Goal: Information Seeking & Learning: Learn about a topic

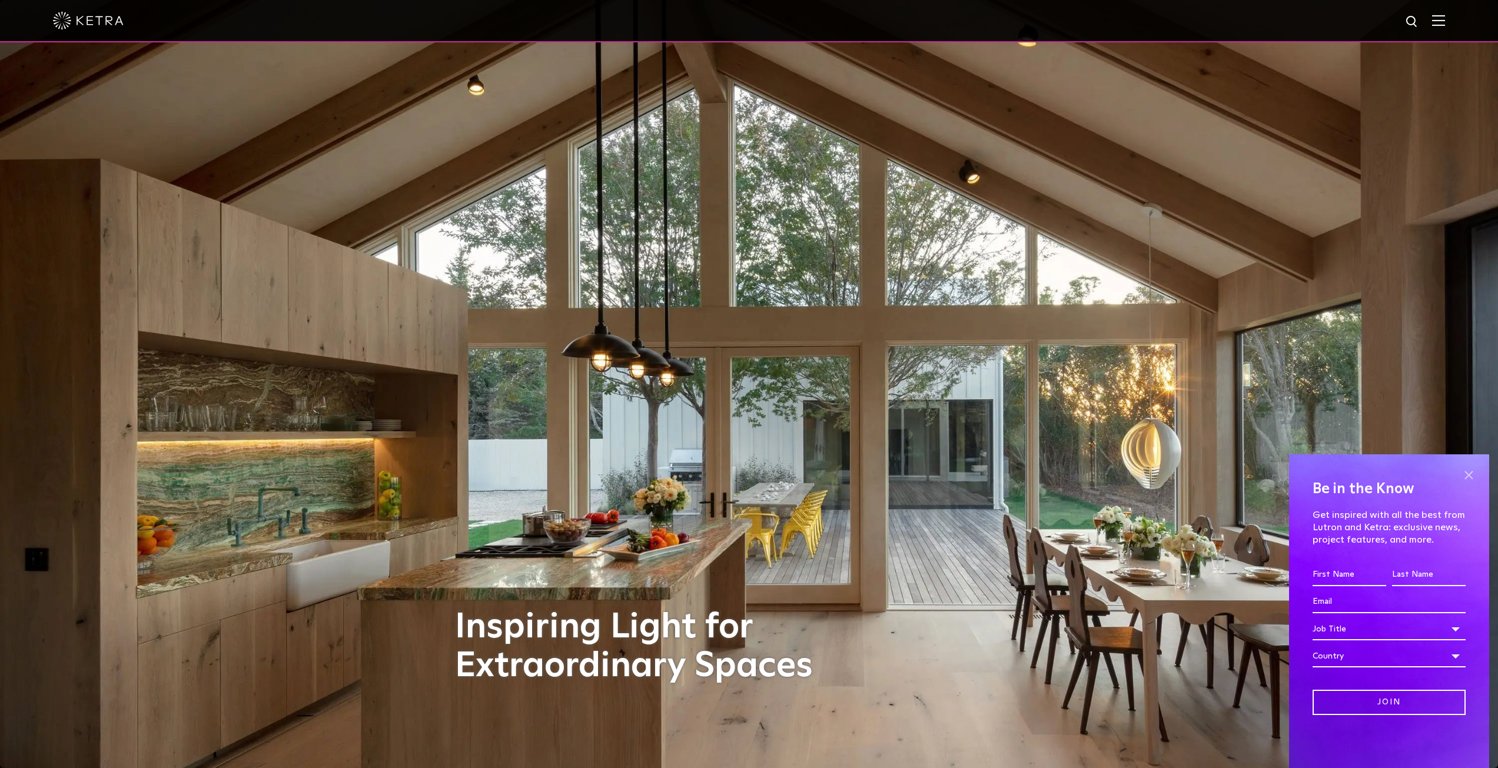
click at [1466, 470] on span at bounding box center [1469, 475] width 18 height 18
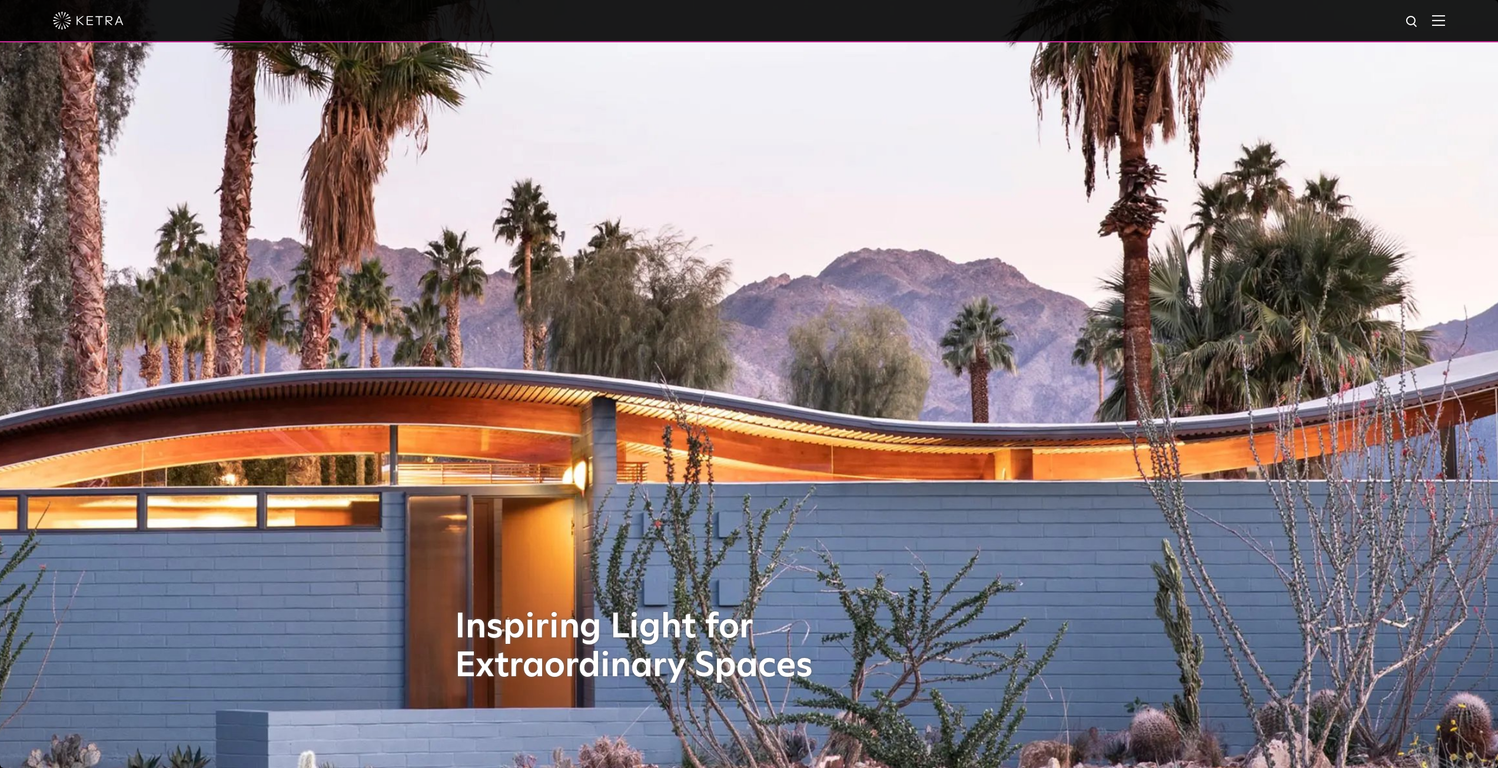
click at [794, 675] on h1 "Inspiring Light for Extraordinary Spaces" at bounding box center [646, 647] width 383 height 78
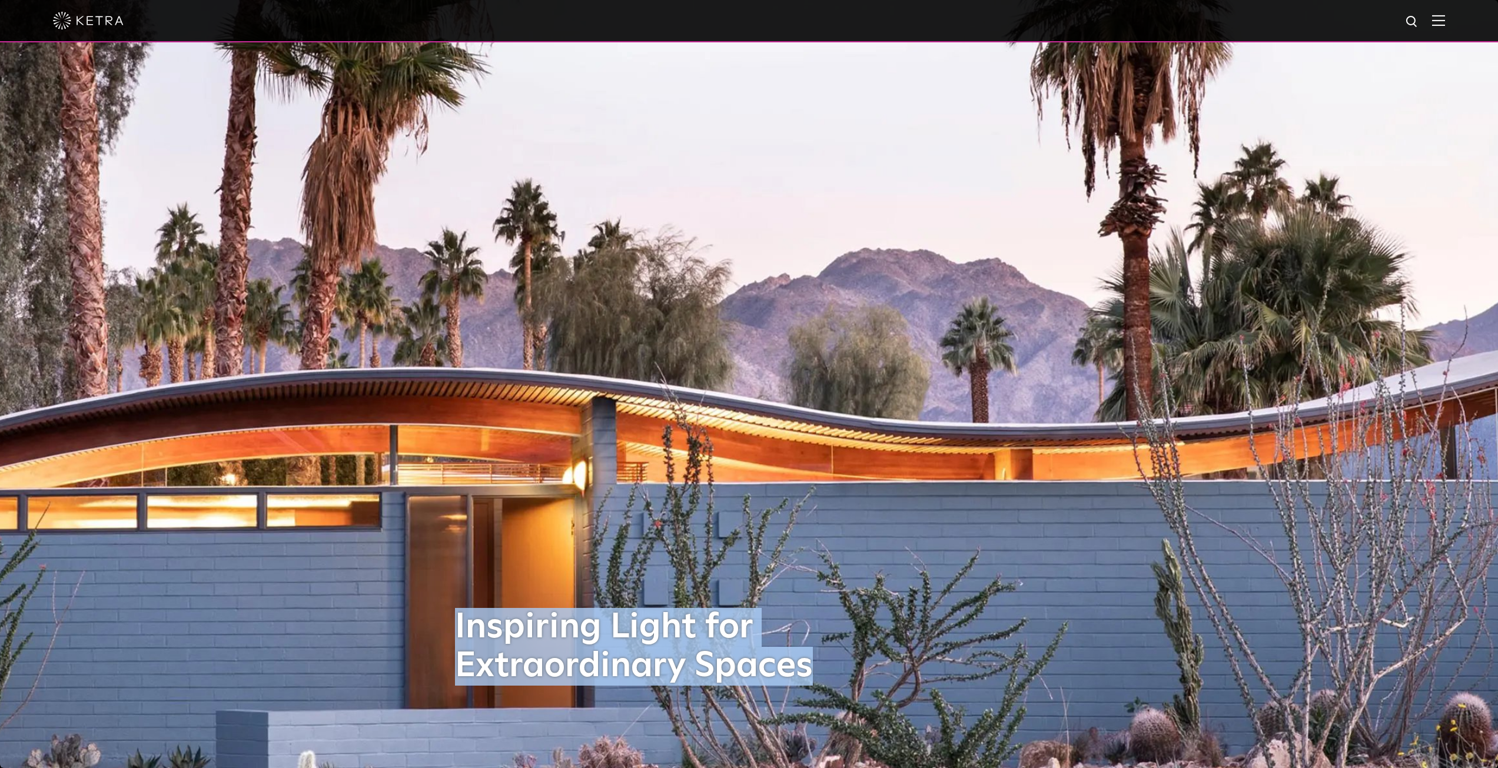
drag, startPoint x: 794, startPoint y: 675, endPoint x: 460, endPoint y: 610, distance: 340.7
click at [460, 610] on h1 "Inspiring Light for Extraordinary Spaces" at bounding box center [646, 647] width 383 height 78
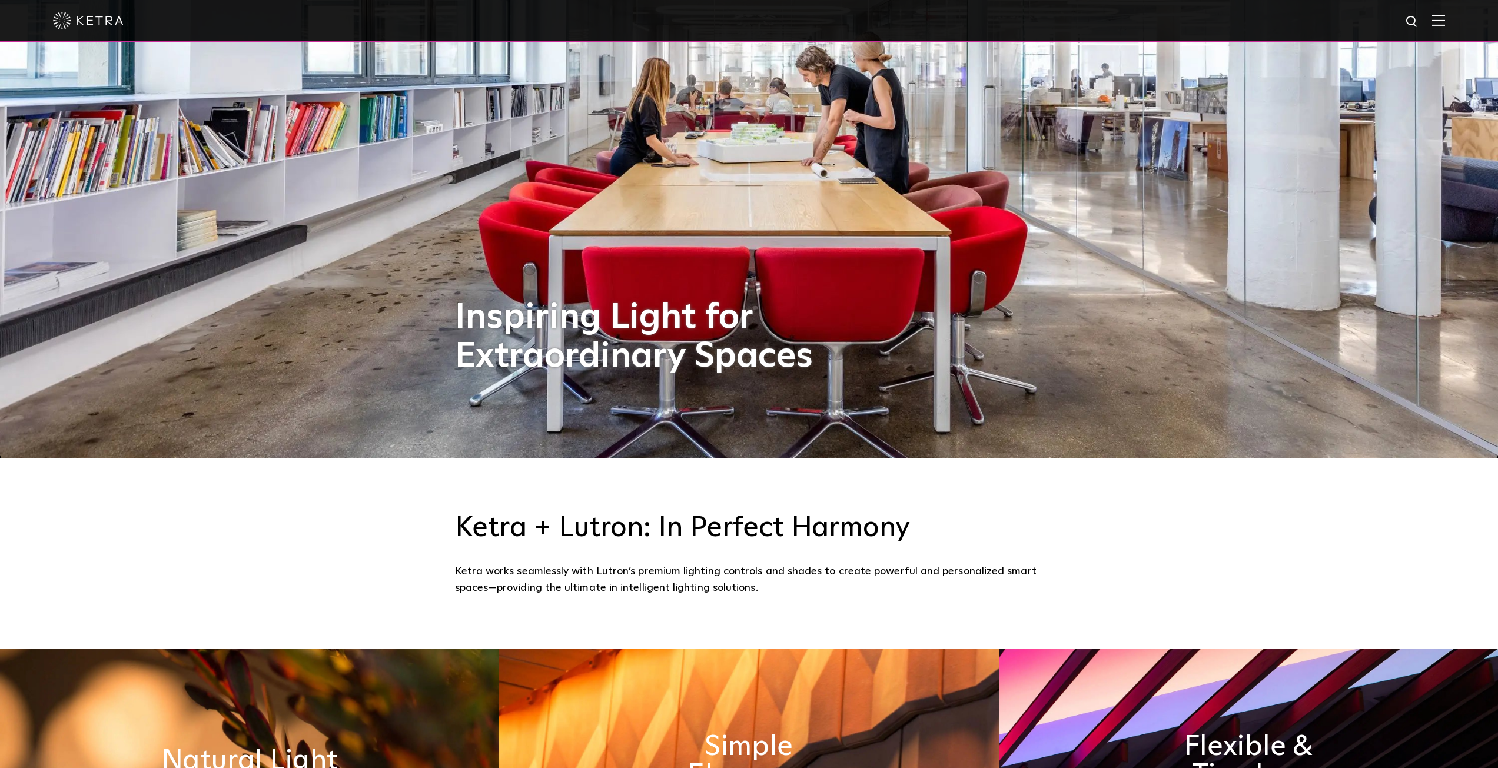
scroll to position [79, 0]
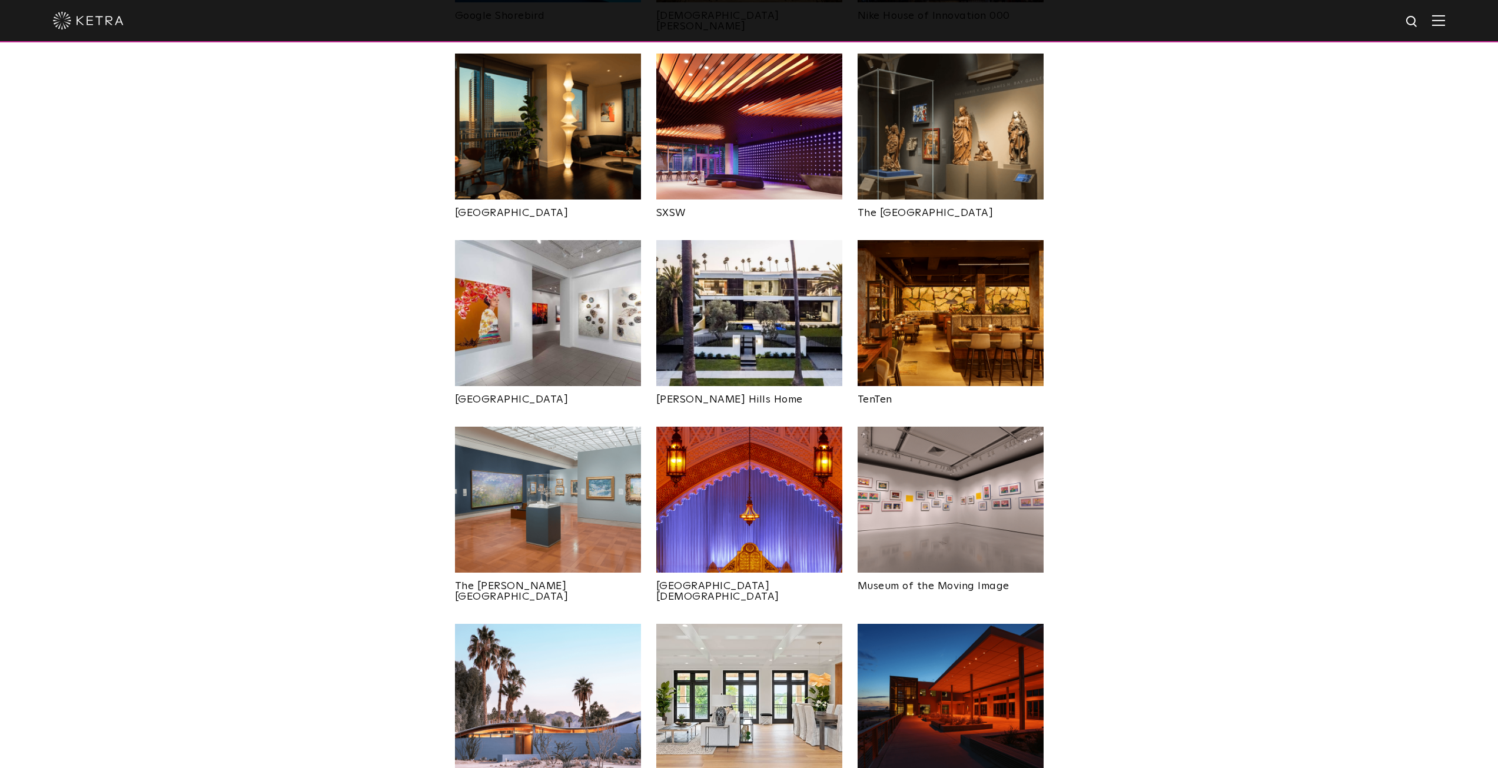
scroll to position [1472, 0]
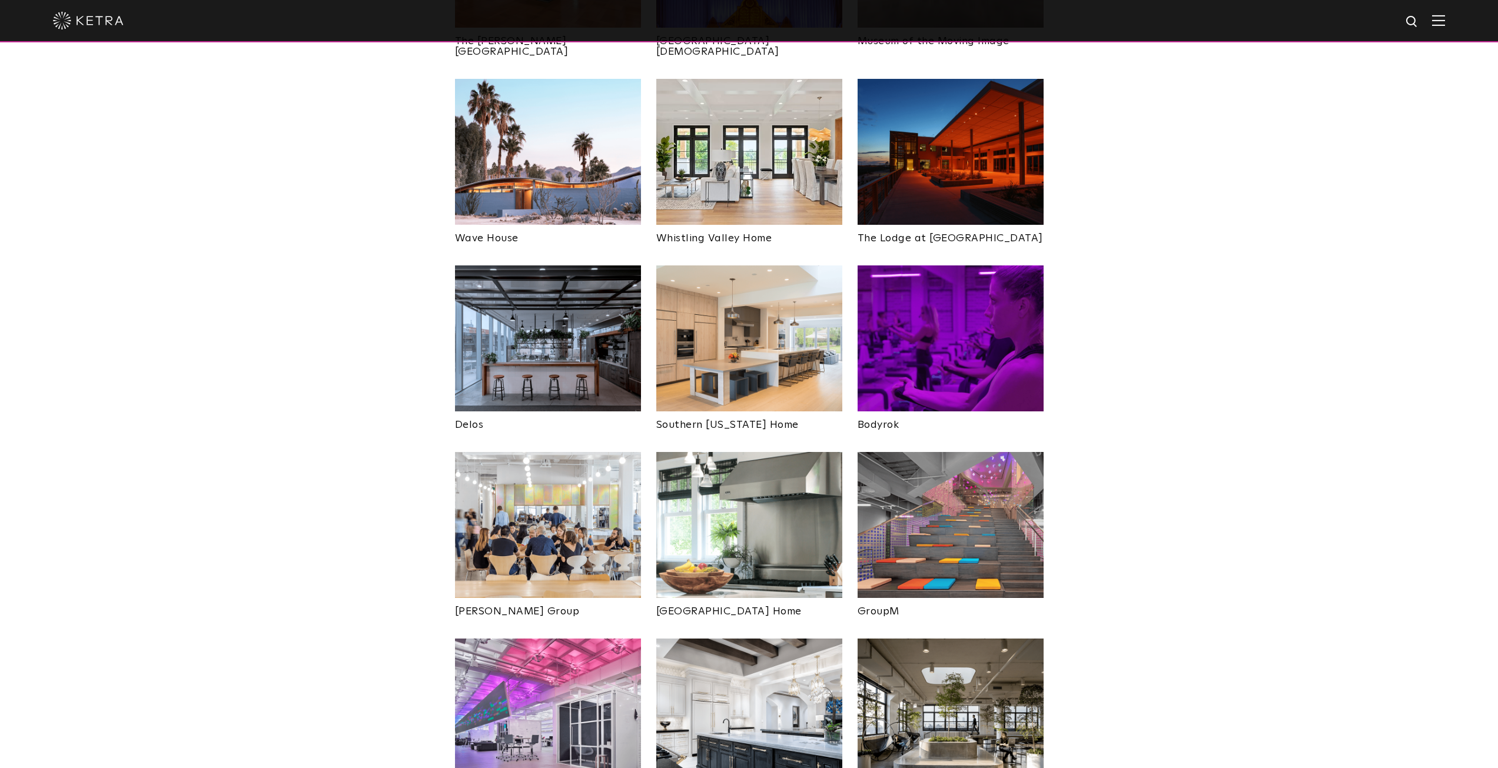
drag, startPoint x: 1163, startPoint y: 424, endPoint x: 1174, endPoint y: 412, distance: 16.2
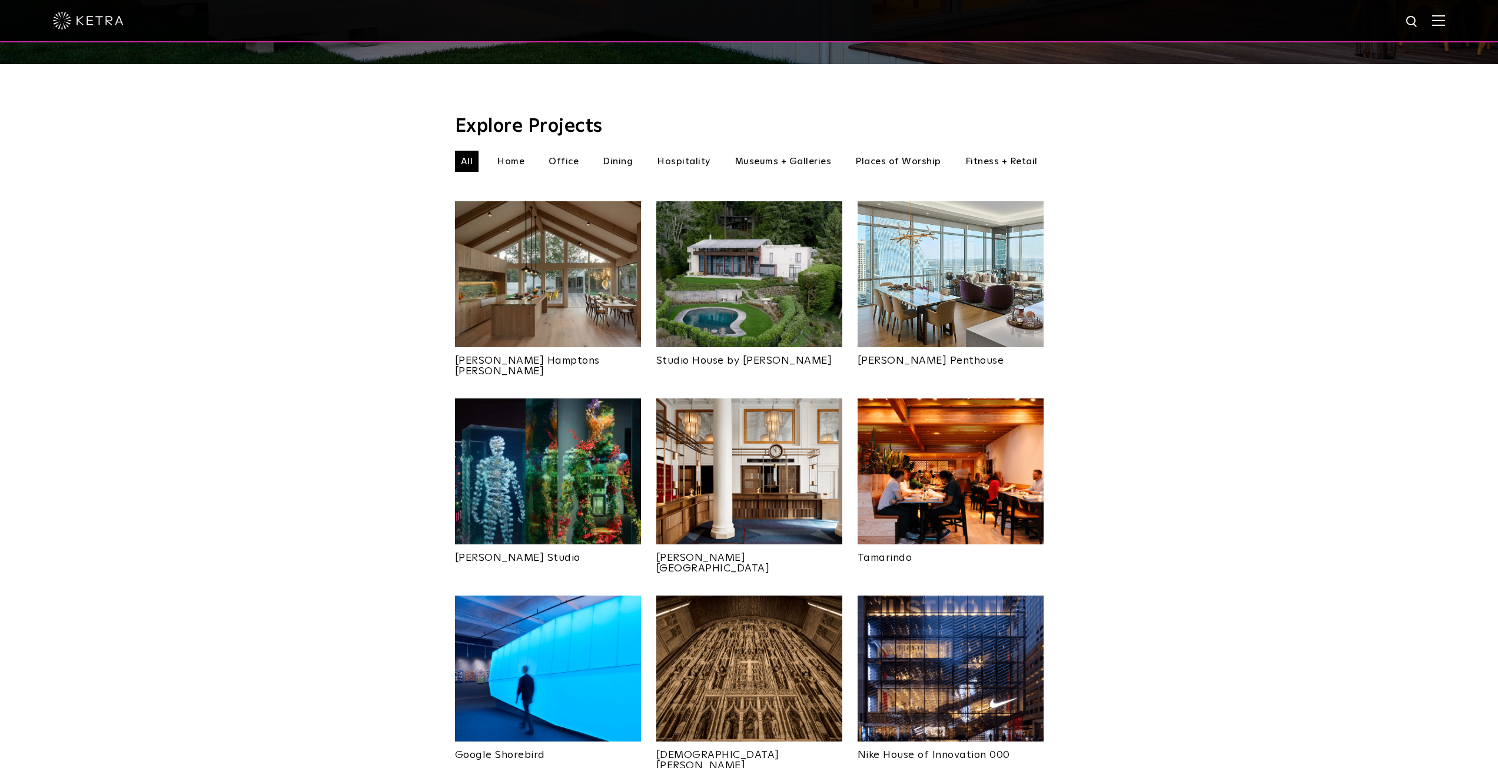
scroll to position [393, 0]
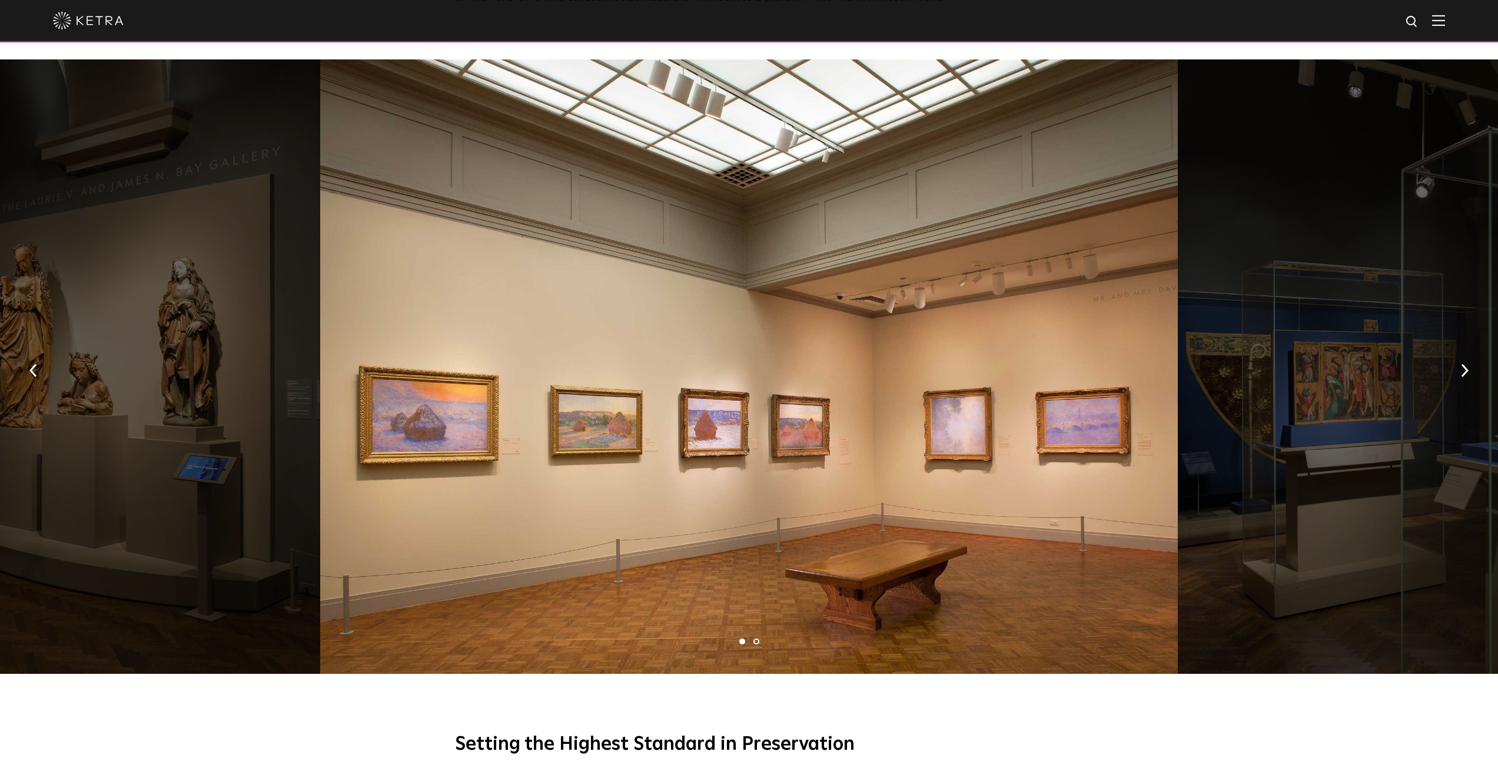
scroll to position [687, 0]
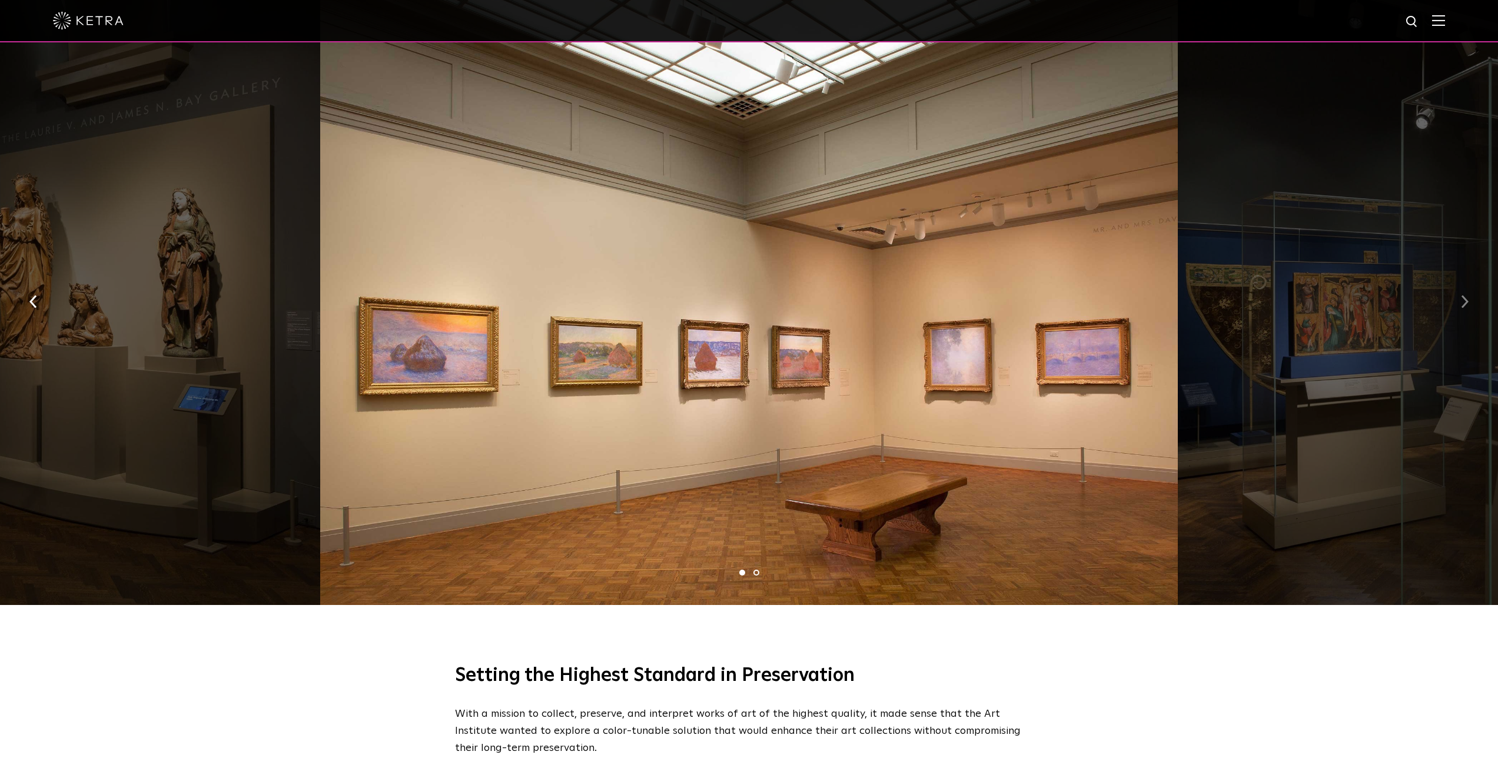
click at [1464, 298] on button "button" at bounding box center [1464, 300] width 25 height 41
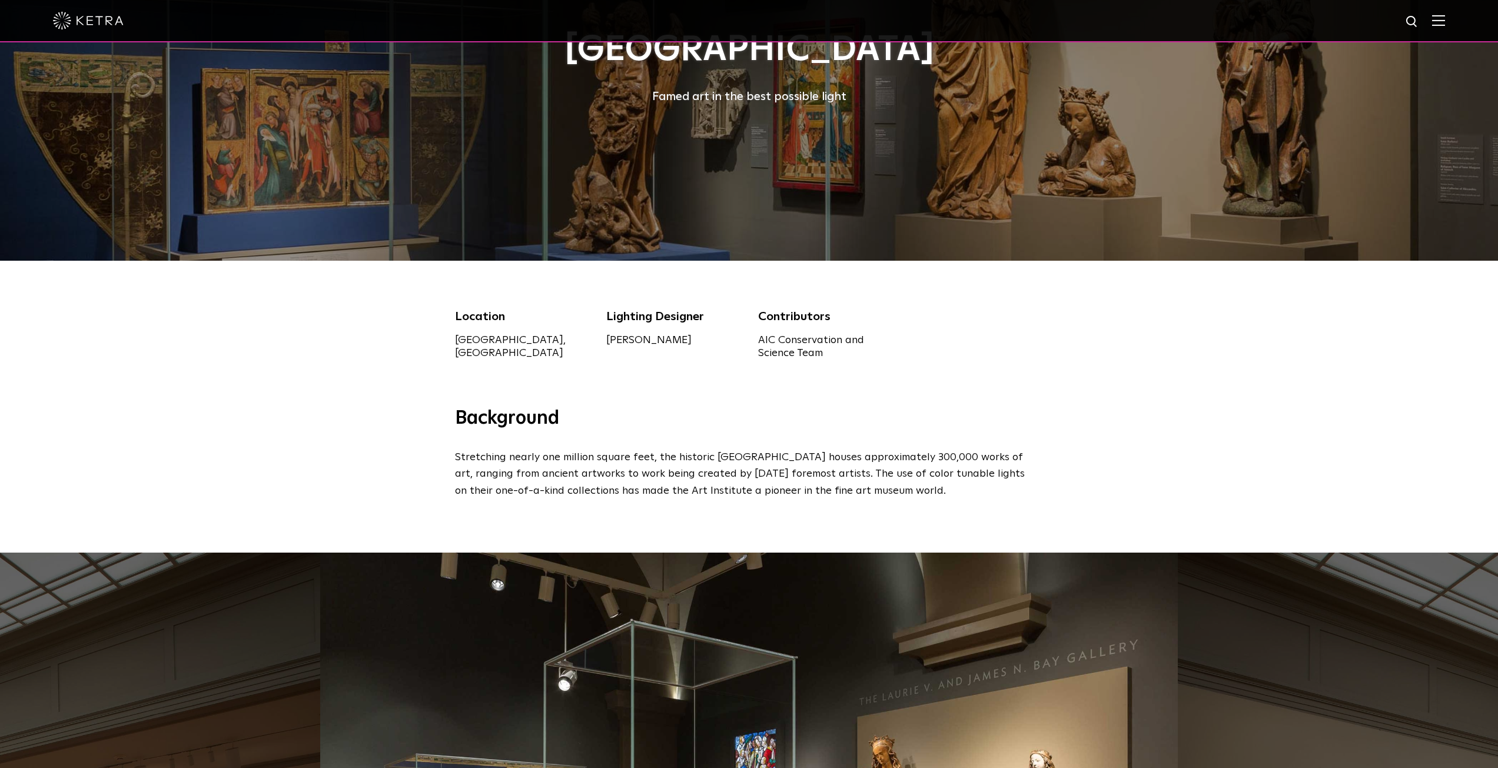
scroll to position [0, 0]
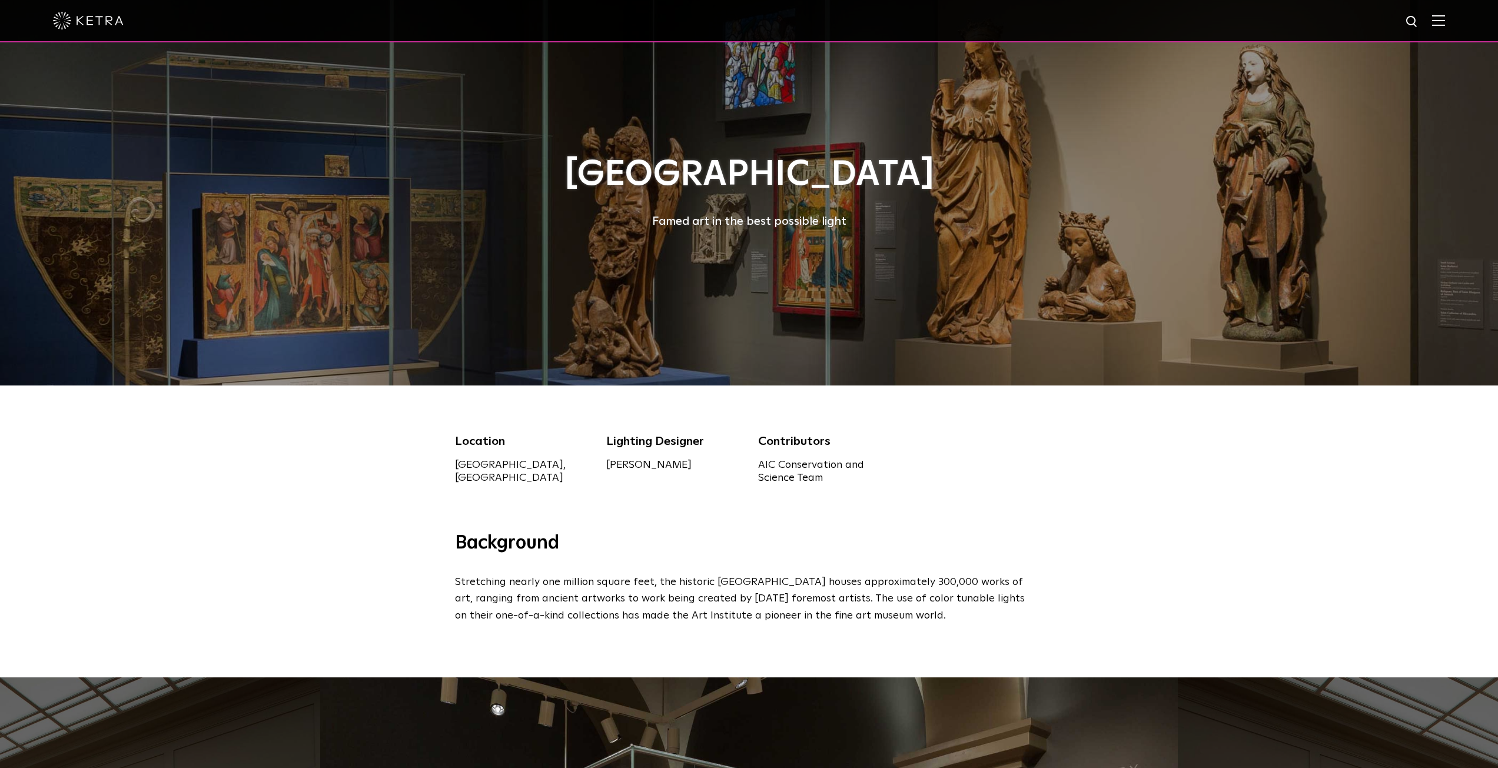
click at [552, 179] on h1 "Art Institute of Chicago" at bounding box center [749, 174] width 589 height 39
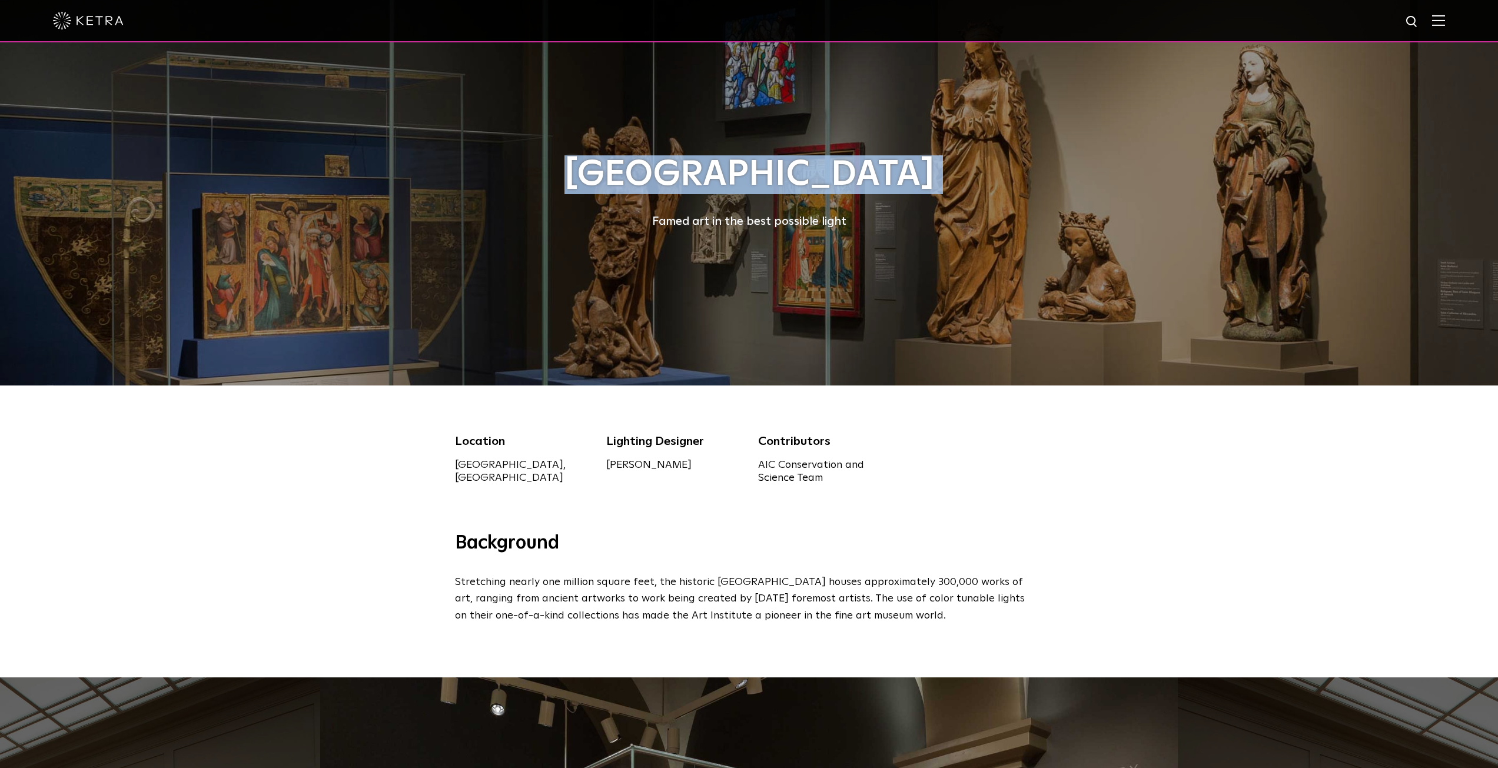
drag, startPoint x: 552, startPoint y: 179, endPoint x: 1011, endPoint y: 168, distance: 458.7
click at [1011, 168] on h1 "Art Institute of Chicago" at bounding box center [749, 174] width 589 height 39
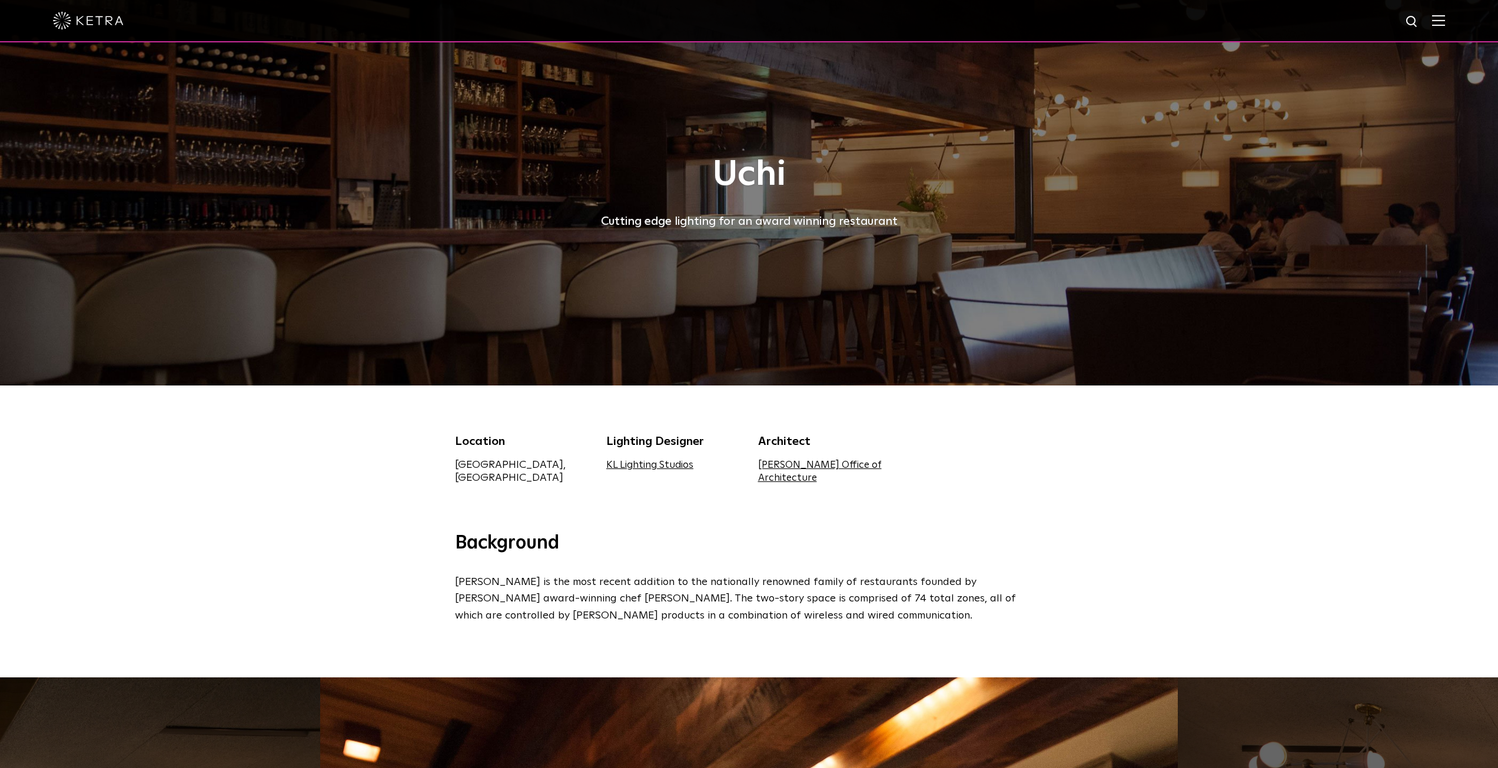
drag, startPoint x: 390, startPoint y: 460, endPoint x: 586, endPoint y: 456, distance: 196.7
click at [581, 457] on div "Location Dallas, TX Lighting Designer KL Lighting Studios Architect Michael Hsu…" at bounding box center [749, 459] width 1498 height 146
click at [954, 453] on div "Location Dallas, TX Lighting Designer KL Lighting Studios Architect Michael Hsu…" at bounding box center [749, 466] width 606 height 67
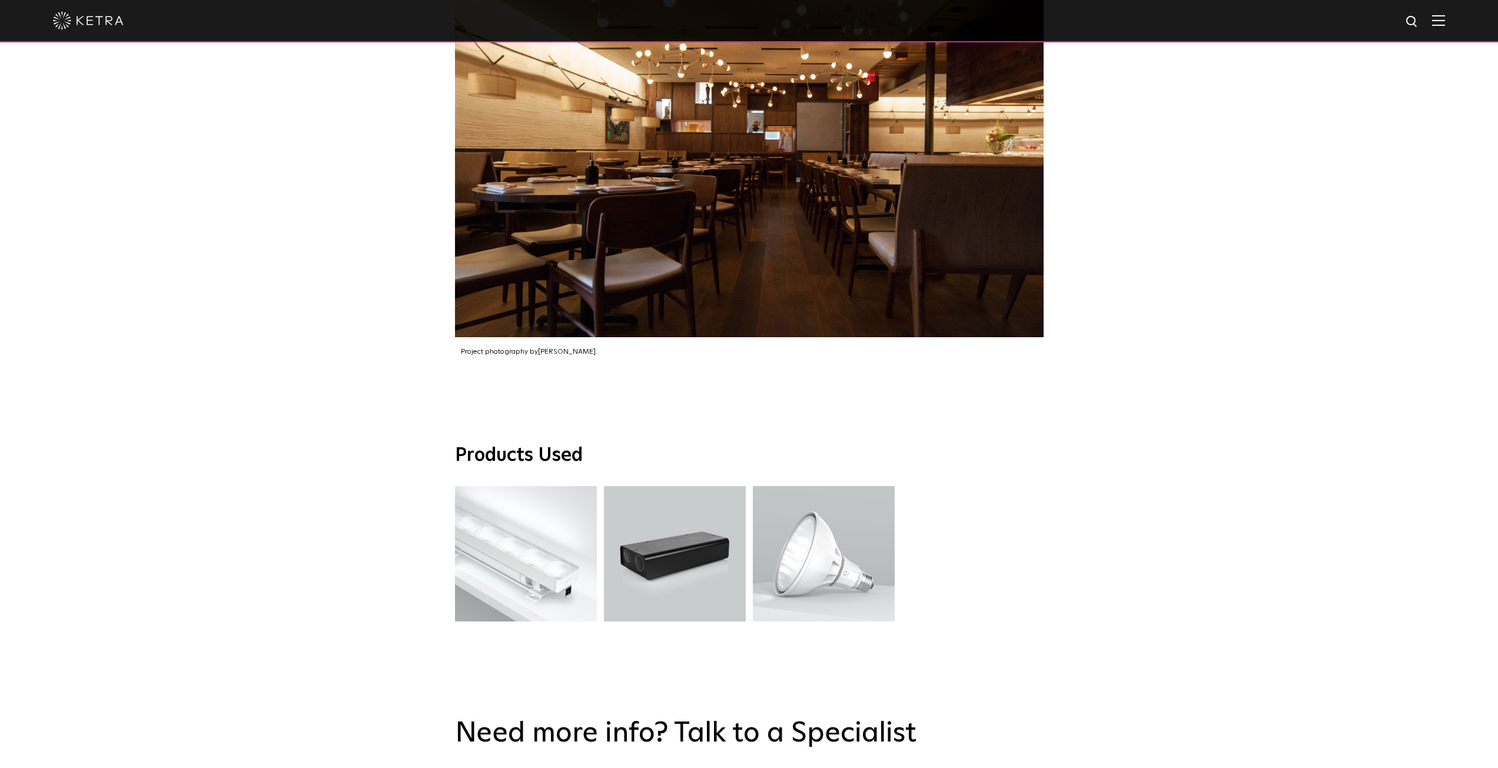
scroll to position [1919, 0]
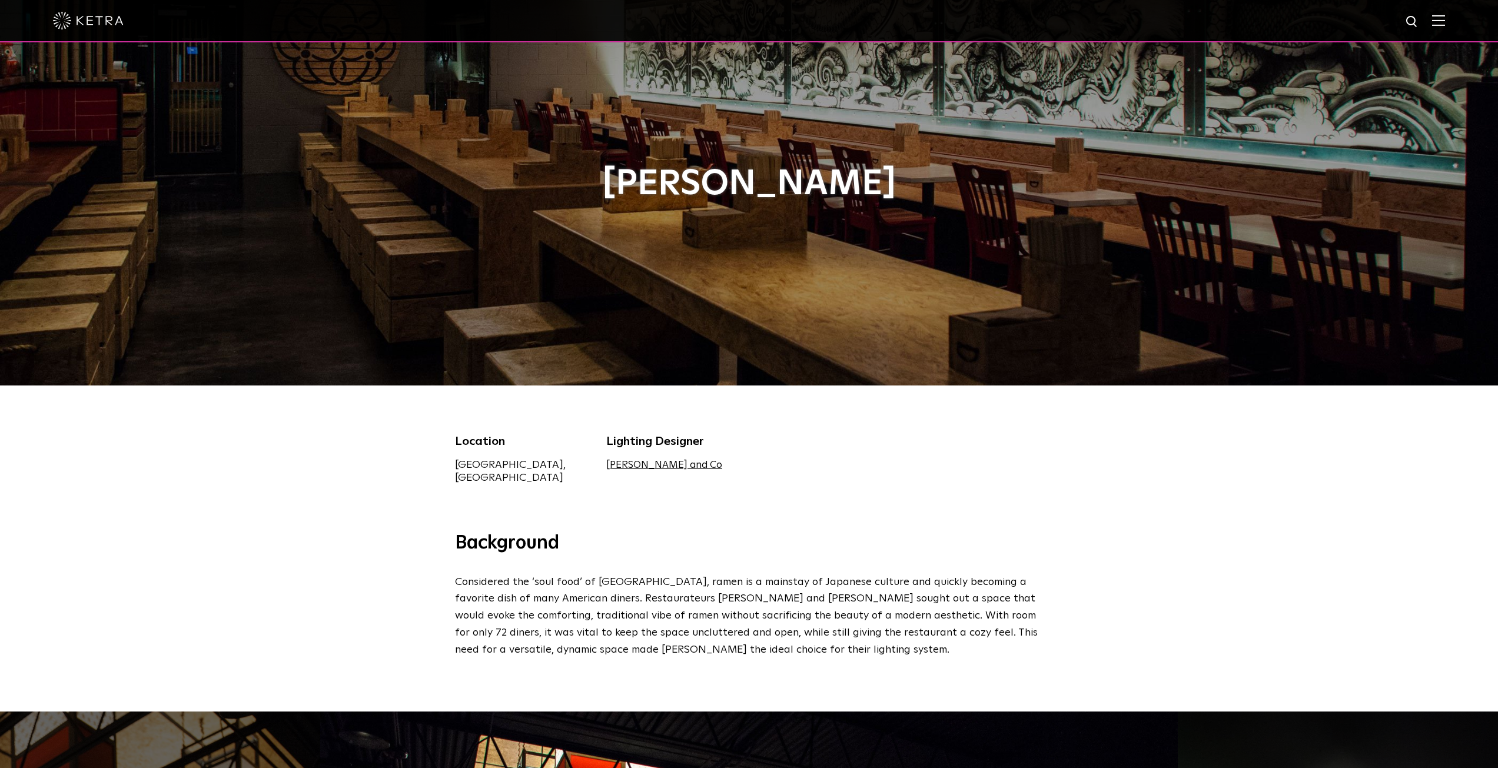
click at [696, 181] on h1 "[PERSON_NAME]" at bounding box center [749, 184] width 589 height 39
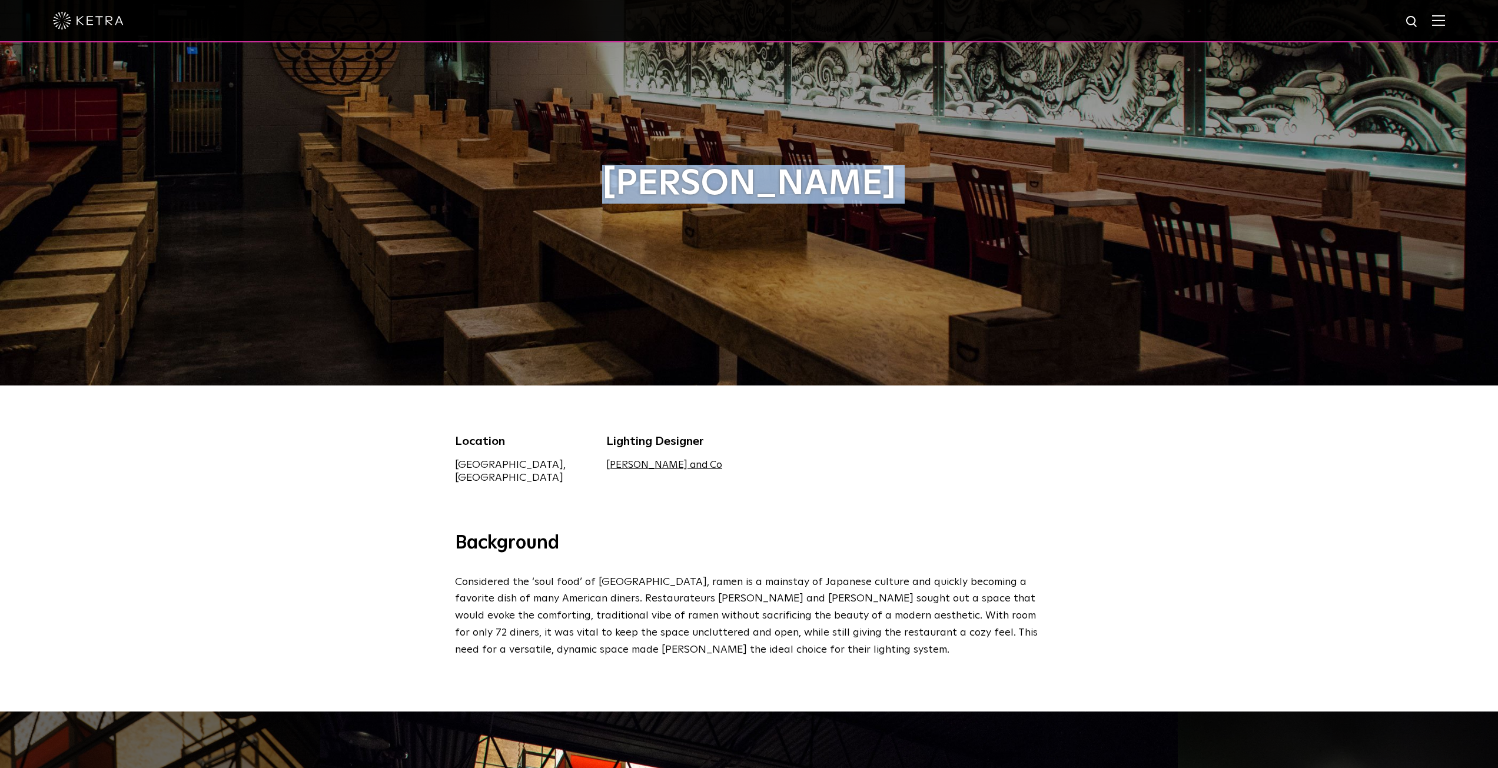
drag, startPoint x: 880, startPoint y: 177, endPoint x: 912, endPoint y: 172, distance: 32.1
click at [912, 174] on h1 "[PERSON_NAME]" at bounding box center [749, 184] width 589 height 39
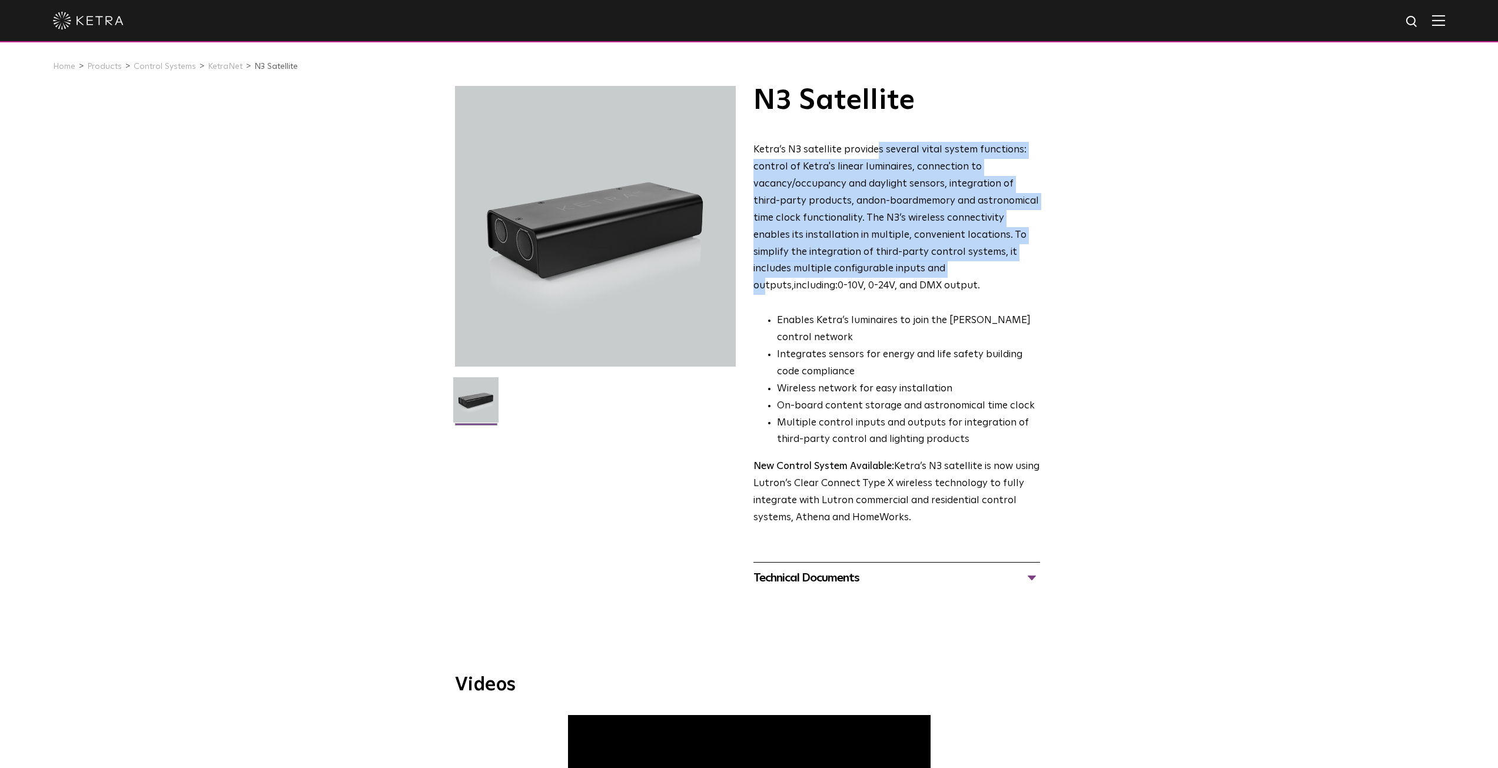
drag, startPoint x: 874, startPoint y: 165, endPoint x: 868, endPoint y: 277, distance: 112.6
click at [868, 277] on p "Ketra’s N3 satellite provides several vital system functions: control of Ketra'…" at bounding box center [897, 218] width 287 height 153
drag, startPoint x: 868, startPoint y: 277, endPoint x: 910, endPoint y: 148, distance: 135.5
click at [910, 148] on p "Ketra’s N3 satellite provides several vital system functions: control of Ketra'…" at bounding box center [897, 218] width 287 height 153
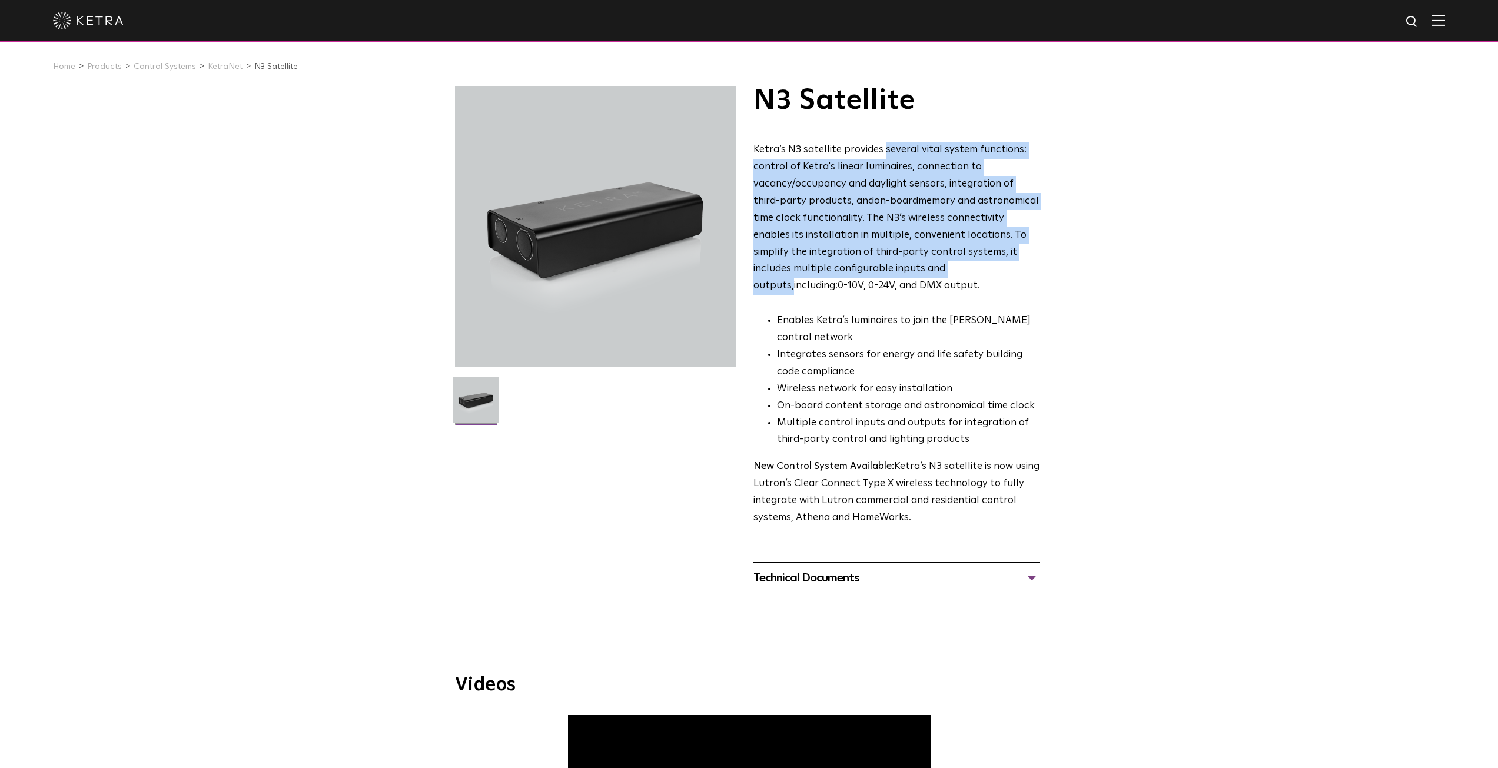
click at [910, 148] on p "Ketra’s N3 satellite provides several vital system functions: control of Ketra'…" at bounding box center [897, 218] width 287 height 153
drag, startPoint x: 910, startPoint y: 148, endPoint x: 868, endPoint y: 267, distance: 125.9
click at [868, 267] on p "Ketra’s N3 satellite provides several vital system functions: control of Ketra'…" at bounding box center [897, 218] width 287 height 153
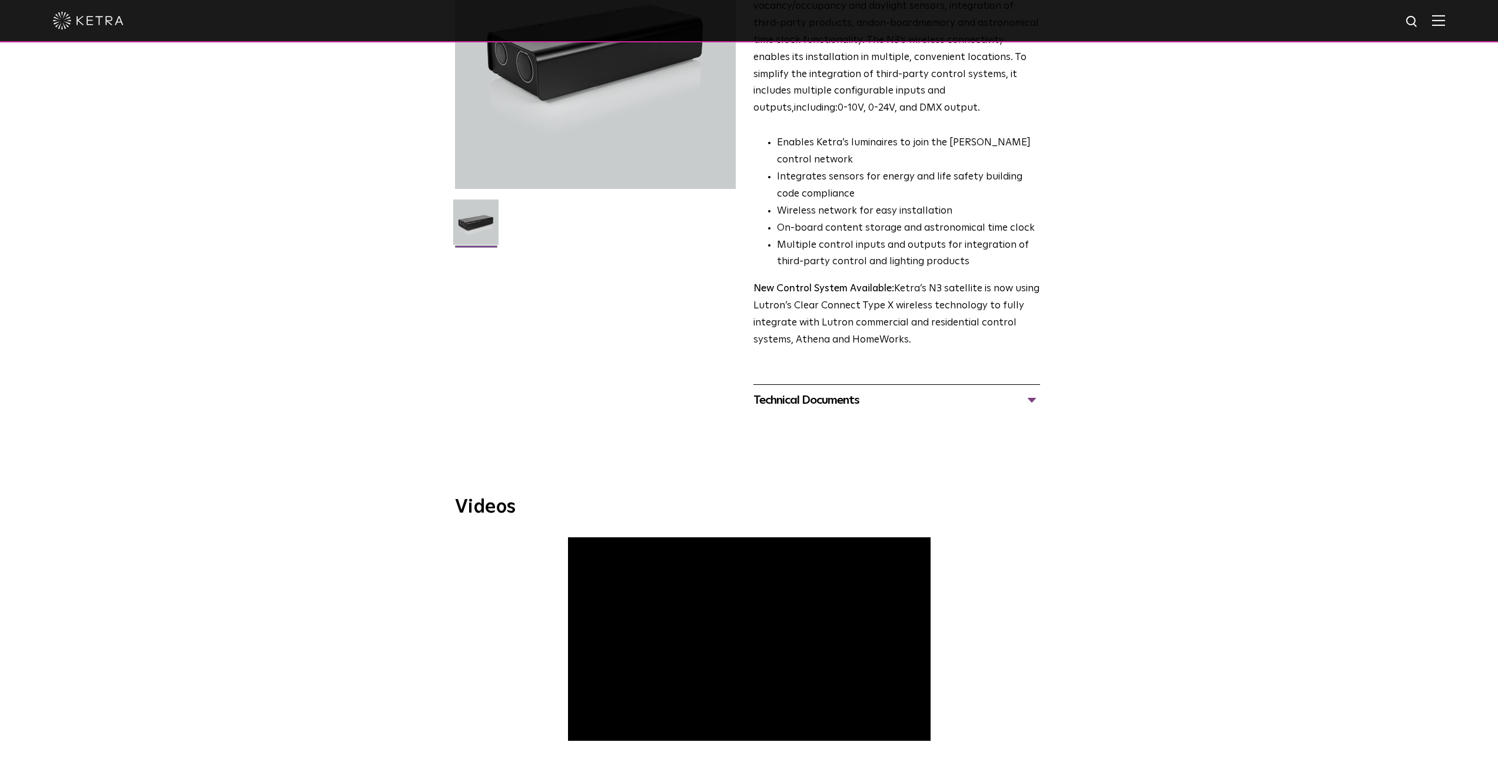
scroll to position [98, 0]
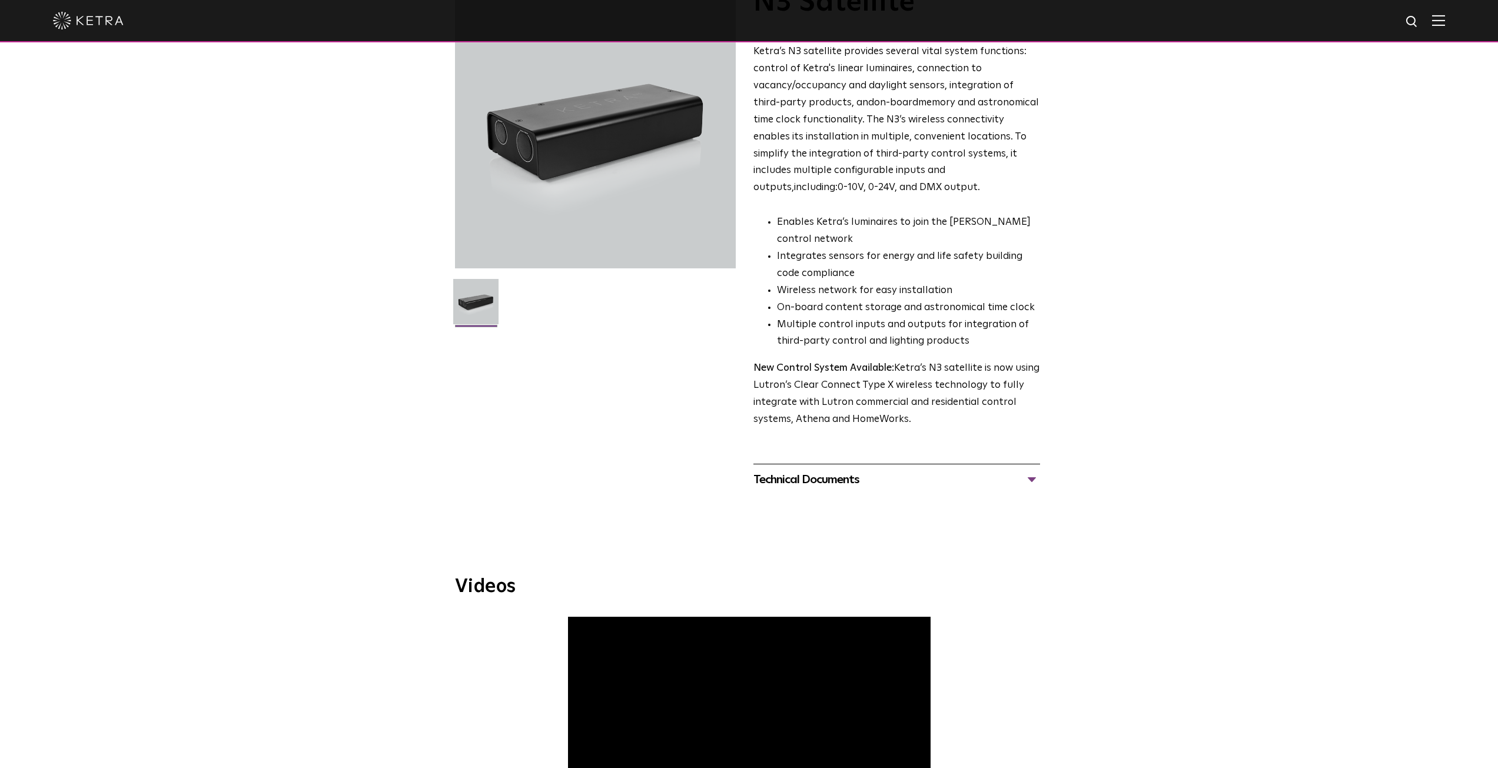
click at [812, 482] on div "Technical Documents" at bounding box center [897, 479] width 287 height 19
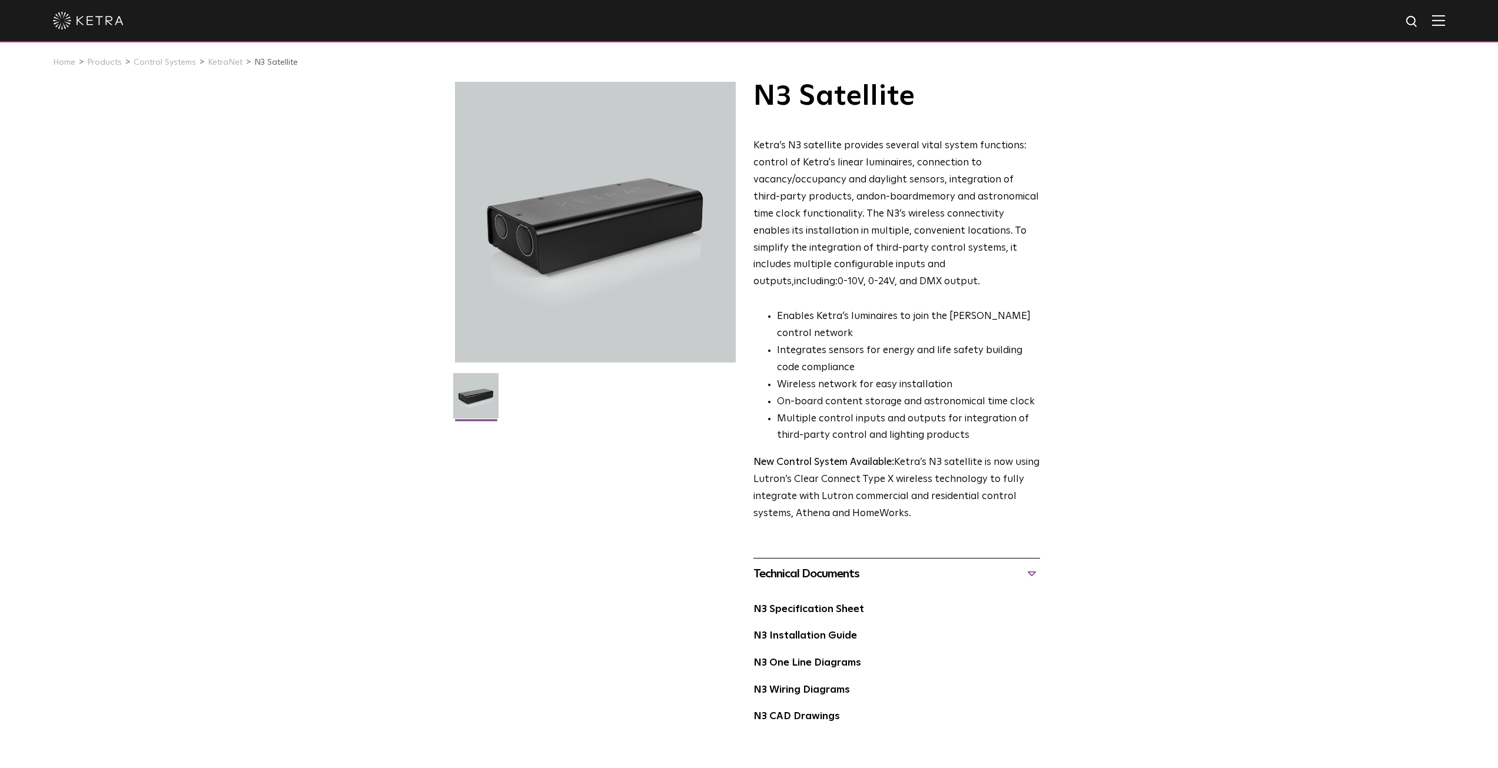
scroll to position [0, 0]
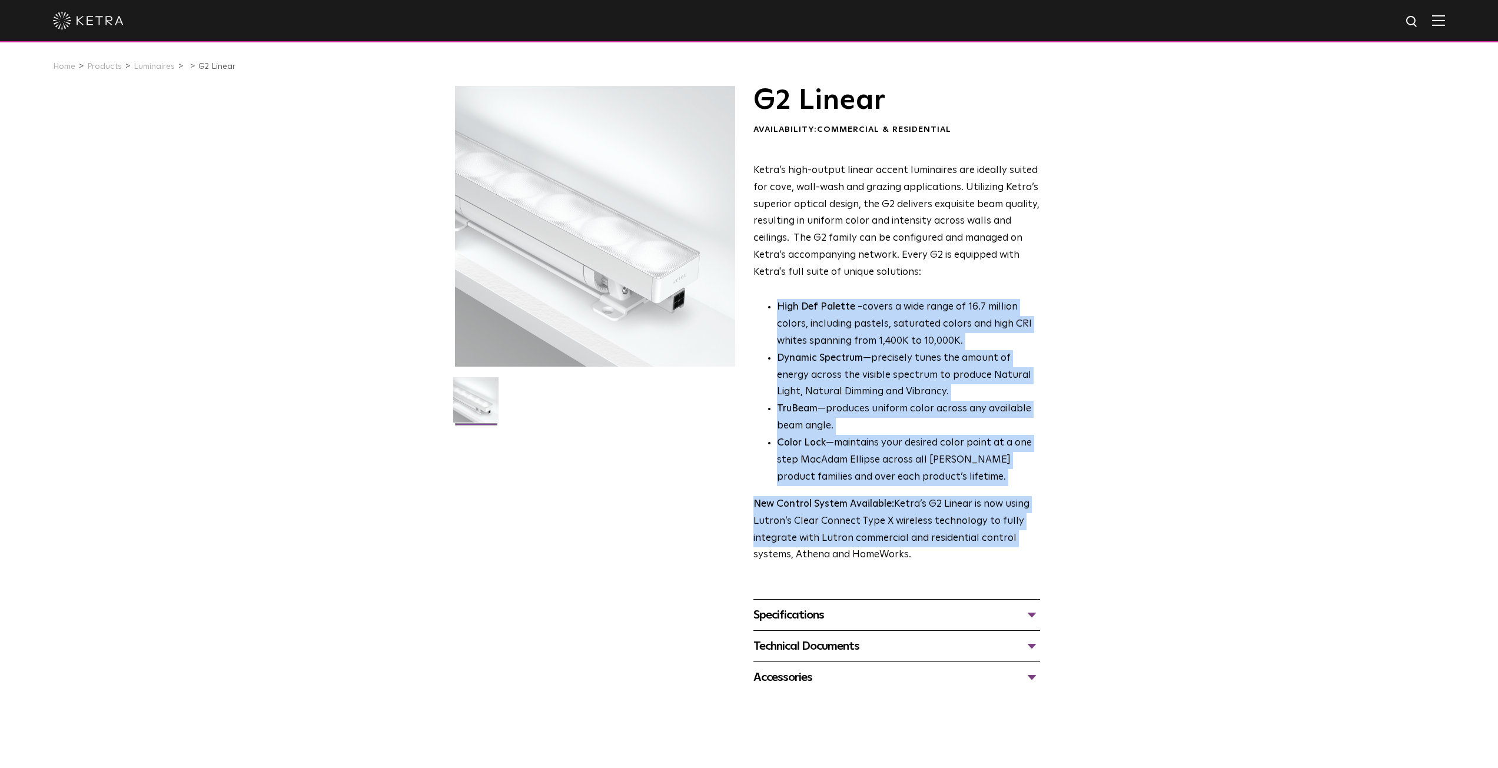
drag, startPoint x: 769, startPoint y: 296, endPoint x: 1055, endPoint y: 546, distance: 379.3
click at [1055, 546] on div "G2 Linear Availability: Commercial & Residential Ketra’s high-output linear acc…" at bounding box center [749, 390] width 612 height 608
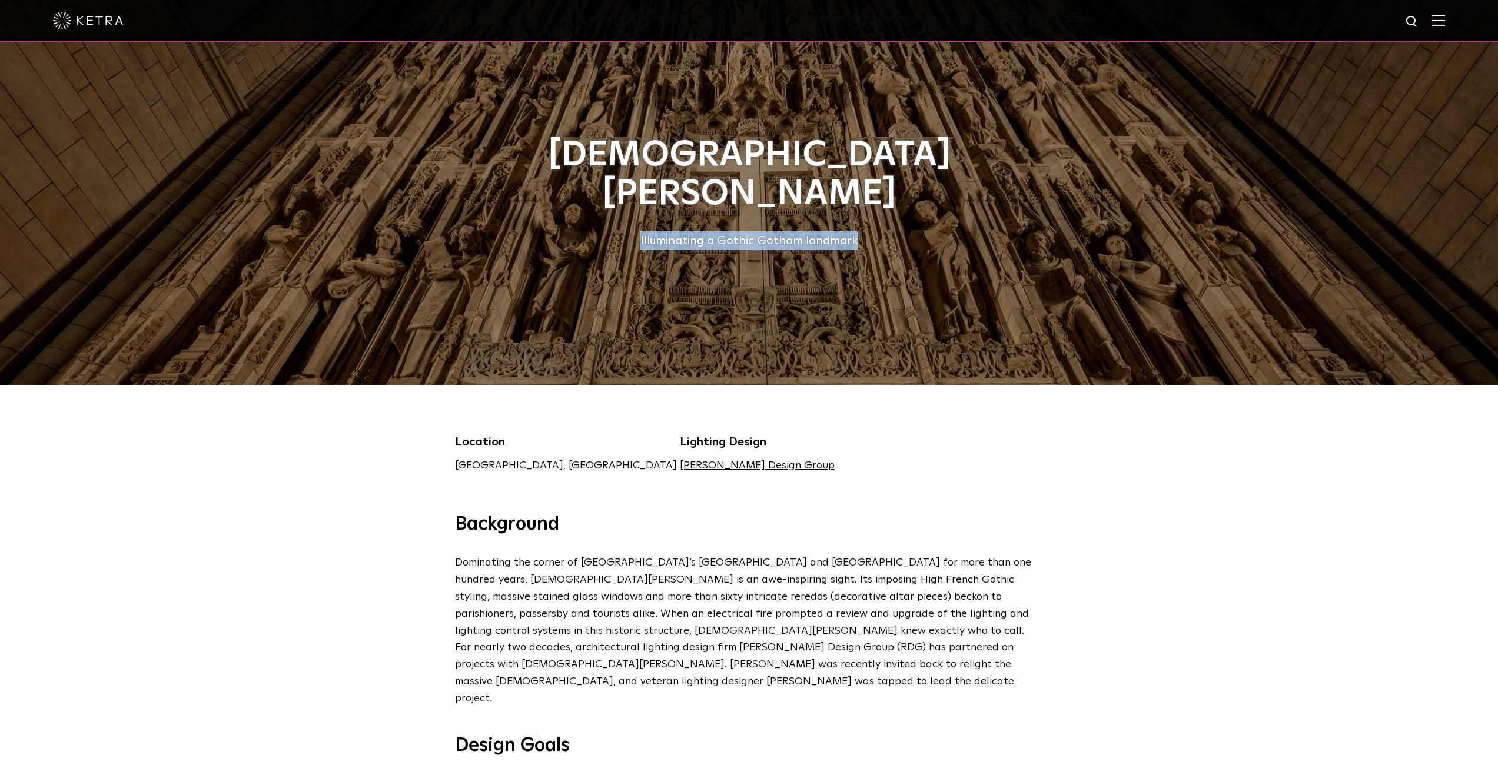
drag, startPoint x: 627, startPoint y: 213, endPoint x: 936, endPoint y: 228, distance: 309.5
click at [936, 231] on div "Illuminating a Gothic Gotham landmark" at bounding box center [749, 240] width 589 height 19
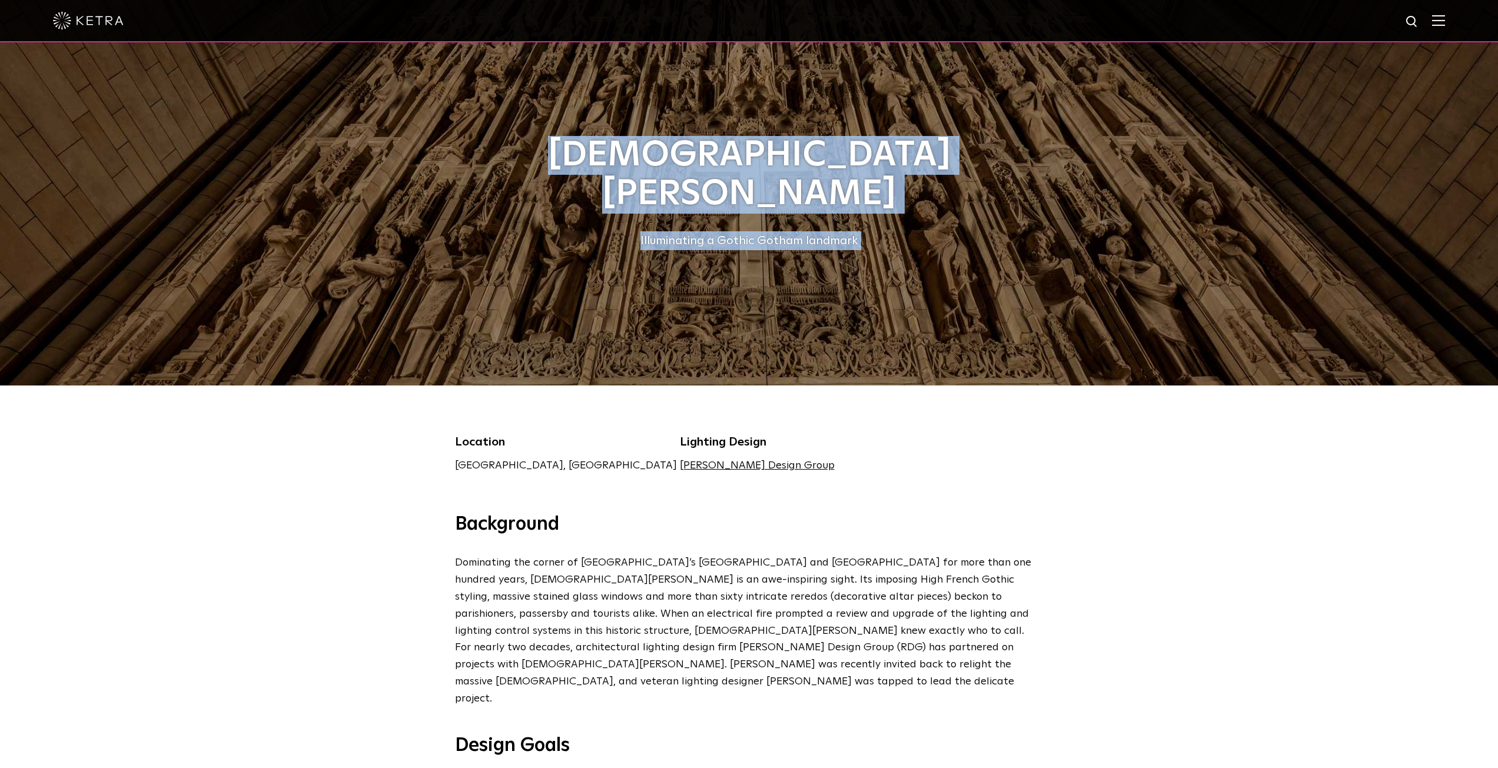
drag, startPoint x: 936, startPoint y: 228, endPoint x: 600, endPoint y: 174, distance: 339.9
click at [600, 174] on div "[DEMOGRAPHIC_DATA][PERSON_NAME] Illuminating a Gothic Gotham landmark" at bounding box center [749, 193] width 589 height 114
click at [600, 174] on h1 "[DEMOGRAPHIC_DATA][PERSON_NAME]" at bounding box center [749, 175] width 589 height 78
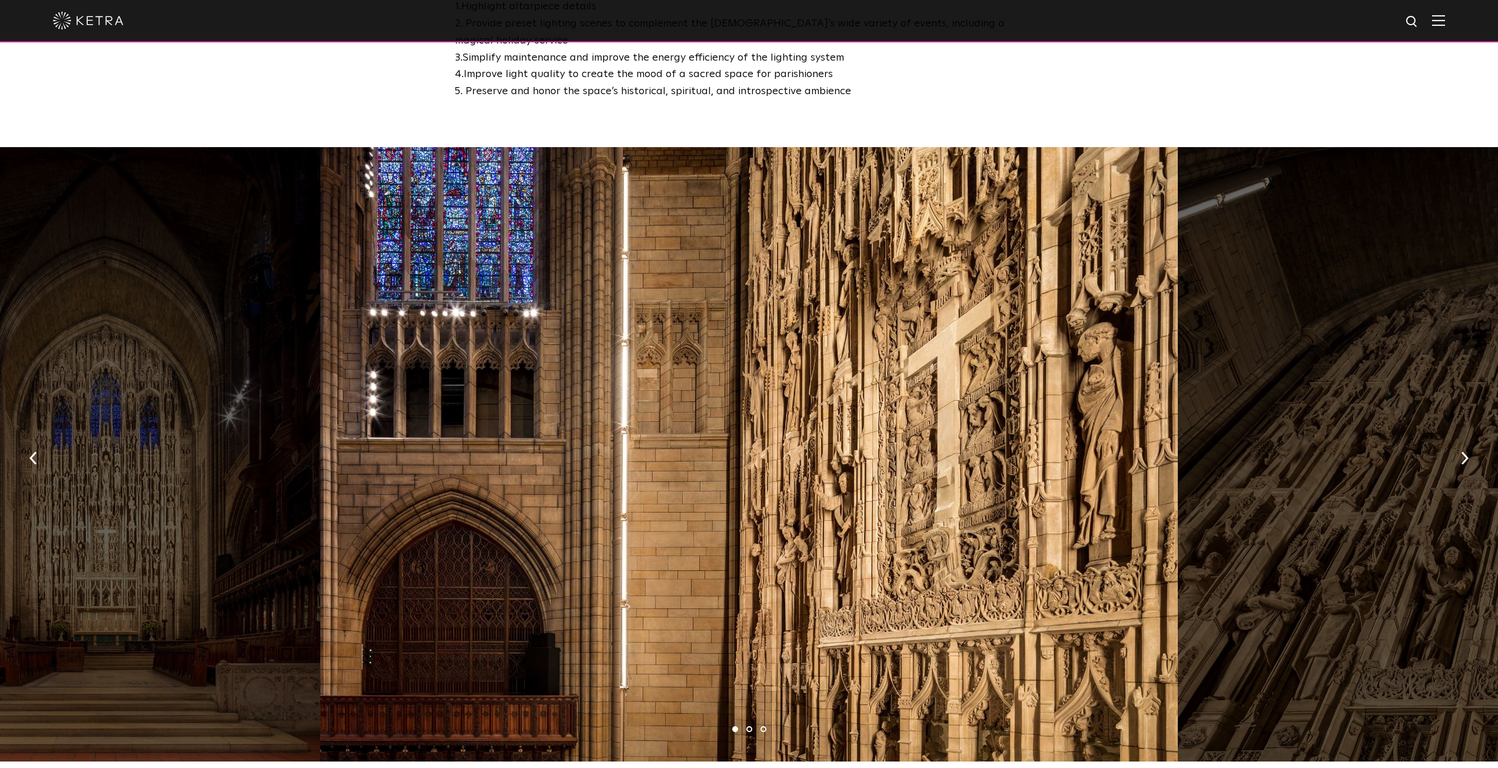
scroll to position [785, 0]
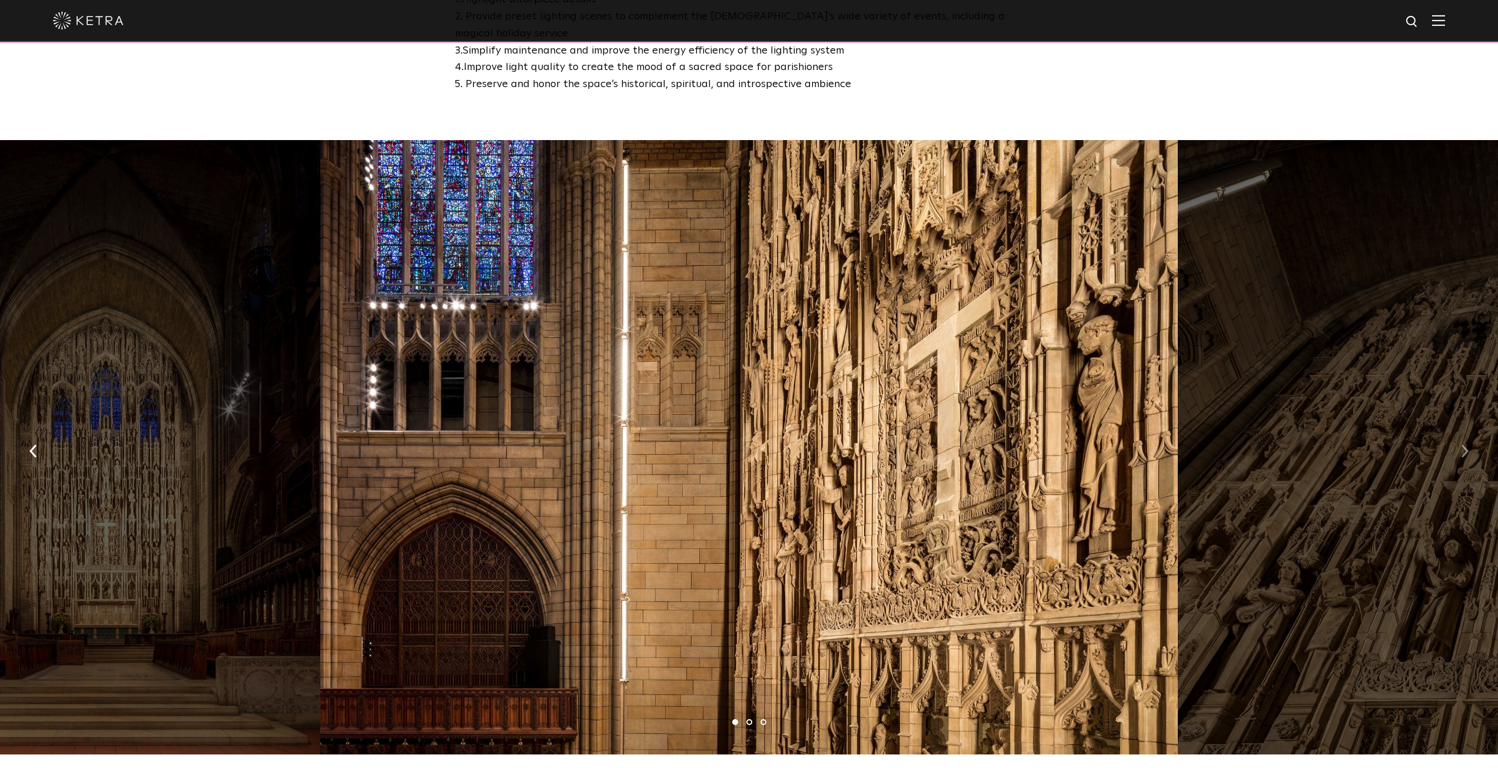
click at [1462, 430] on button "button" at bounding box center [1464, 450] width 25 height 41
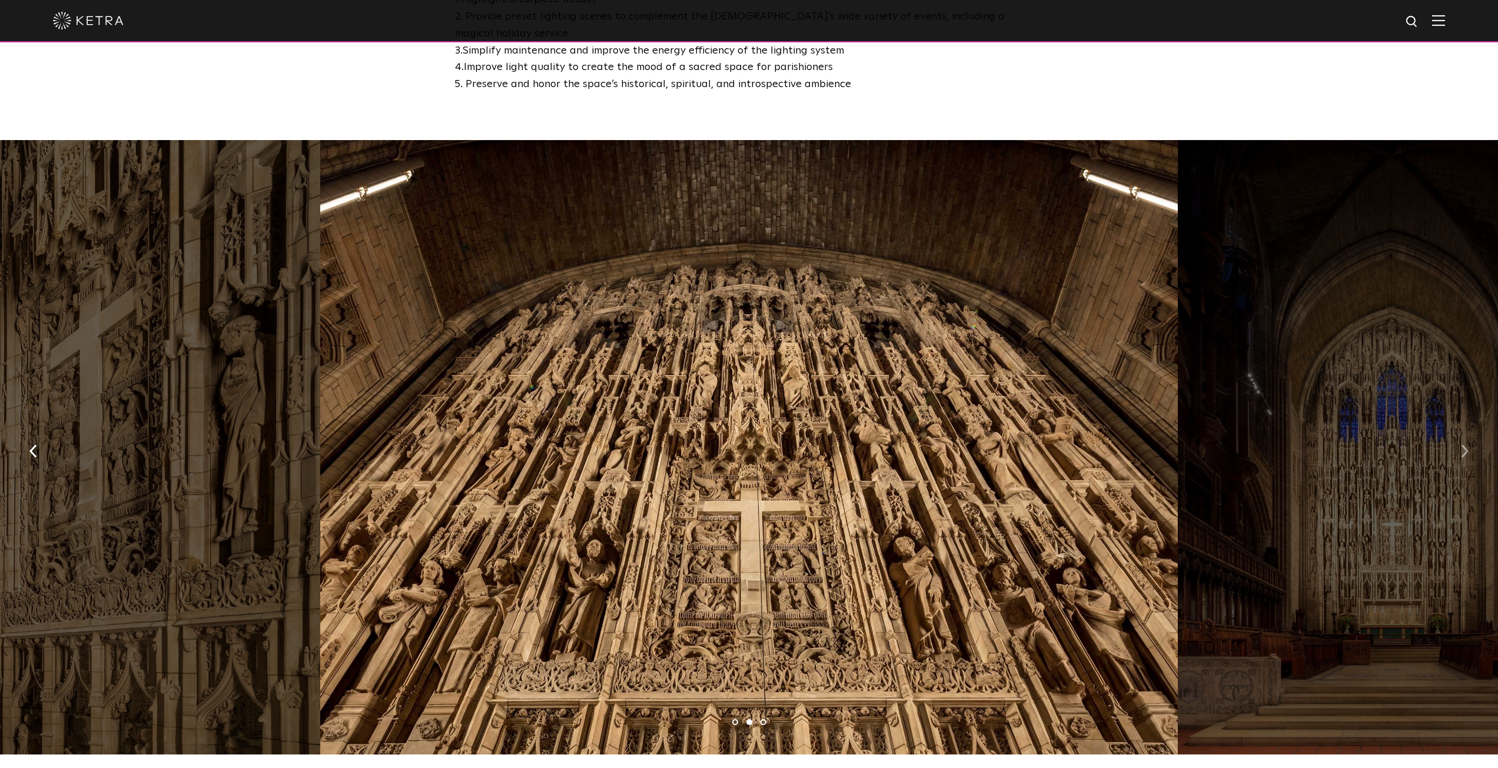
click at [1462, 430] on button "button" at bounding box center [1464, 450] width 25 height 41
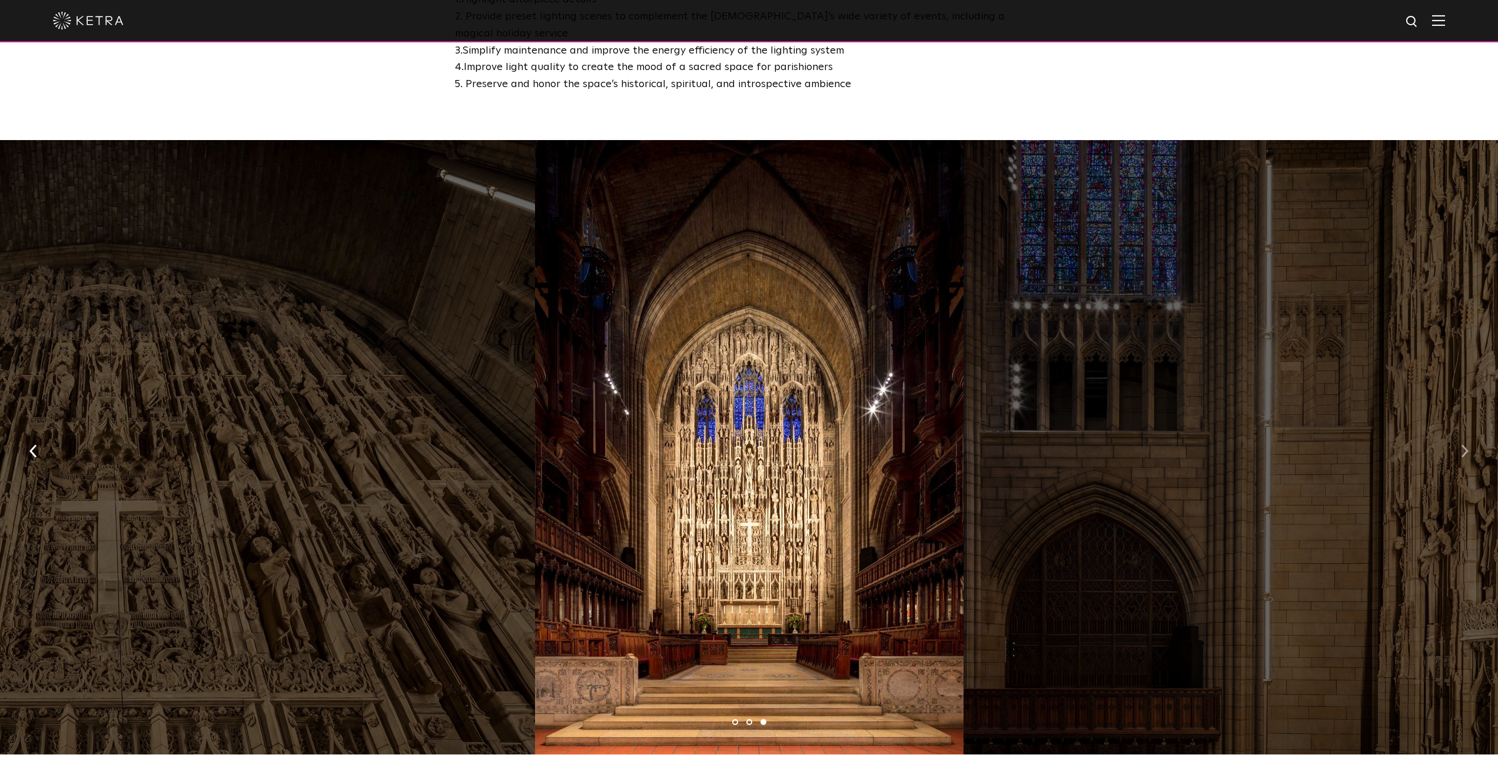
click at [1462, 430] on button "button" at bounding box center [1464, 450] width 25 height 41
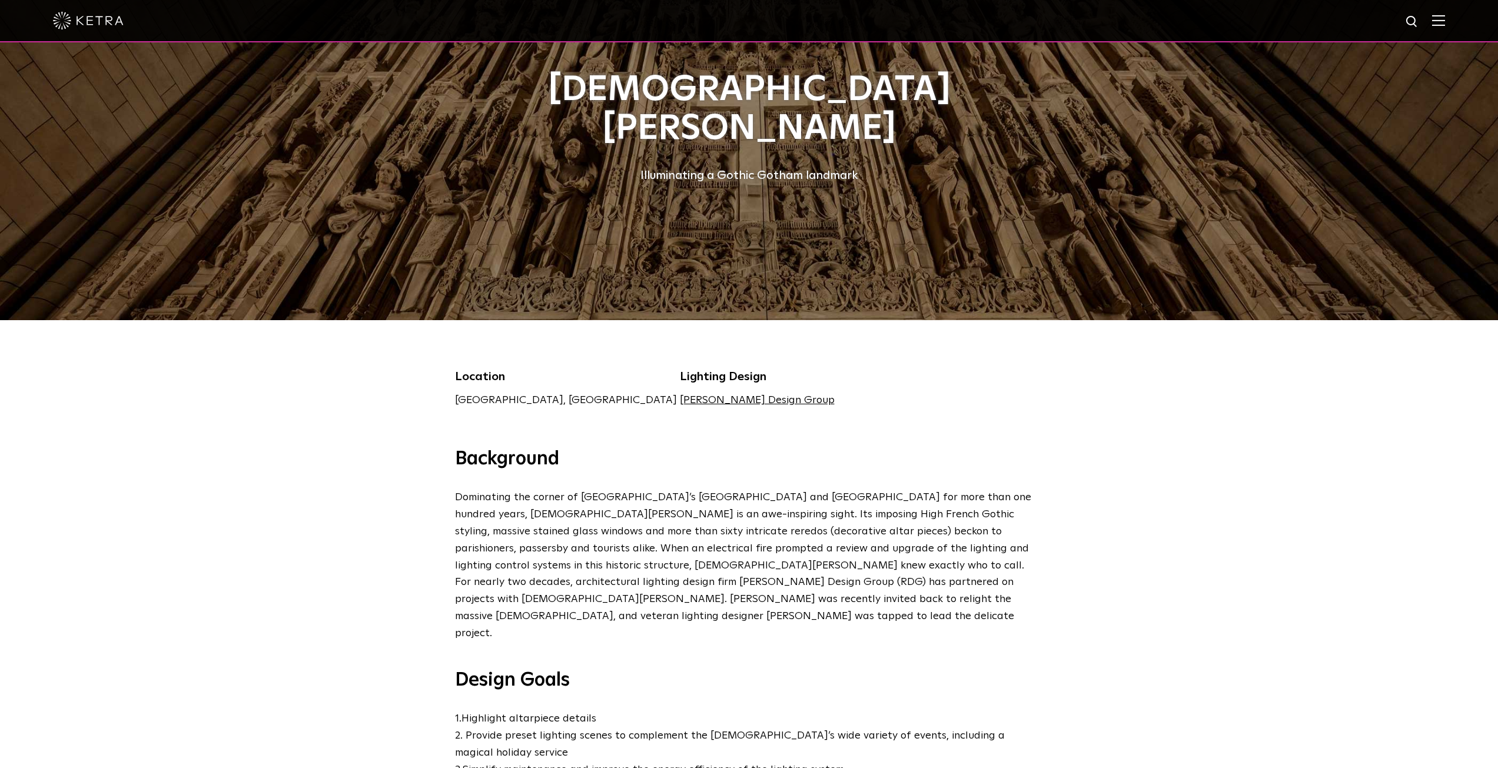
scroll to position [0, 0]
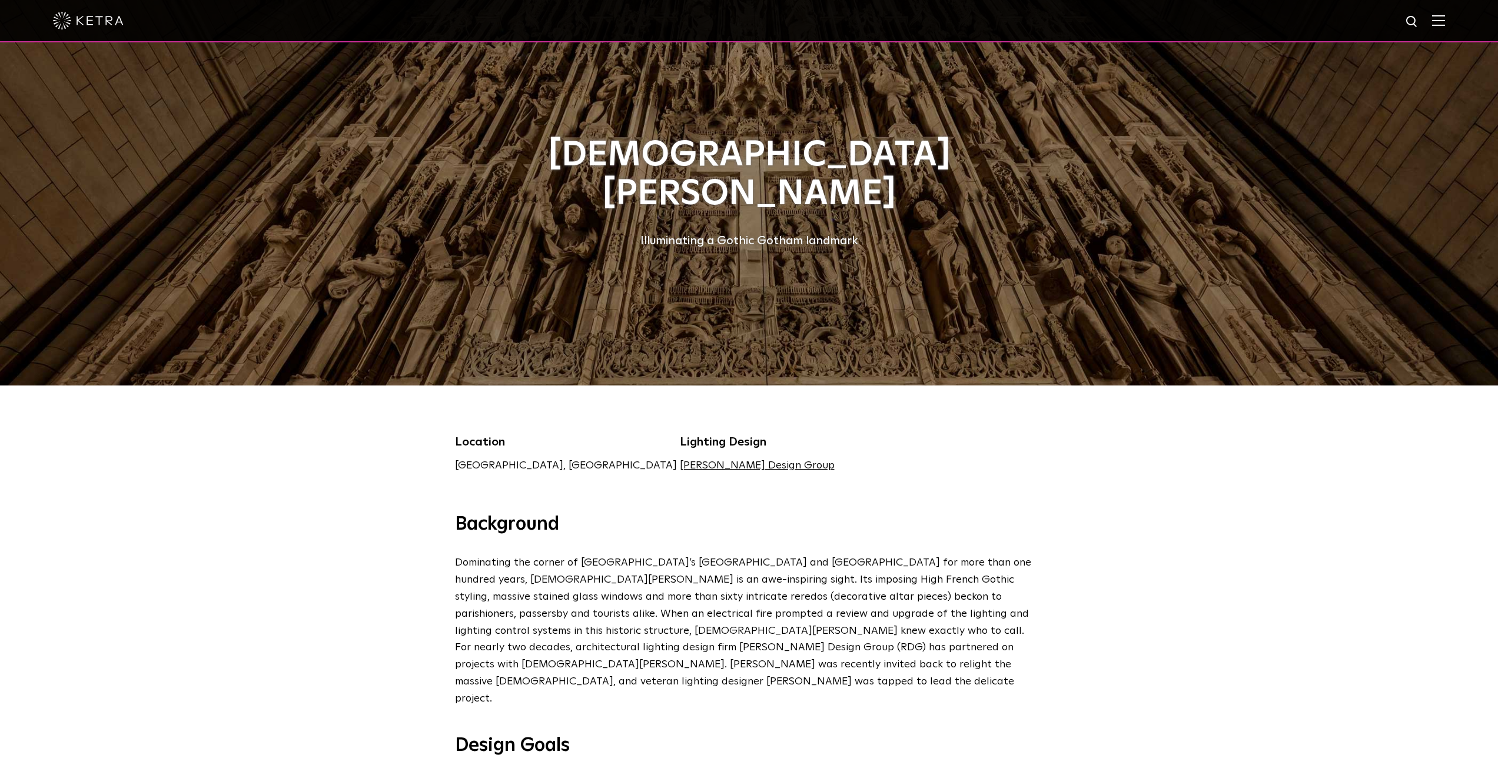
click at [623, 190] on h1 "[DEMOGRAPHIC_DATA][PERSON_NAME]" at bounding box center [749, 175] width 589 height 78
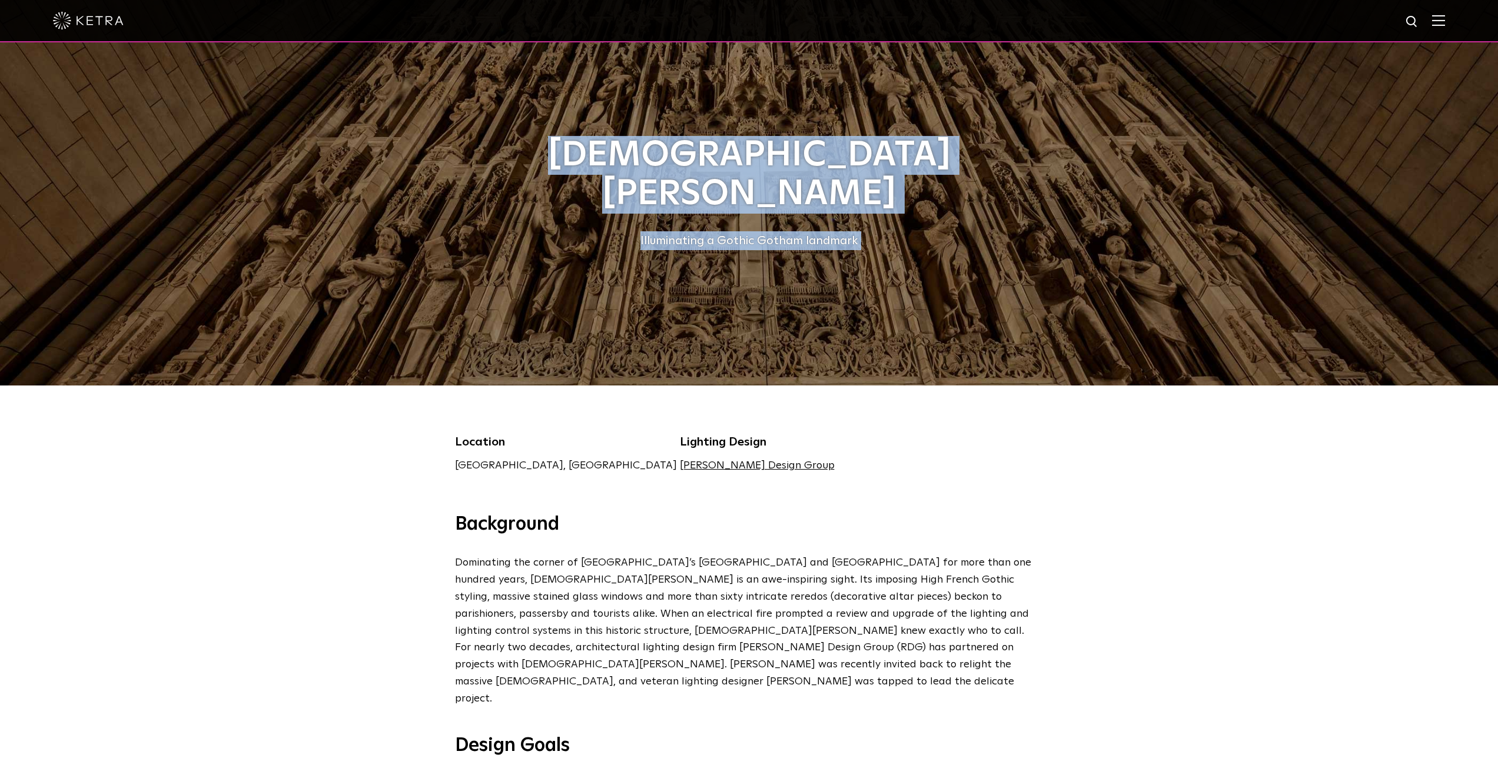
drag, startPoint x: 623, startPoint y: 190, endPoint x: 907, endPoint y: 204, distance: 283.5
click at [907, 204] on div "[DEMOGRAPHIC_DATA][PERSON_NAME] Illuminating a Gothic Gotham landmark" at bounding box center [749, 193] width 589 height 114
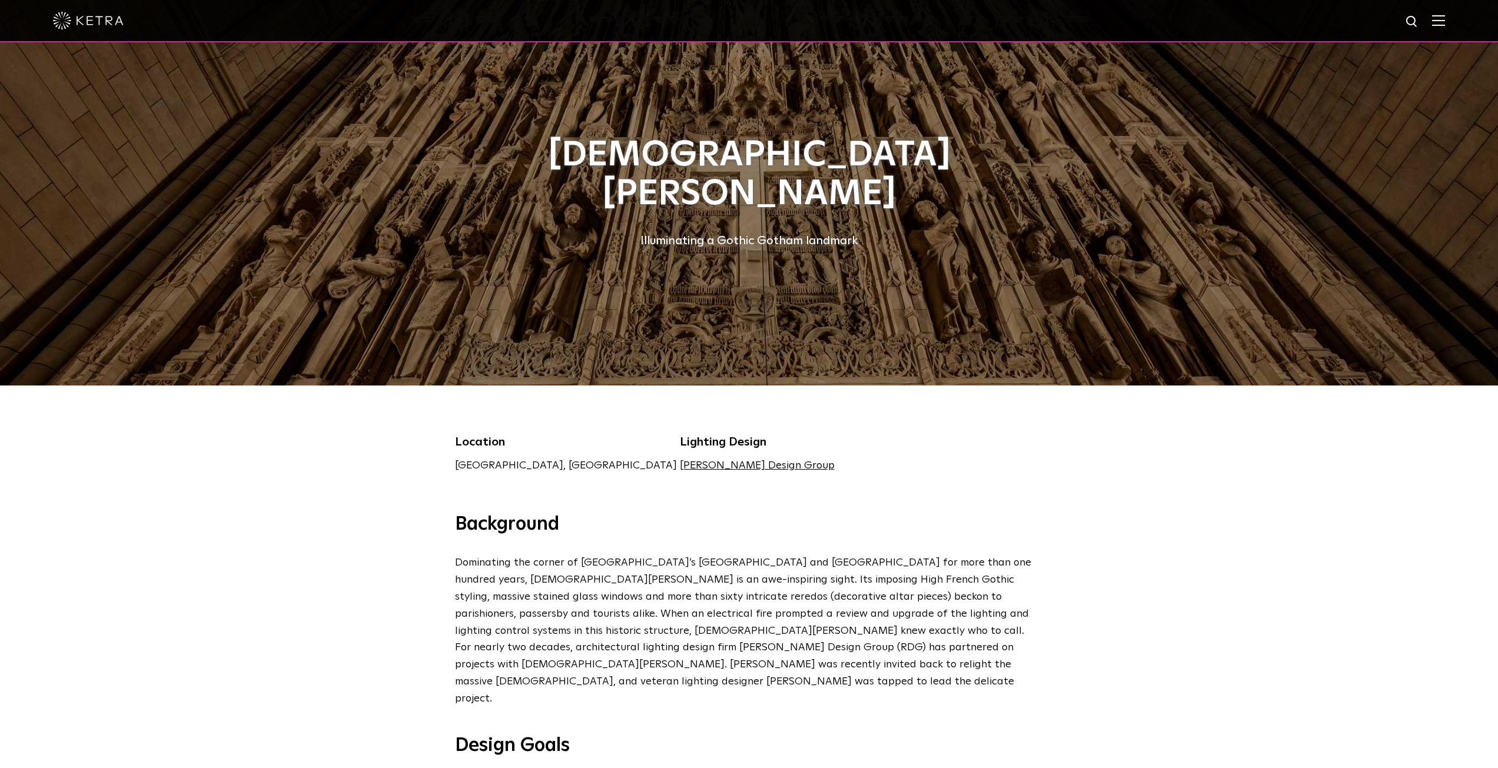
click at [888, 158] on h1 "[DEMOGRAPHIC_DATA][PERSON_NAME]" at bounding box center [749, 175] width 589 height 78
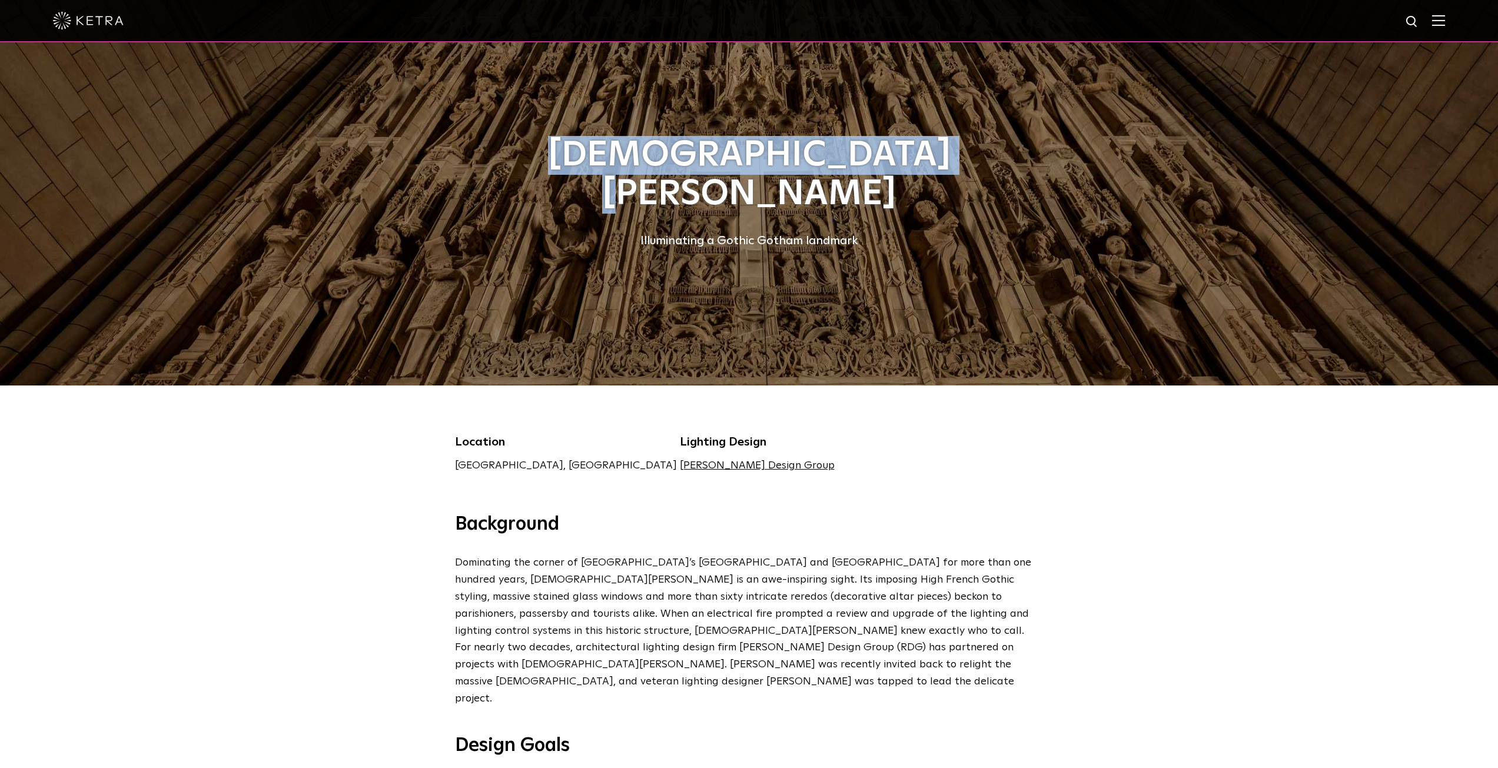
drag, startPoint x: 888, startPoint y: 158, endPoint x: 559, endPoint y: 159, distance: 329.1
click at [559, 159] on h1 "Saint Thomas Church" at bounding box center [749, 175] width 589 height 78
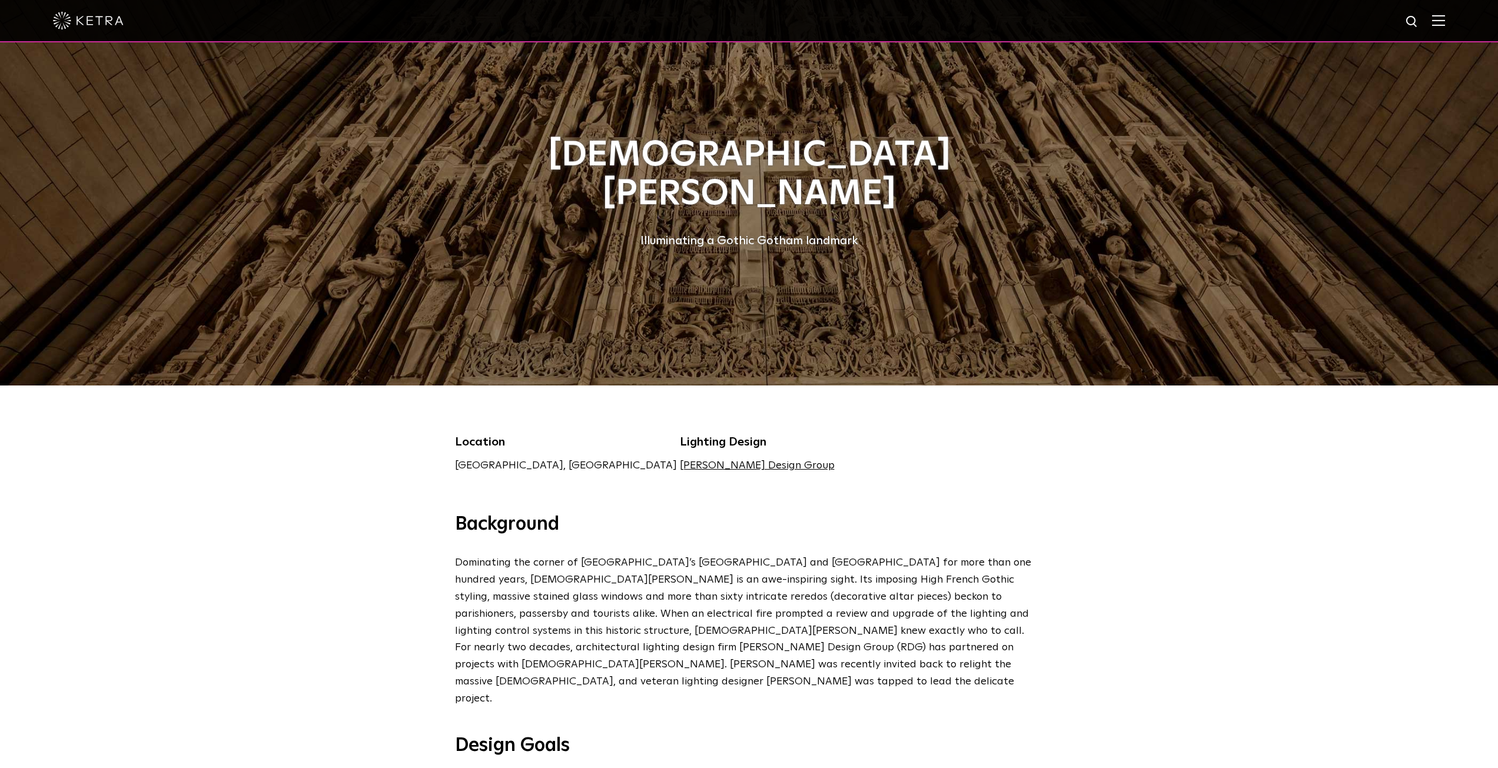
click at [686, 231] on div "Illuminating a Gothic Gotham landmark" at bounding box center [749, 240] width 589 height 19
drag, startPoint x: 686, startPoint y: 218, endPoint x: 739, endPoint y: 217, distance: 53.0
click at [696, 231] on div "Illuminating a Gothic Gotham landmark" at bounding box center [749, 240] width 589 height 19
click at [744, 231] on div "Illuminating a Gothic Gotham landmark" at bounding box center [749, 240] width 589 height 19
drag, startPoint x: 744, startPoint y: 217, endPoint x: 782, endPoint y: 220, distance: 38.4
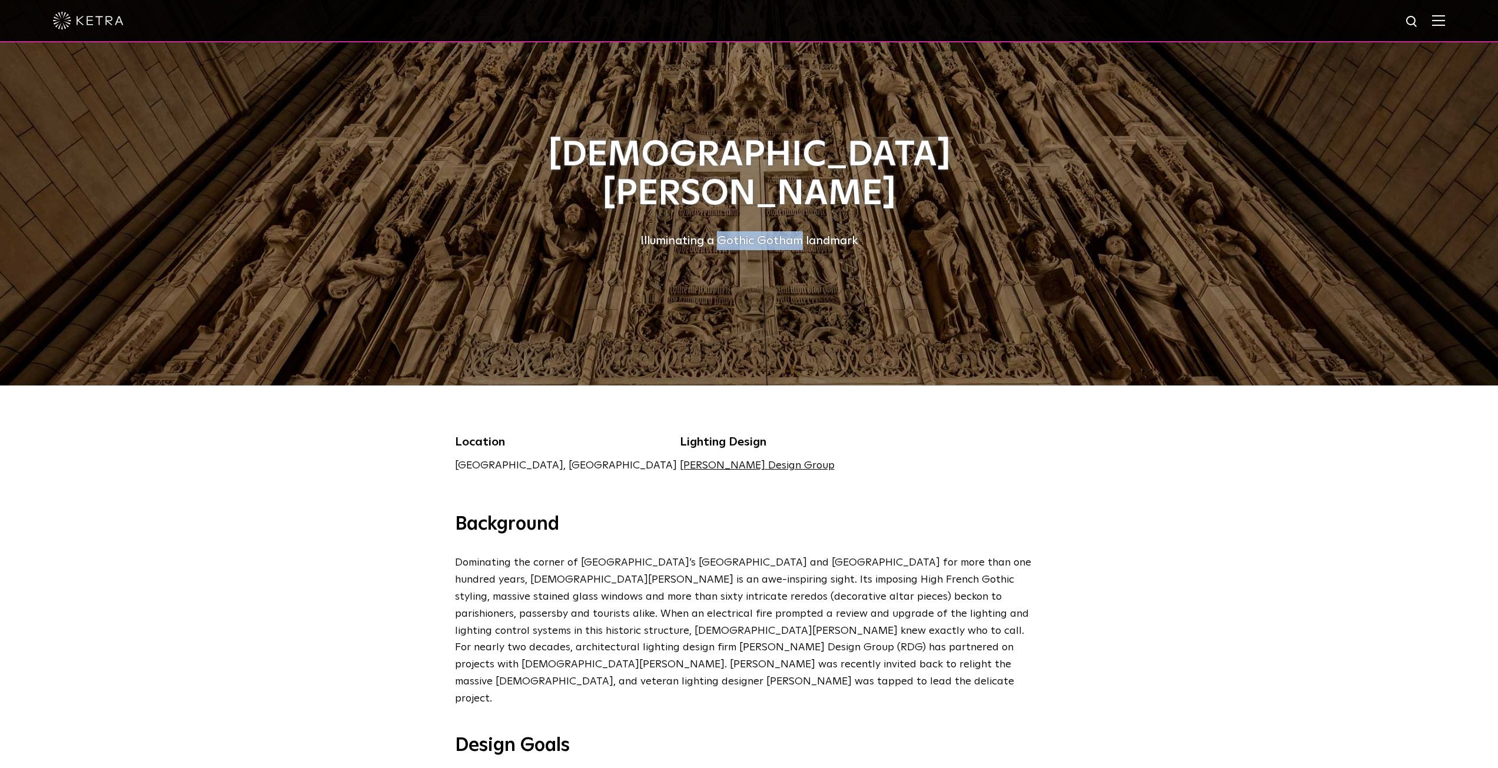
click at [782, 231] on div "Illuminating a Gothic Gotham landmark" at bounding box center [749, 240] width 589 height 19
click at [805, 197] on h1 "Saint Thomas Church" at bounding box center [749, 175] width 589 height 78
click at [774, 231] on div "Illuminating a Gothic Gotham landmark" at bounding box center [749, 240] width 589 height 19
click at [763, 380] on div "Saint Thomas Church Illuminating a Gothic Gotham landmark" at bounding box center [749, 193] width 589 height 386
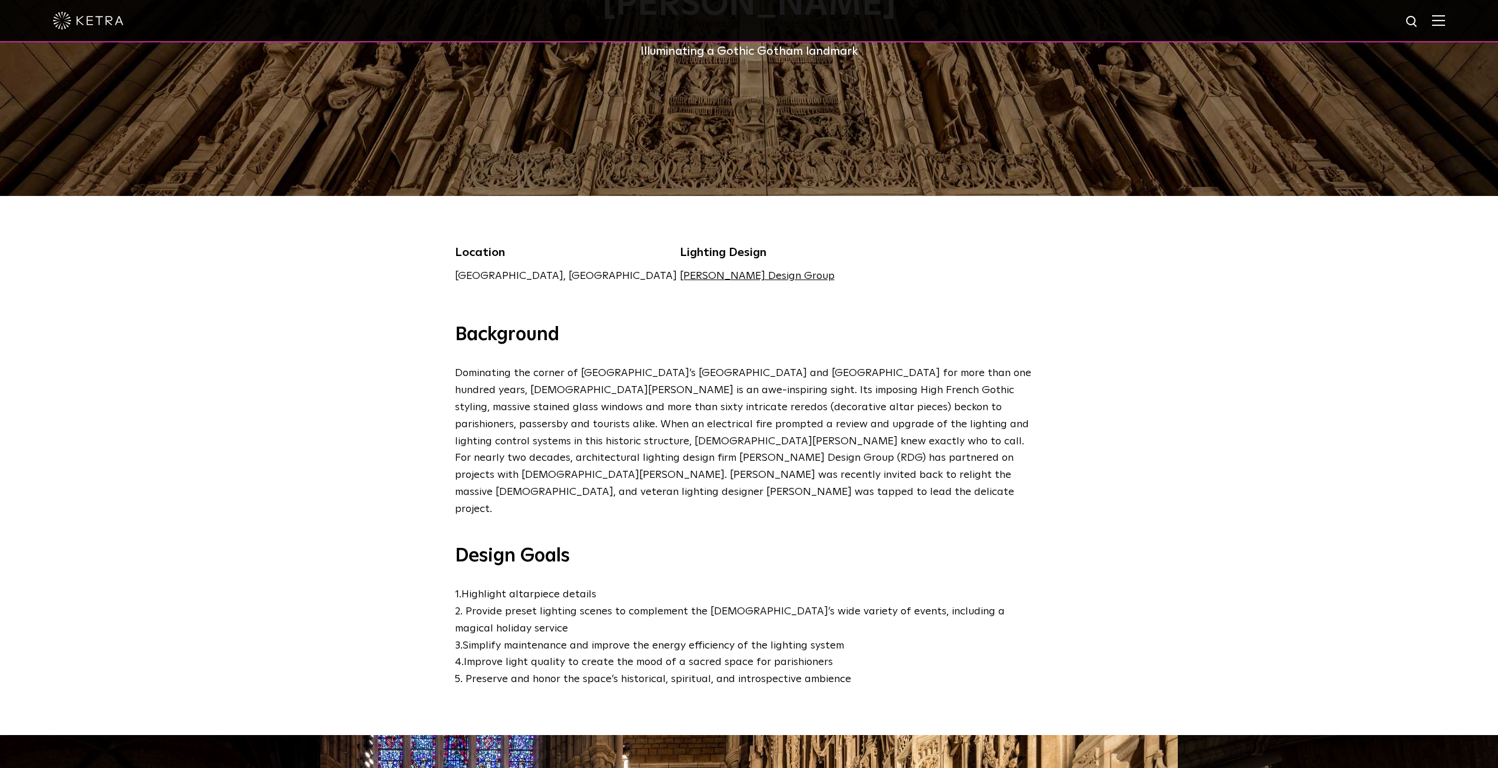
scroll to position [196, 0]
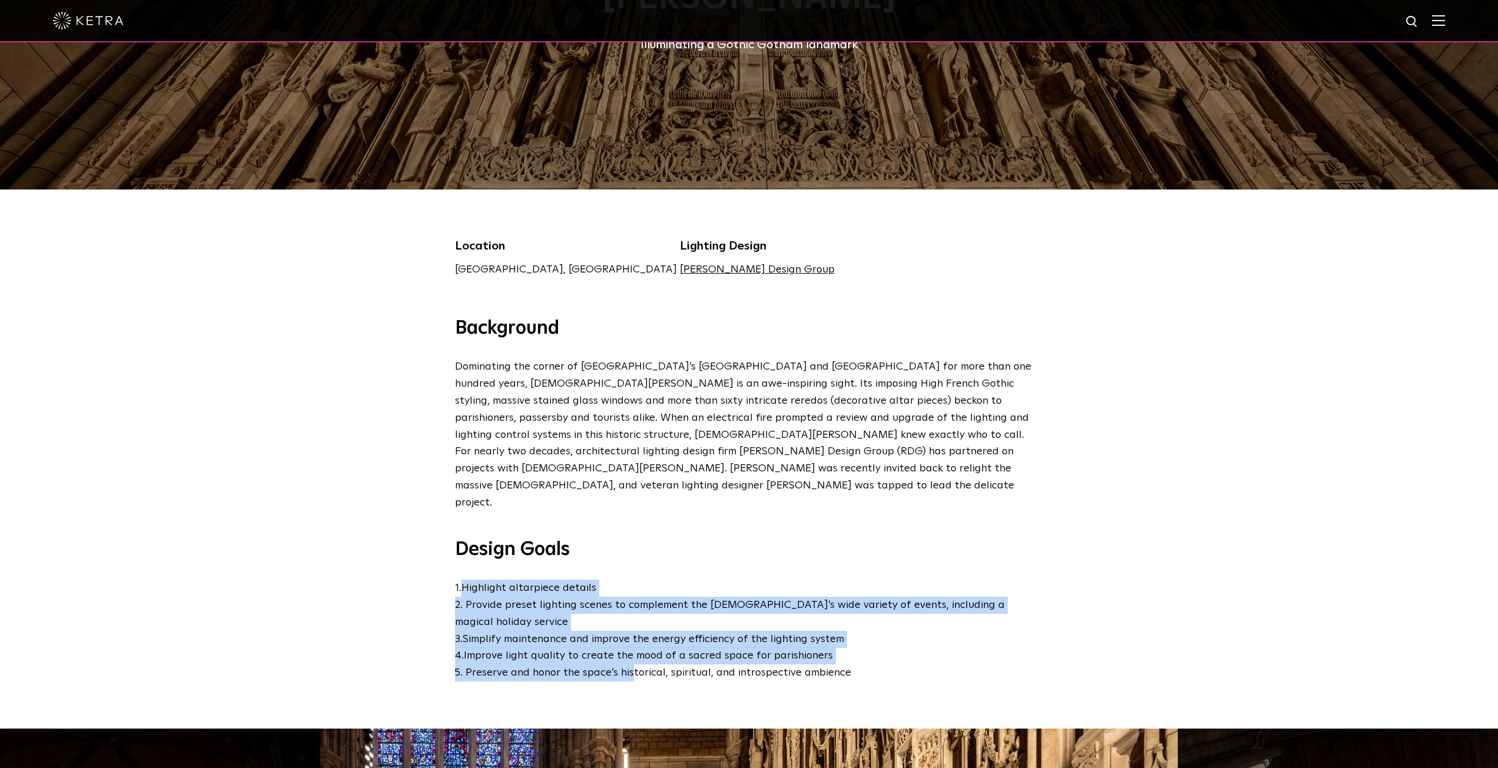
drag, startPoint x: 632, startPoint y: 615, endPoint x: 656, endPoint y: 533, distance: 84.8
click at [656, 538] on div "Design Goals 1. Highlight altarpiece details 2. Provide preset lighting scenes …" at bounding box center [749, 610] width 589 height 144
drag, startPoint x: 656, startPoint y: 533, endPoint x: 634, endPoint y: 629, distance: 98.5
click at [634, 629] on div "Design Goals 1. Highlight altarpiece details 2. Provide preset lighting scenes …" at bounding box center [749, 610] width 589 height 144
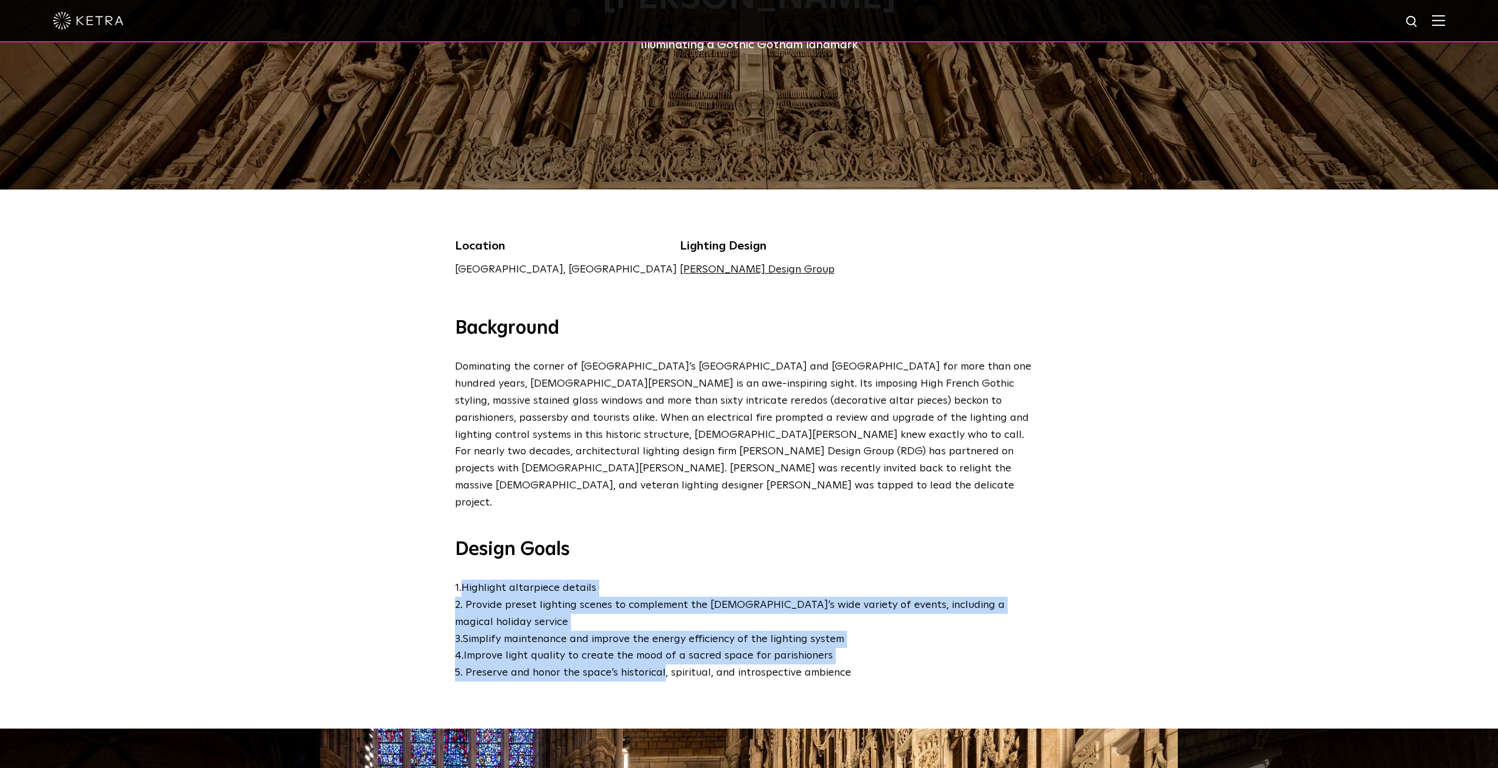
click at [634, 629] on p "1. Highlight altarpiece details 2. Provide preset lighting scenes to complement…" at bounding box center [746, 631] width 583 height 102
drag, startPoint x: 634, startPoint y: 629, endPoint x: 676, endPoint y: 549, distance: 90.6
click at [676, 580] on p "1. Highlight altarpiece details 2. Provide preset lighting scenes to complement…" at bounding box center [746, 631] width 583 height 102
drag, startPoint x: 676, startPoint y: 549, endPoint x: 646, endPoint y: 613, distance: 70.6
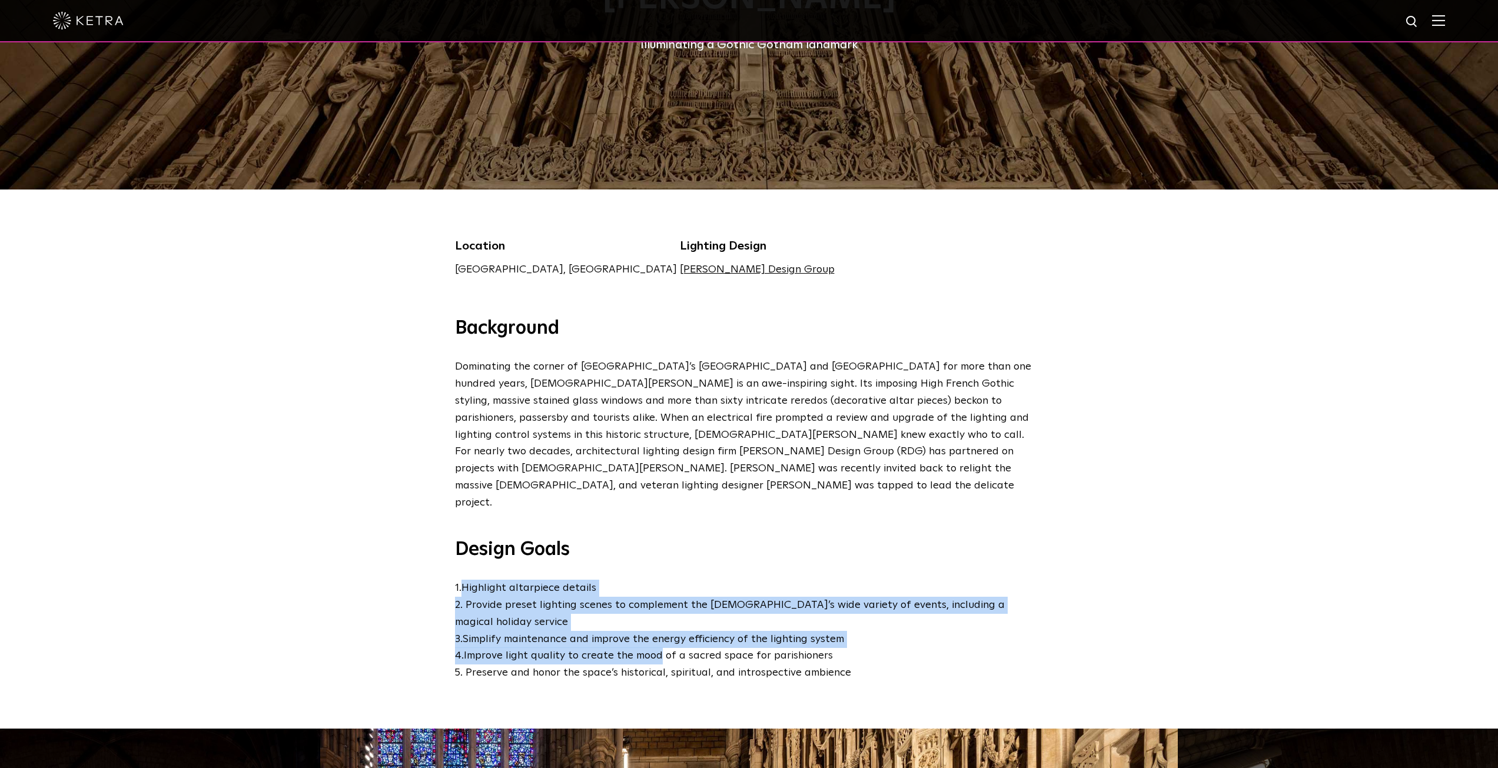
click at [646, 613] on p "1. Highlight altarpiece details 2. Provide preset lighting scenes to complement…" at bounding box center [746, 631] width 583 height 102
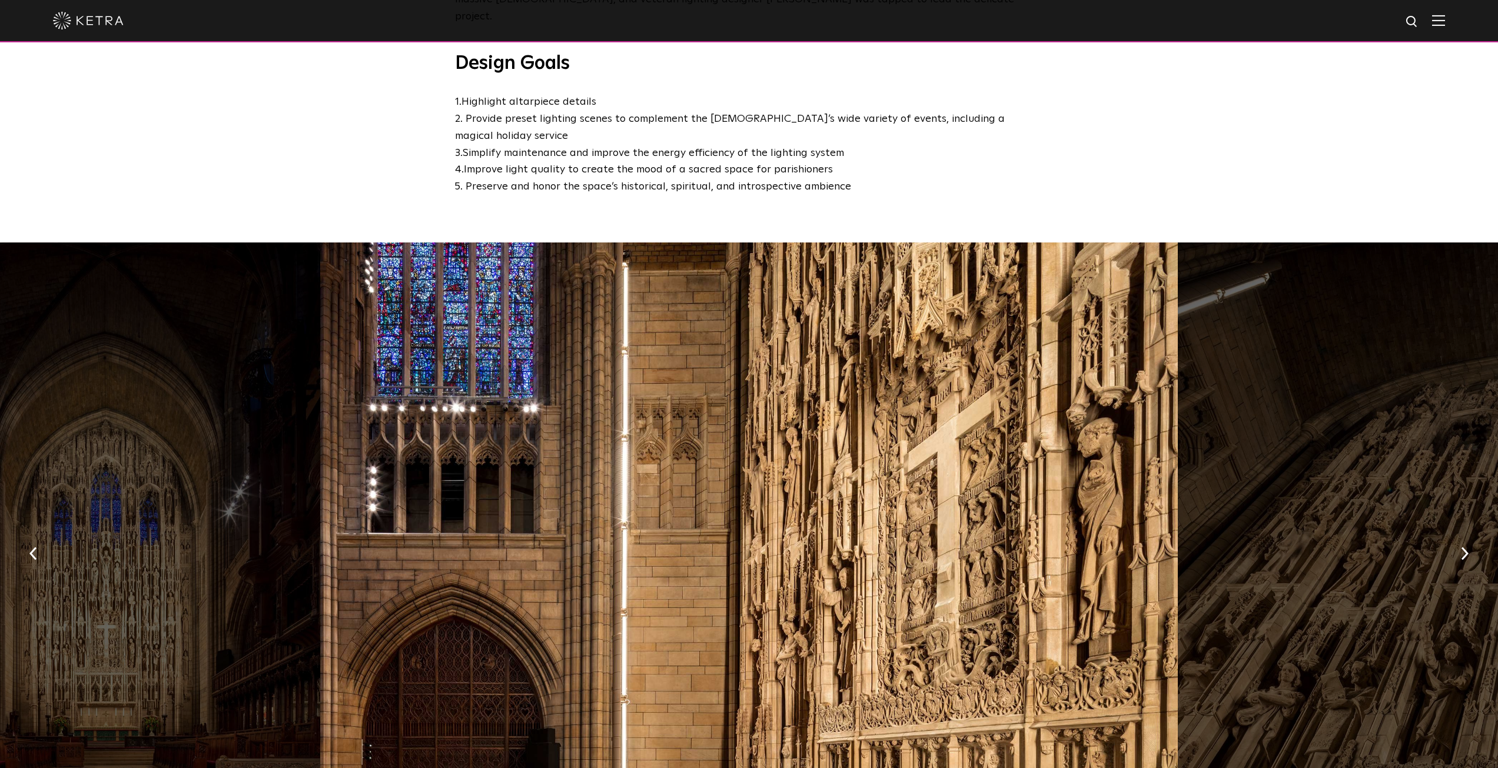
scroll to position [785, 0]
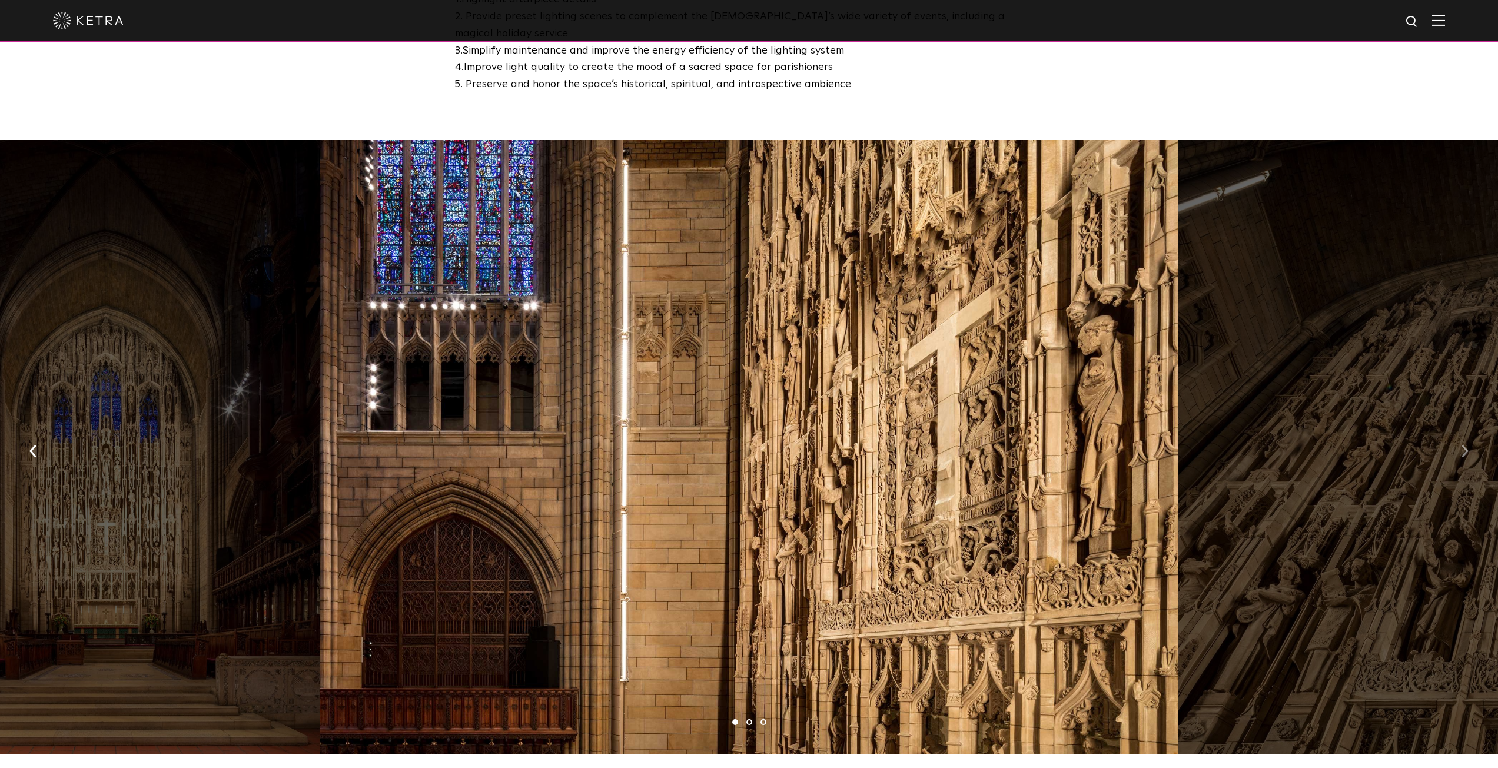
click at [1456, 430] on button "button" at bounding box center [1464, 450] width 25 height 41
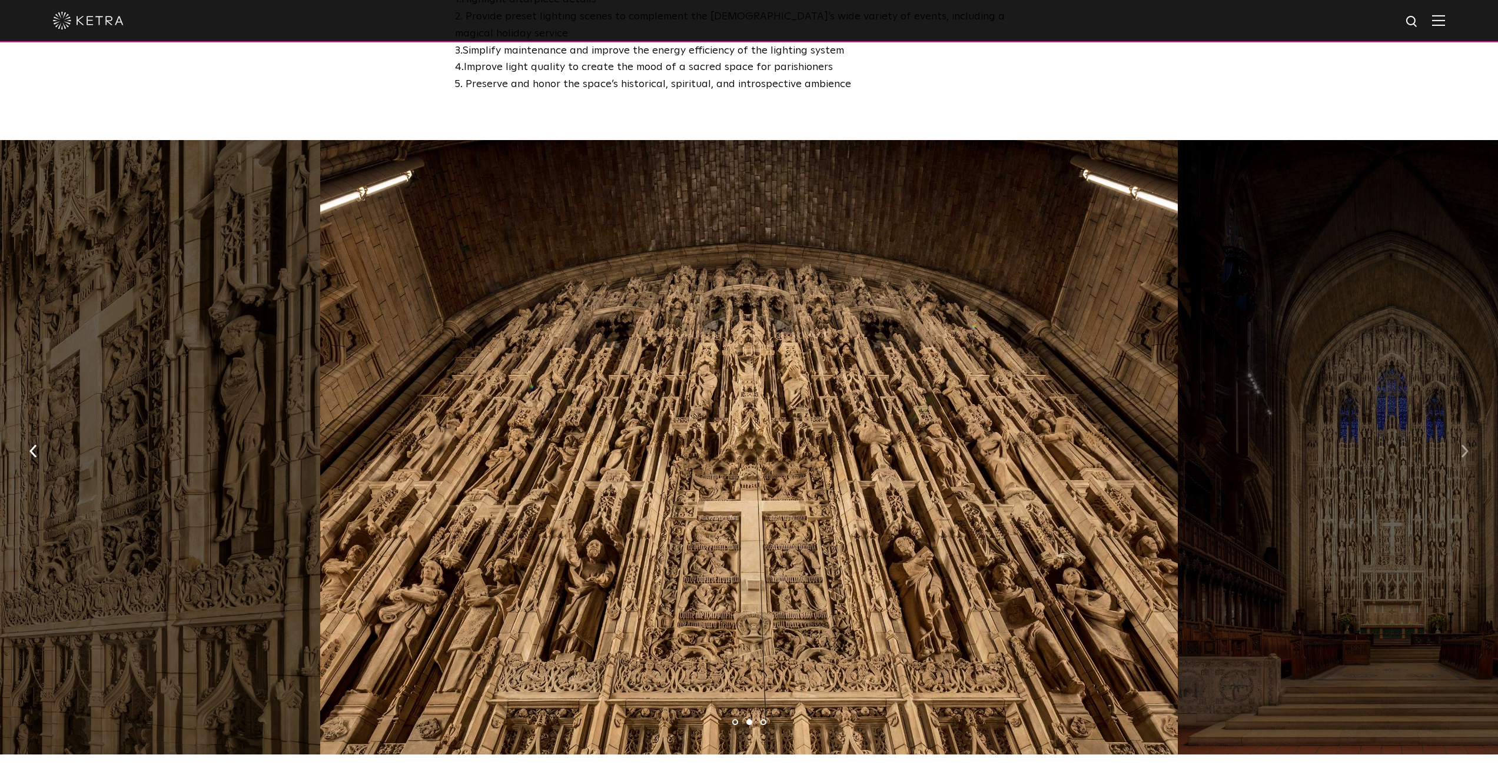
click at [1456, 430] on button "button" at bounding box center [1464, 450] width 25 height 41
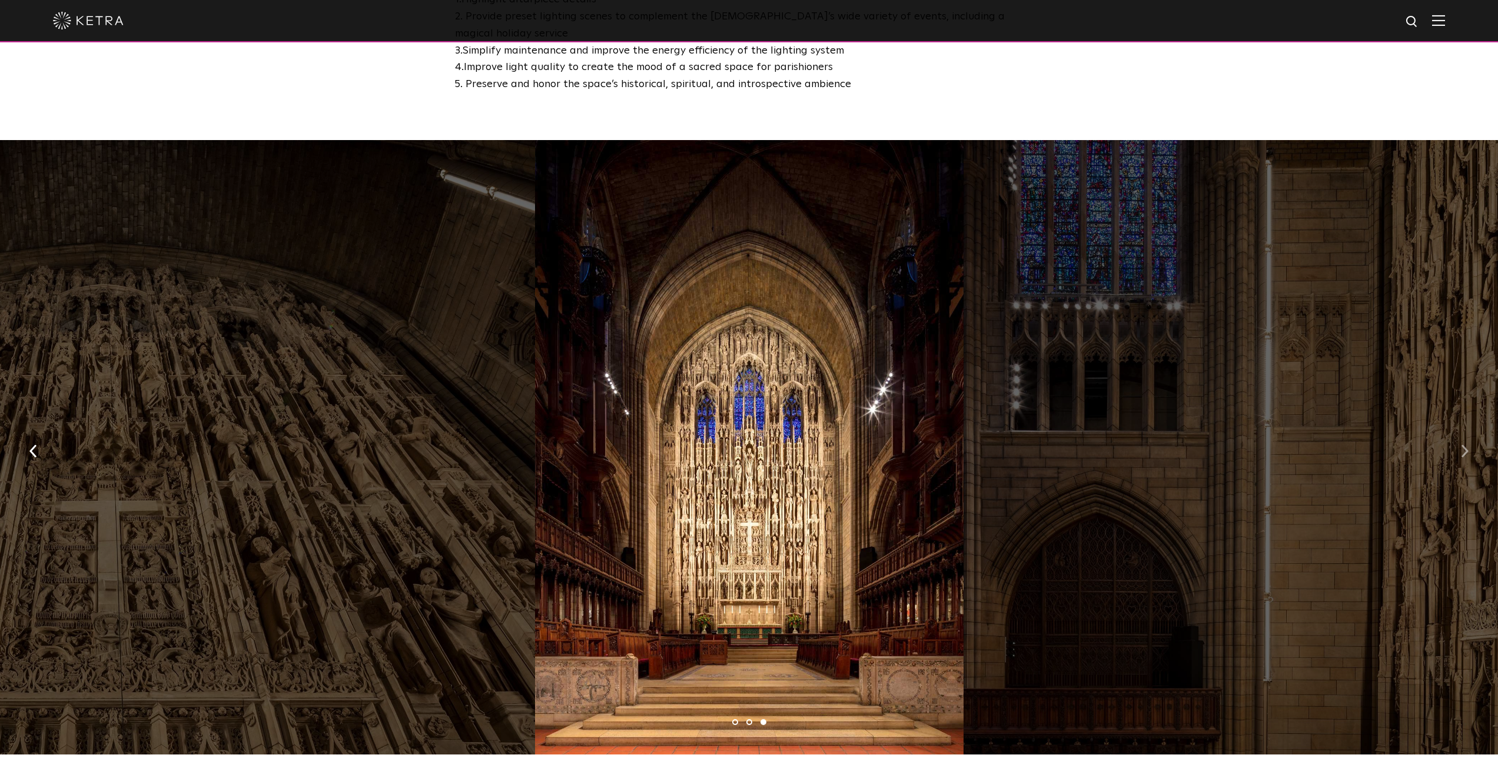
click at [1456, 430] on button "button" at bounding box center [1464, 450] width 25 height 41
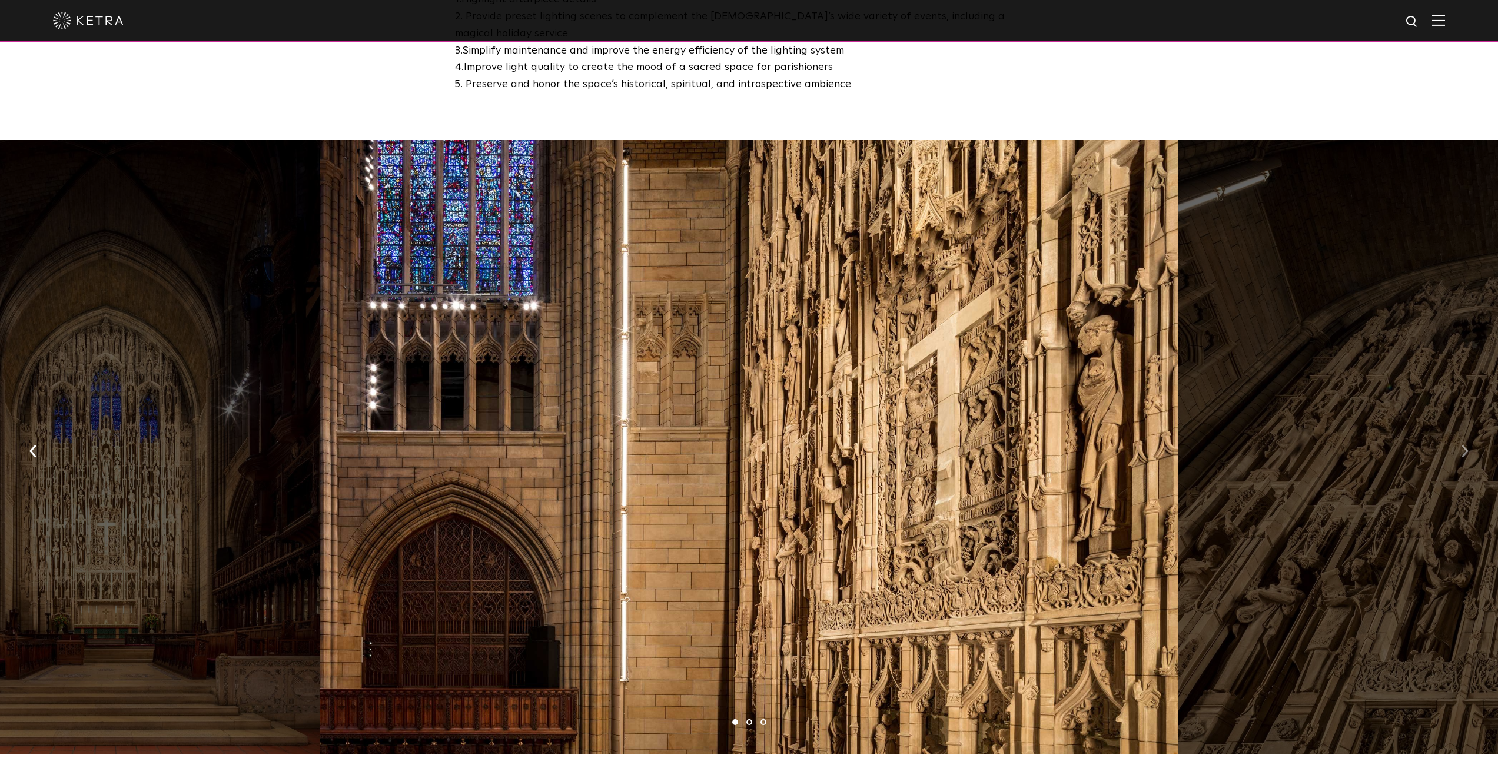
click at [1456, 430] on button "button" at bounding box center [1464, 450] width 25 height 41
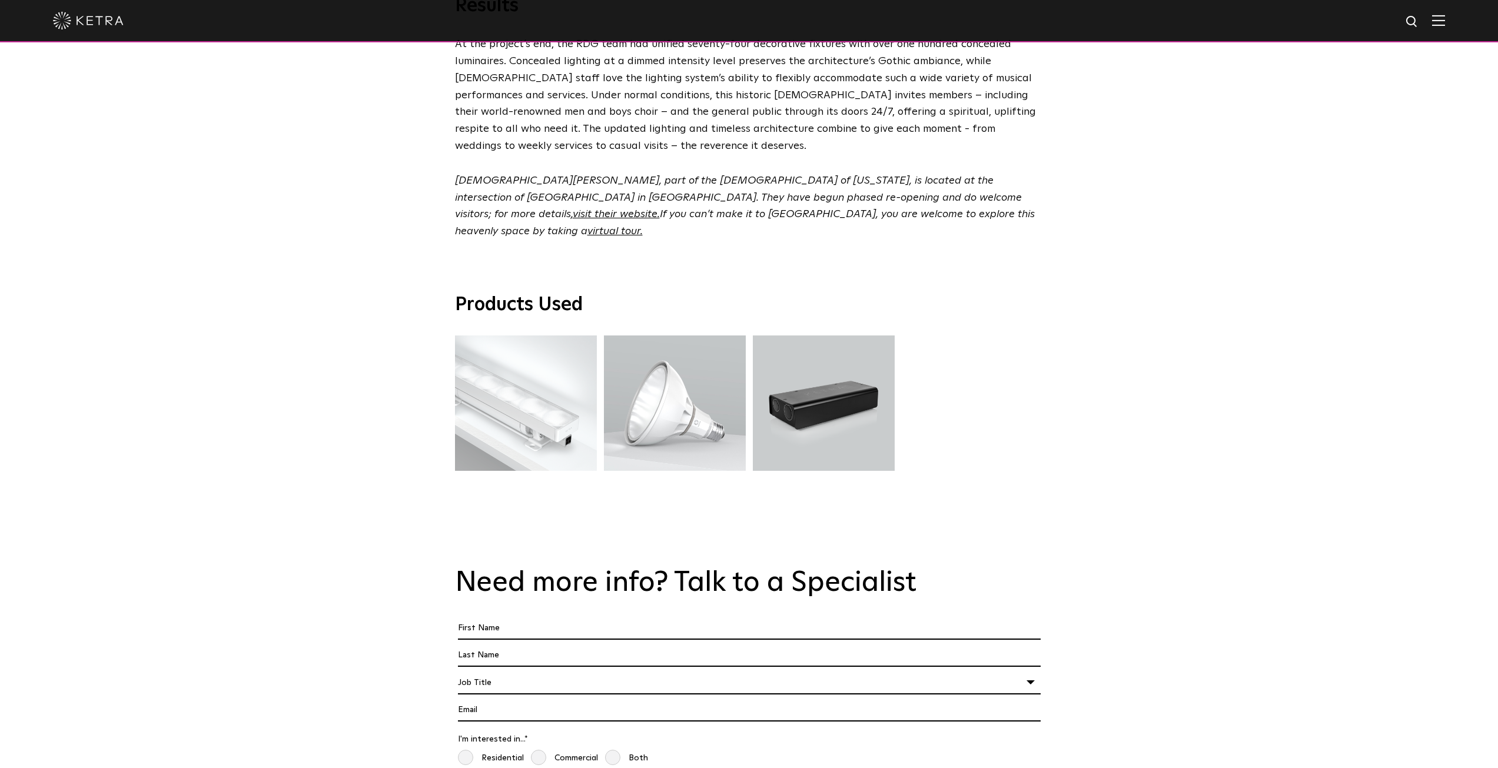
scroll to position [3051, 0]
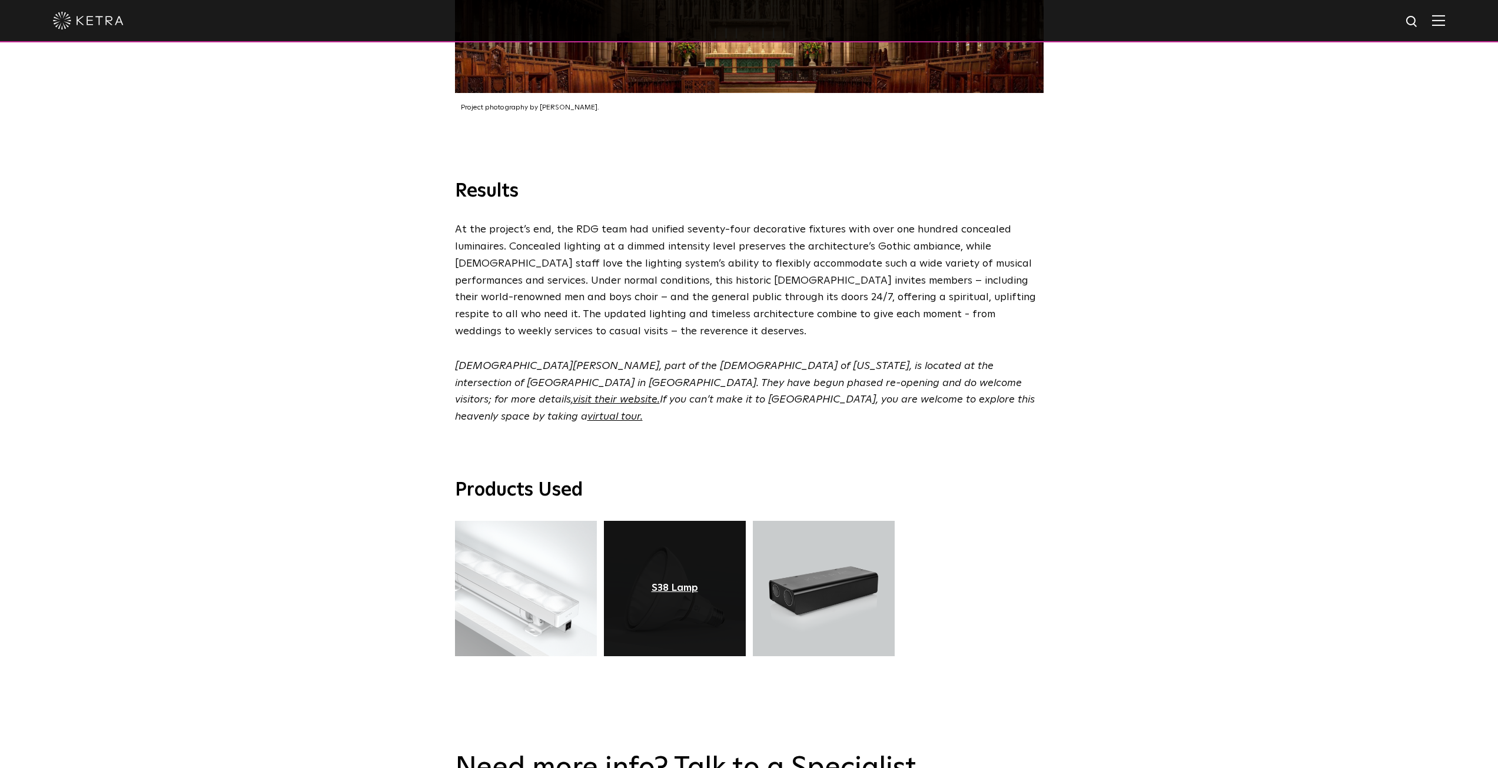
click at [668, 583] on div "S38 Lamp" at bounding box center [675, 589] width 47 height 12
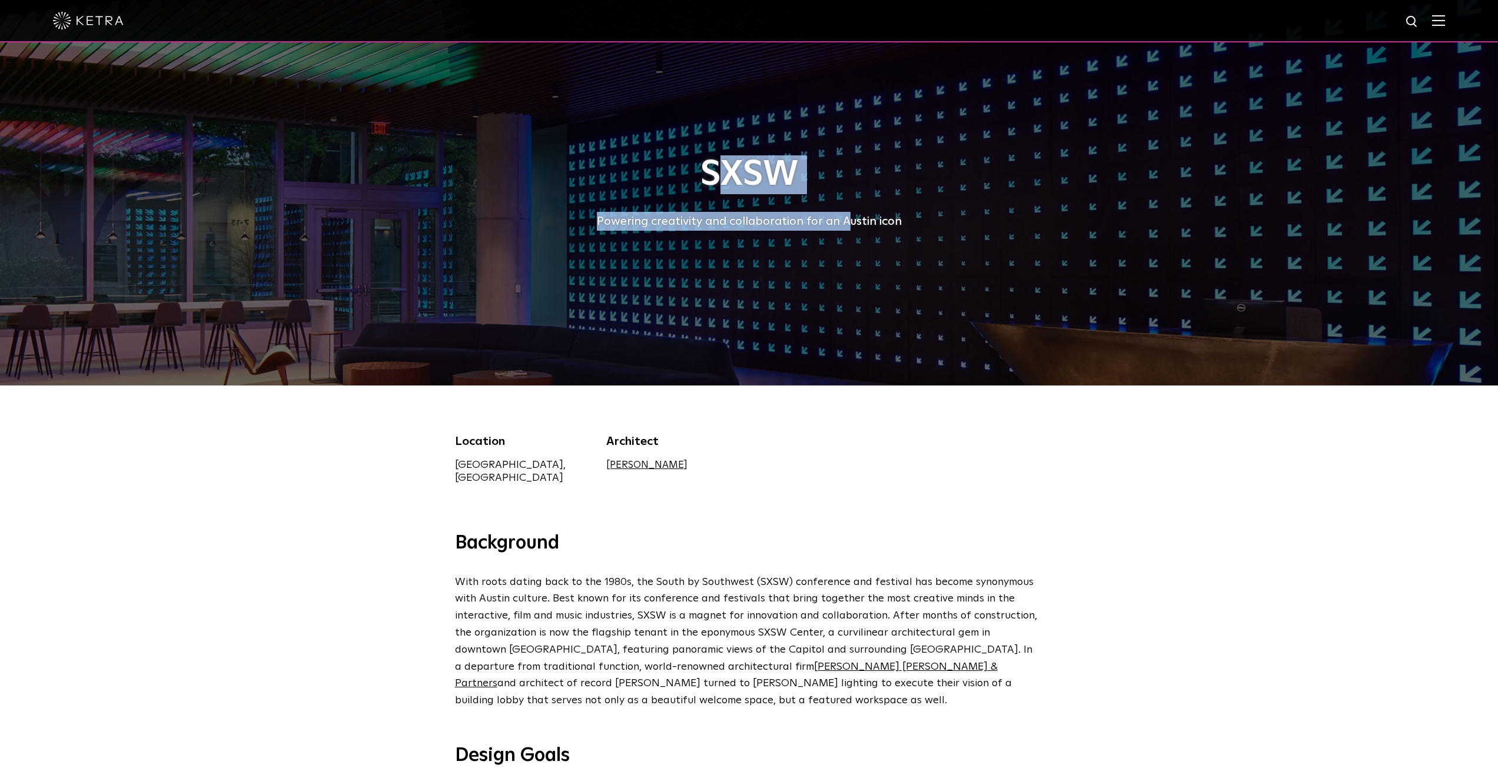
drag, startPoint x: 716, startPoint y: 187, endPoint x: 846, endPoint y: 223, distance: 134.4
click at [846, 223] on div "SXSW Powering creativity and collaboration for an Austin icon" at bounding box center [749, 192] width 589 height 75
click at [846, 223] on div "Powering creativity and collaboration for an Austin icon" at bounding box center [749, 221] width 589 height 19
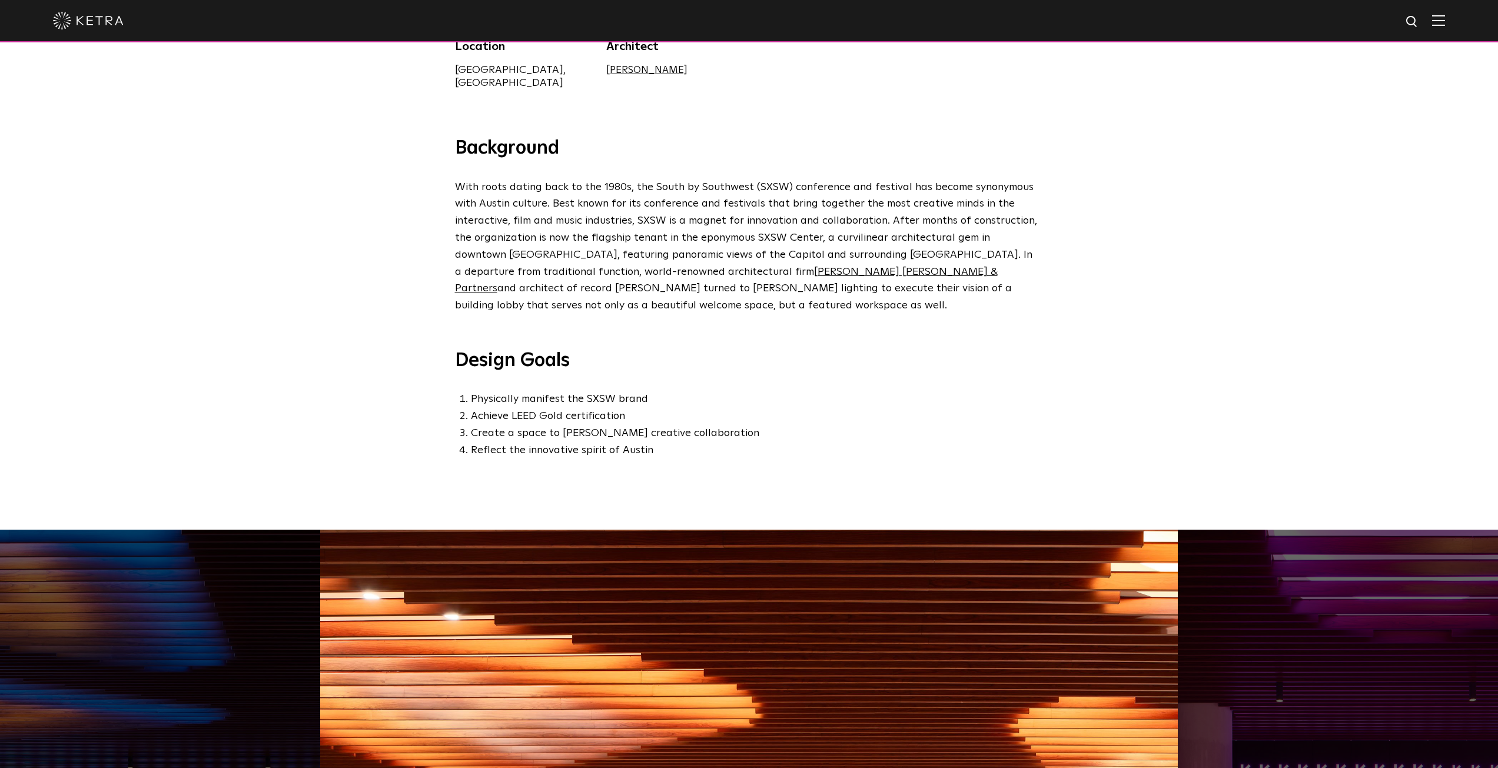
scroll to position [393, 0]
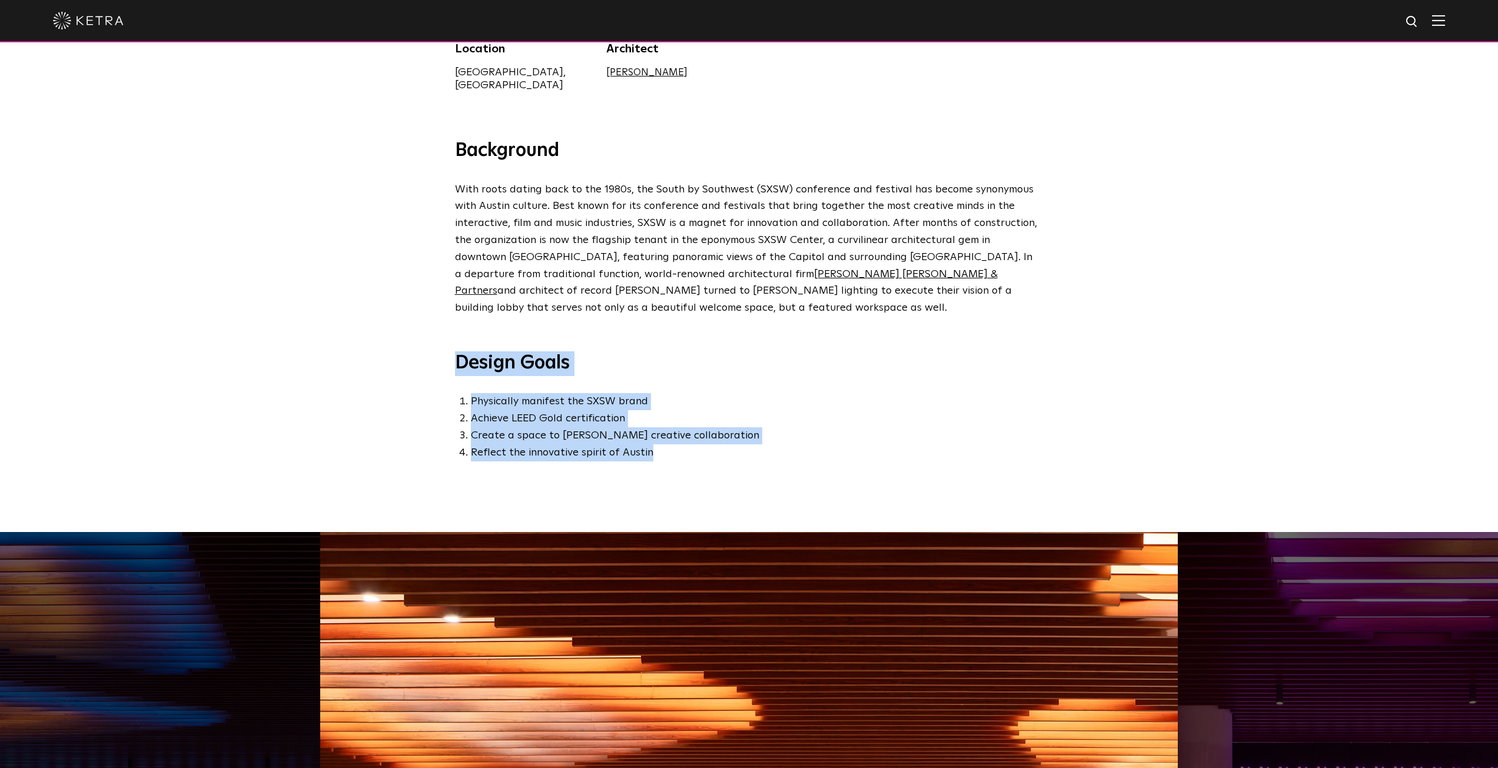
drag, startPoint x: 653, startPoint y: 449, endPoint x: 425, endPoint y: 325, distance: 260.0
click at [425, 325] on div "Background With roots dating back to the 1980s, the South by Southwest (SXSW) c…" at bounding box center [749, 335] width 1498 height 393
drag, startPoint x: 425, startPoint y: 325, endPoint x: 644, endPoint y: 440, distance: 247.5
click at [644, 440] on div "Background With roots dating back to the 1980s, the South by Southwest (SXSW) c…" at bounding box center [749, 335] width 1498 height 393
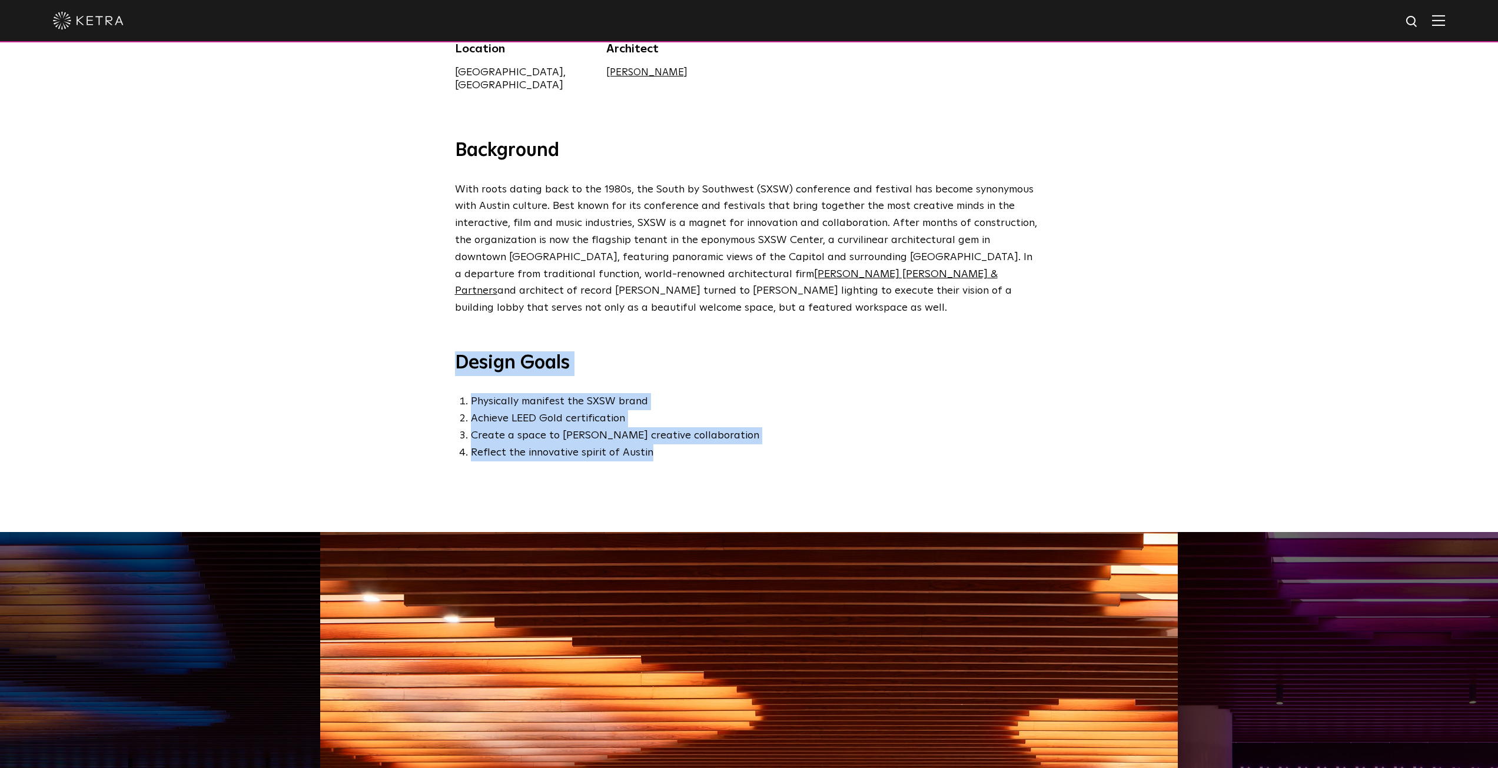
click at [644, 444] on li "Reflect the innovative spirit of Austin" at bounding box center [757, 452] width 573 height 17
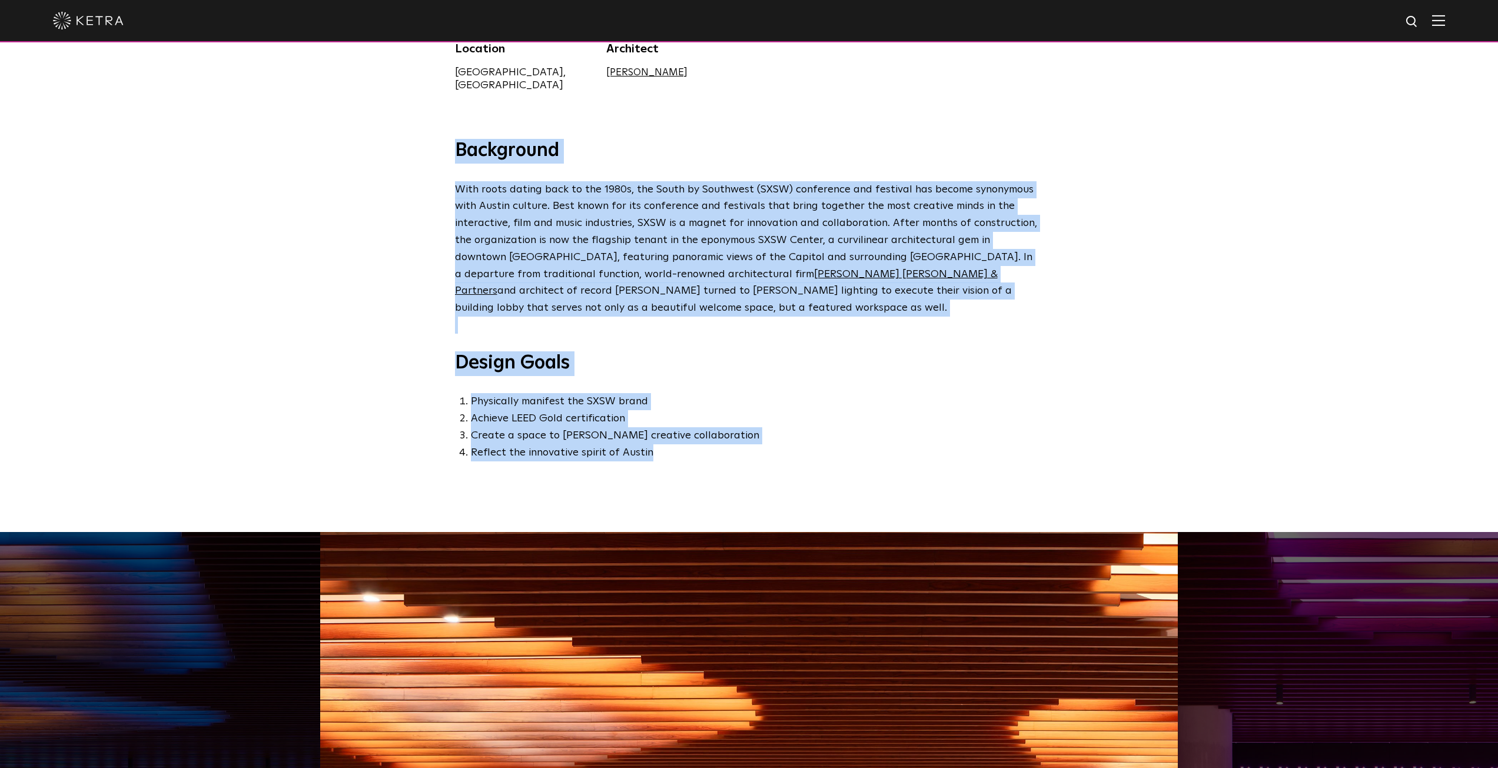
drag, startPoint x: 644, startPoint y: 440, endPoint x: 505, endPoint y: 131, distance: 339.1
click at [505, 139] on div "Background With roots dating back to the 1980s, the South by Southwest (SXSW) c…" at bounding box center [749, 300] width 612 height 323
click at [505, 139] on h3 "Background" at bounding box center [749, 151] width 589 height 25
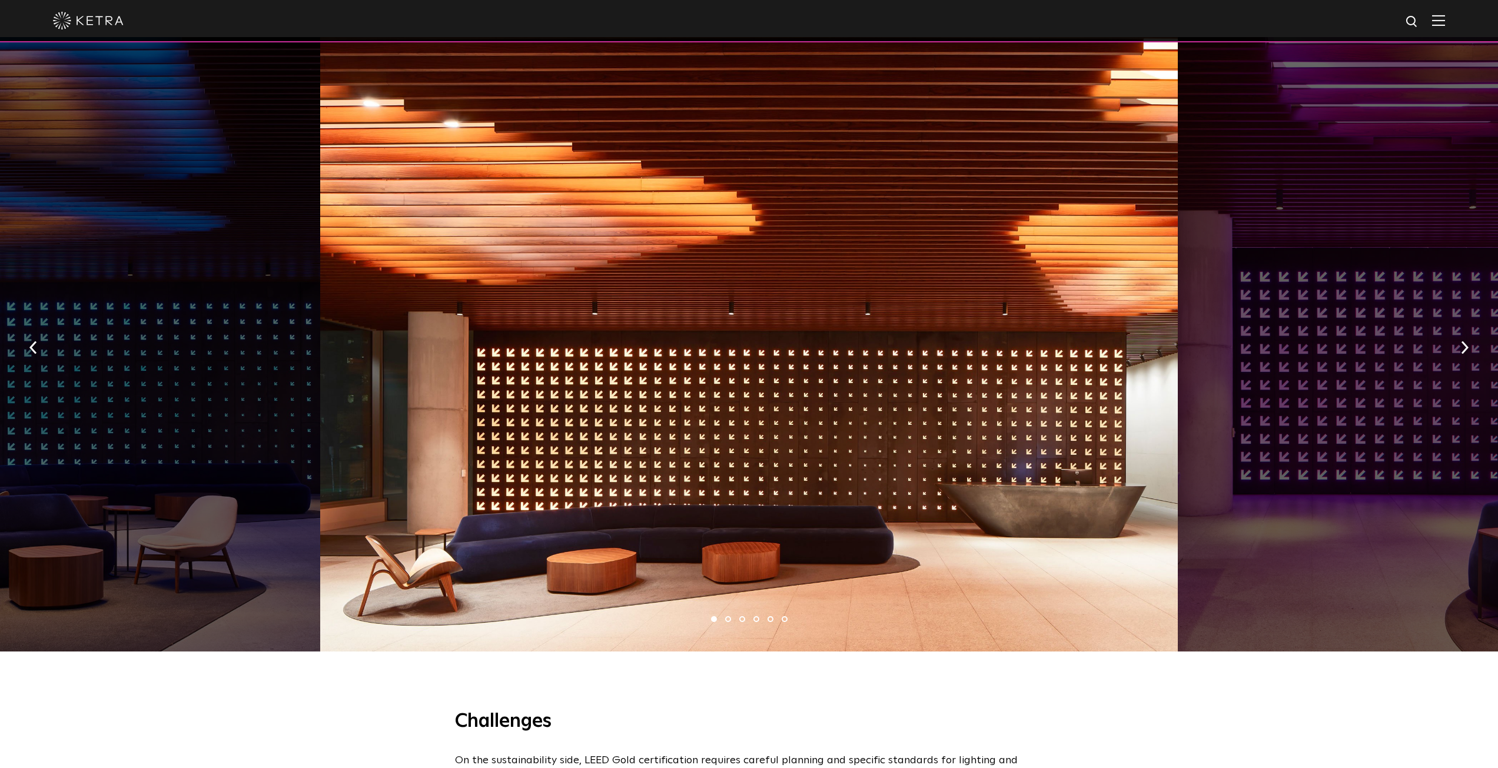
scroll to position [883, 0]
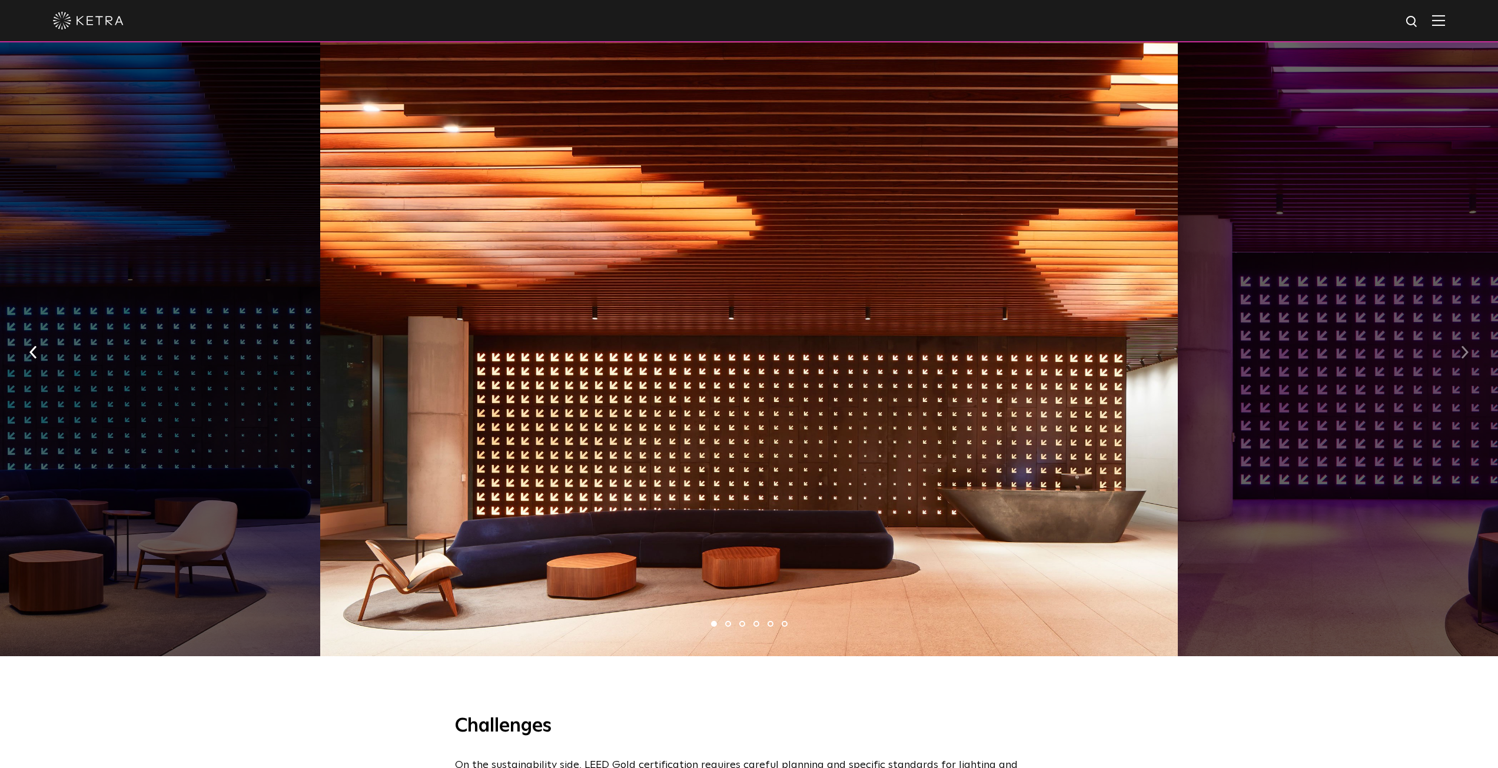
click at [1461, 346] on img "button" at bounding box center [1465, 352] width 8 height 13
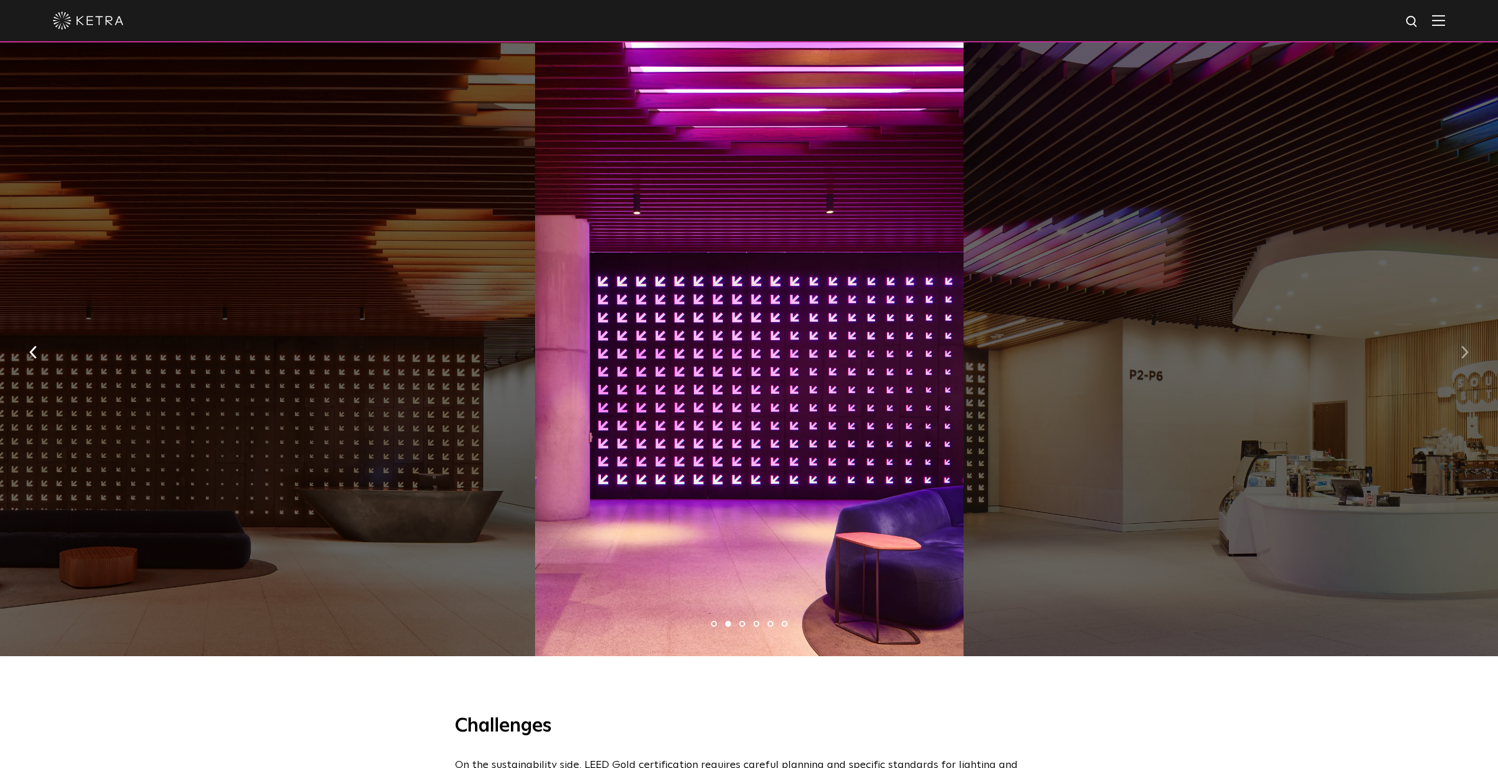
click at [1461, 346] on img "button" at bounding box center [1465, 352] width 8 height 13
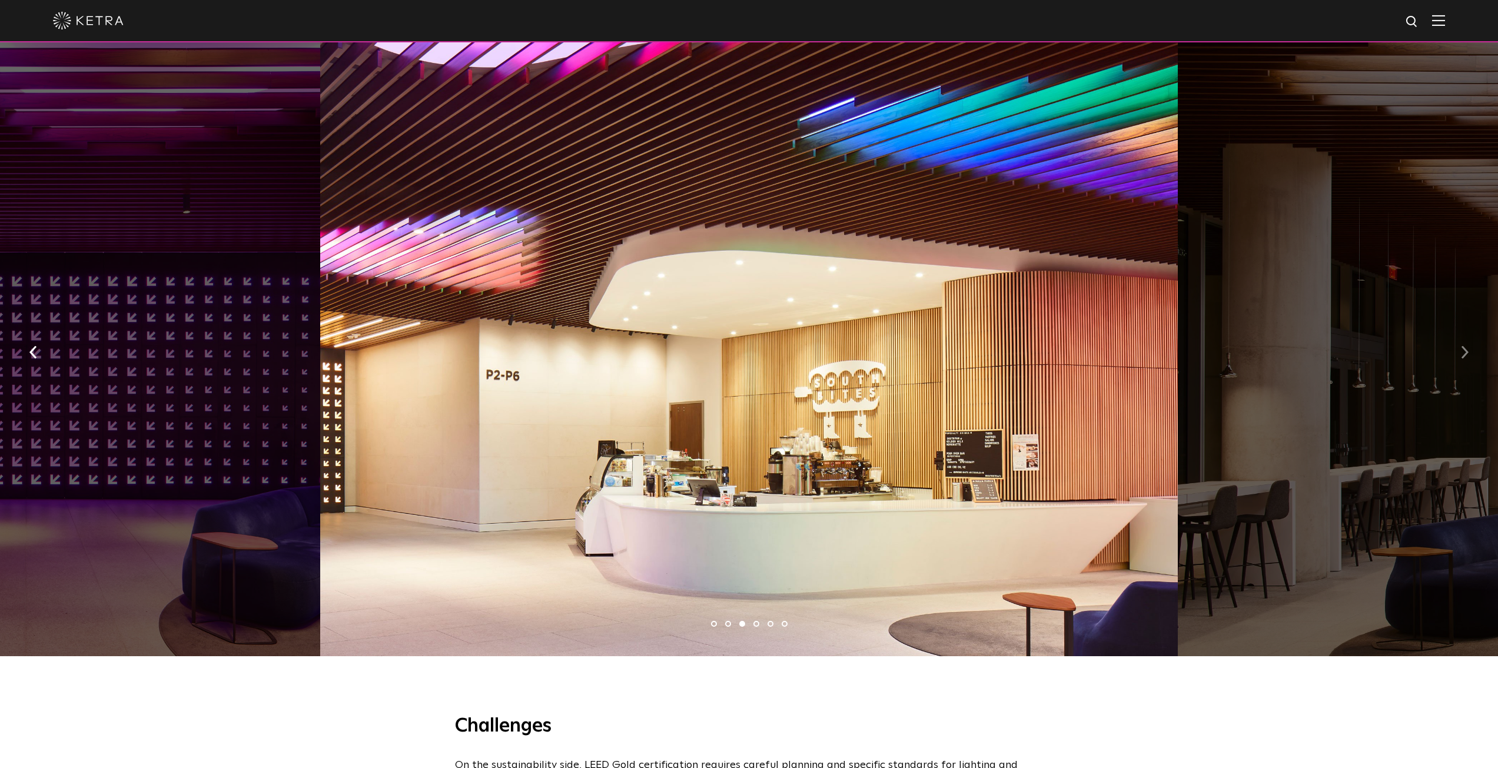
click at [1461, 346] on img "button" at bounding box center [1465, 352] width 8 height 13
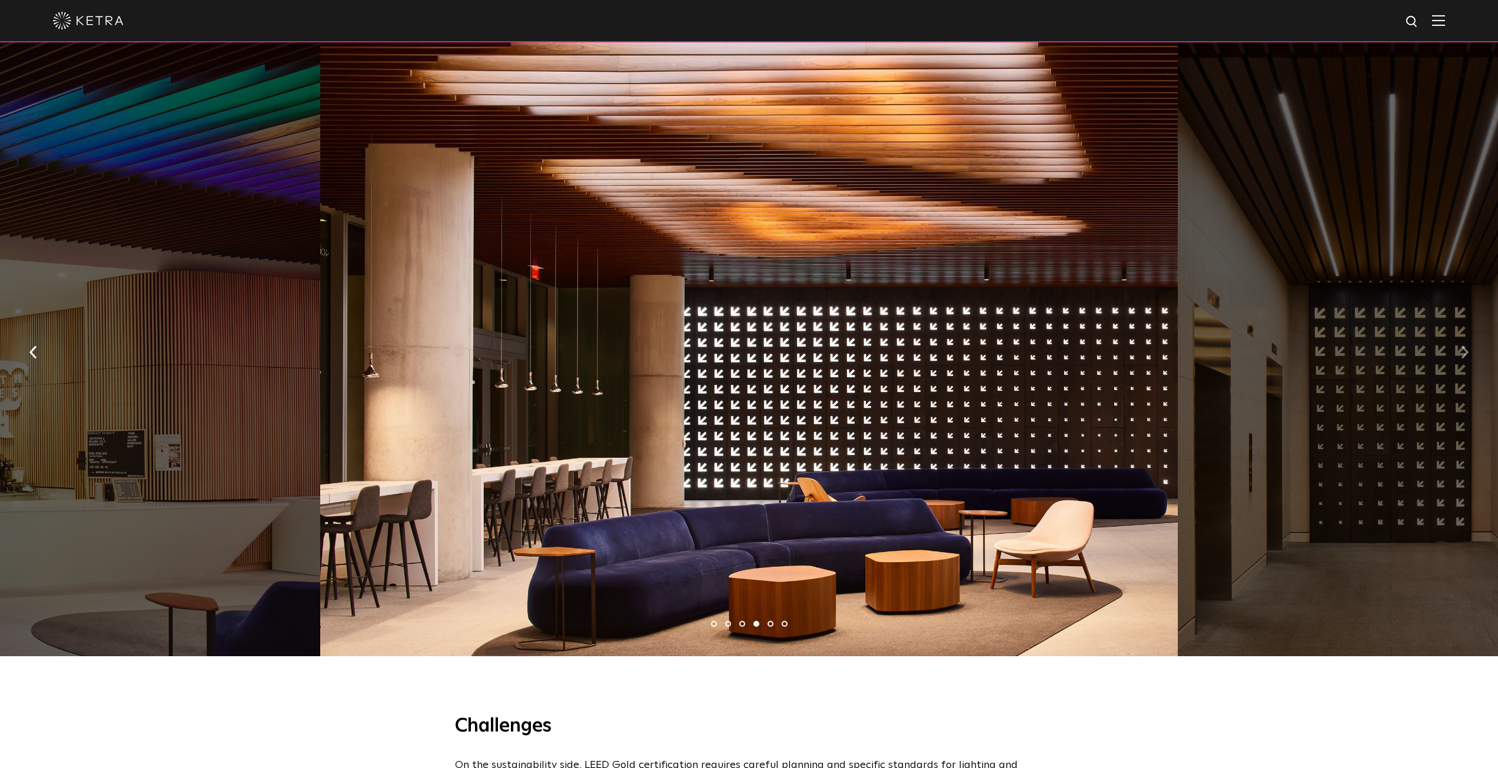
click at [1461, 346] on img "button" at bounding box center [1465, 352] width 8 height 13
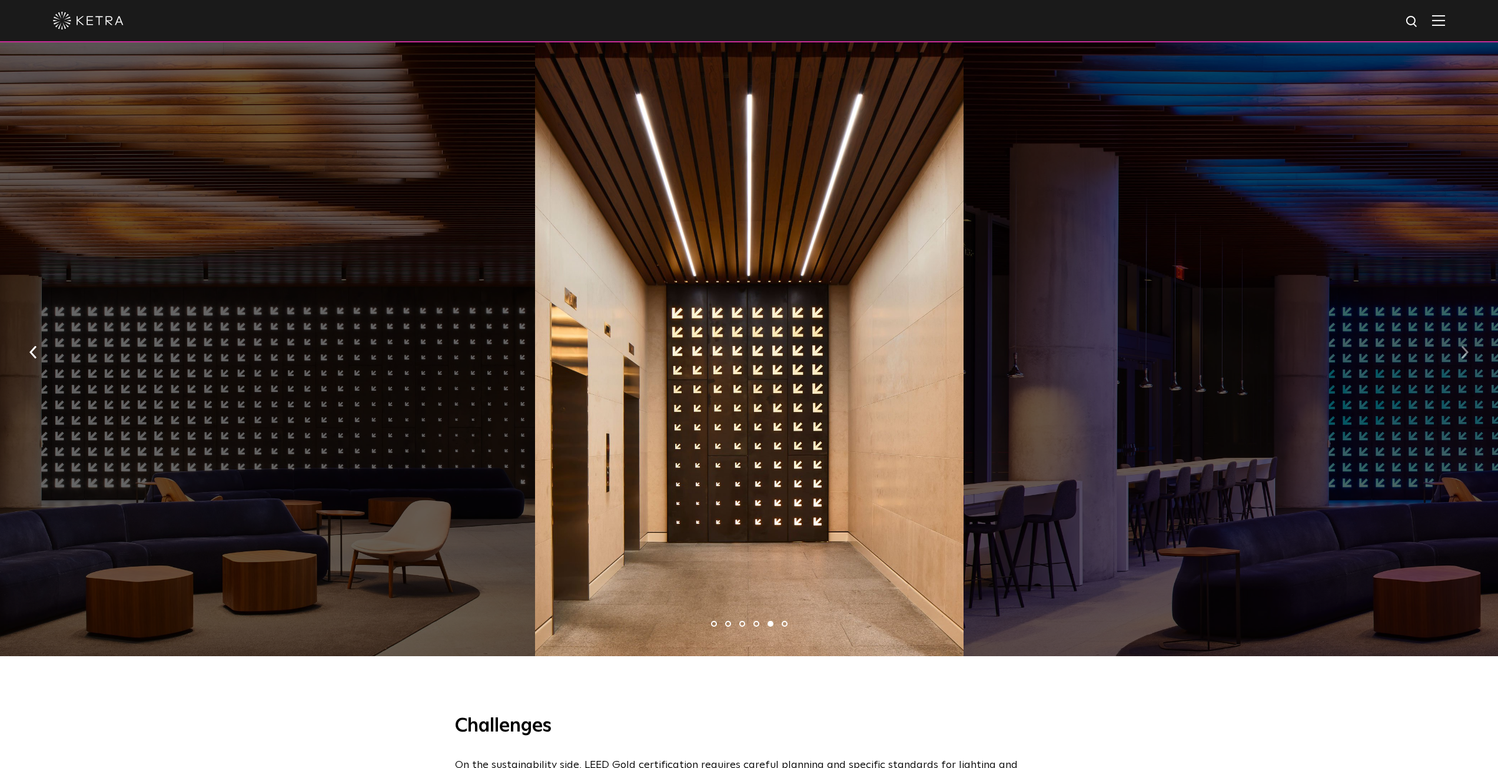
click at [1461, 346] on img "button" at bounding box center [1465, 352] width 8 height 13
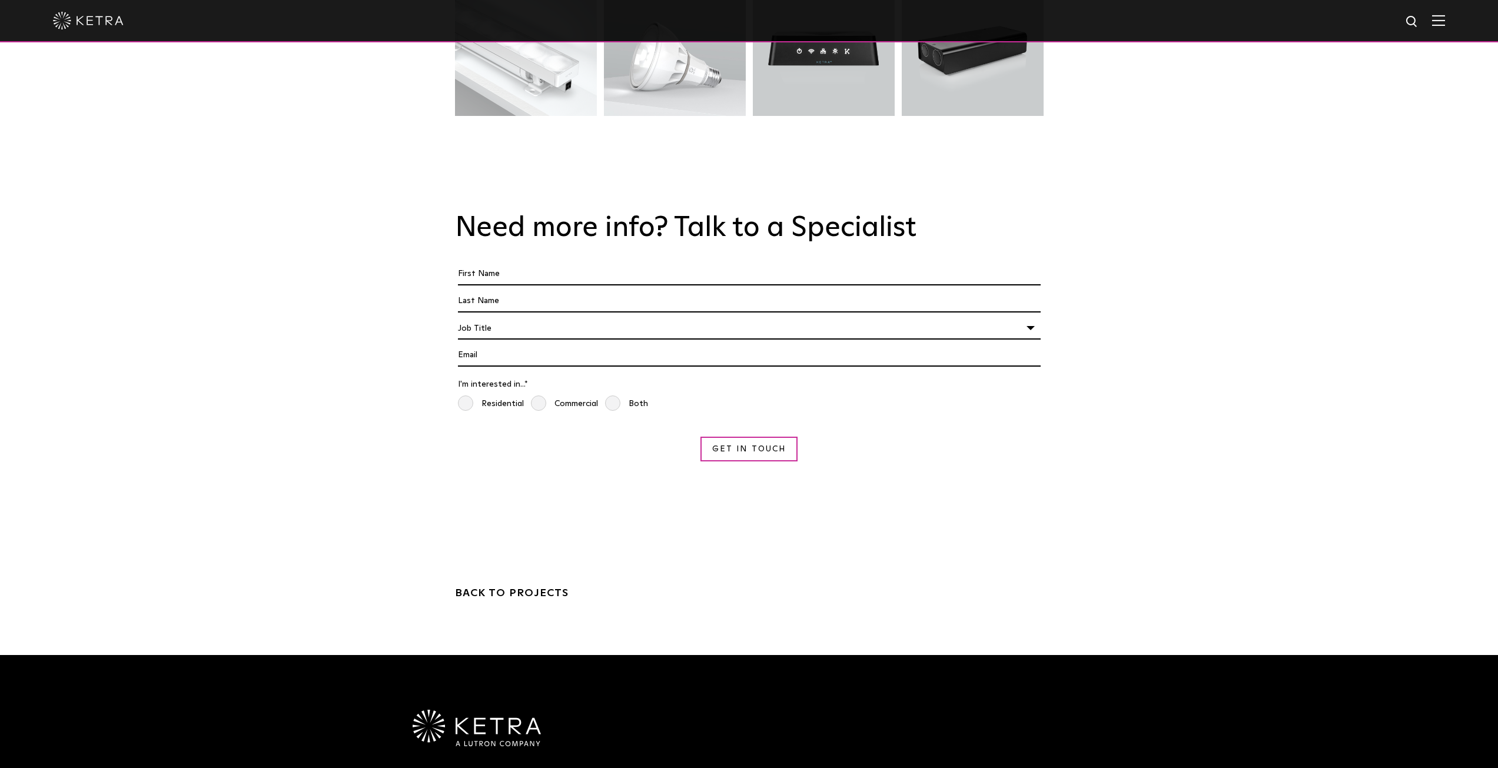
scroll to position [2453, 0]
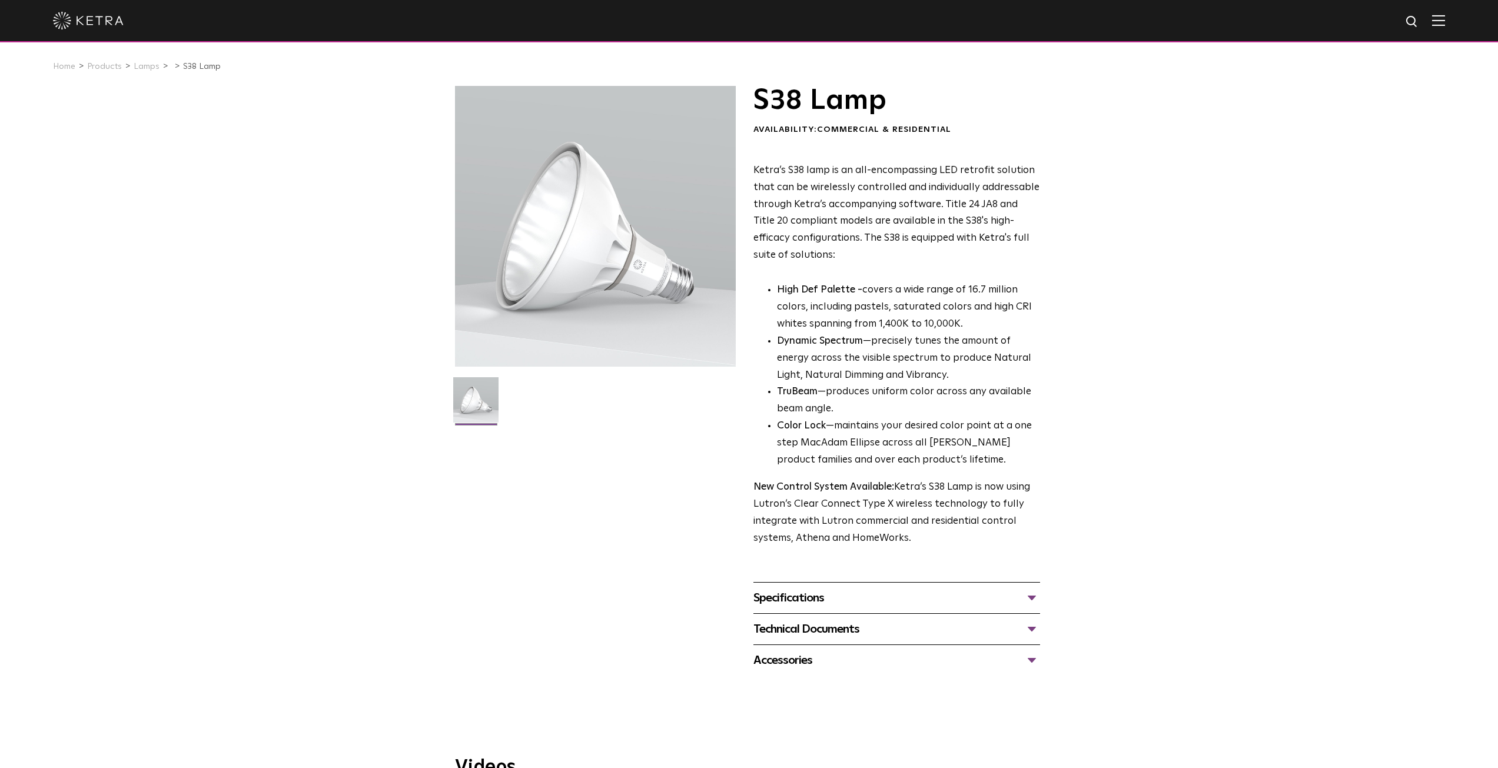
drag, startPoint x: 744, startPoint y: 142, endPoint x: 957, endPoint y: 540, distance: 451.2
click at [957, 540] on div "S38 Lamp Availability: Commercial & Residential Ketra’s S38 lamp is an all-enco…" at bounding box center [749, 381] width 589 height 590
click at [957, 540] on p "New Control System Available: Ketra’s S38 Lamp is now using Lutron’s Clear Conn…" at bounding box center [897, 513] width 287 height 68
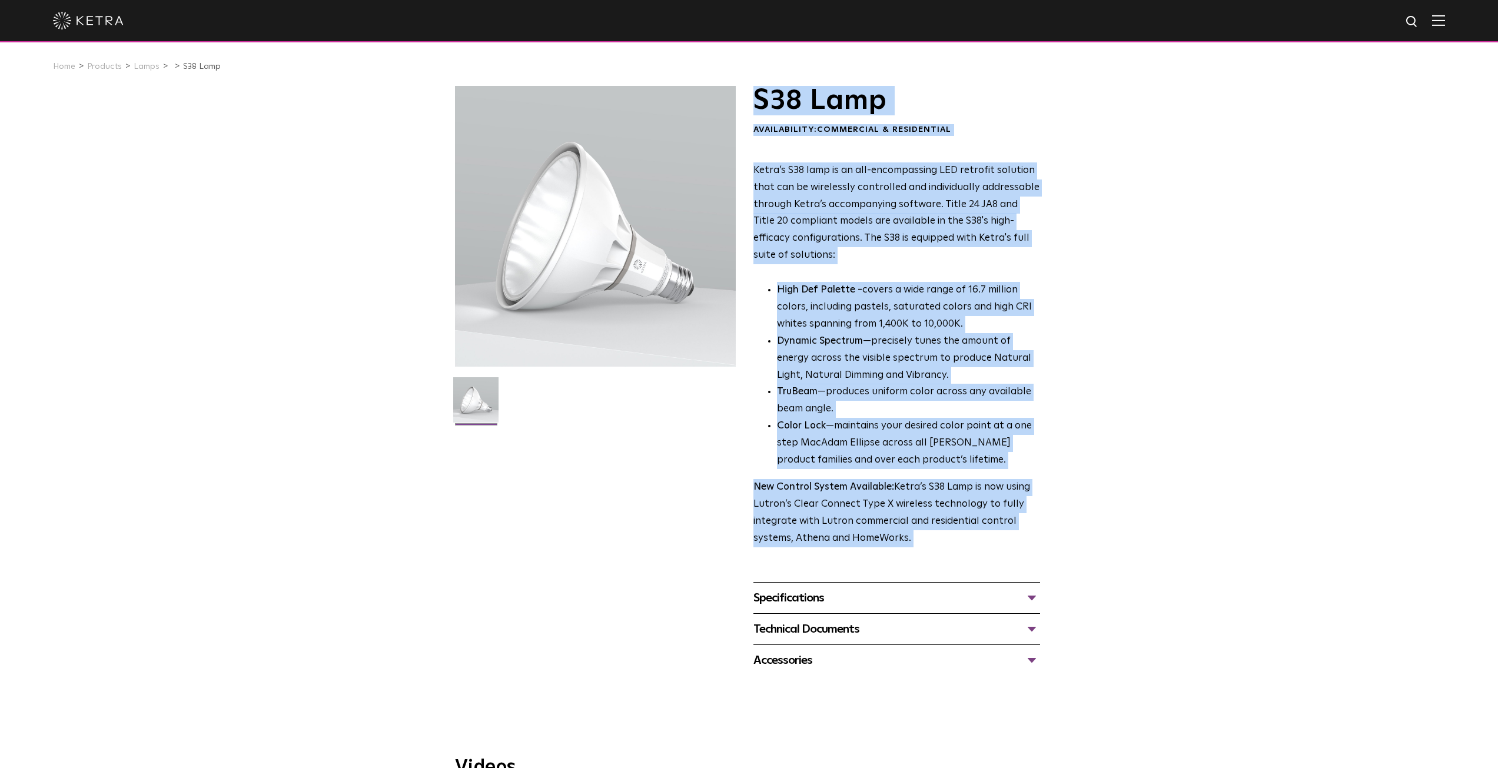
drag, startPoint x: 957, startPoint y: 540, endPoint x: 788, endPoint y: 95, distance: 475.8
click at [788, 95] on div "S38 Lamp Availability: Commercial & Residential Ketra’s S38 lamp is an all-enco…" at bounding box center [897, 317] width 287 height 462
click at [788, 95] on h1 "S38 Lamp" at bounding box center [897, 100] width 287 height 29
drag, startPoint x: 788, startPoint y: 95, endPoint x: 934, endPoint y: 533, distance: 462.3
click at [934, 533] on div "S38 Lamp Availability: Commercial & Residential Ketra’s S38 lamp is an all-enco…" at bounding box center [897, 317] width 287 height 462
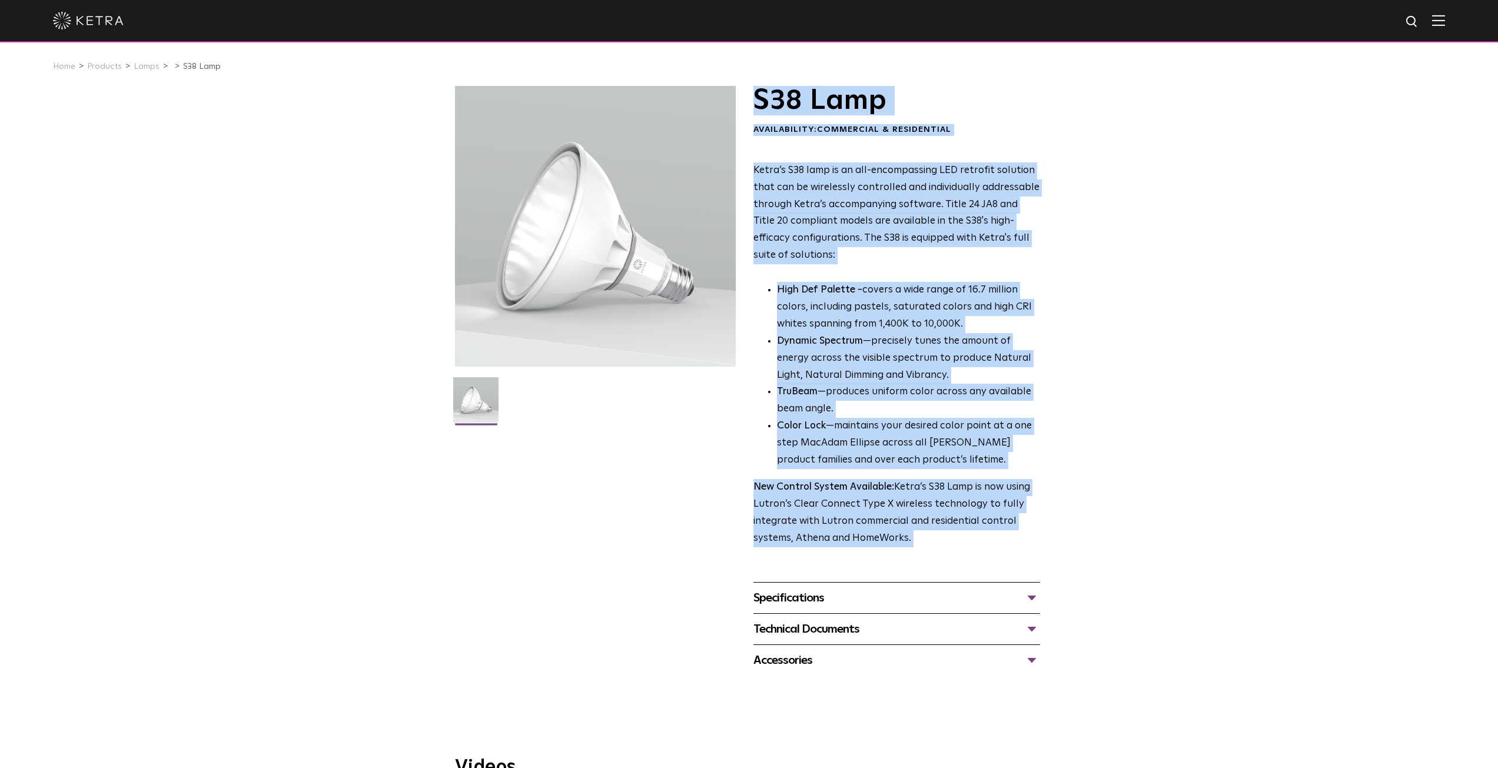
click at [934, 533] on p "New Control System Available: Ketra’s S38 Lamp is now using Lutron’s Clear Conn…" at bounding box center [897, 513] width 287 height 68
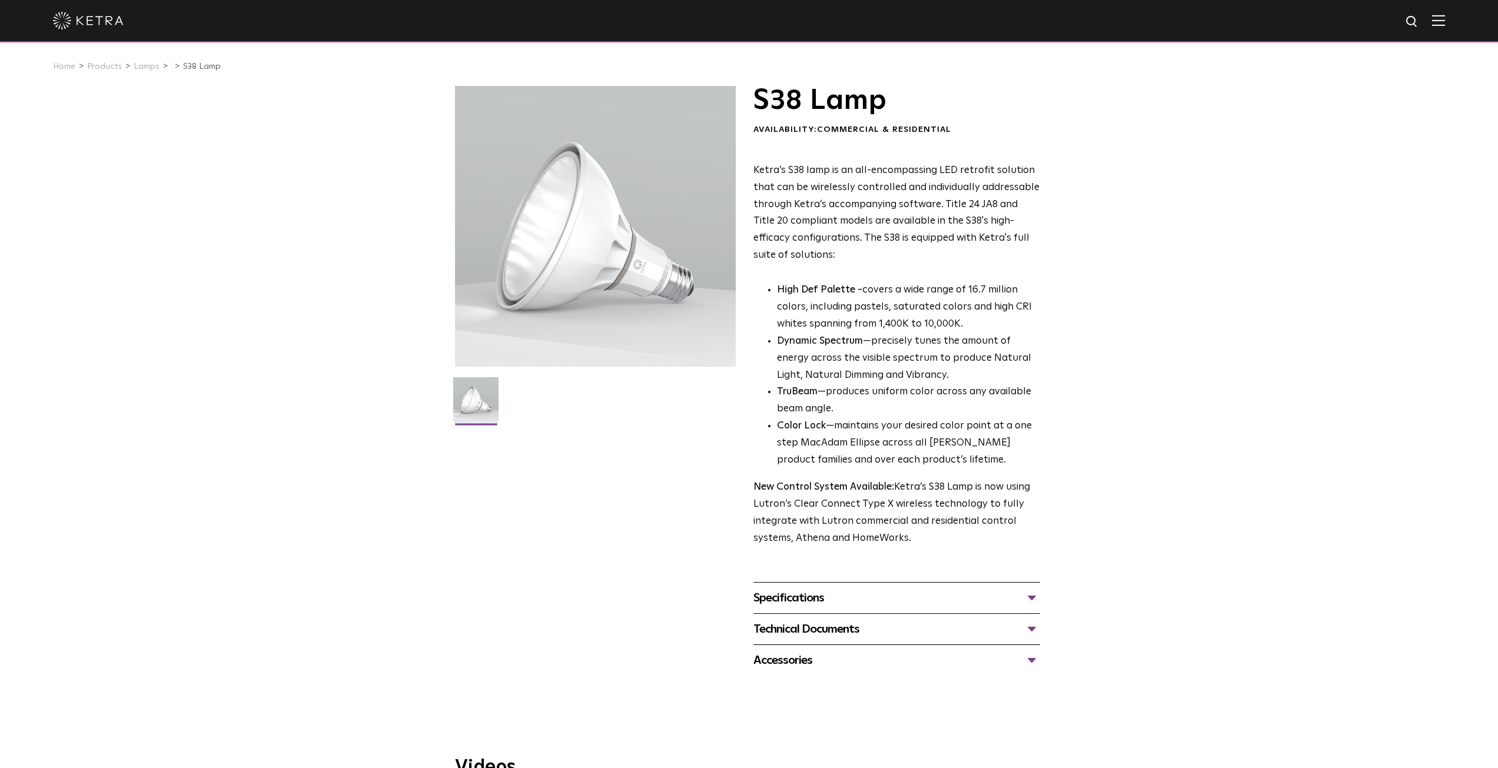
click at [831, 587] on div "Specifications LUMEN OUTPUTS 1100 HOUSING COLORS White, Black BASE TYPES E26 Ed…" at bounding box center [897, 597] width 287 height 31
click at [811, 607] on div "Specifications" at bounding box center [897, 598] width 287 height 19
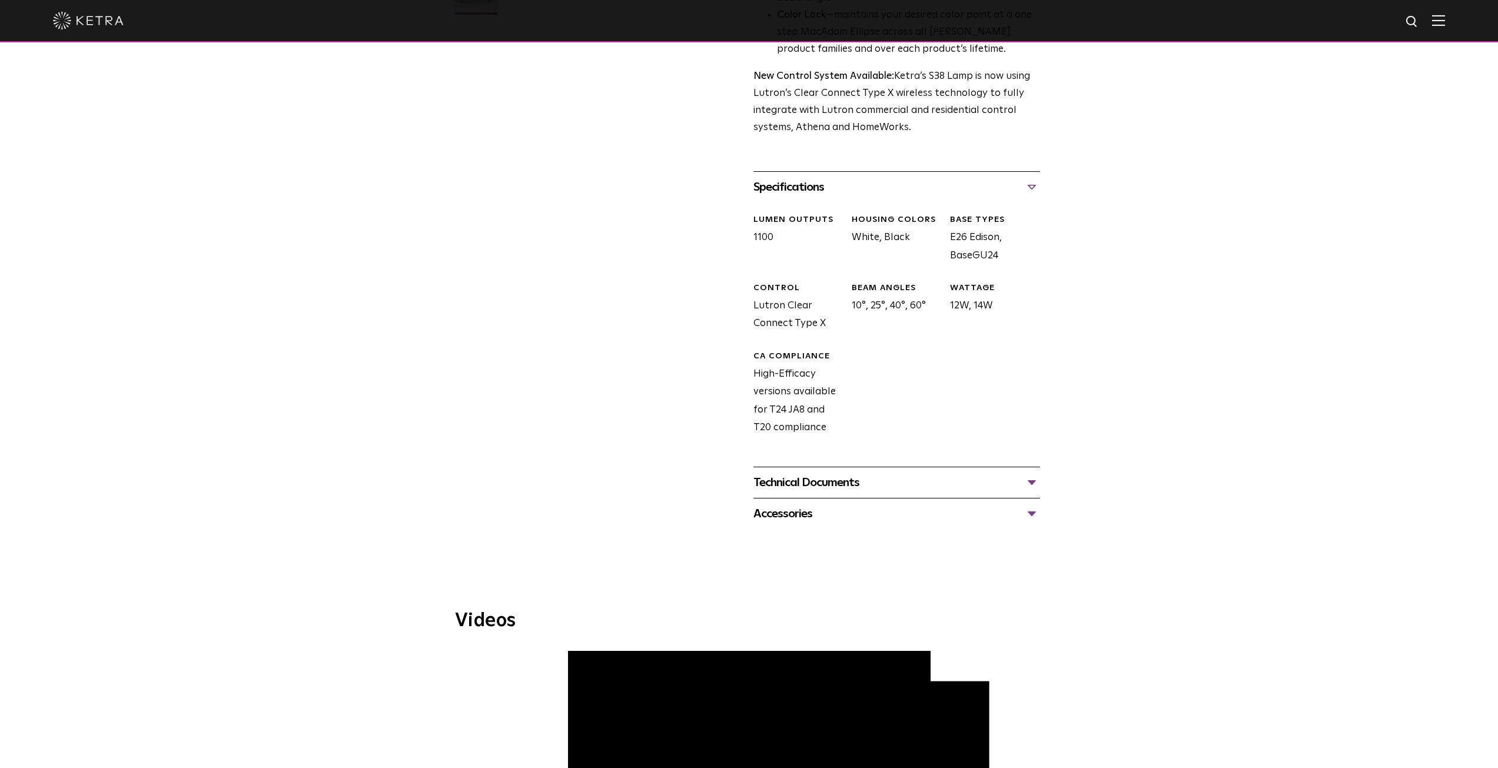
scroll to position [490, 0]
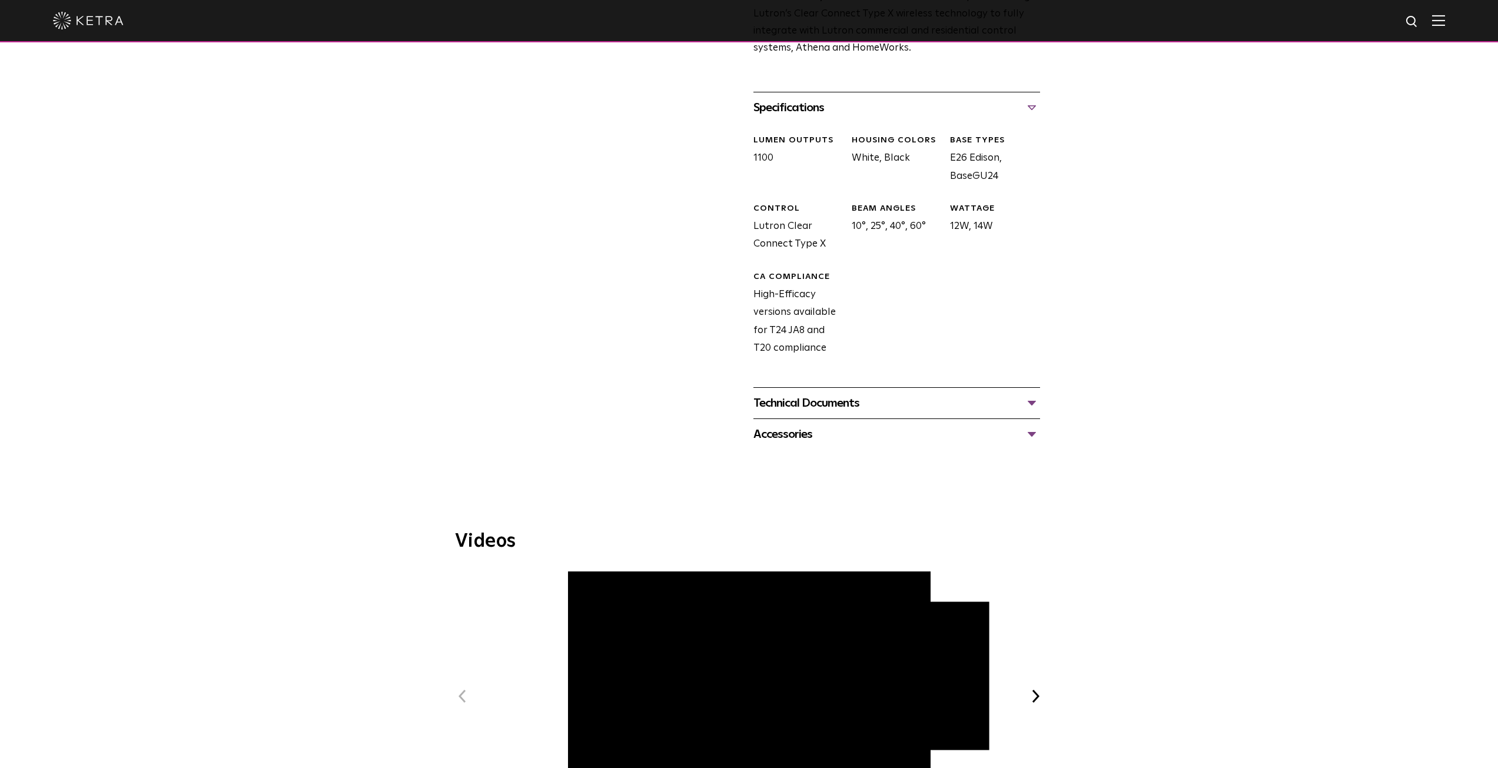
click at [902, 409] on div "Technical Documents" at bounding box center [897, 403] width 287 height 19
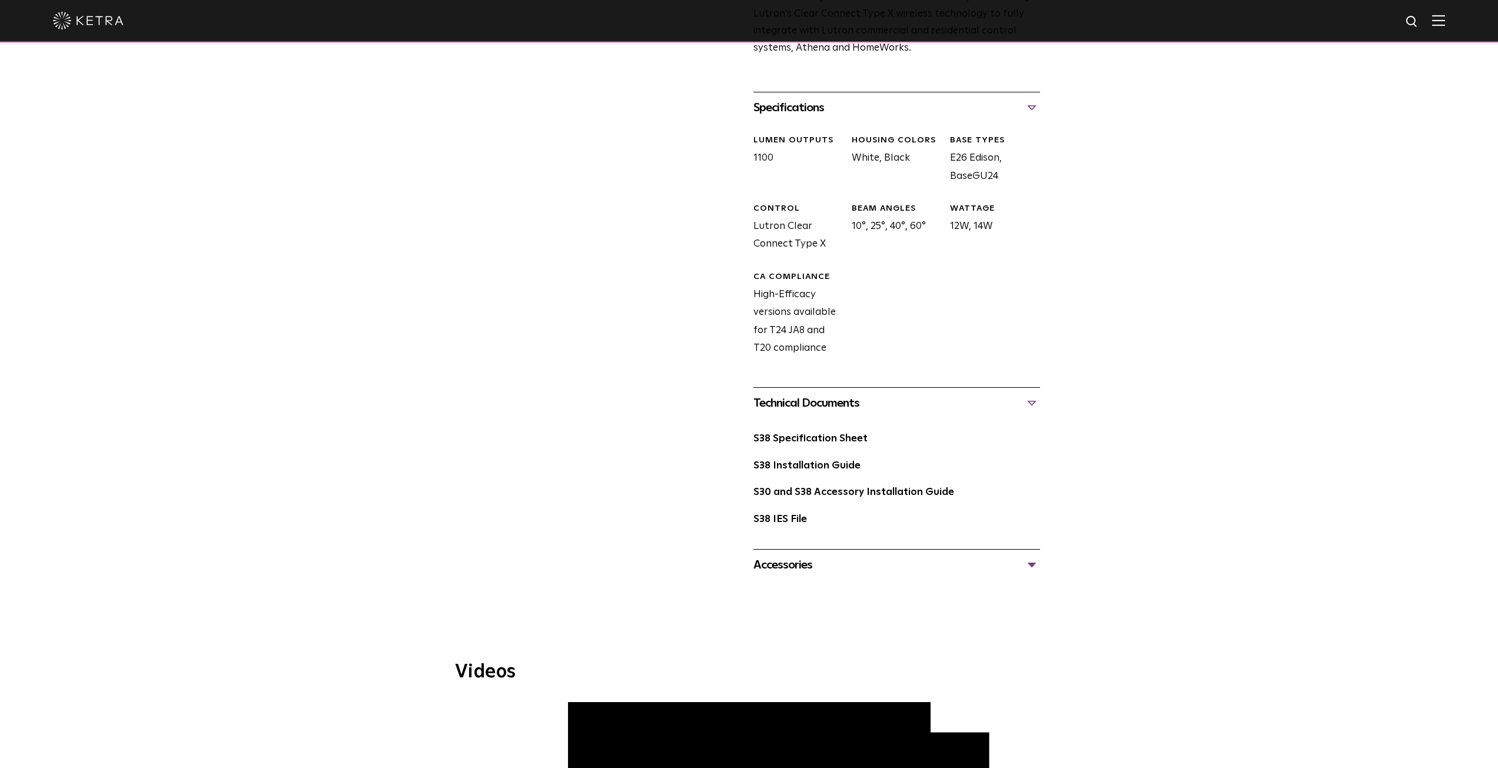
click at [872, 572] on div "Accessories" at bounding box center [897, 565] width 287 height 19
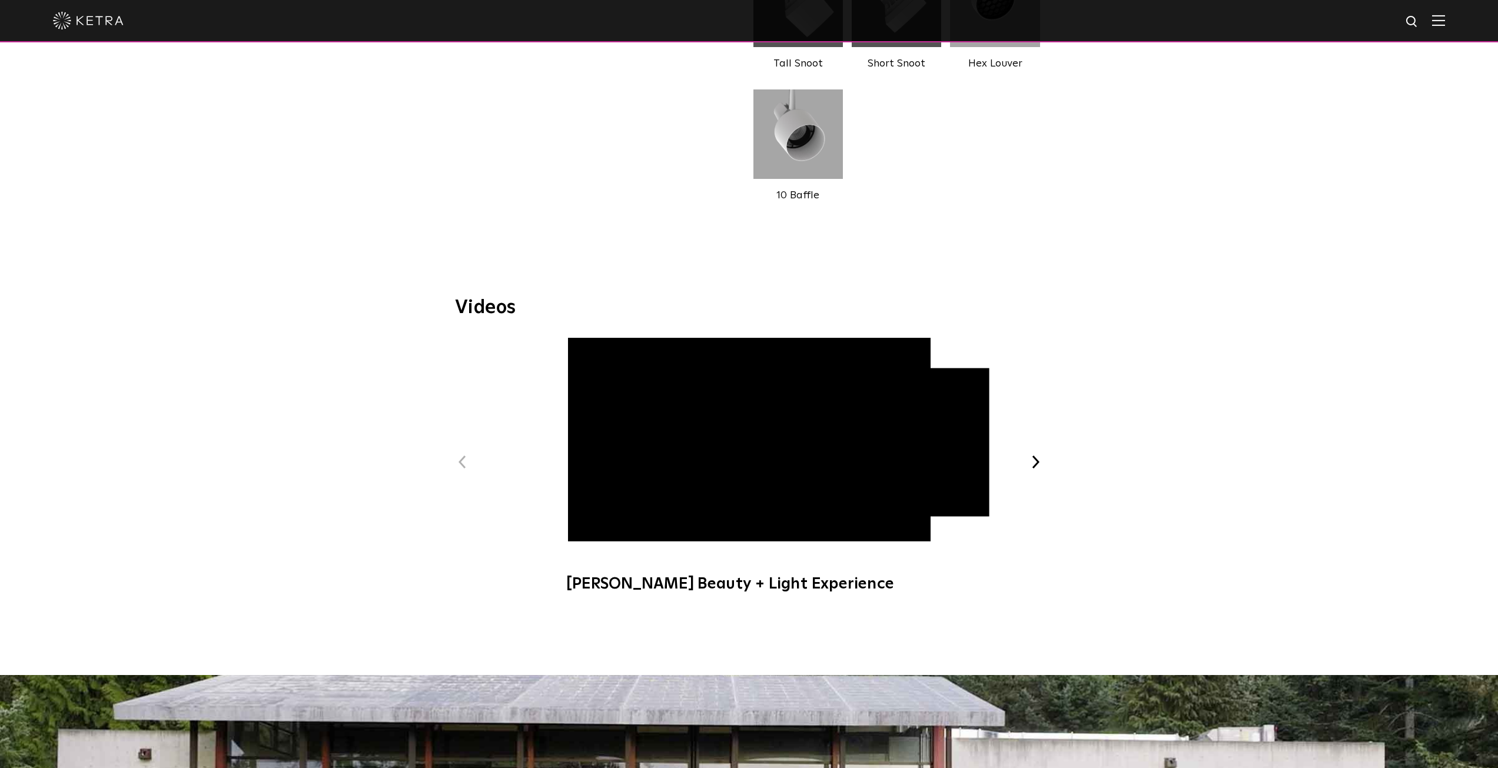
scroll to position [1276, 0]
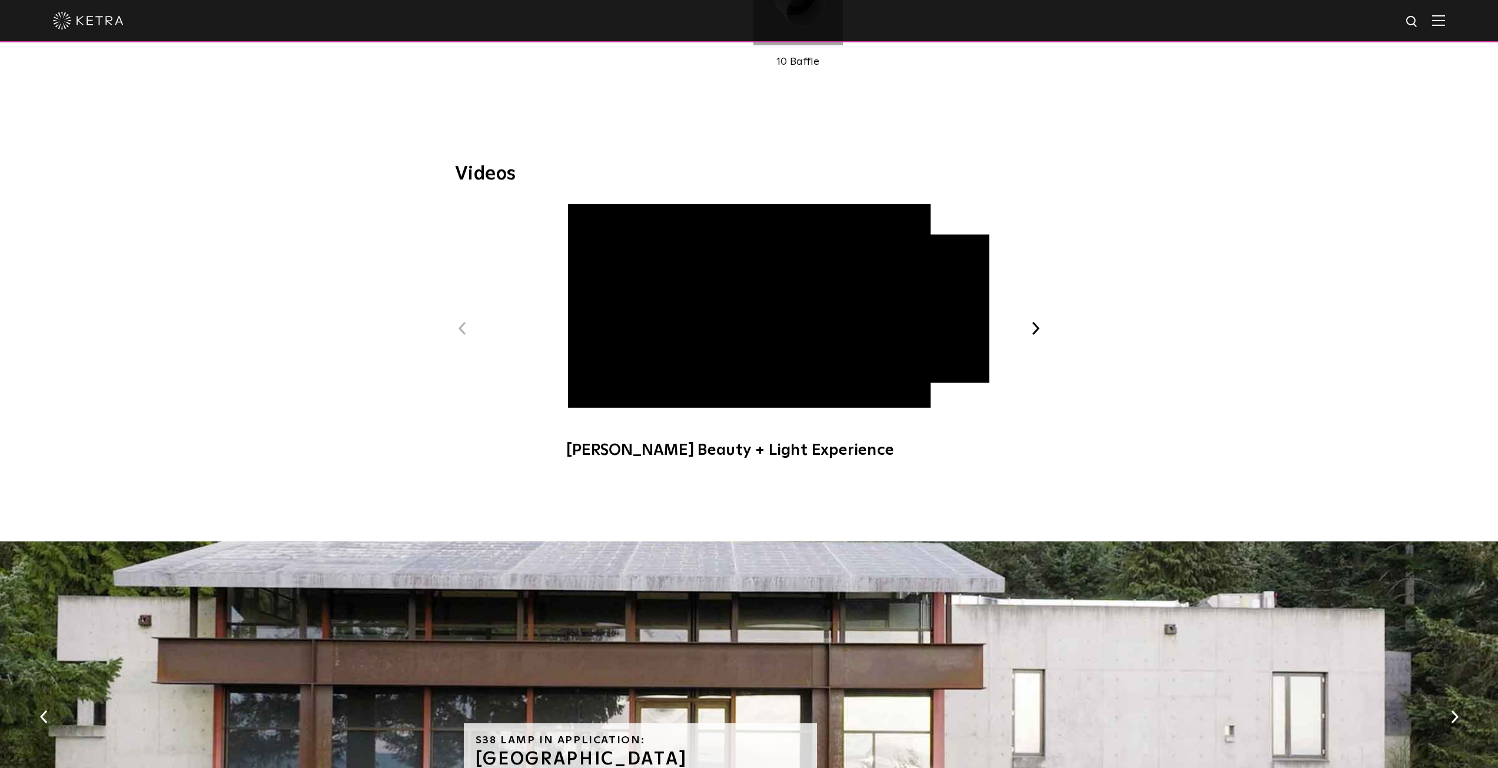
click at [1025, 343] on div "Previous Ketra Beauty + Light Experience Ketra Art + Light Experience Next" at bounding box center [749, 337] width 589 height 267
click at [1030, 336] on button "Next" at bounding box center [1035, 328] width 15 height 15
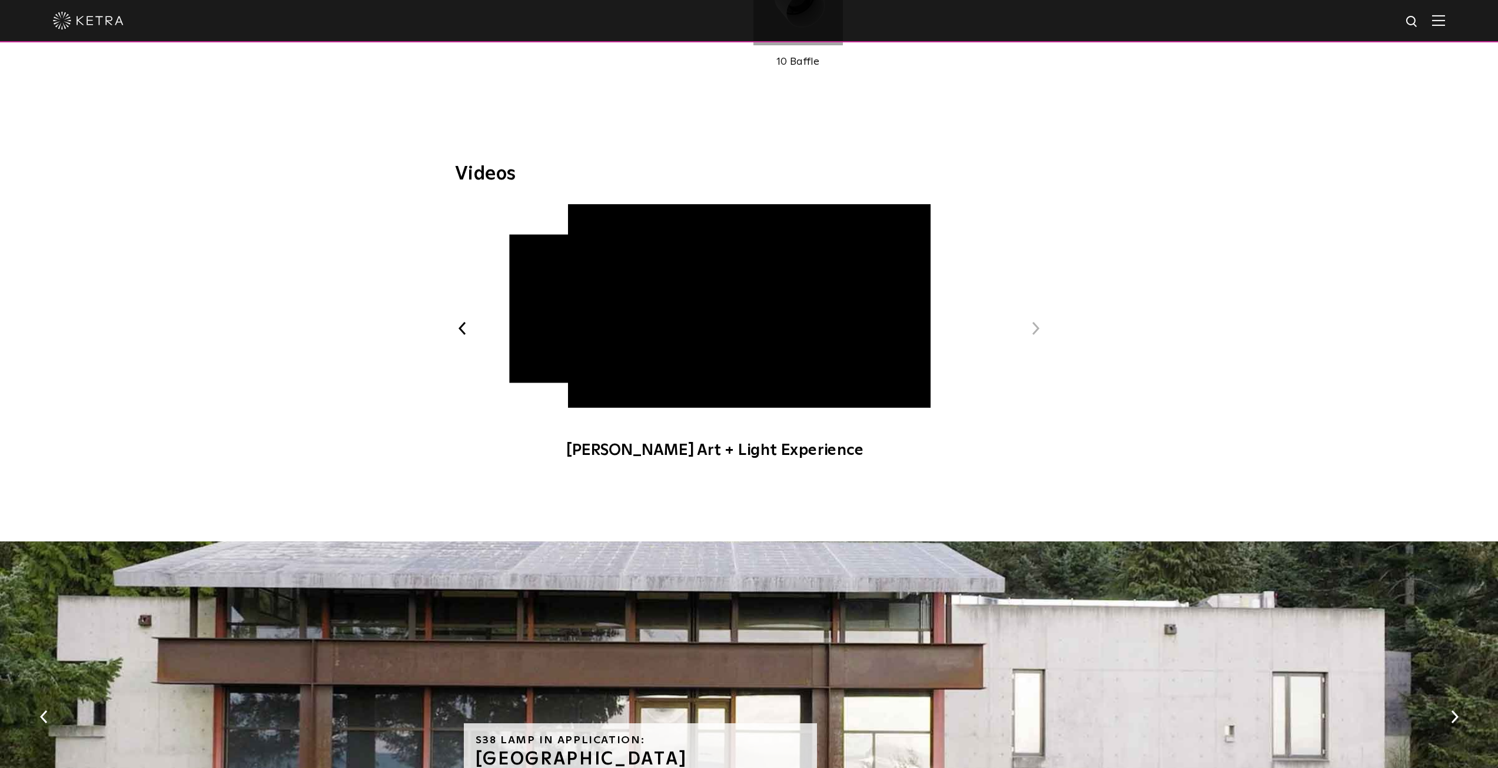
click at [1039, 324] on button "Next" at bounding box center [1035, 328] width 15 height 15
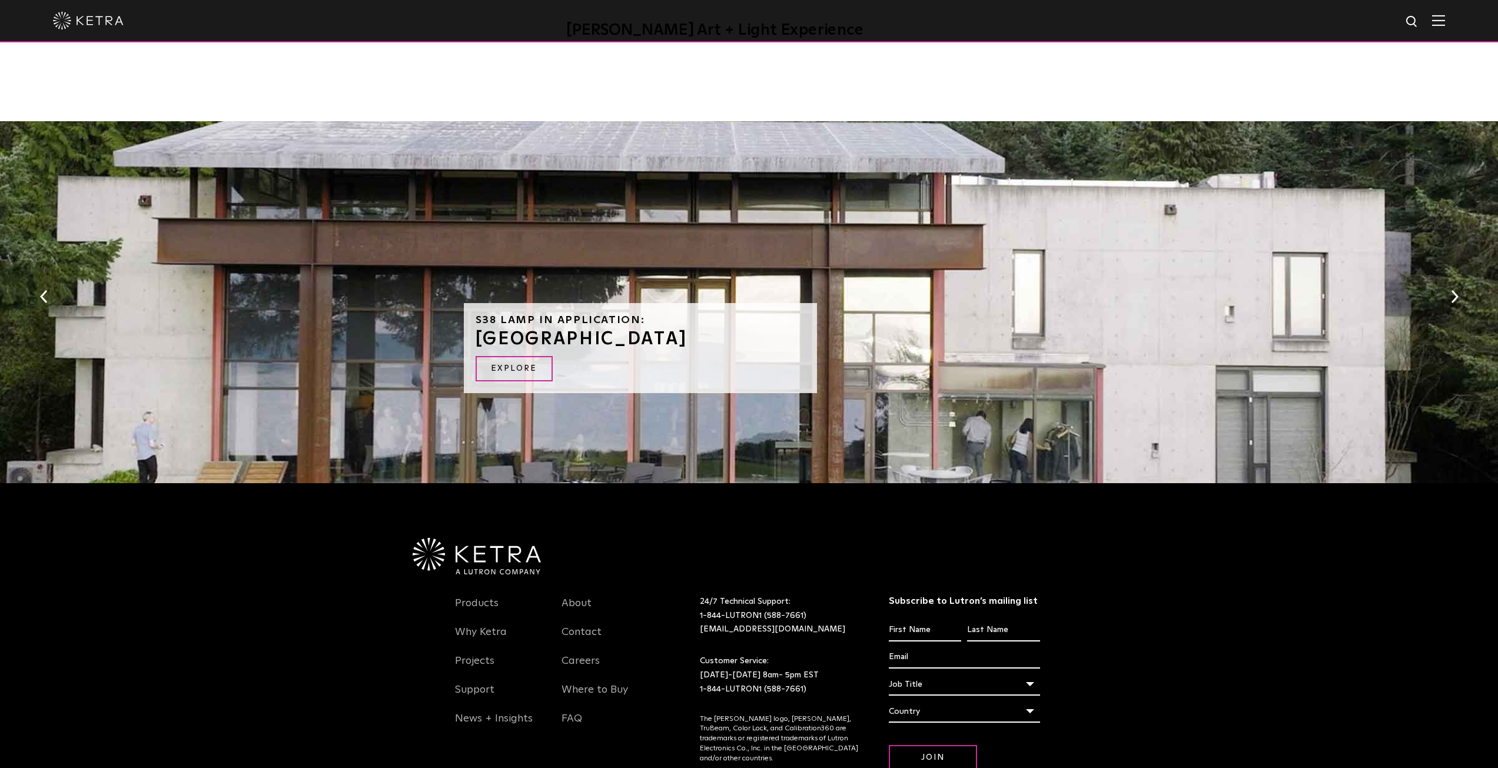
scroll to position [1693, 0]
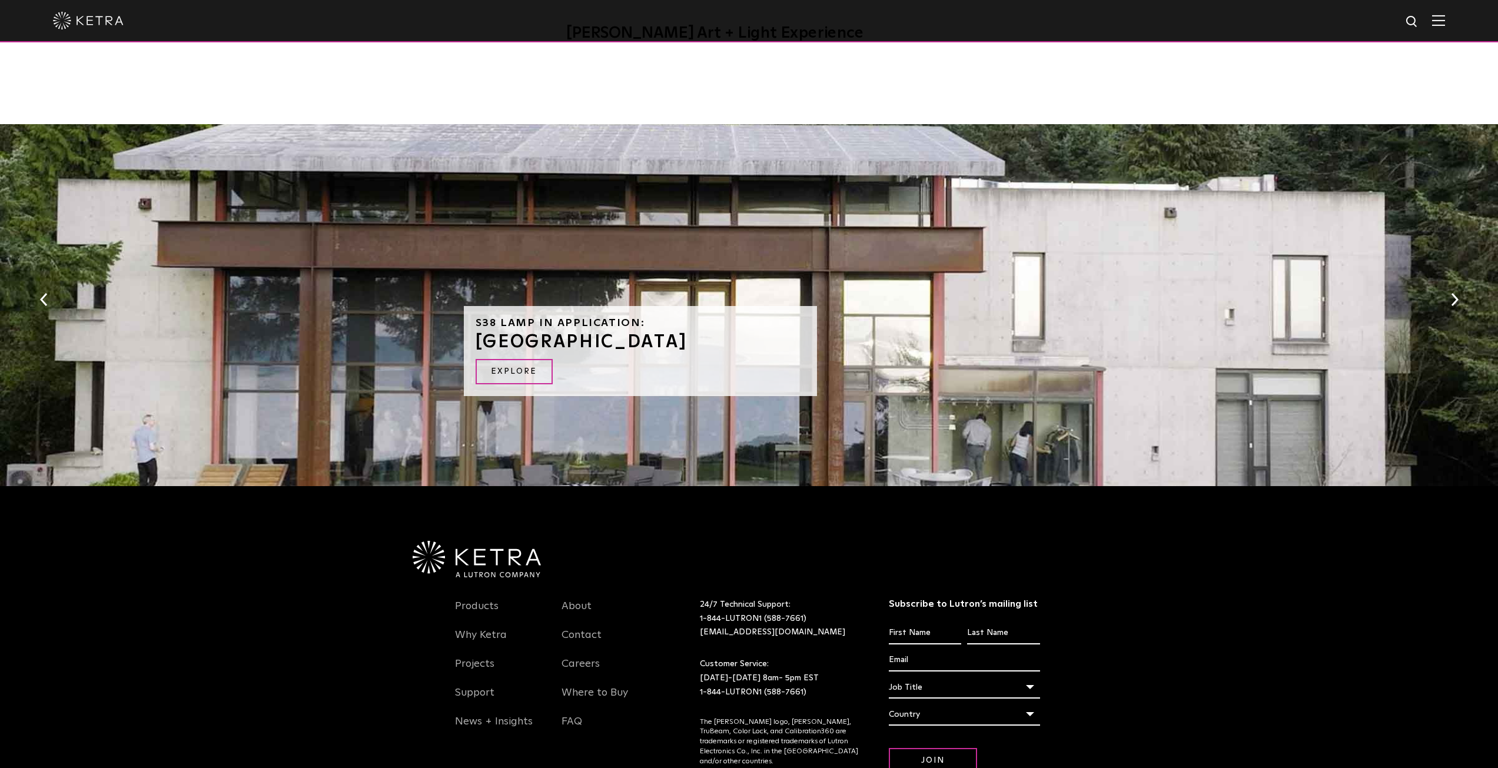
drag, startPoint x: 470, startPoint y: 318, endPoint x: 618, endPoint y: 348, distance: 150.8
click at [617, 348] on div "S38 Lamp in Application: STUDIO HOUSE EXPLORE" at bounding box center [640, 351] width 353 height 90
click at [619, 348] on h3 "STUDIO HOUSE" at bounding box center [641, 342] width 330 height 18
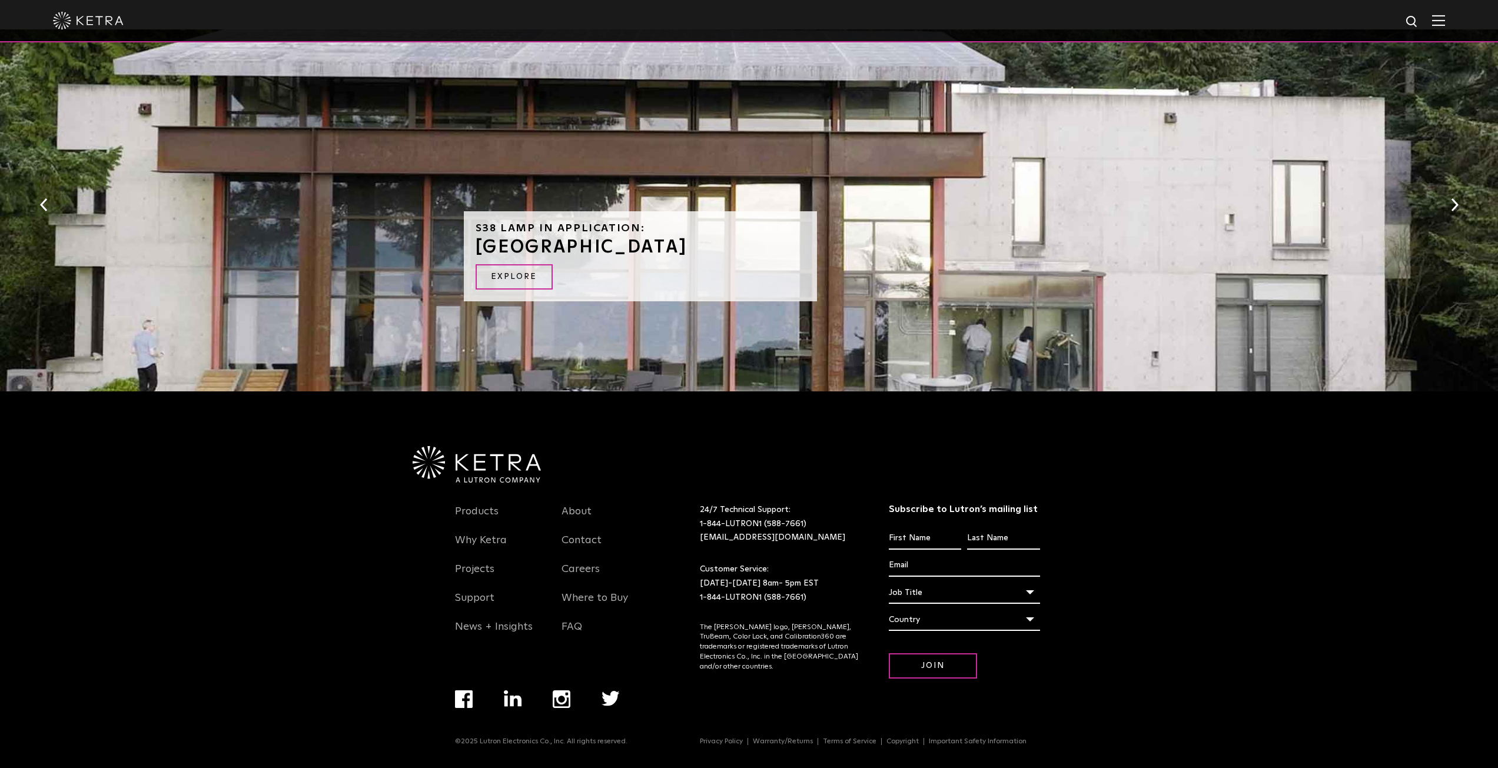
scroll to position [1791, 0]
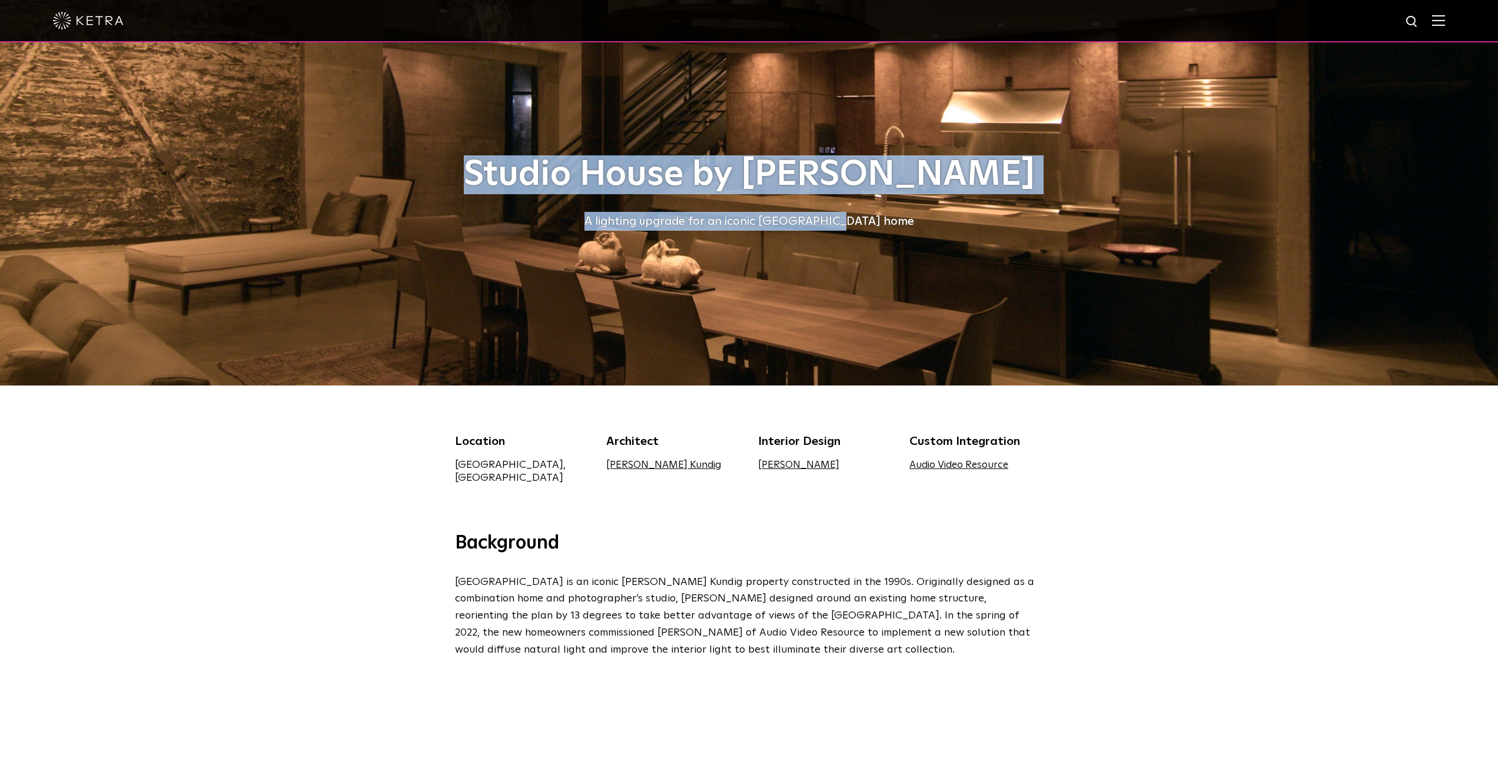
drag, startPoint x: 430, startPoint y: 185, endPoint x: 971, endPoint y: 238, distance: 543.6
click at [971, 238] on div "Studio House by [PERSON_NAME] A lighting upgrade for an iconic [GEOGRAPHIC_DATA…" at bounding box center [749, 193] width 1498 height 386
click at [971, 238] on div "Studio House by [PERSON_NAME] A lighting upgrade for an iconic [GEOGRAPHIC_DATA…" at bounding box center [749, 193] width 589 height 386
drag, startPoint x: 739, startPoint y: 213, endPoint x: 445, endPoint y: 149, distance: 300.7
click at [445, 149] on div "Studio House by [PERSON_NAME] A lighting upgrade for an iconic [GEOGRAPHIC_DATA…" at bounding box center [749, 193] width 1498 height 386
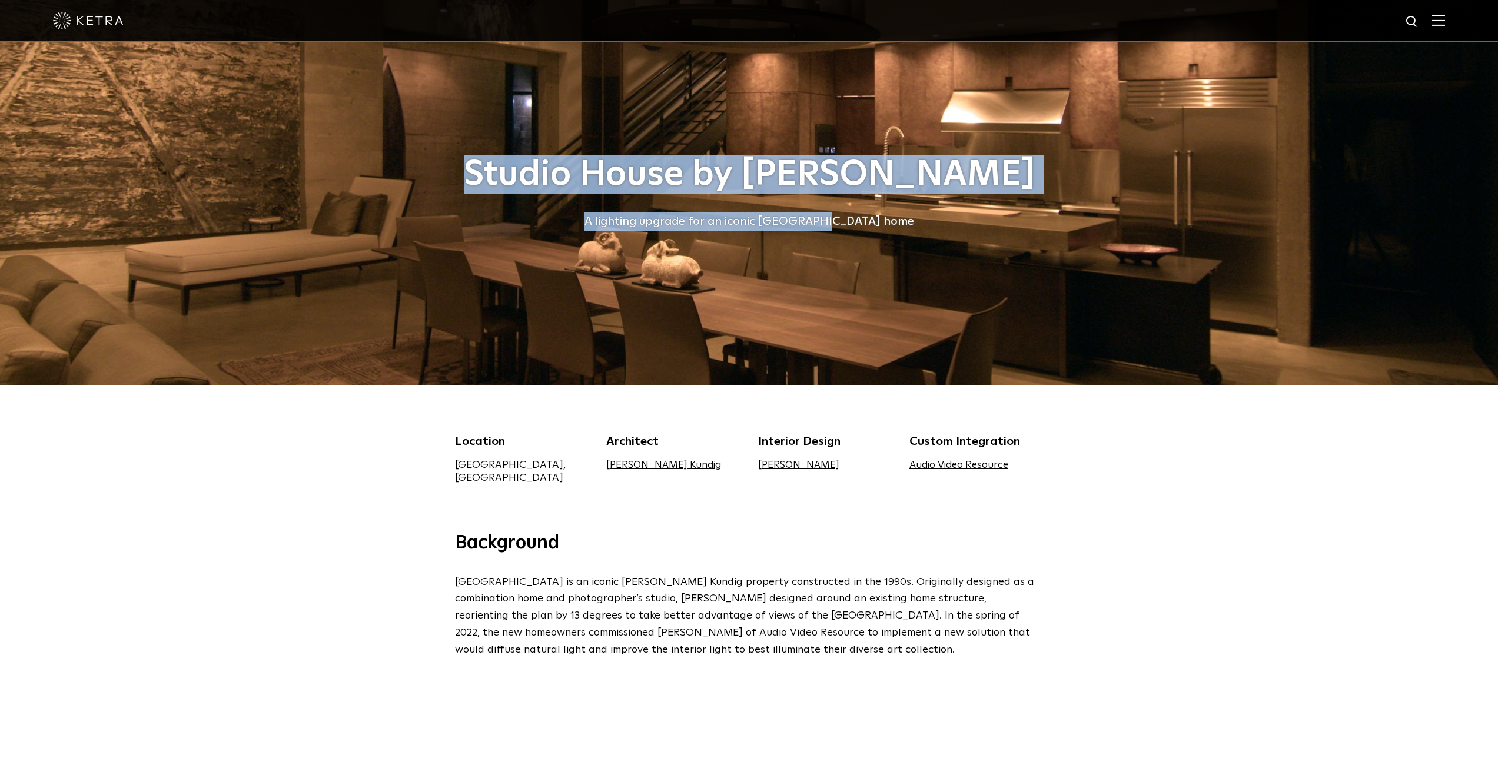
click at [445, 149] on div at bounding box center [749, 193] width 1498 height 386
drag, startPoint x: 445, startPoint y: 149, endPoint x: 911, endPoint y: 247, distance: 476.4
click at [911, 247] on div "Studio House by [PERSON_NAME] A lighting upgrade for an iconic [GEOGRAPHIC_DATA…" at bounding box center [749, 193] width 1498 height 386
click at [911, 247] on div "Studio House by [PERSON_NAME] A lighting upgrade for an iconic [GEOGRAPHIC_DATA…" at bounding box center [749, 193] width 589 height 386
drag, startPoint x: 911, startPoint y: 247, endPoint x: 495, endPoint y: 181, distance: 421.4
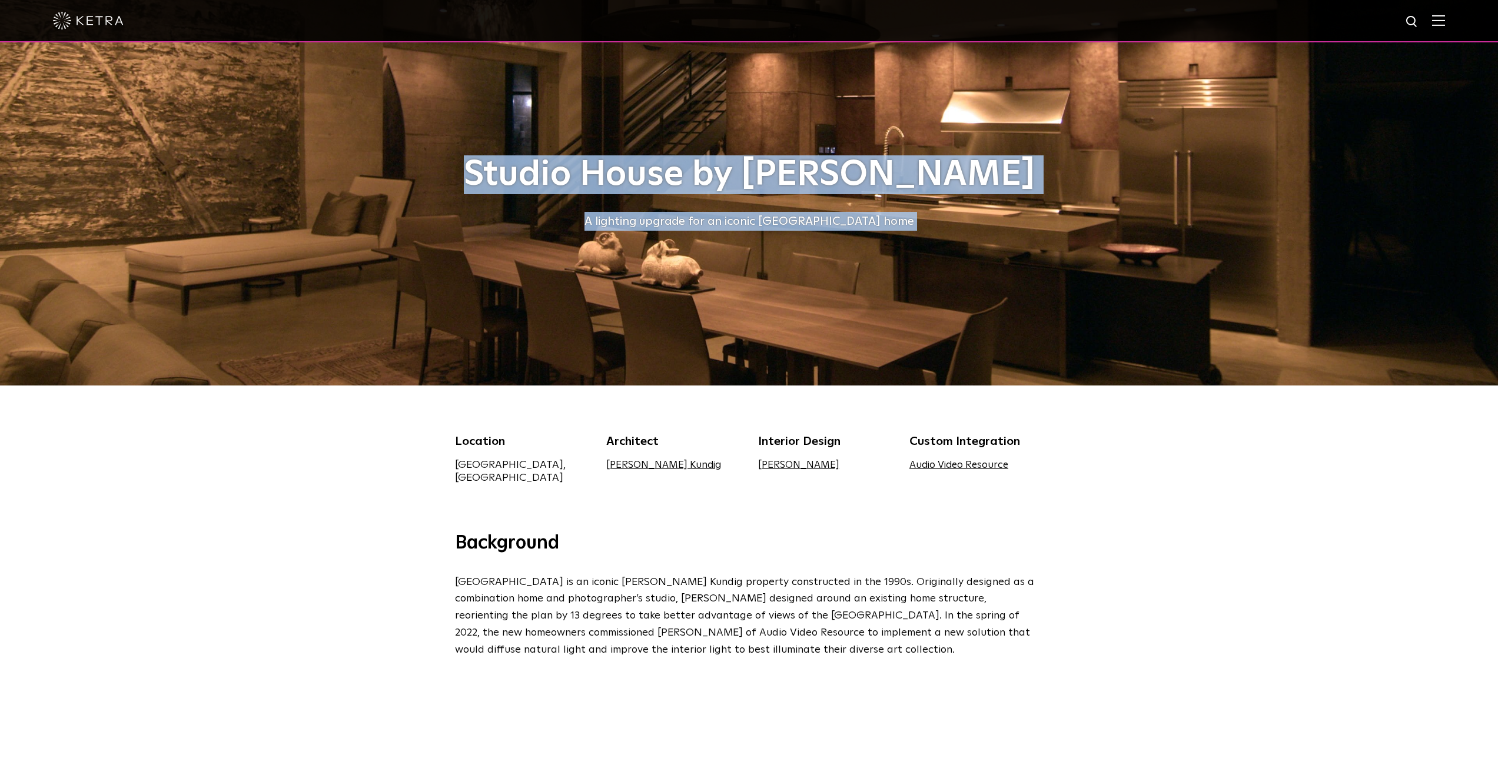
click at [495, 181] on div "Studio House by [PERSON_NAME] A lighting upgrade for an iconic [GEOGRAPHIC_DATA…" at bounding box center [749, 193] width 589 height 386
click at [495, 181] on h1 "Studio House by [PERSON_NAME]" at bounding box center [749, 174] width 589 height 39
drag, startPoint x: 495, startPoint y: 181, endPoint x: 907, endPoint y: 243, distance: 416.1
click at [907, 243] on div "Studio House by [PERSON_NAME] A lighting upgrade for an iconic [GEOGRAPHIC_DATA…" at bounding box center [749, 193] width 589 height 386
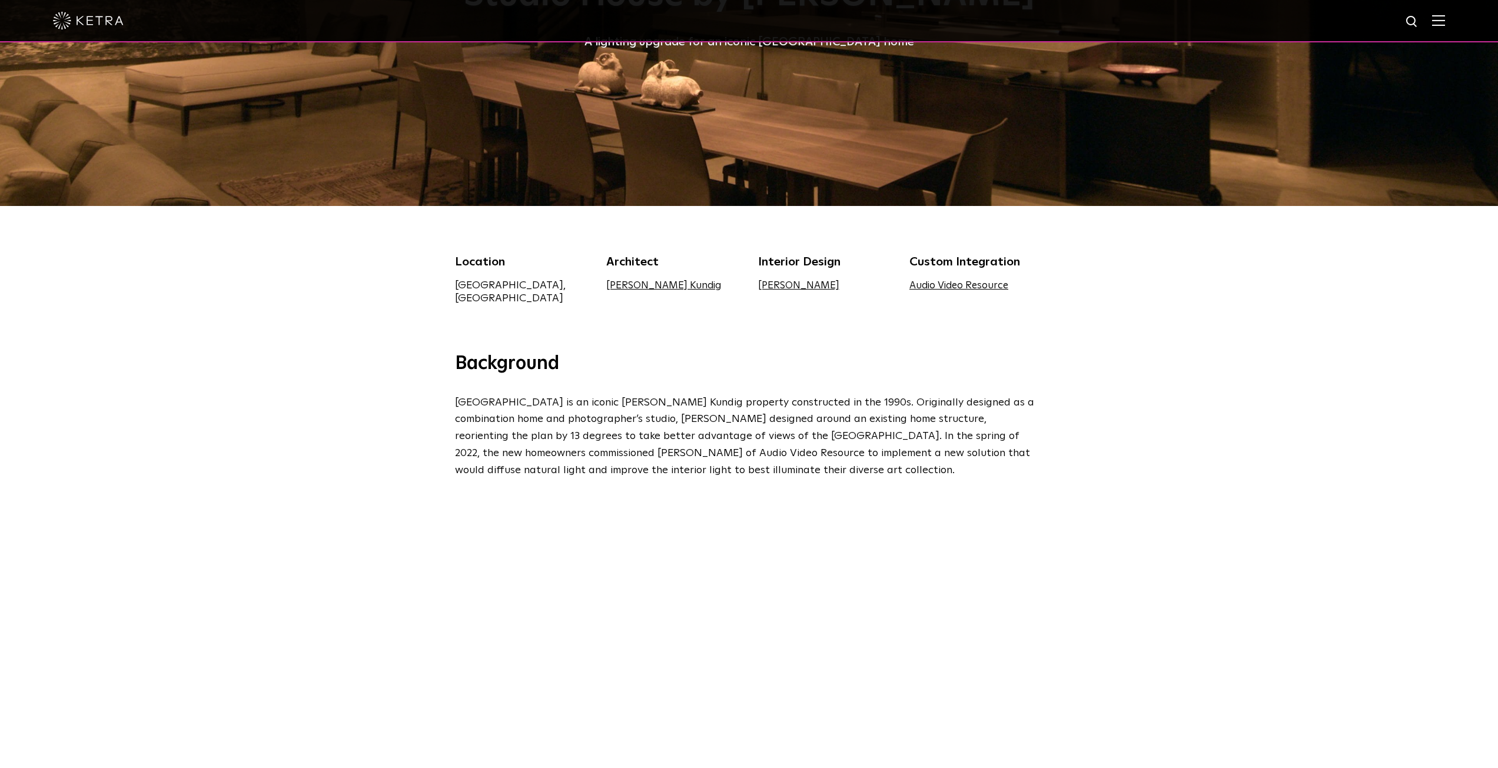
scroll to position [196, 0]
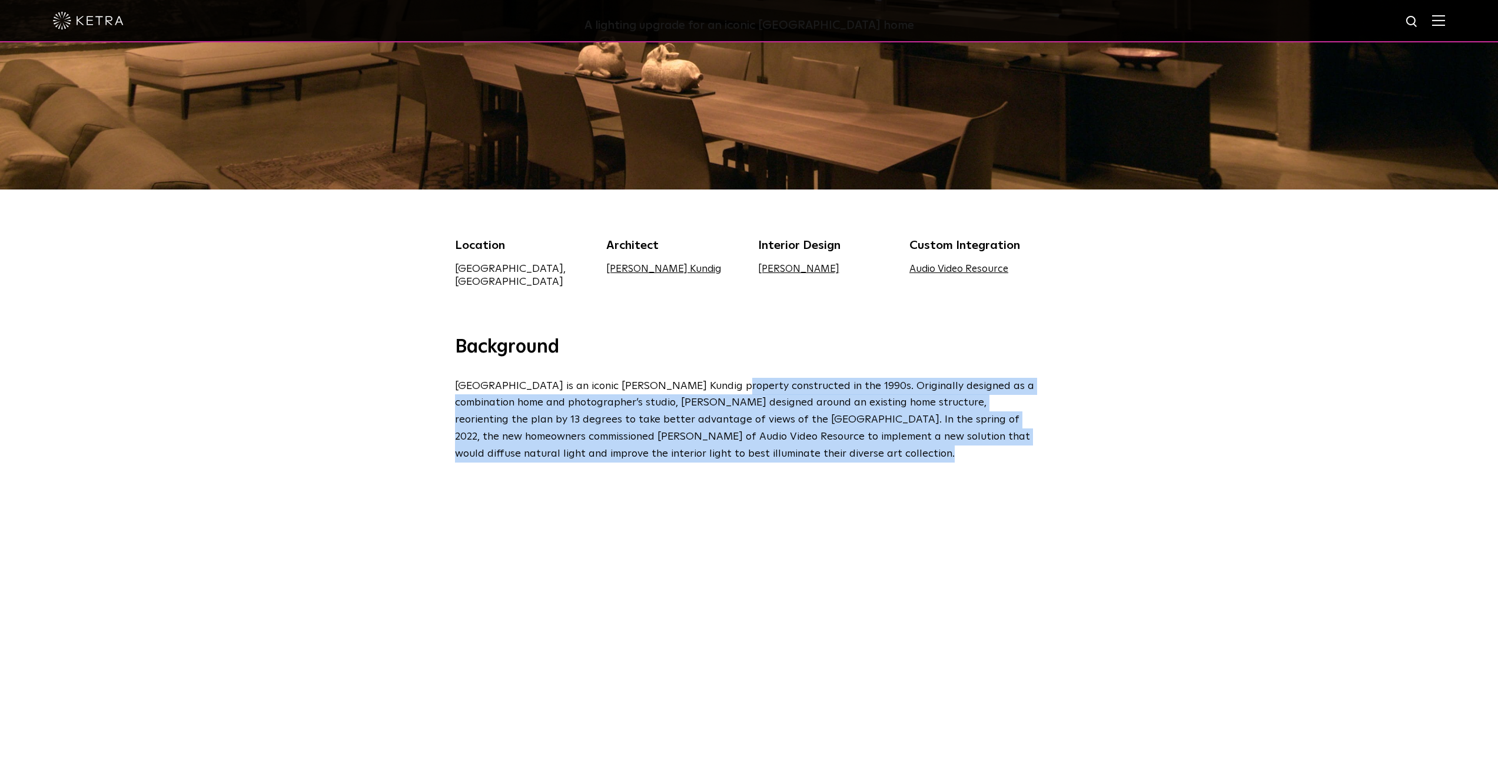
drag, startPoint x: 704, startPoint y: 449, endPoint x: 714, endPoint y: 379, distance: 71.4
click at [714, 379] on p "Studio House is an iconic Olson Kundig property constructed in the 1990s. Origi…" at bounding box center [746, 420] width 583 height 85
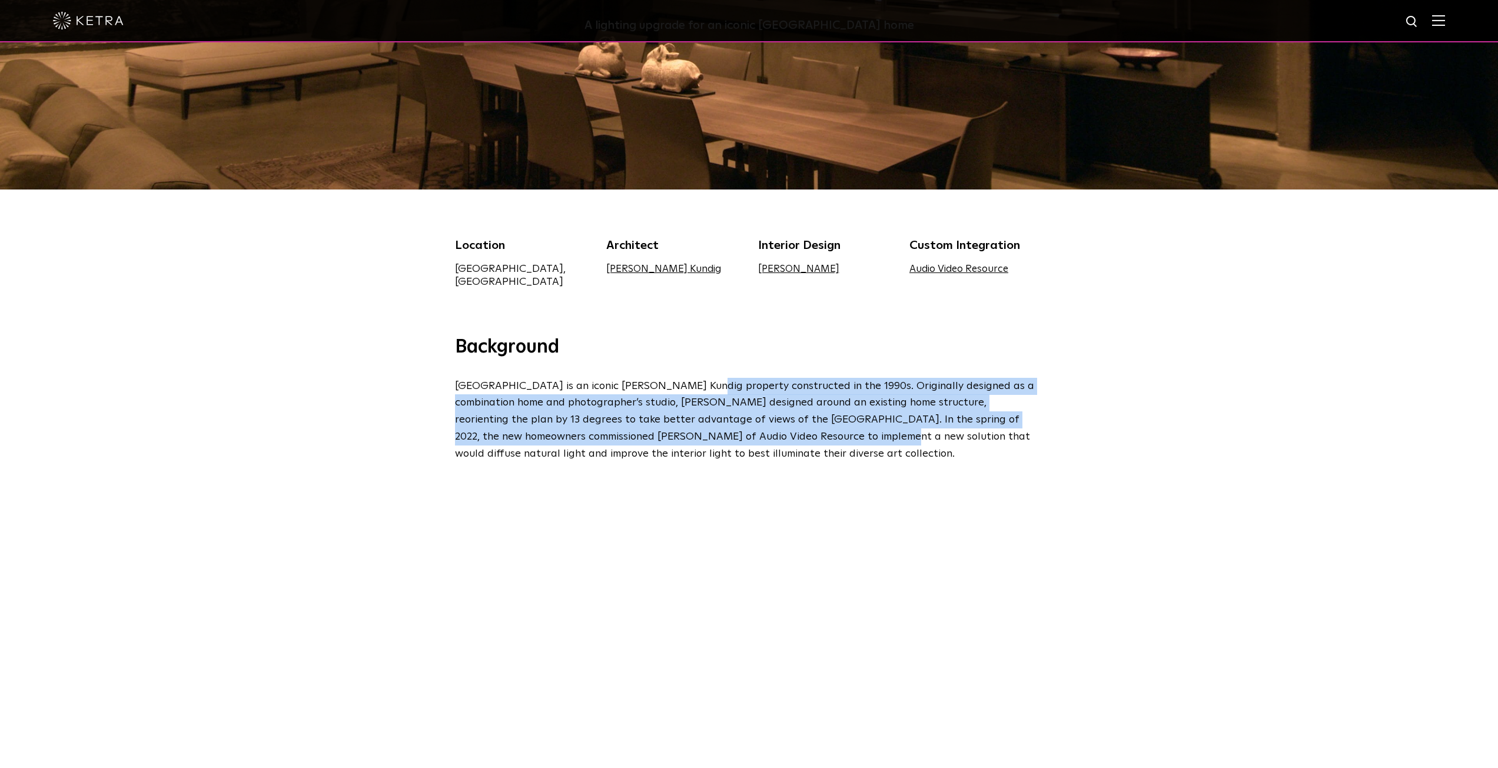
drag, startPoint x: 714, startPoint y: 379, endPoint x: 704, endPoint y: 430, distance: 52.2
click at [704, 430] on p "Studio House is an iconic Olson Kundig property constructed in the 1990s. Origi…" at bounding box center [746, 420] width 583 height 85
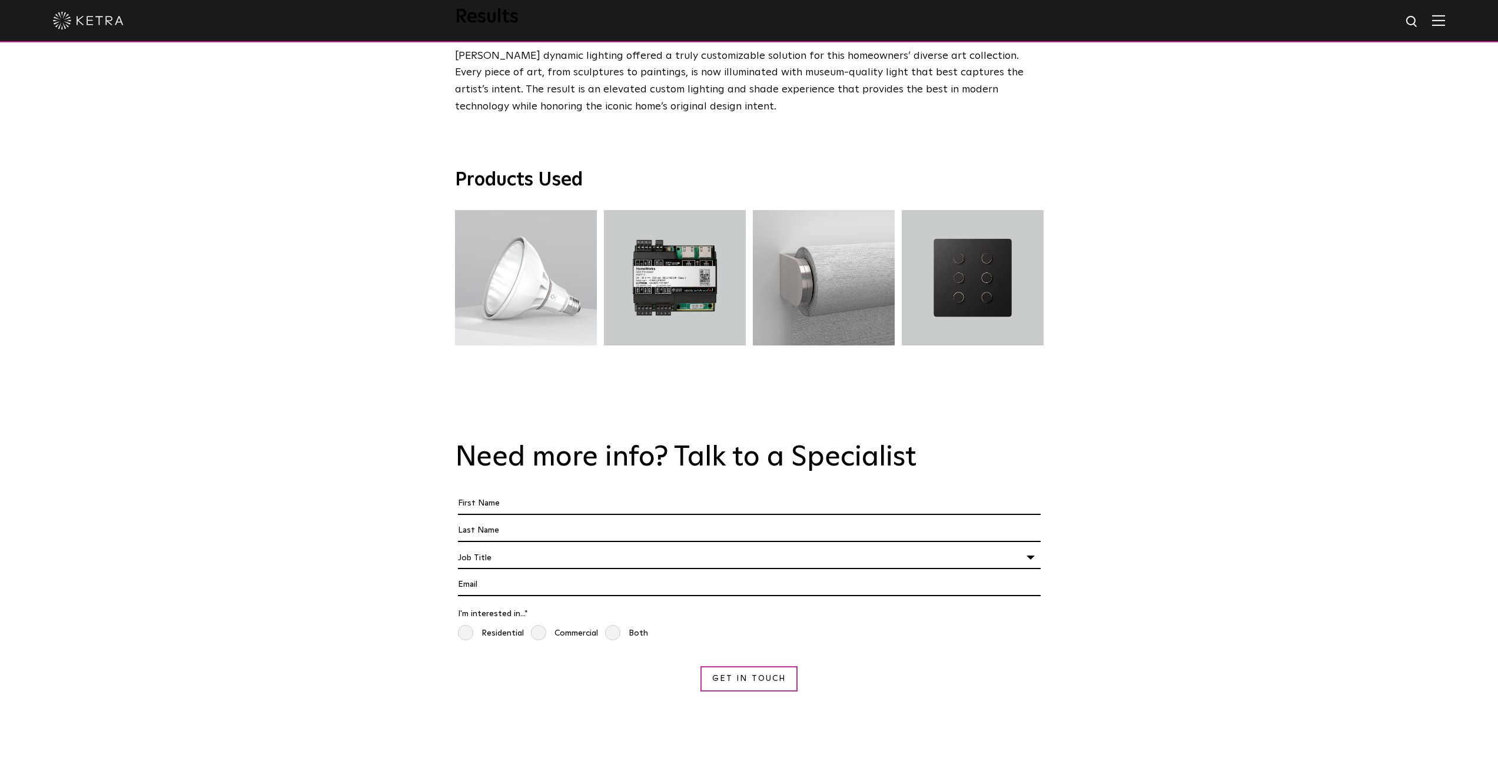
scroll to position [2159, 0]
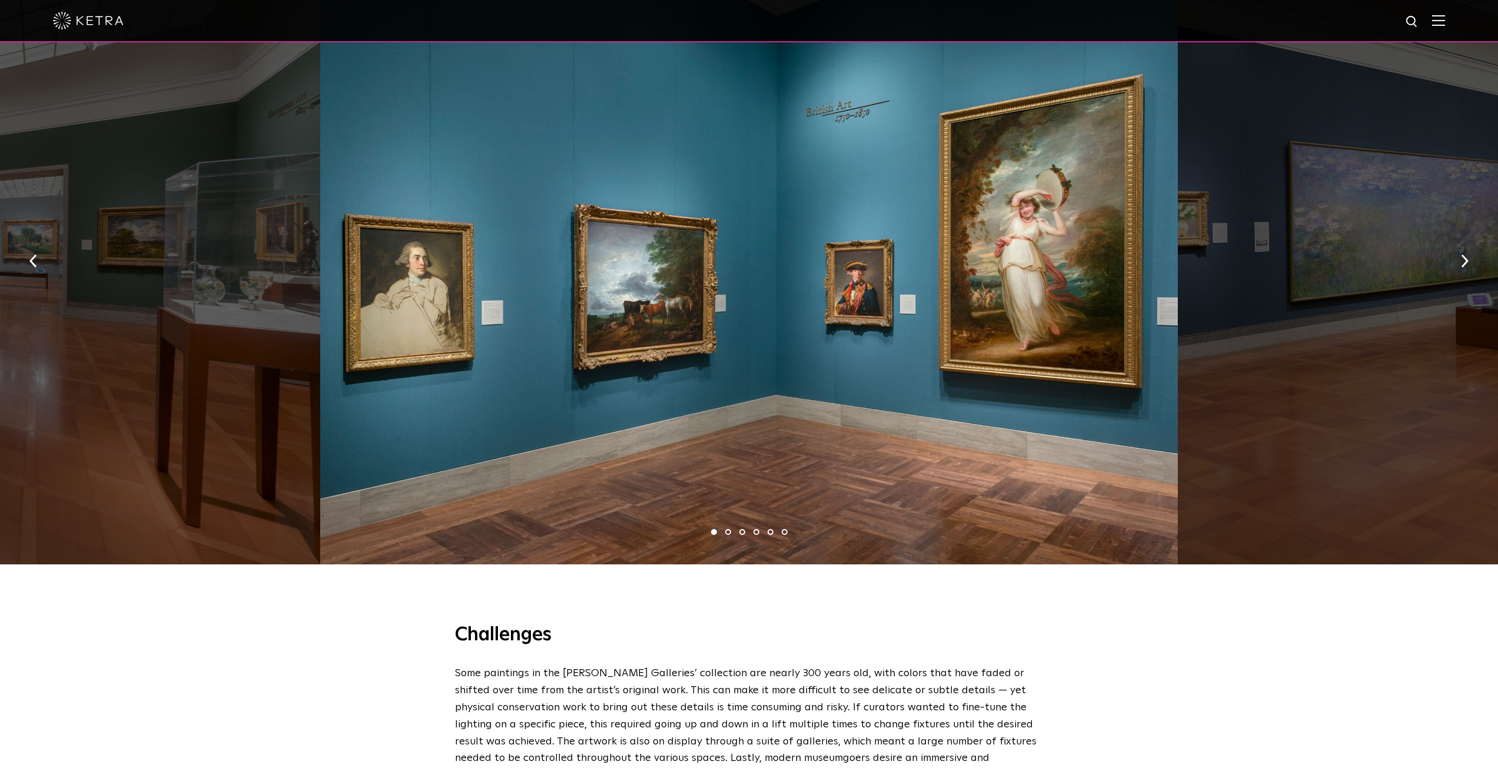
scroll to position [883, 0]
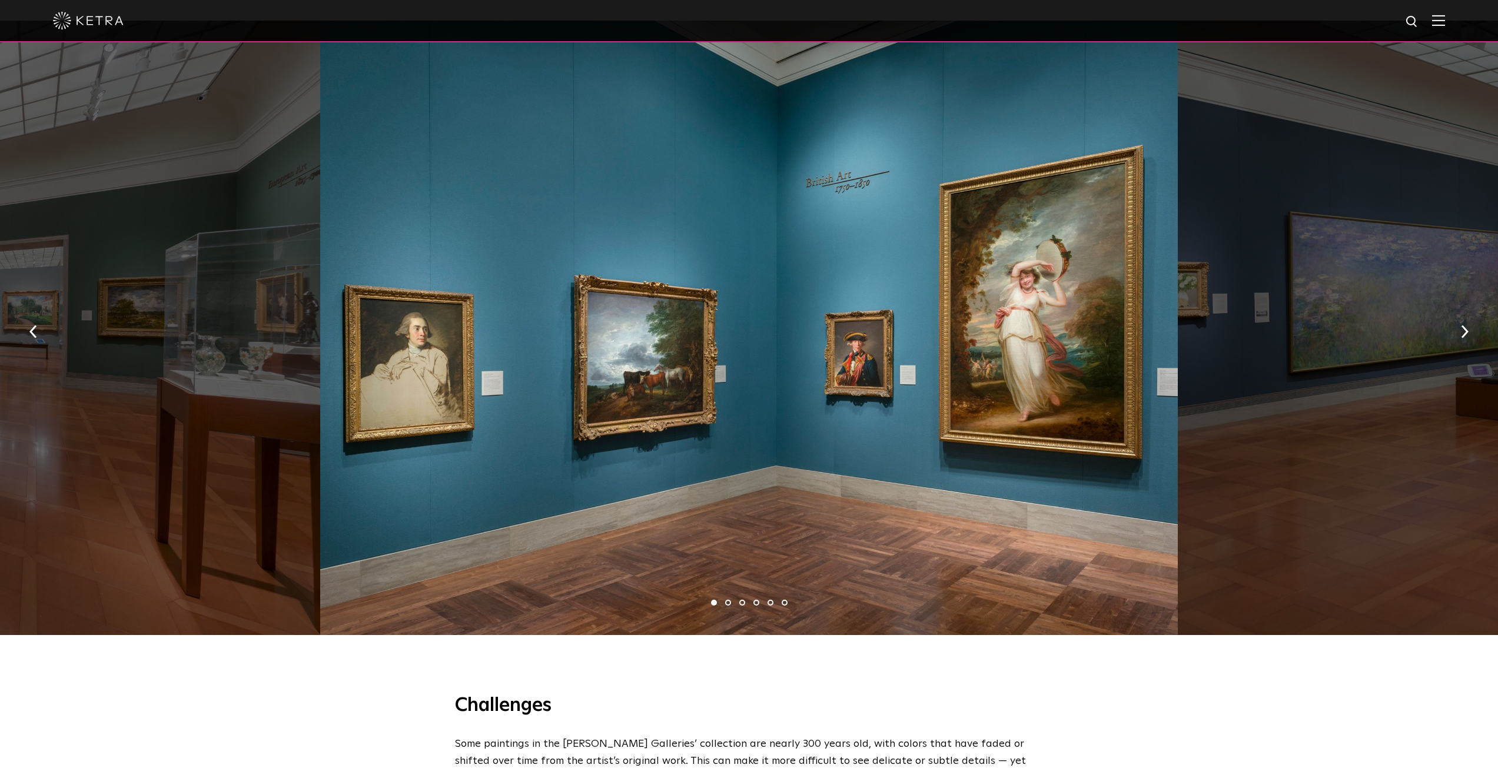
click at [1461, 325] on img "button" at bounding box center [1465, 331] width 8 height 13
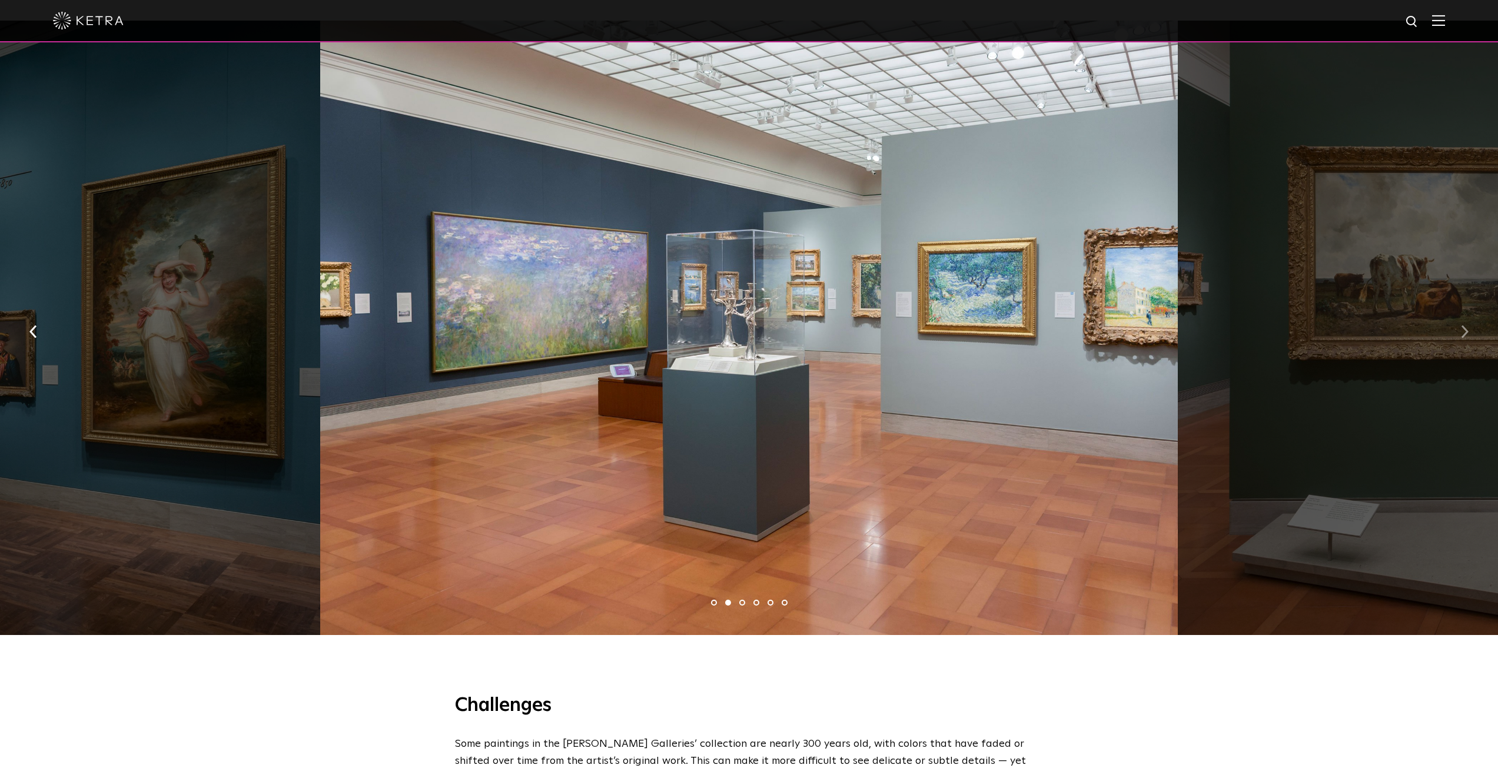
click at [1461, 325] on img "button" at bounding box center [1465, 331] width 8 height 13
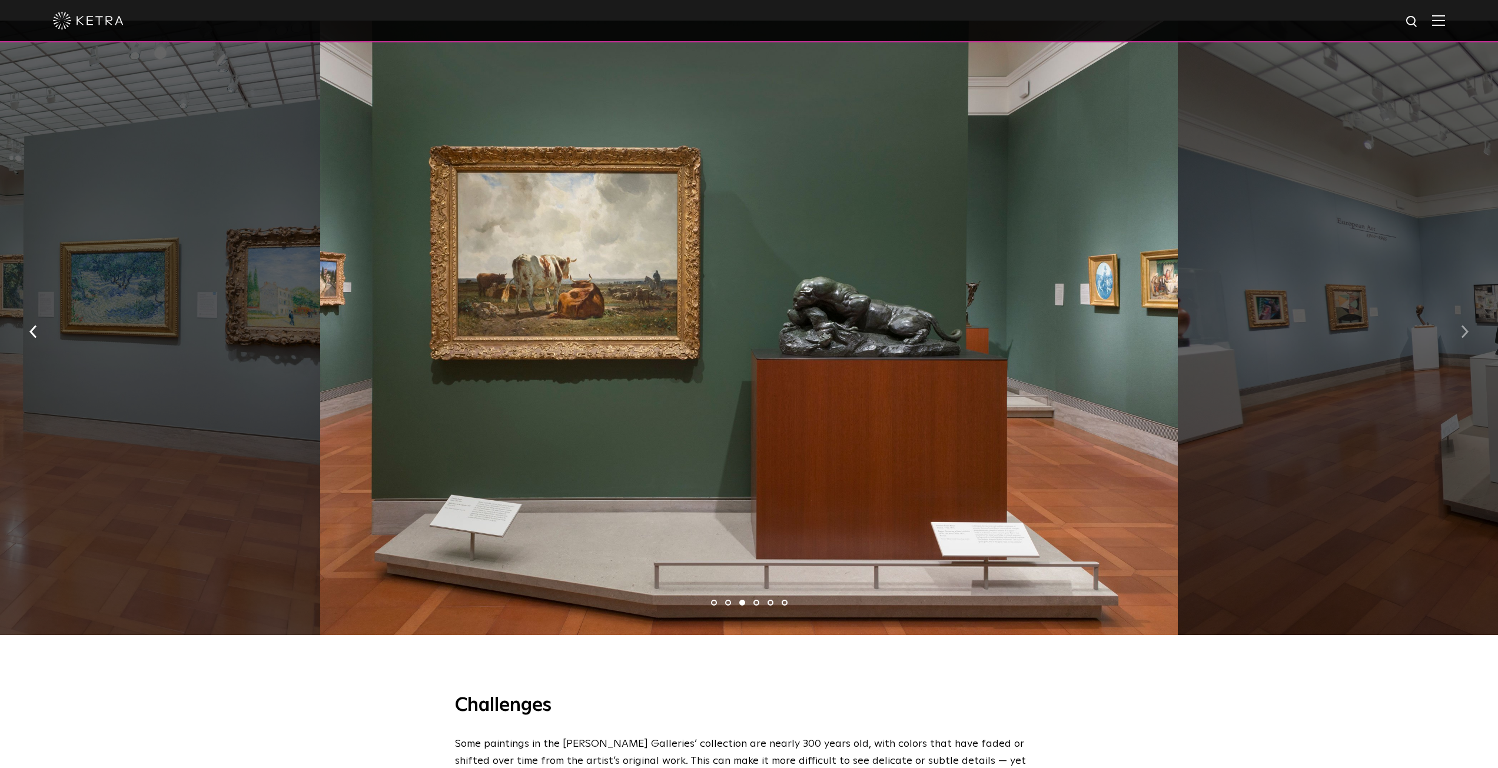
click at [1461, 325] on img "button" at bounding box center [1465, 331] width 8 height 13
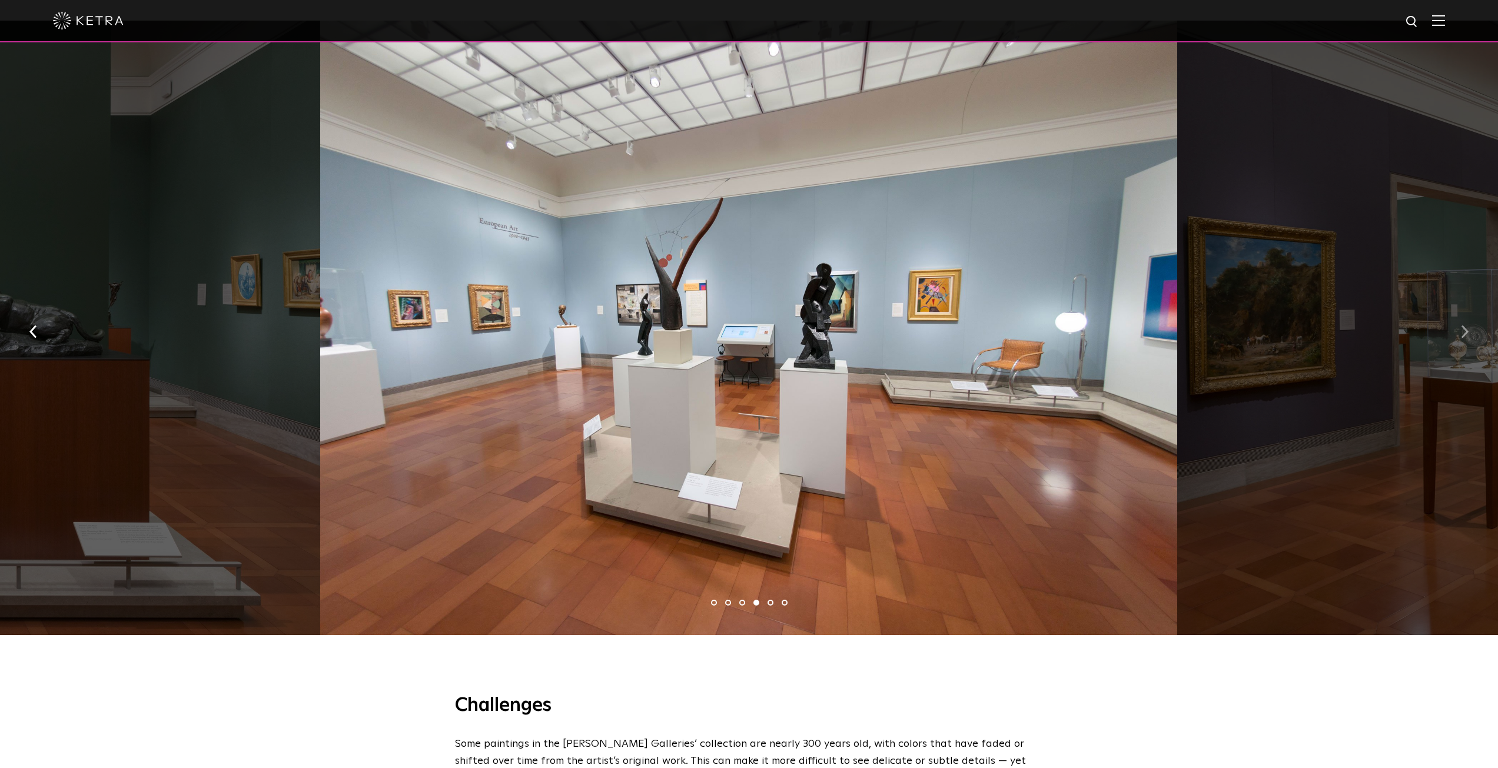
click at [1461, 325] on img "button" at bounding box center [1465, 331] width 8 height 13
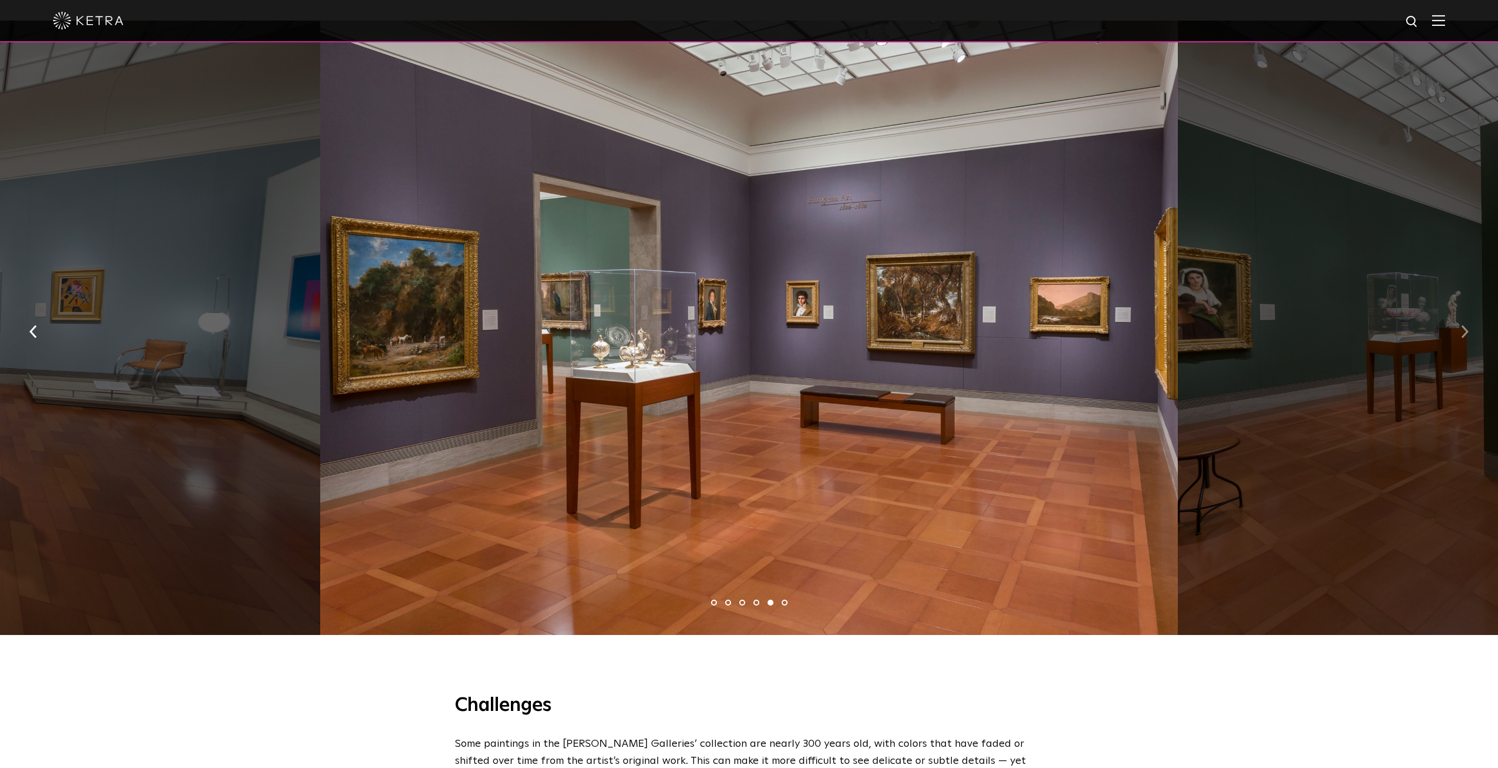
click at [1461, 325] on img "button" at bounding box center [1465, 331] width 8 height 13
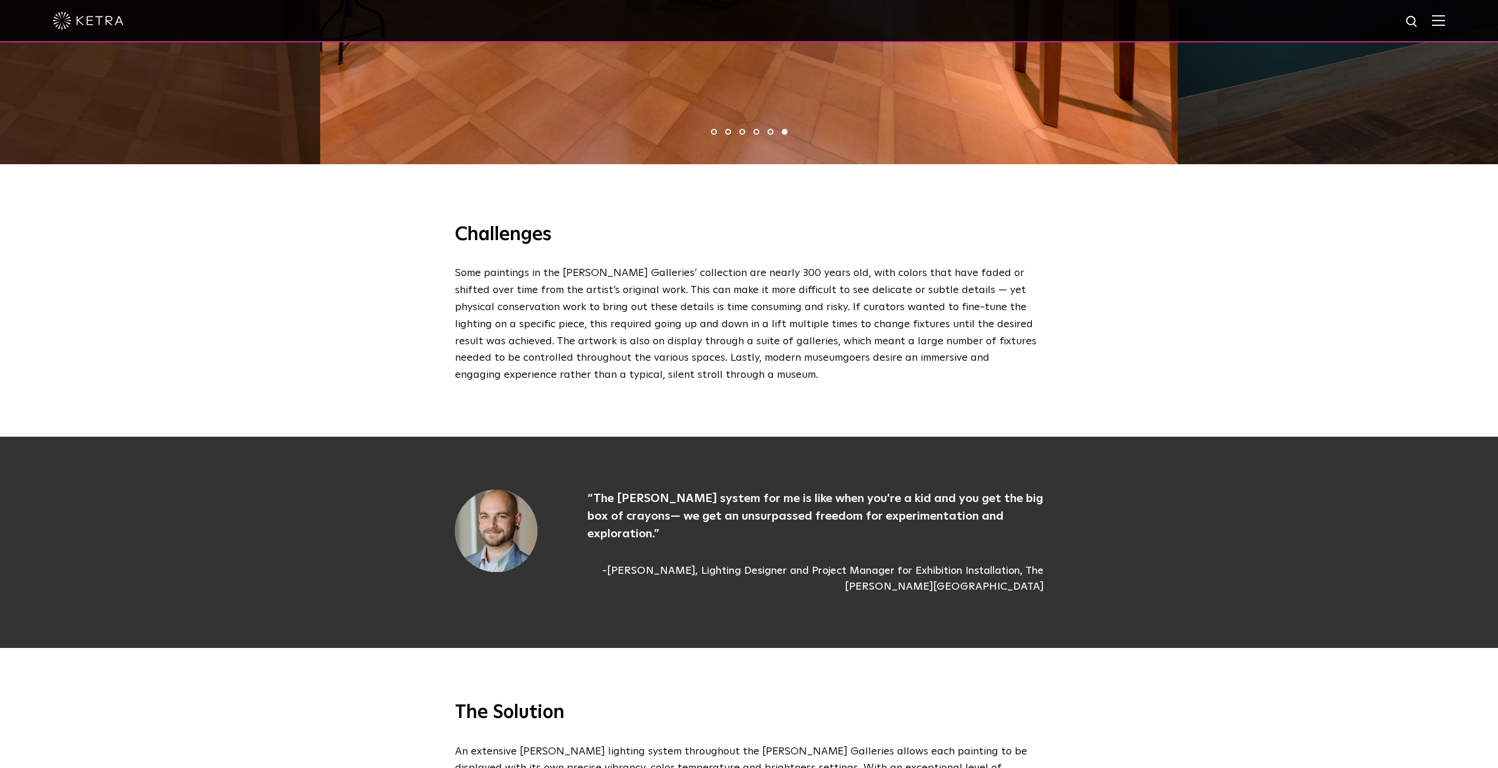
scroll to position [1373, 0]
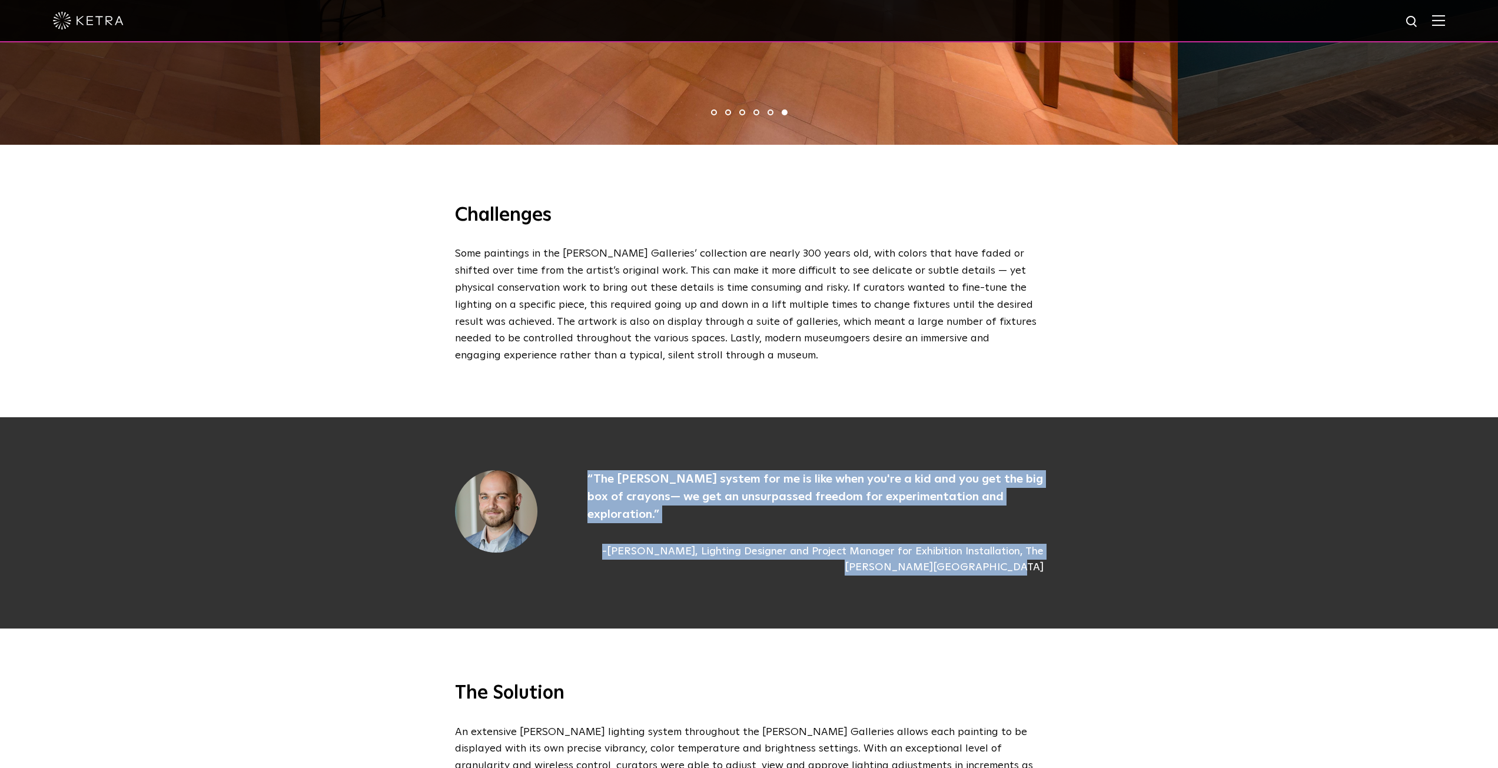
drag, startPoint x: 579, startPoint y: 442, endPoint x: 1054, endPoint y: 473, distance: 476.1
click at [1054, 473] on div "“The Ketra system for me is like when you're a kid and you get the big box of c…" at bounding box center [749, 522] width 1498 height 211
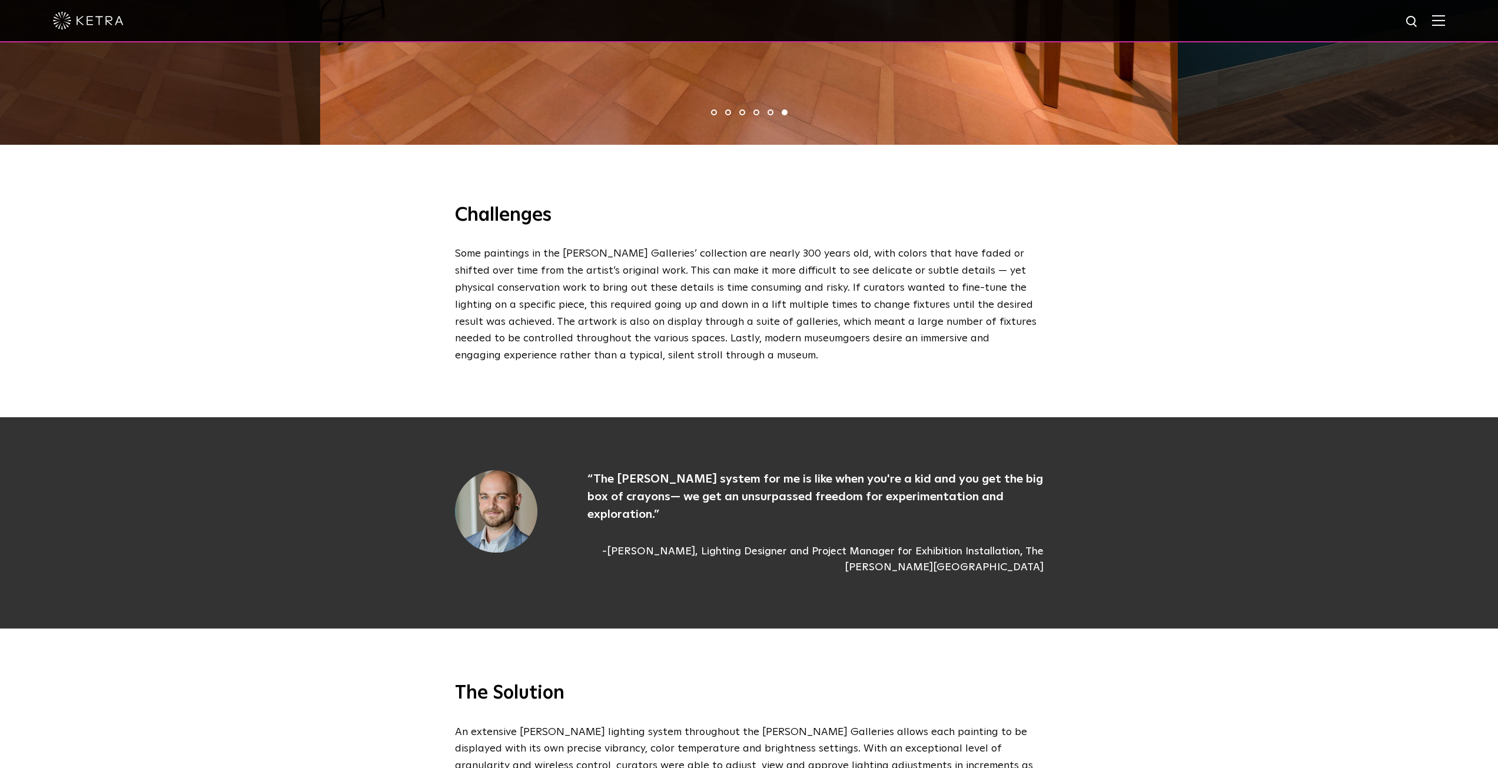
click at [1054, 473] on div "“The Ketra system for me is like when you're a kid and you get the big box of c…" at bounding box center [749, 522] width 612 height 105
drag, startPoint x: 421, startPoint y: 496, endPoint x: 432, endPoint y: 488, distance: 13.9
click at [427, 492] on div "“The Ketra system for me is like when you're a kid and you get the big box of c…" at bounding box center [749, 522] width 1498 height 211
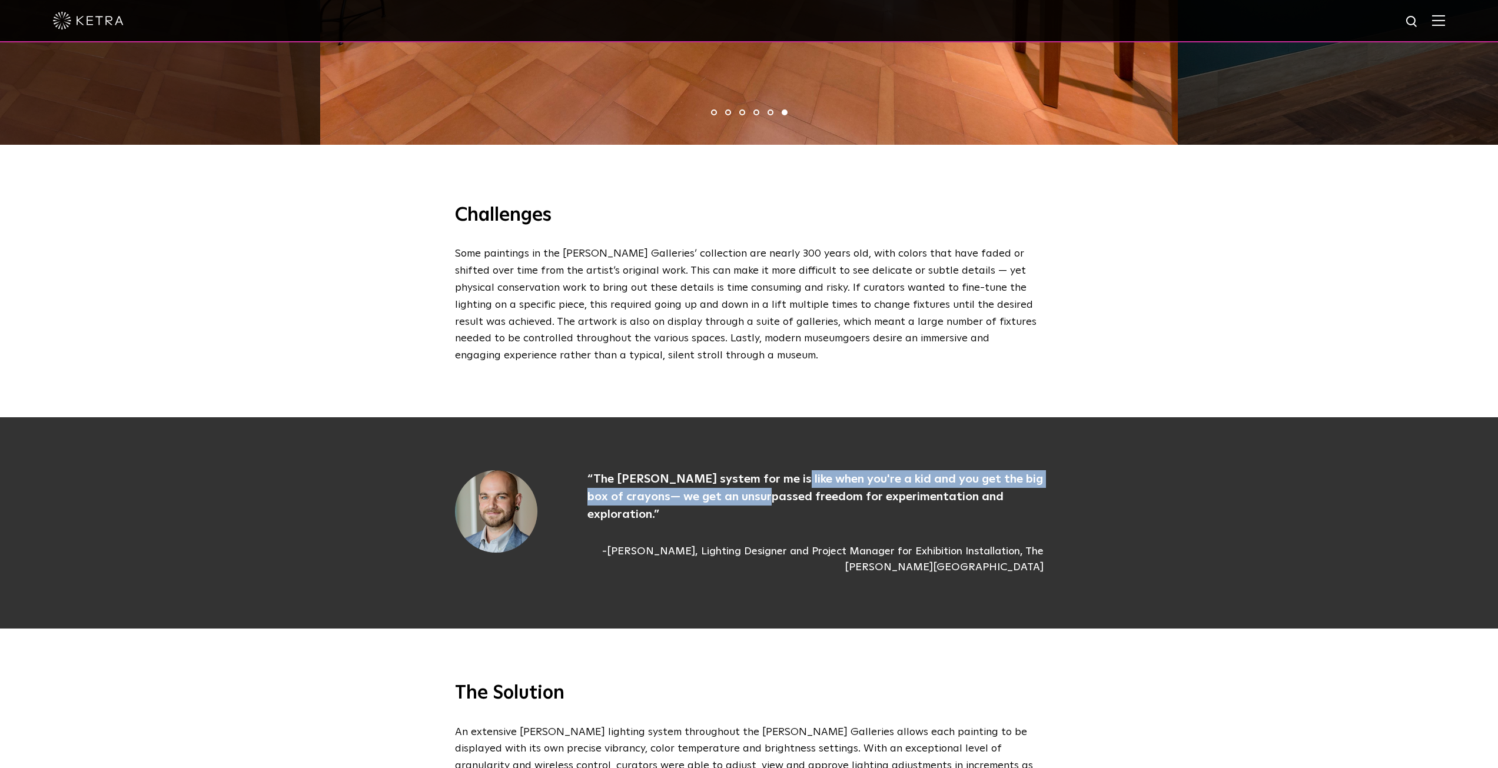
drag, startPoint x: 779, startPoint y: 453, endPoint x: 778, endPoint y: 472, distance: 18.8
click at [778, 472] on p "“The Ketra system for me is like when you're a kid and you get the big box of c…" at bounding box center [816, 496] width 456 height 53
drag, startPoint x: 778, startPoint y: 472, endPoint x: 781, endPoint y: 458, distance: 13.7
click at [781, 470] on p "“The Ketra system for me is like when you're a kid and you get the big box of c…" at bounding box center [816, 496] width 456 height 53
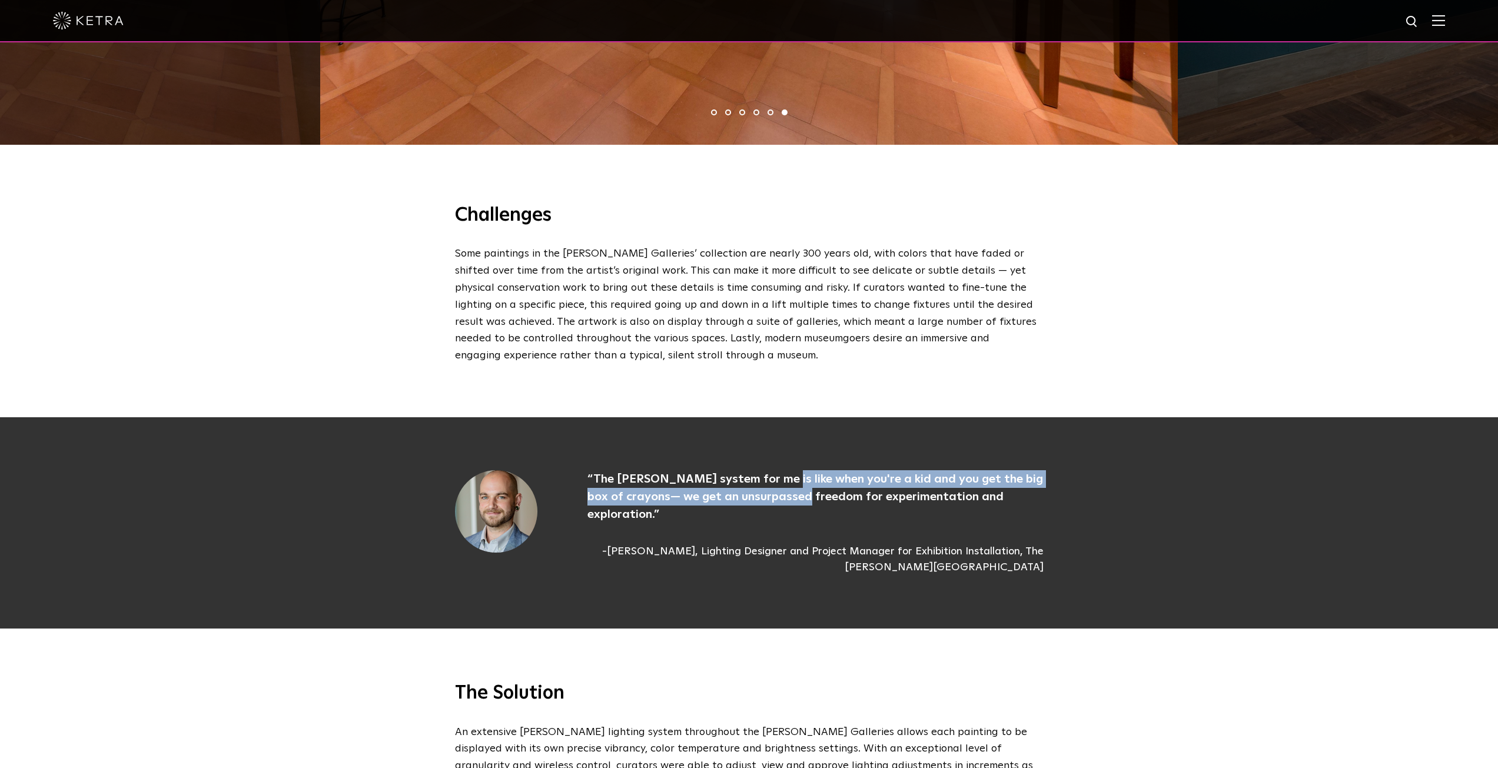
click at [781, 470] on p "“The Ketra system for me is like when you're a kid and you get the big box of c…" at bounding box center [816, 496] width 456 height 53
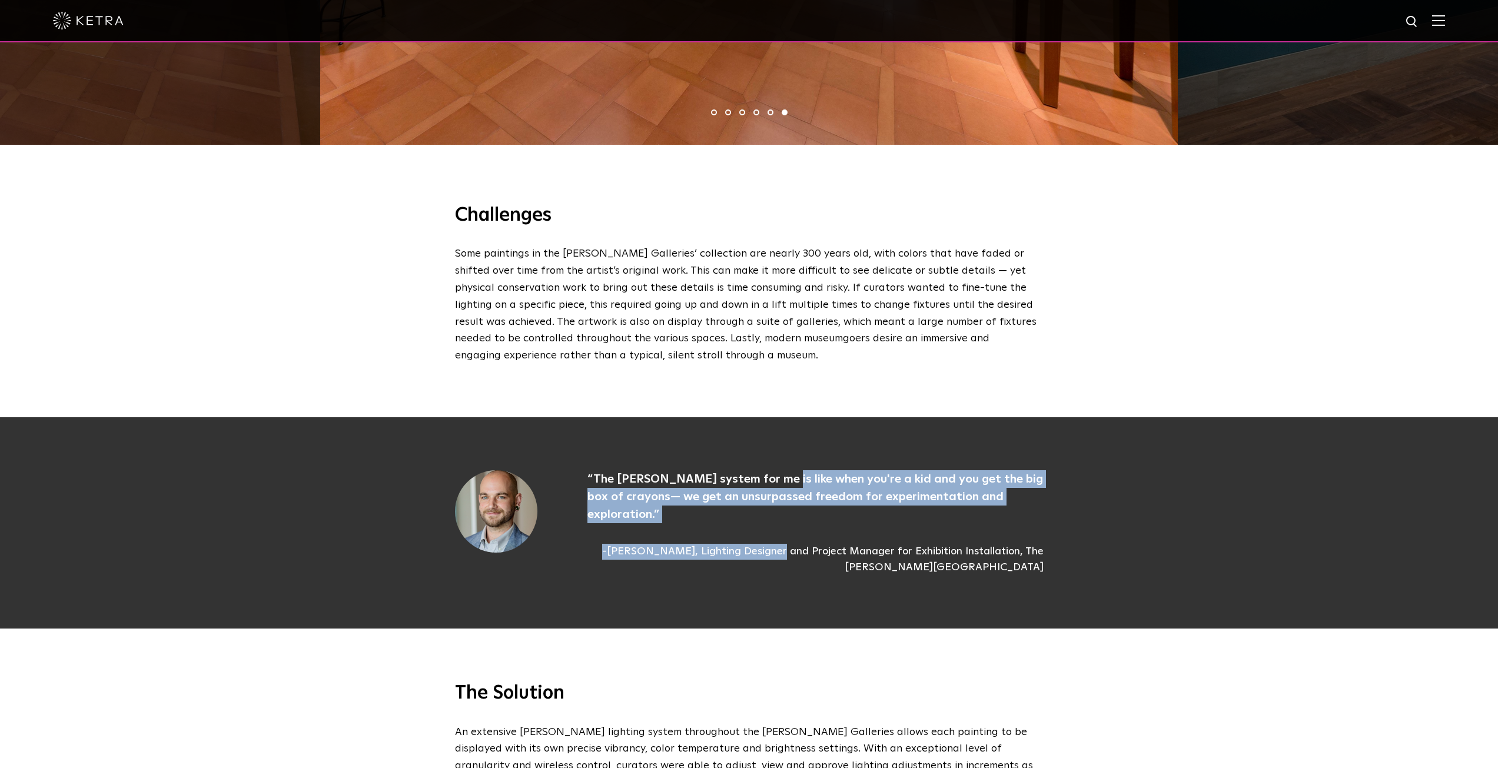
drag, startPoint x: 781, startPoint y: 458, endPoint x: 759, endPoint y: 481, distance: 31.2
click at [759, 481] on div "“The Ketra system for me is like when you're a kid and you get the big box of c…" at bounding box center [791, 522] width 503 height 105
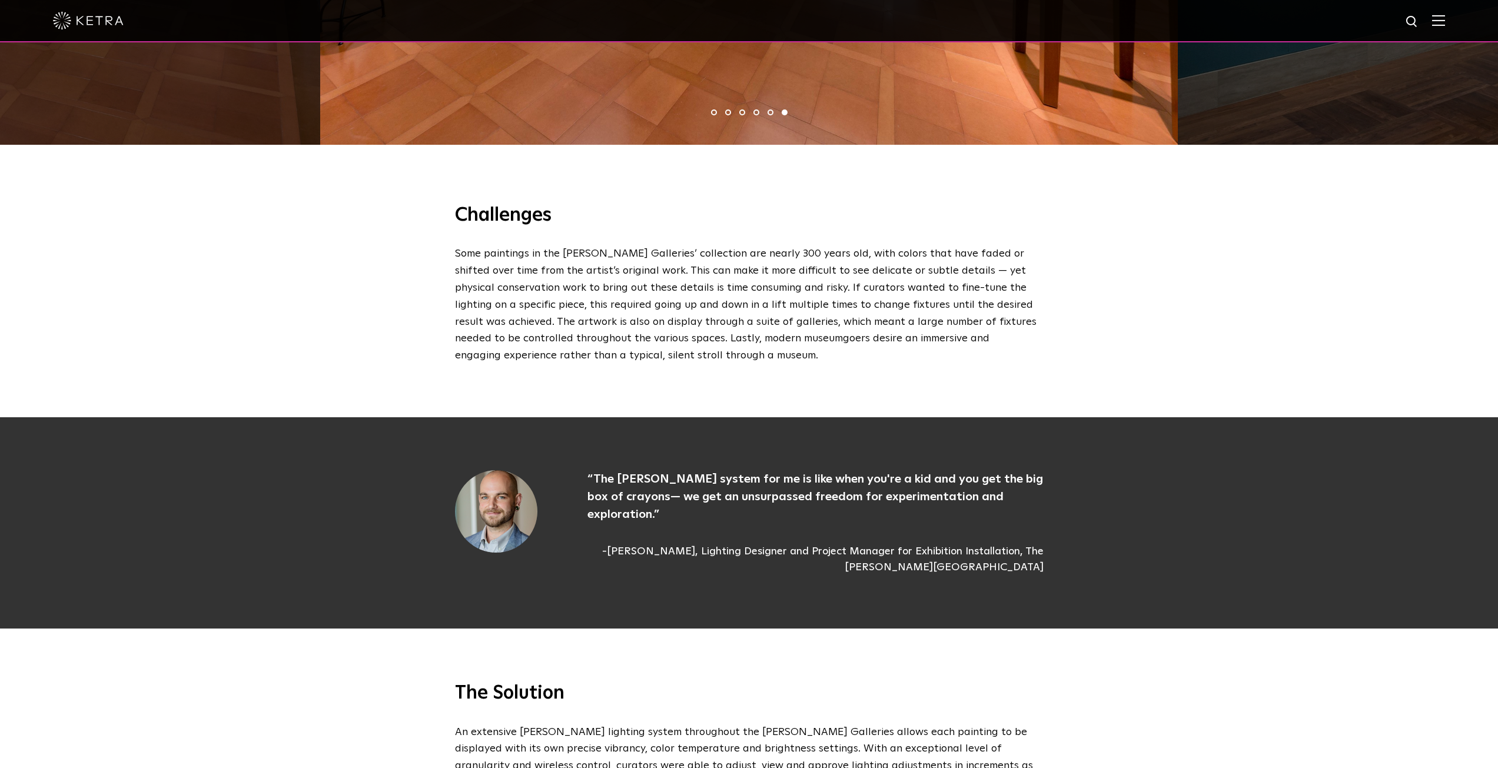
click at [762, 475] on p "“The Ketra system for me is like when you're a kid and you get the big box of c…" at bounding box center [816, 496] width 456 height 53
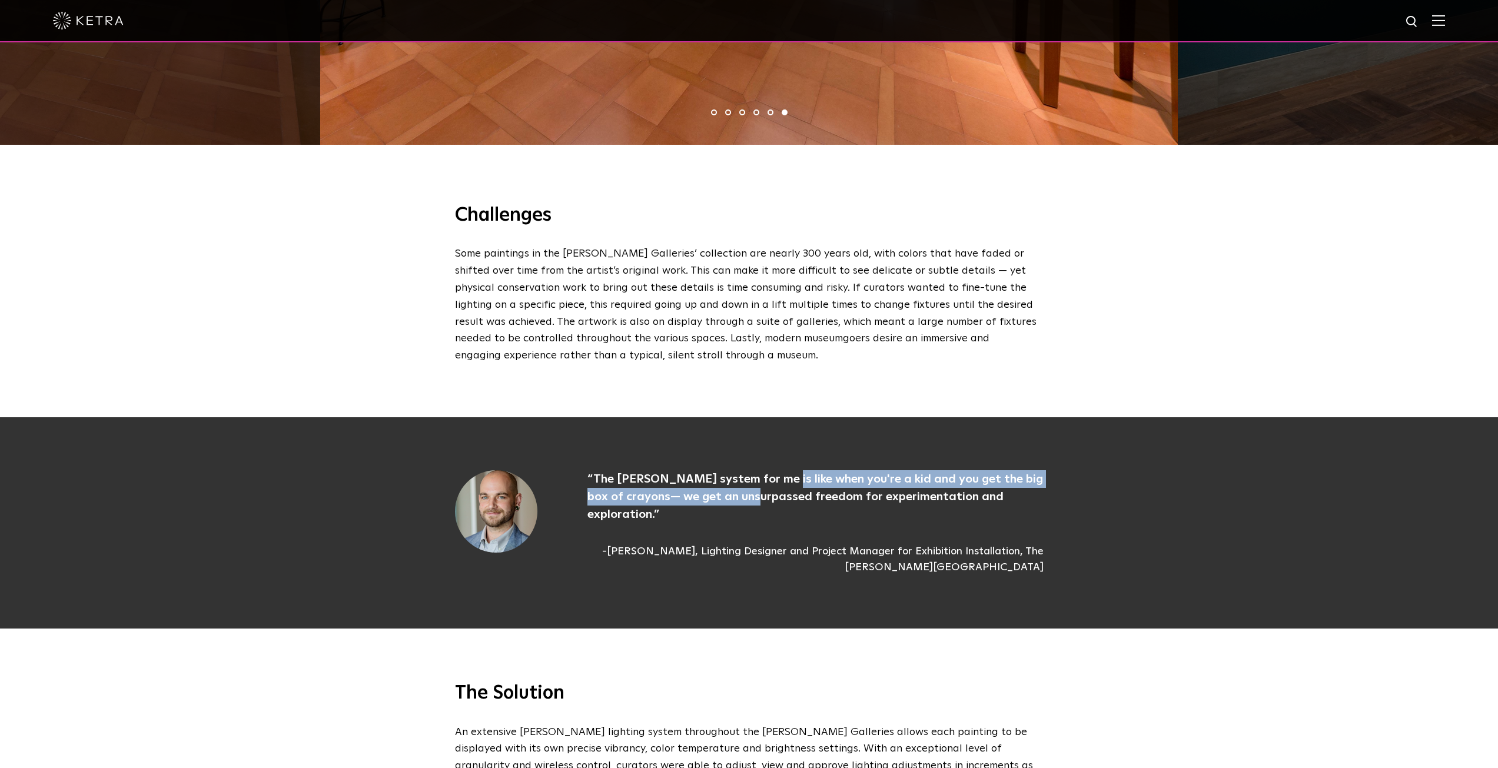
drag, startPoint x: 762, startPoint y: 475, endPoint x: 767, endPoint y: 459, distance: 16.8
click at [767, 470] on p "“The Ketra system for me is like when you're a kid and you get the big box of c…" at bounding box center [816, 496] width 456 height 53
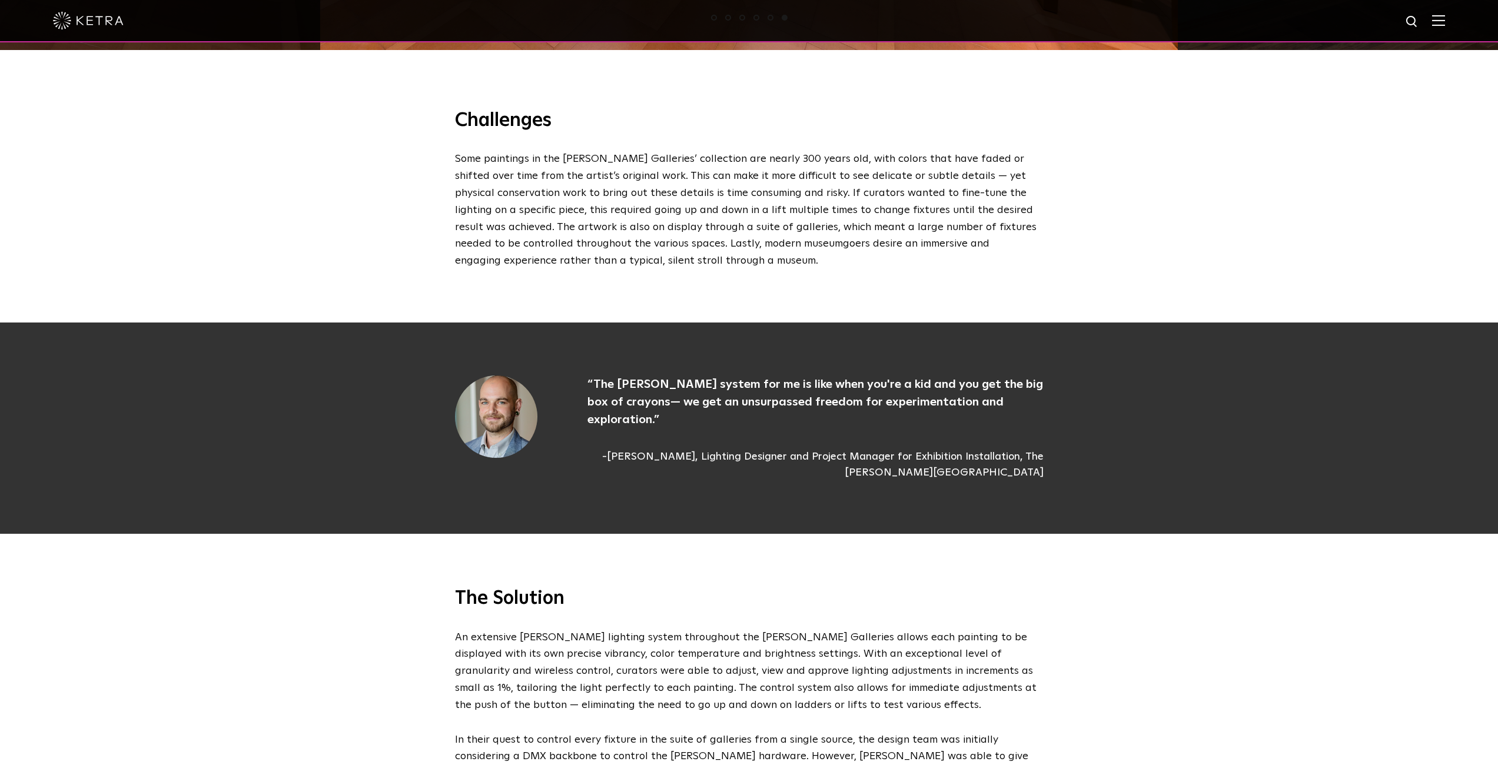
scroll to position [1472, 0]
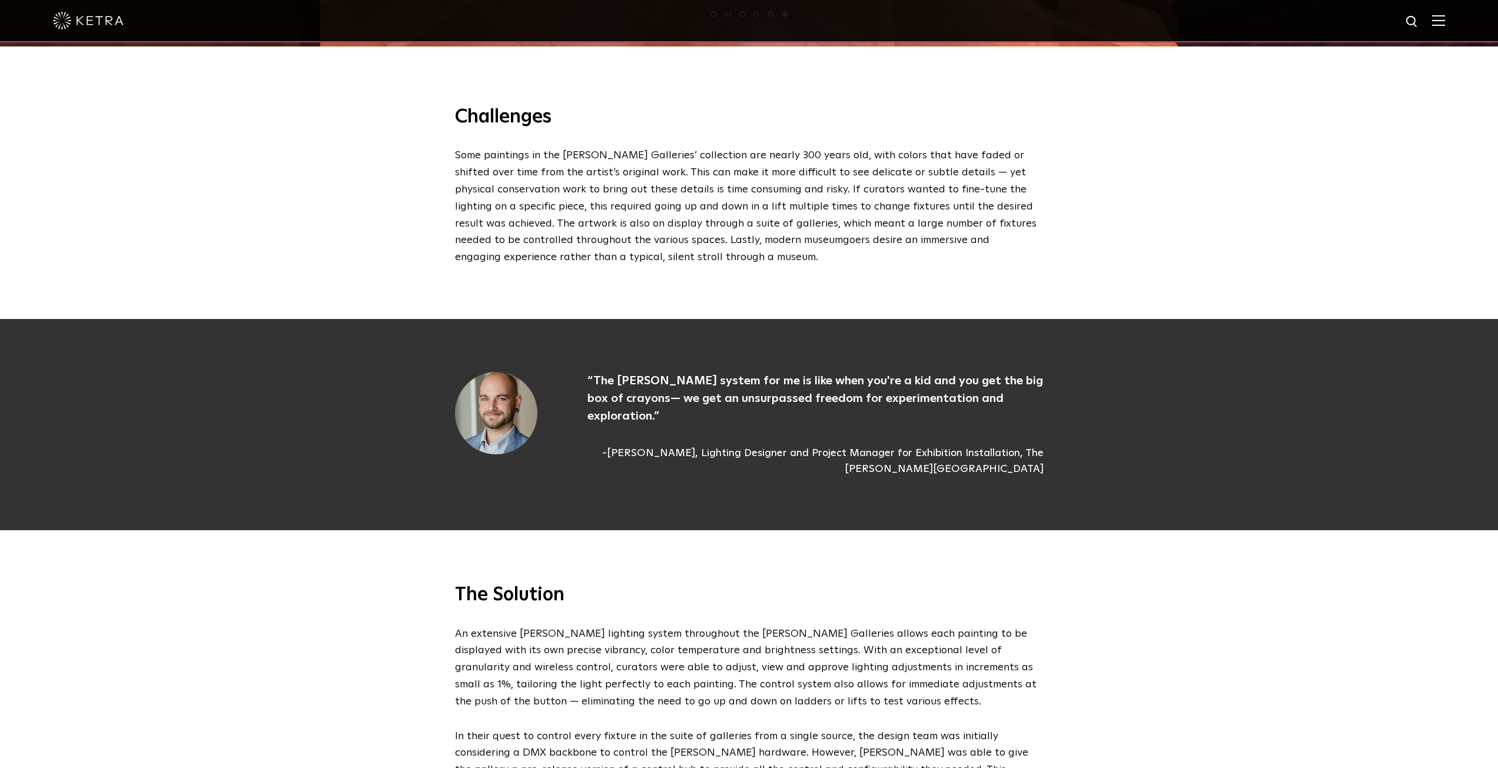
click at [724, 202] on span "Some paintings in the Bloch Galleries’ collection are nearly 300 years old, wit…" at bounding box center [746, 206] width 582 height 112
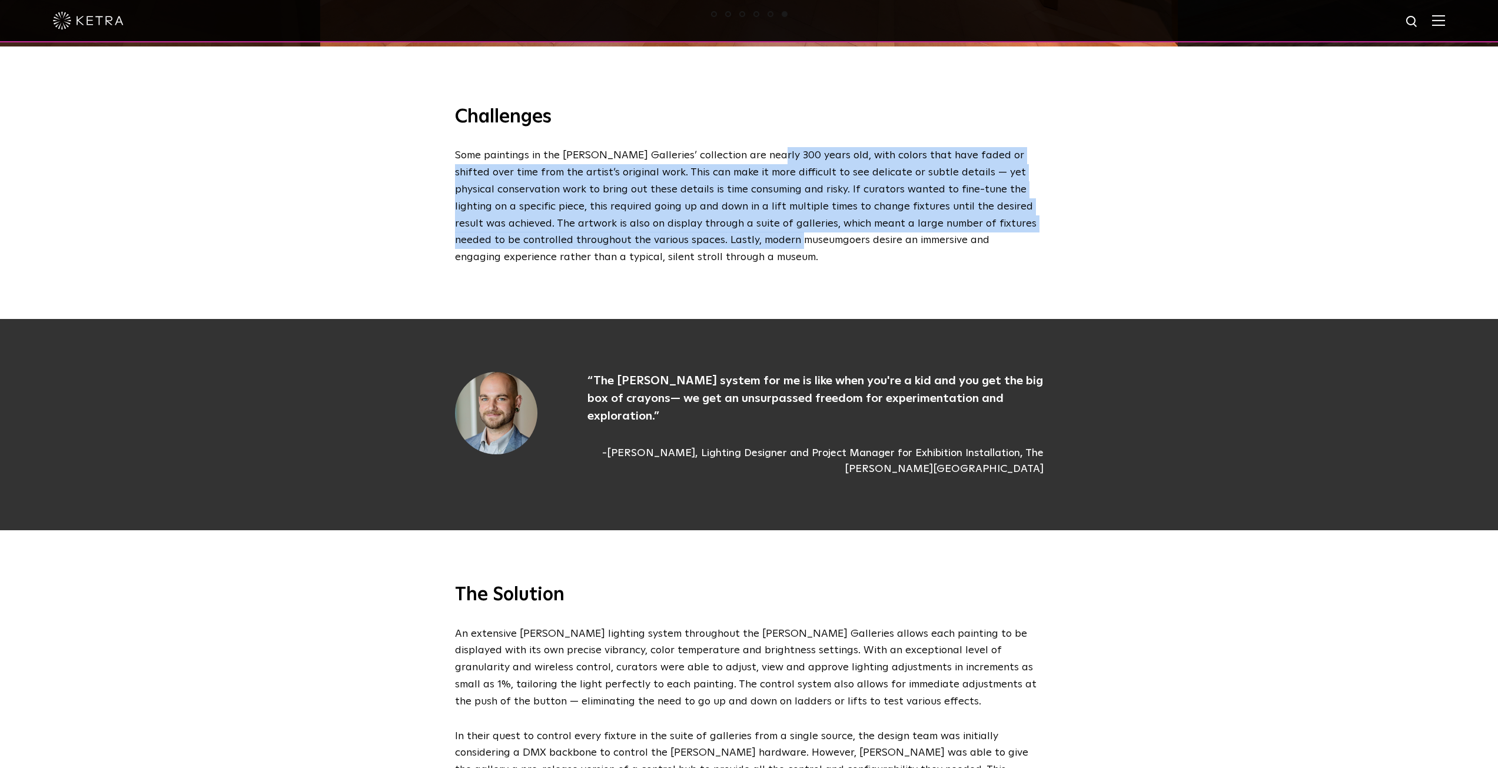
drag, startPoint x: 731, startPoint y: 215, endPoint x: 761, endPoint y: 116, distance: 103.5
click at [761, 116] on div "Challenges Some paintings in the Bloch Galleries’ collection are nearly 300 yea…" at bounding box center [749, 185] width 612 height 161
drag, startPoint x: 761, startPoint y: 116, endPoint x: 748, endPoint y: 222, distance: 106.8
click at [748, 222] on div "Challenges Some paintings in the Bloch Galleries’ collection are nearly 300 yea…" at bounding box center [749, 185] width 612 height 161
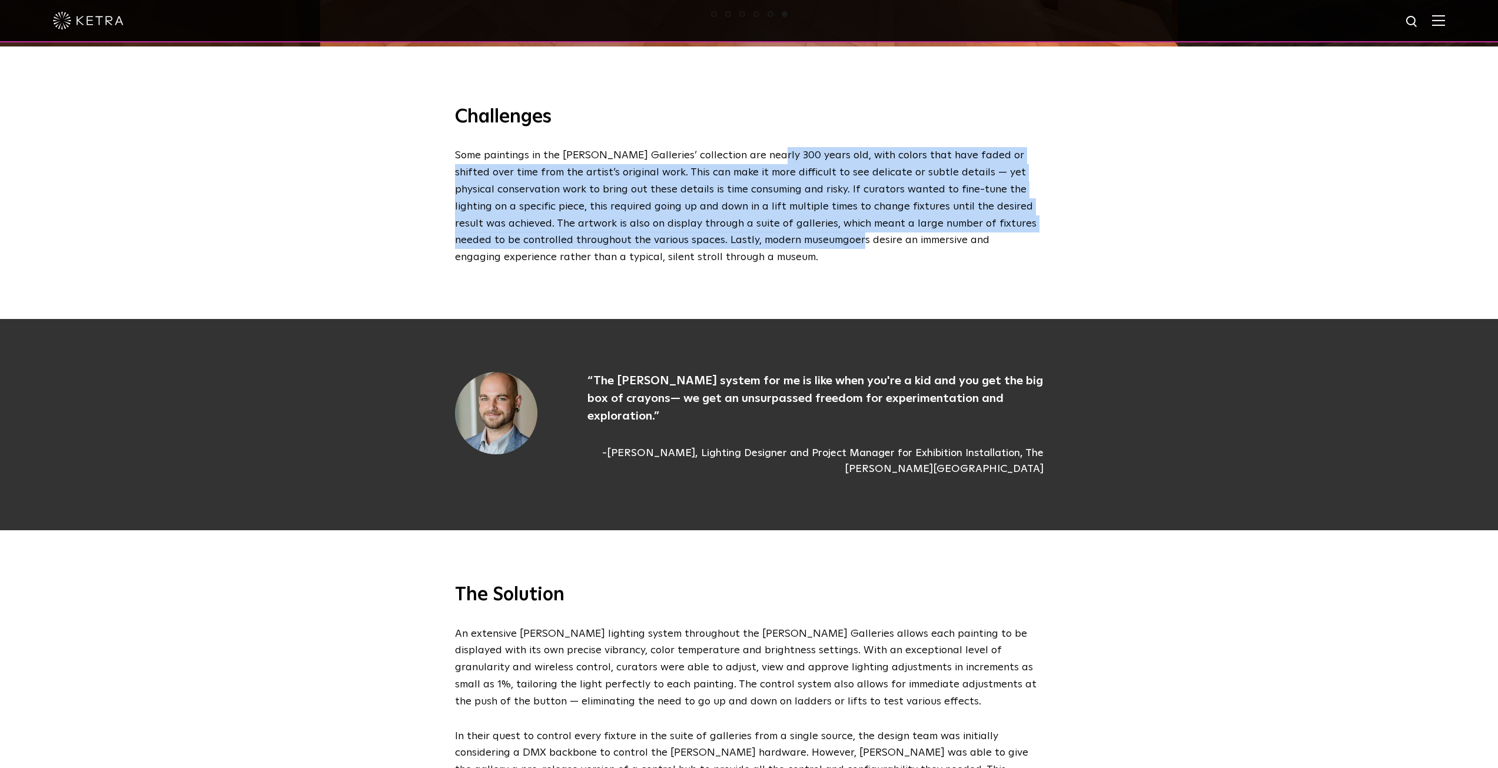
click at [748, 222] on p "Some paintings in the Bloch Galleries’ collection are nearly 300 years old, wit…" at bounding box center [746, 206] width 583 height 119
drag, startPoint x: 748, startPoint y: 222, endPoint x: 758, endPoint y: 124, distance: 98.2
click at [758, 147] on p "Some paintings in the Bloch Galleries’ collection are nearly 300 years old, wit…" at bounding box center [746, 206] width 583 height 119
click at [758, 150] on span "Some paintings in the Bloch Galleries’ collection are nearly 300 years old, wit…" at bounding box center [746, 206] width 582 height 112
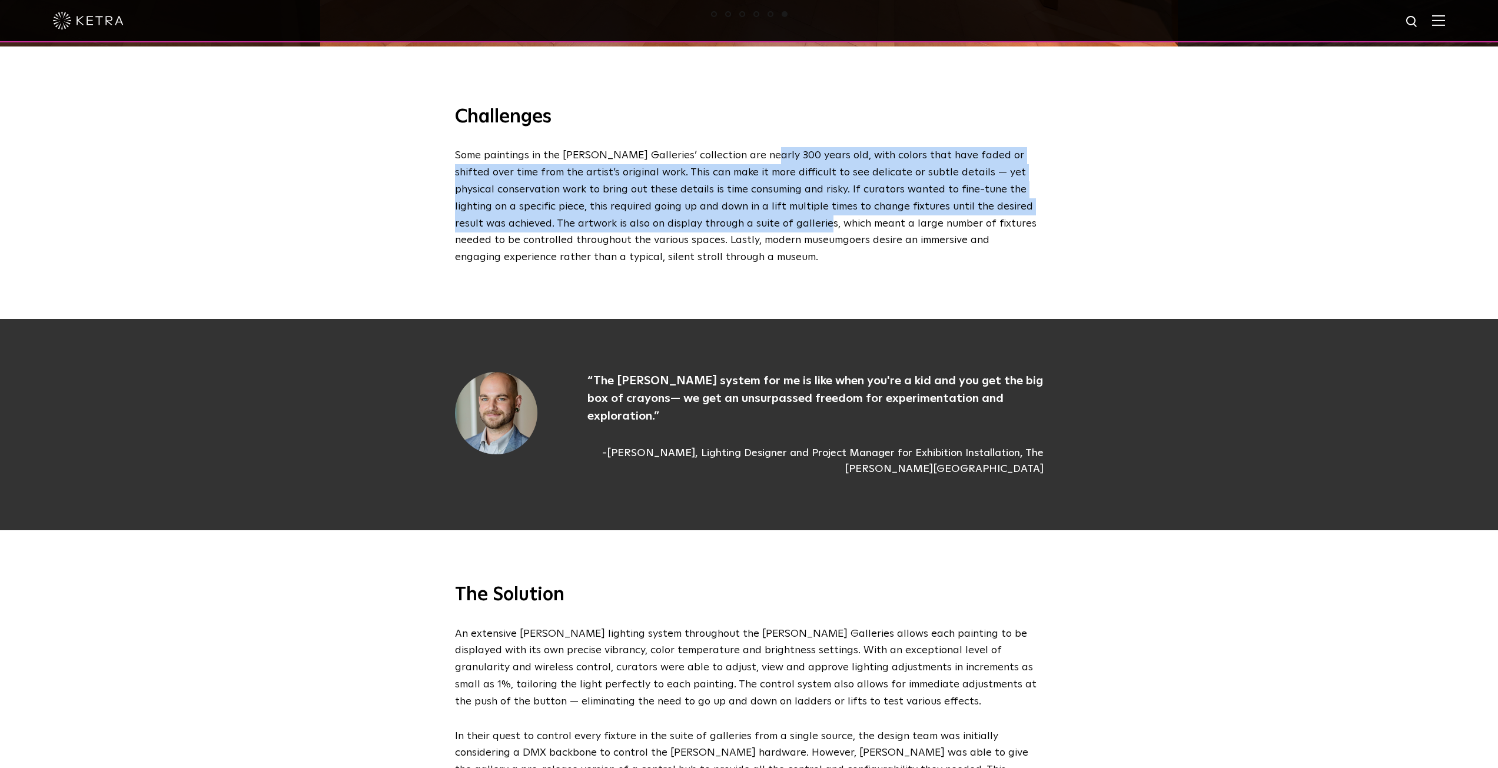
drag, startPoint x: 758, startPoint y: 124, endPoint x: 736, endPoint y: 197, distance: 76.4
click at [736, 197] on span "Some paintings in the Bloch Galleries’ collection are nearly 300 years old, wit…" at bounding box center [746, 206] width 582 height 112
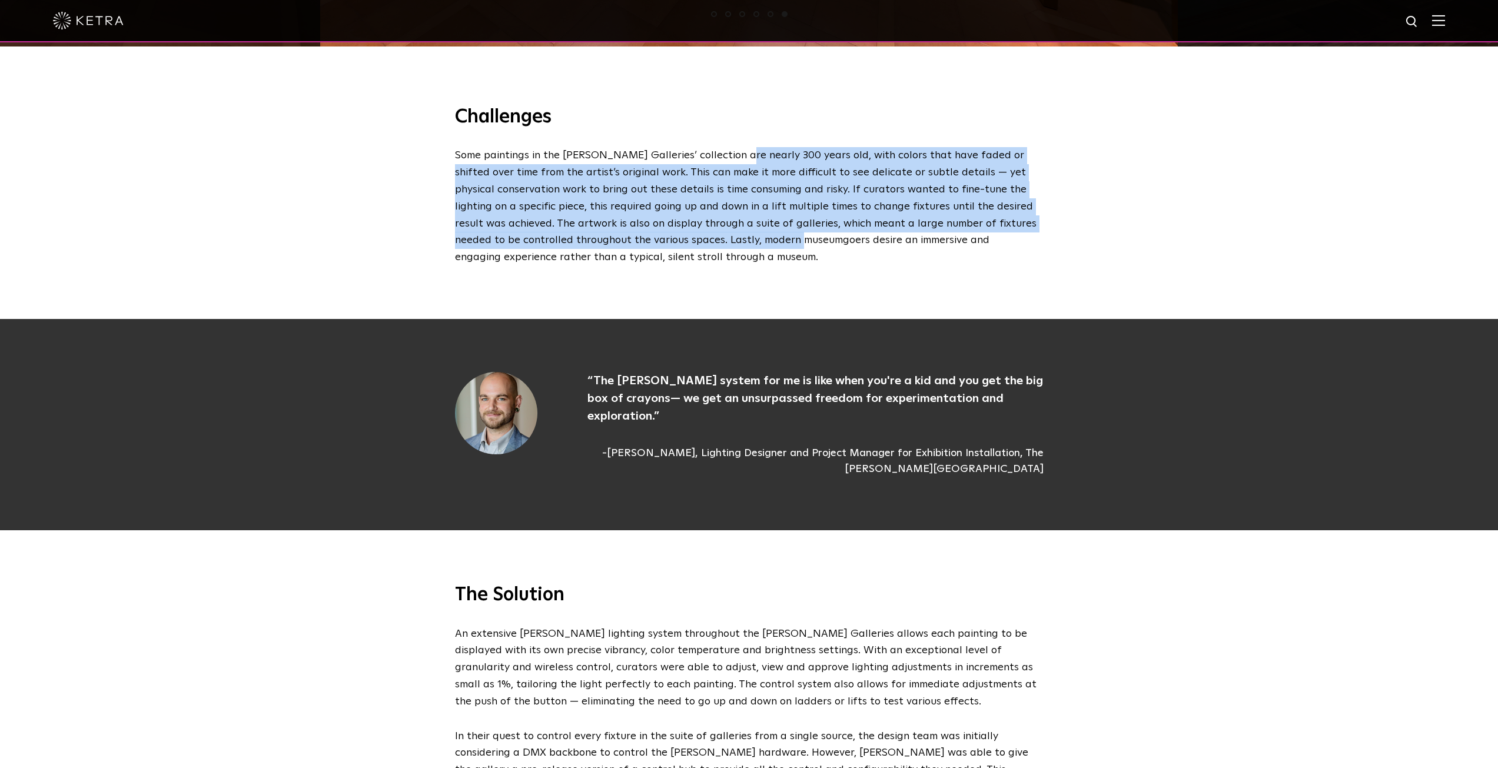
drag, startPoint x: 729, startPoint y: 208, endPoint x: 731, endPoint y: 131, distance: 77.1
click at [731, 150] on span "Some paintings in the Bloch Galleries’ collection are nearly 300 years old, wit…" at bounding box center [746, 206] width 582 height 112
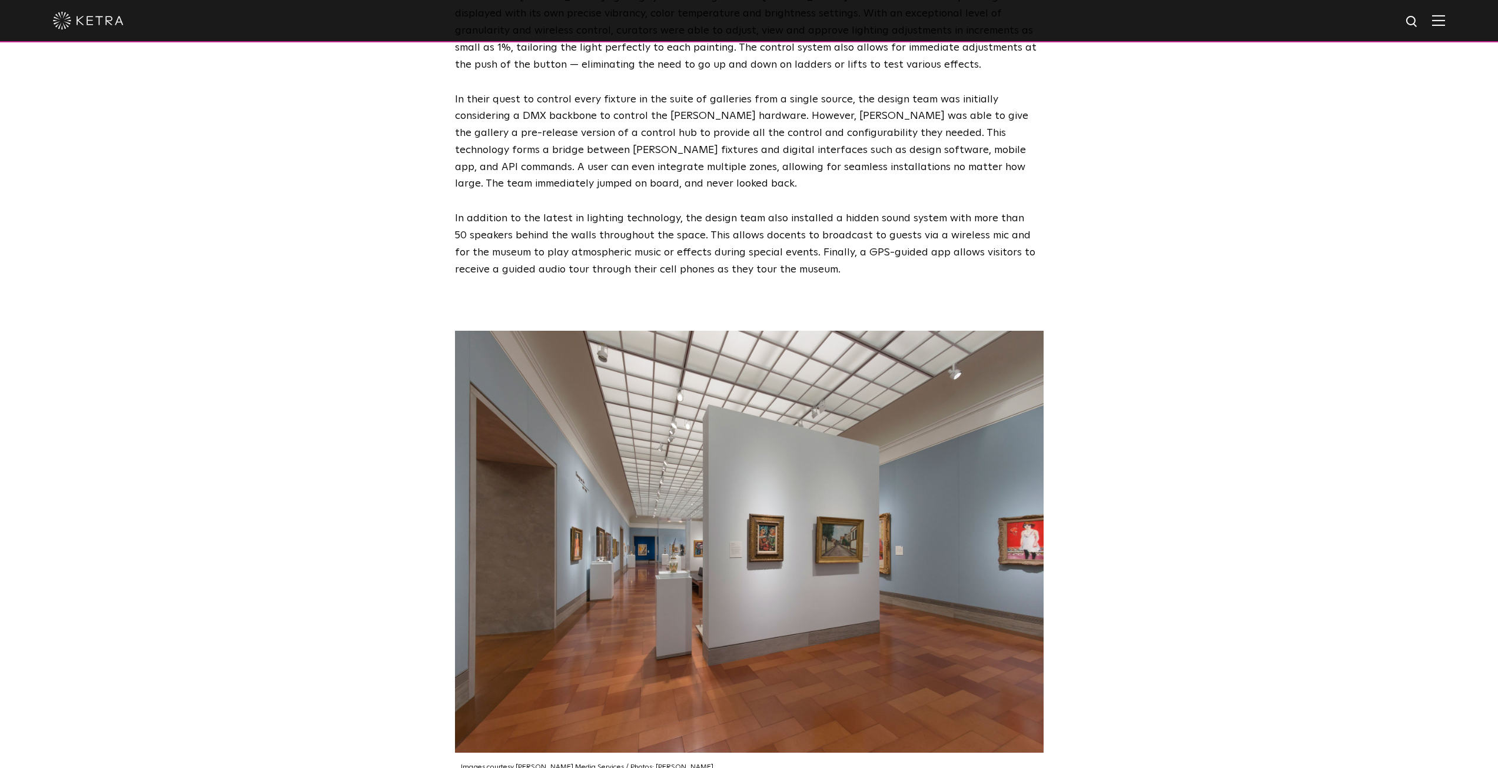
scroll to position [1766, 0]
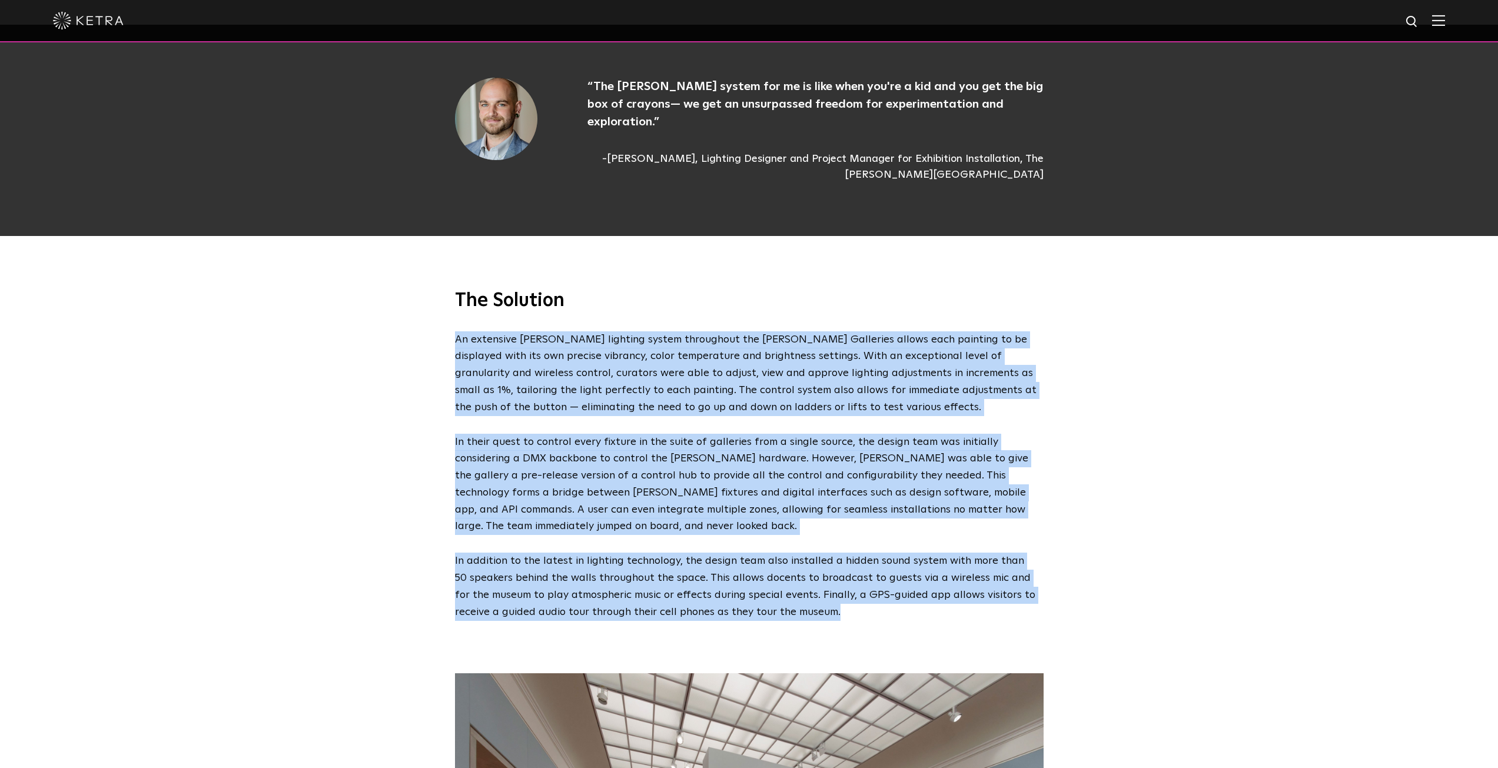
drag, startPoint x: 453, startPoint y: 275, endPoint x: 860, endPoint y: 592, distance: 515.6
click at [860, 592] on span "The Nelson-Atkins Museum of Art Step into an extraordinary art experience in th…" at bounding box center [749, 374] width 1498 height 4281
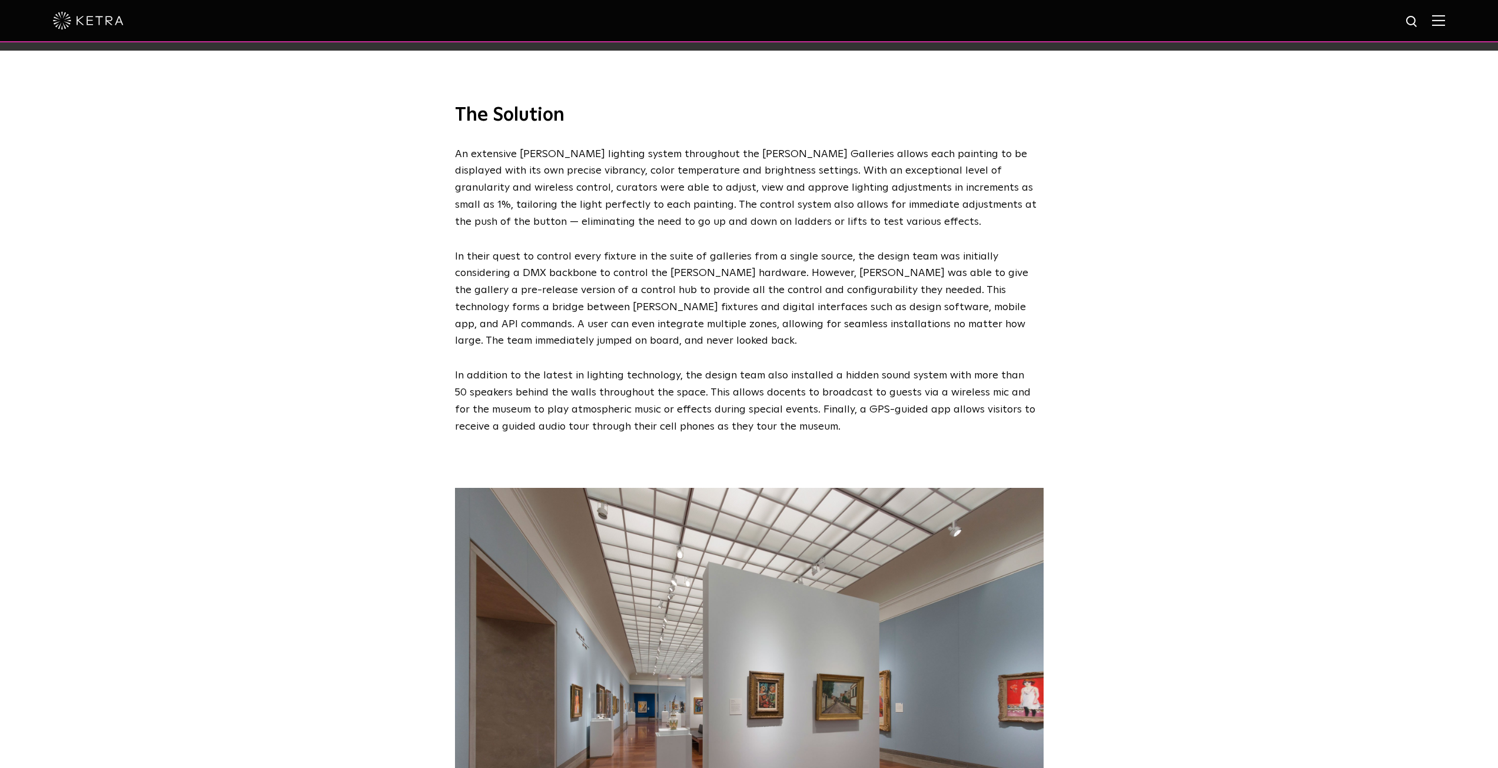
scroll to position [1962, 0]
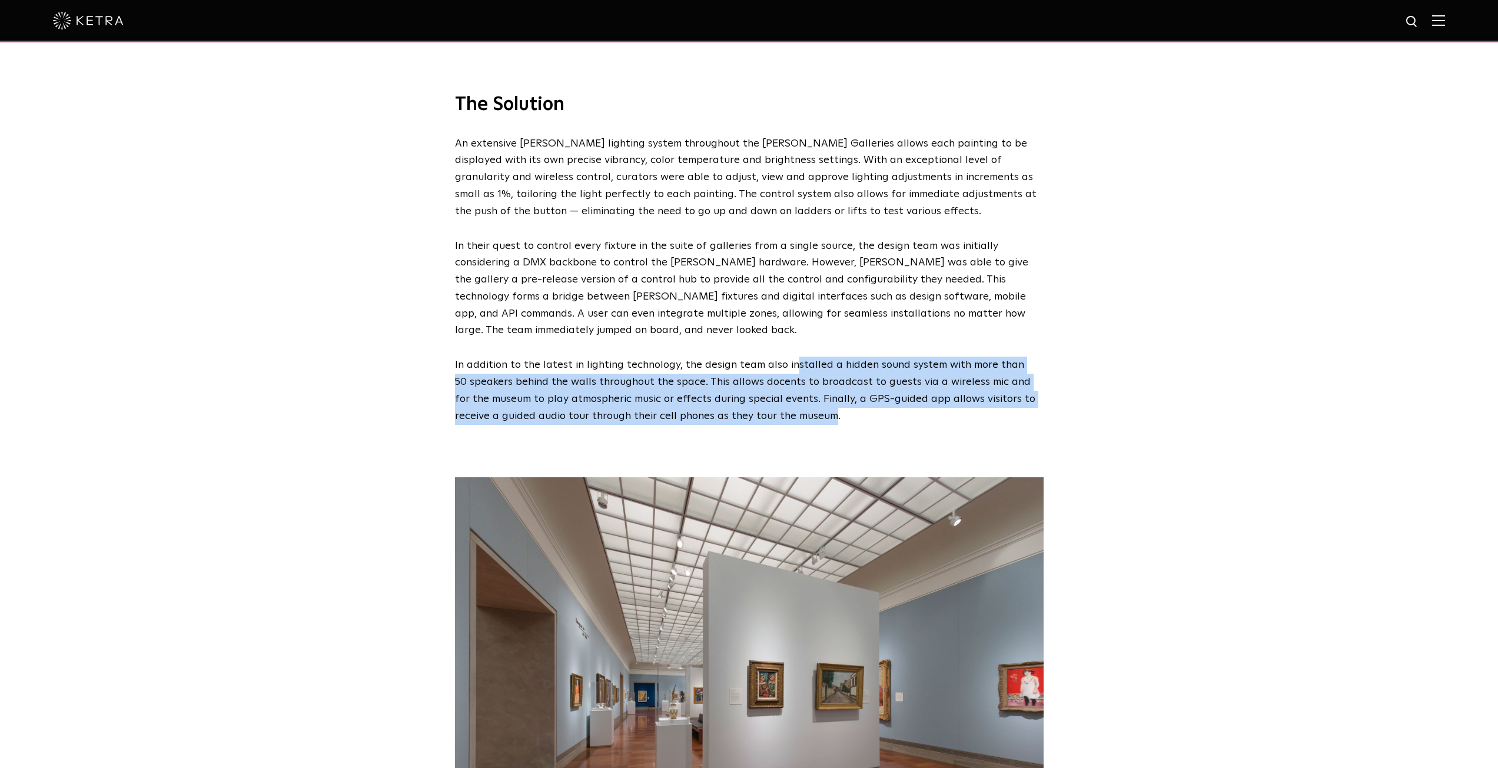
drag, startPoint x: 792, startPoint y: 306, endPoint x: 781, endPoint y: 376, distance: 71.5
click at [781, 376] on div "The Solution An extensive Ketra lighting system throughout the Bloch Galleries …" at bounding box center [749, 259] width 612 height 332
click at [781, 376] on p "In addition to the latest in lighting technology, the design team also installe…" at bounding box center [746, 391] width 583 height 68
drag, startPoint x: 781, startPoint y: 376, endPoint x: 776, endPoint y: 317, distance: 59.1
click at [776, 357] on p "In addition to the latest in lighting technology, the design team also installe…" at bounding box center [746, 391] width 583 height 68
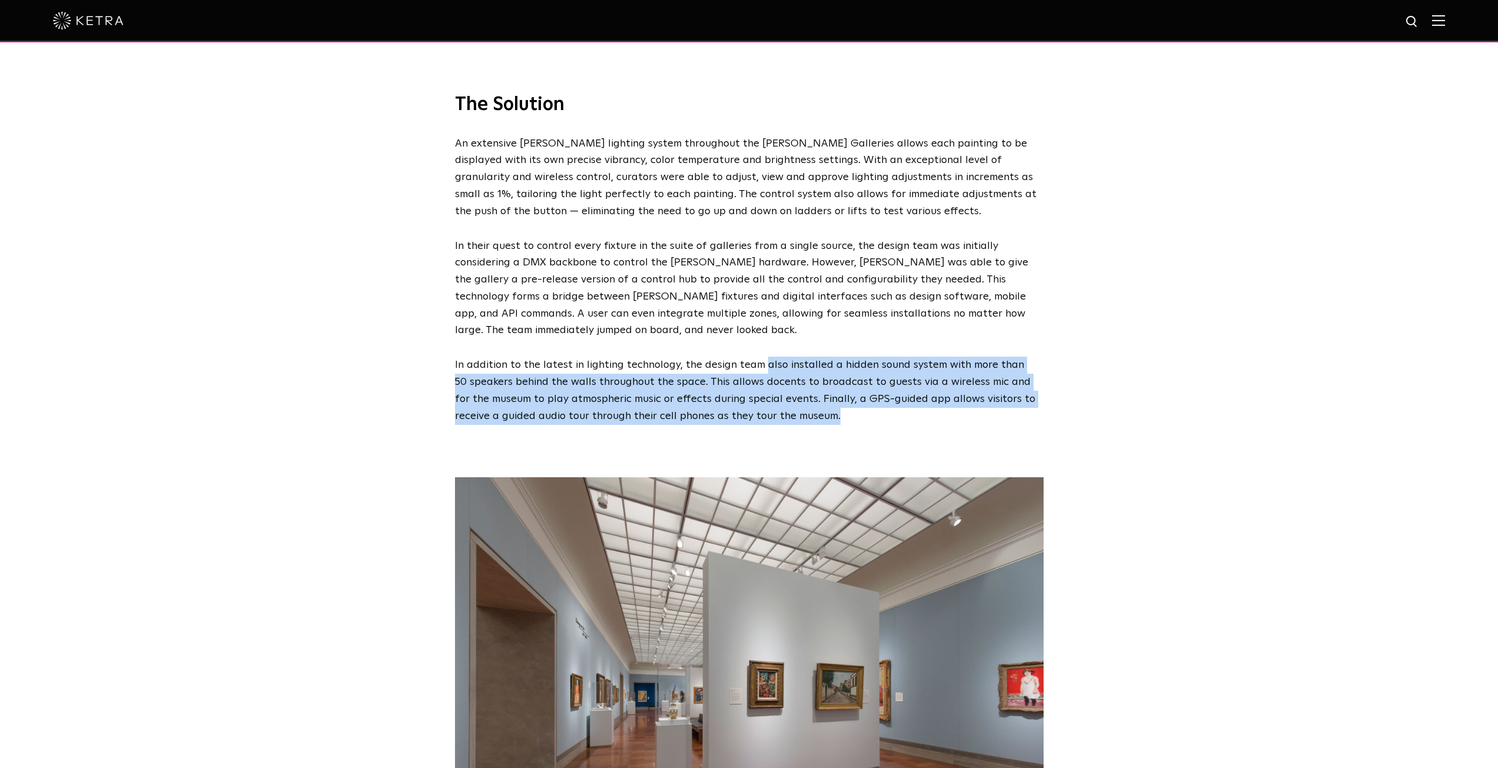
click at [776, 357] on p "In addition to the latest in lighting technology, the design team also installe…" at bounding box center [746, 391] width 583 height 68
drag, startPoint x: 776, startPoint y: 317, endPoint x: 788, endPoint y: 368, distance: 52.0
click at [788, 368] on p "In addition to the latest in lighting technology, the design team also installe…" at bounding box center [746, 391] width 583 height 68
drag, startPoint x: 788, startPoint y: 368, endPoint x: 769, endPoint y: 311, distance: 60.0
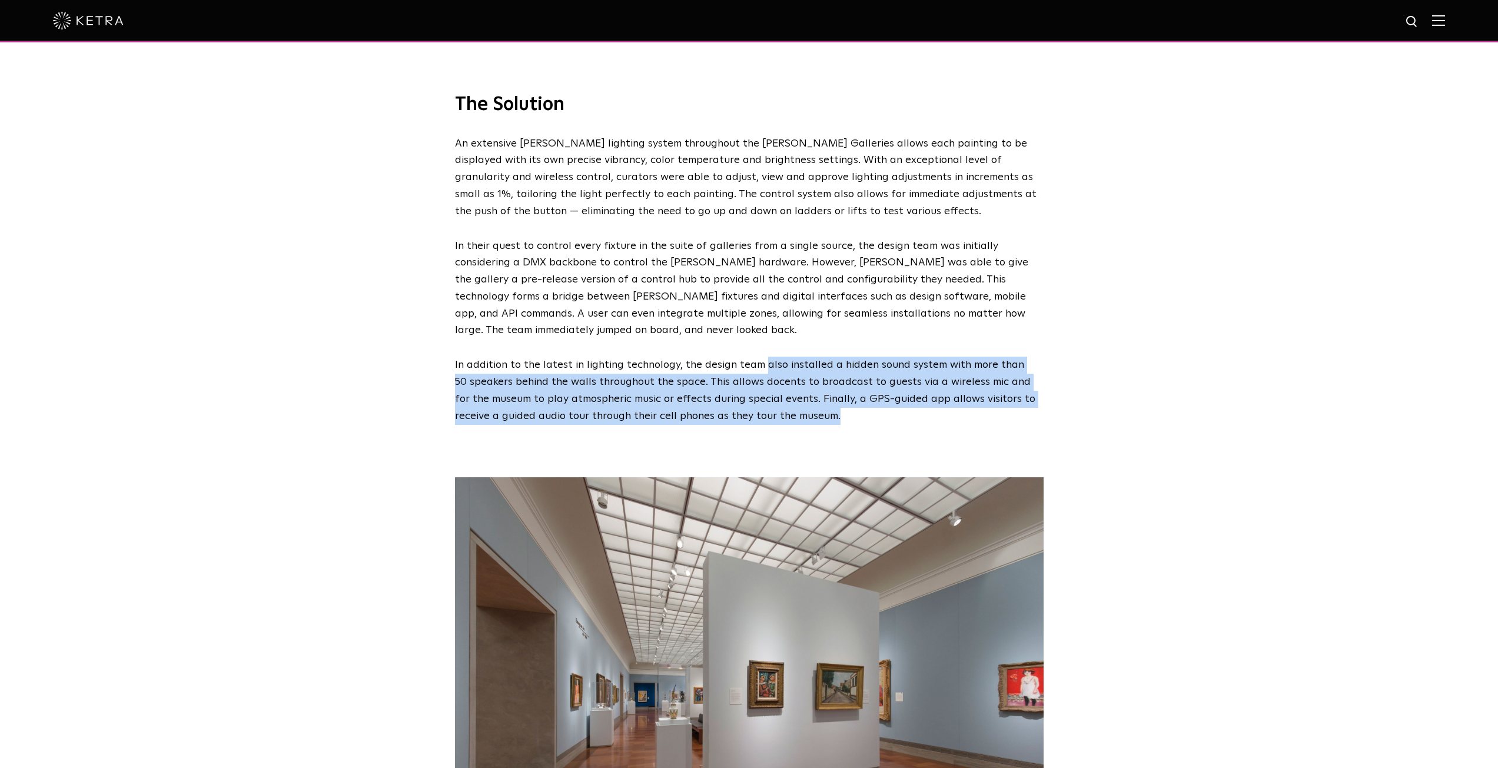
click at [769, 311] on div "The Solution An extensive Ketra lighting system throughout the Bloch Galleries …" at bounding box center [749, 259] width 612 height 332
drag, startPoint x: 769, startPoint y: 311, endPoint x: 799, endPoint y: 380, distance: 75.1
click at [799, 380] on div "The Solution An extensive Ketra lighting system throughout the Bloch Galleries …" at bounding box center [749, 259] width 612 height 332
click at [799, 380] on p "In addition to the latest in lighting technology, the design team also installe…" at bounding box center [746, 391] width 583 height 68
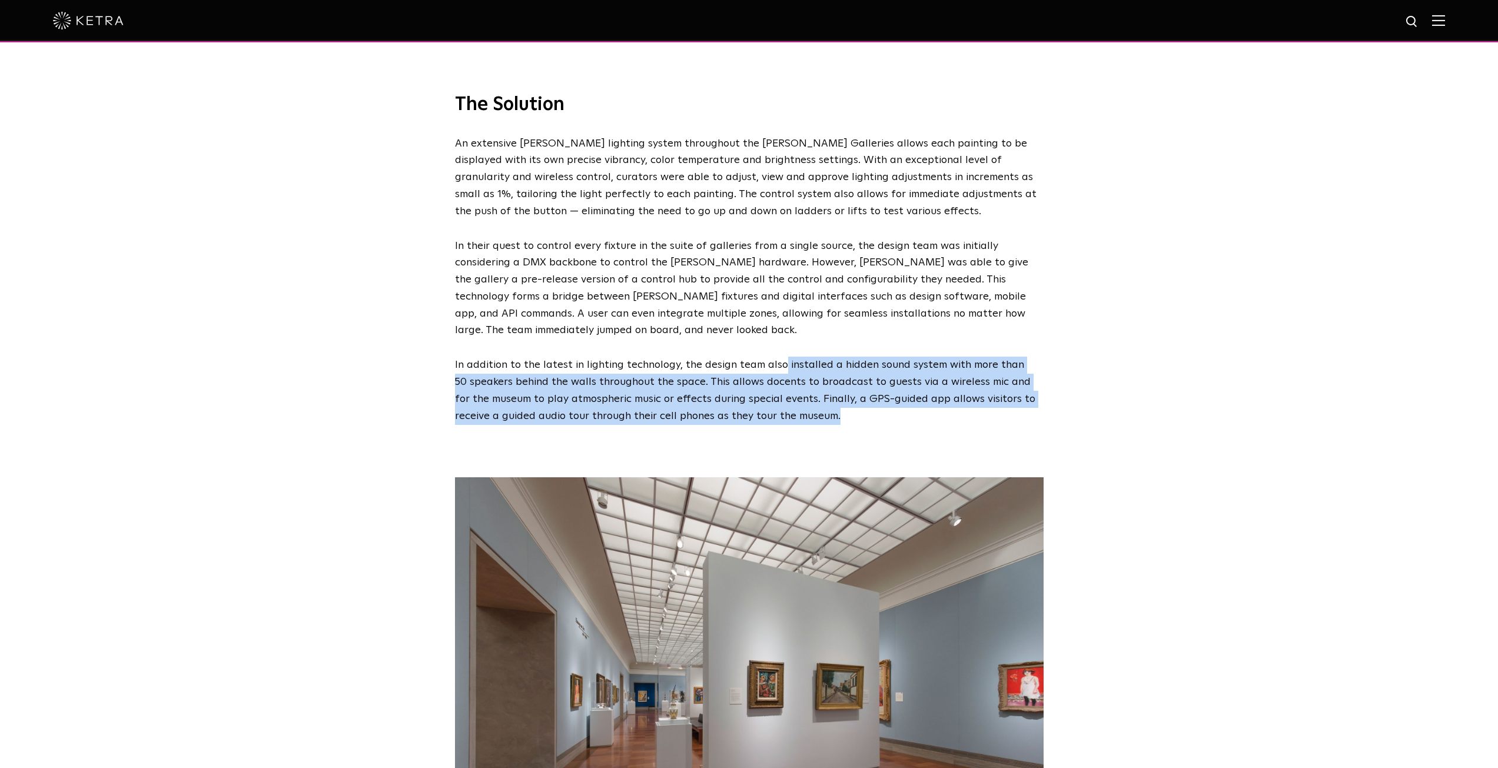
drag, startPoint x: 799, startPoint y: 380, endPoint x: 778, endPoint y: 319, distance: 64.2
click at [778, 357] on p "In addition to the latest in lighting technology, the design team also installe…" at bounding box center [746, 391] width 583 height 68
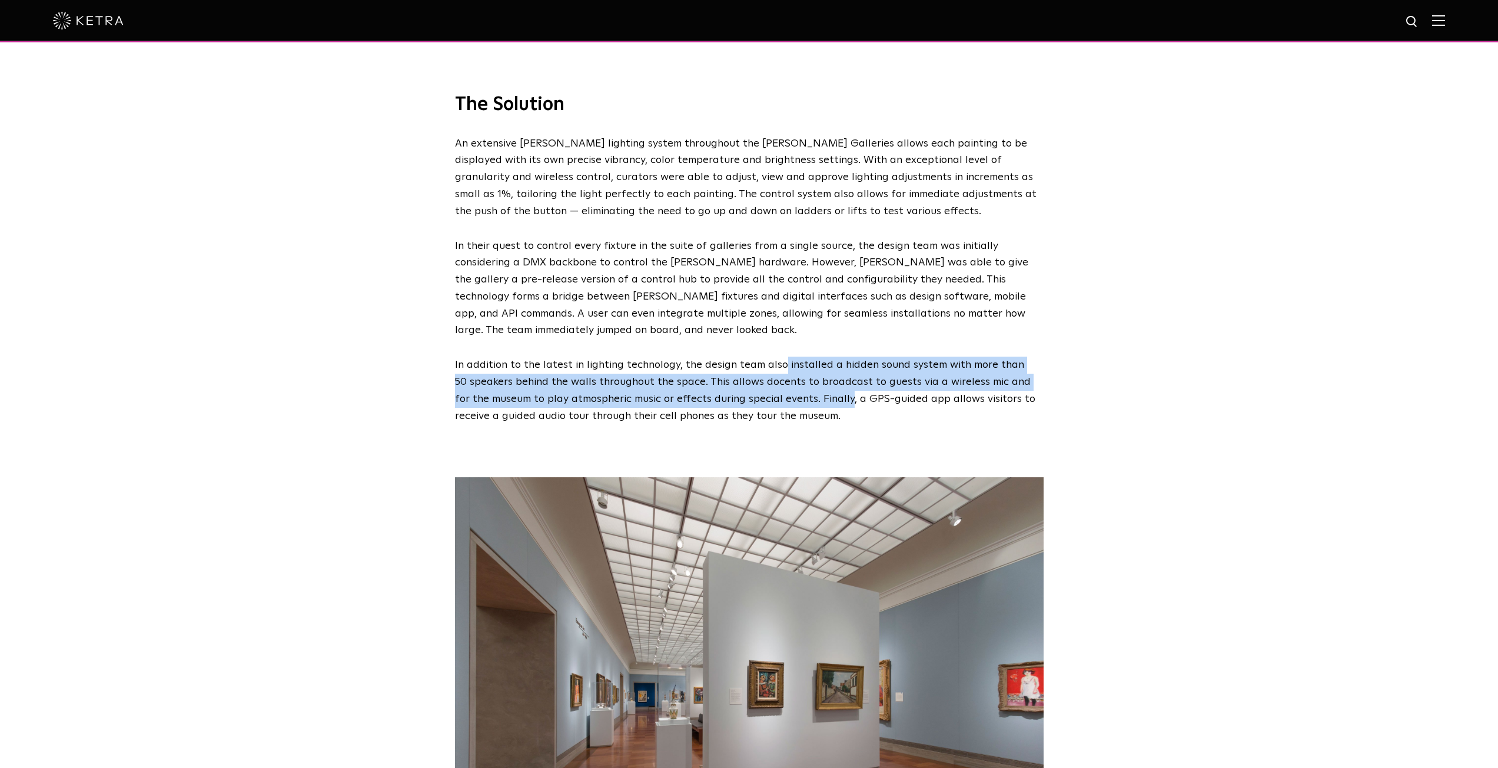
drag, startPoint x: 778, startPoint y: 319, endPoint x: 789, endPoint y: 362, distance: 44.4
click at [789, 362] on p "In addition to the latest in lighting technology, the design team also installe…" at bounding box center [746, 391] width 583 height 68
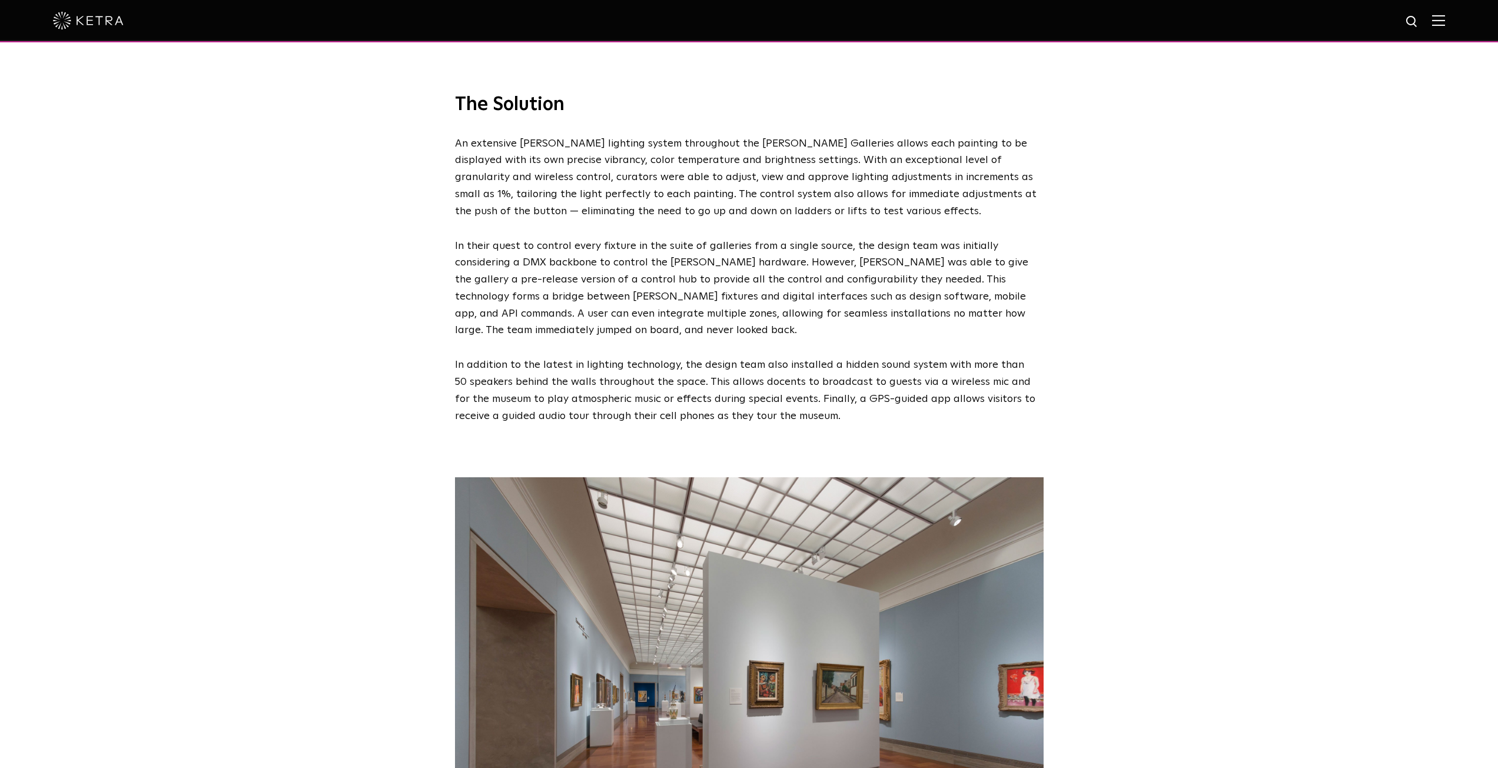
click at [785, 370] on p "In addition to the latest in lighting technology, the design team also installe…" at bounding box center [746, 391] width 583 height 68
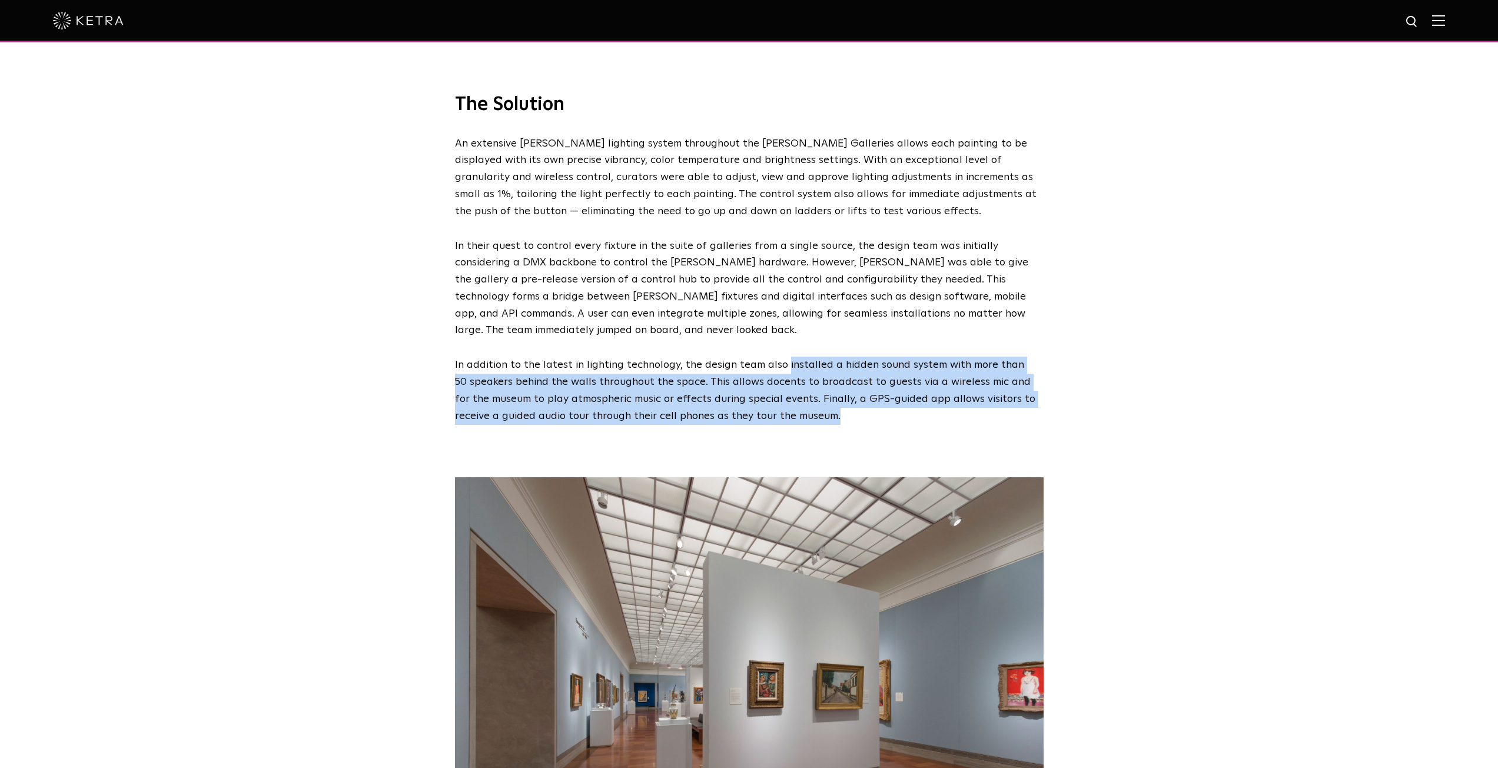
drag, startPoint x: 785, startPoint y: 370, endPoint x: 789, endPoint y: 313, distance: 56.6
click at [789, 357] on p "In addition to the latest in lighting technology, the design team also installe…" at bounding box center [746, 391] width 583 height 68
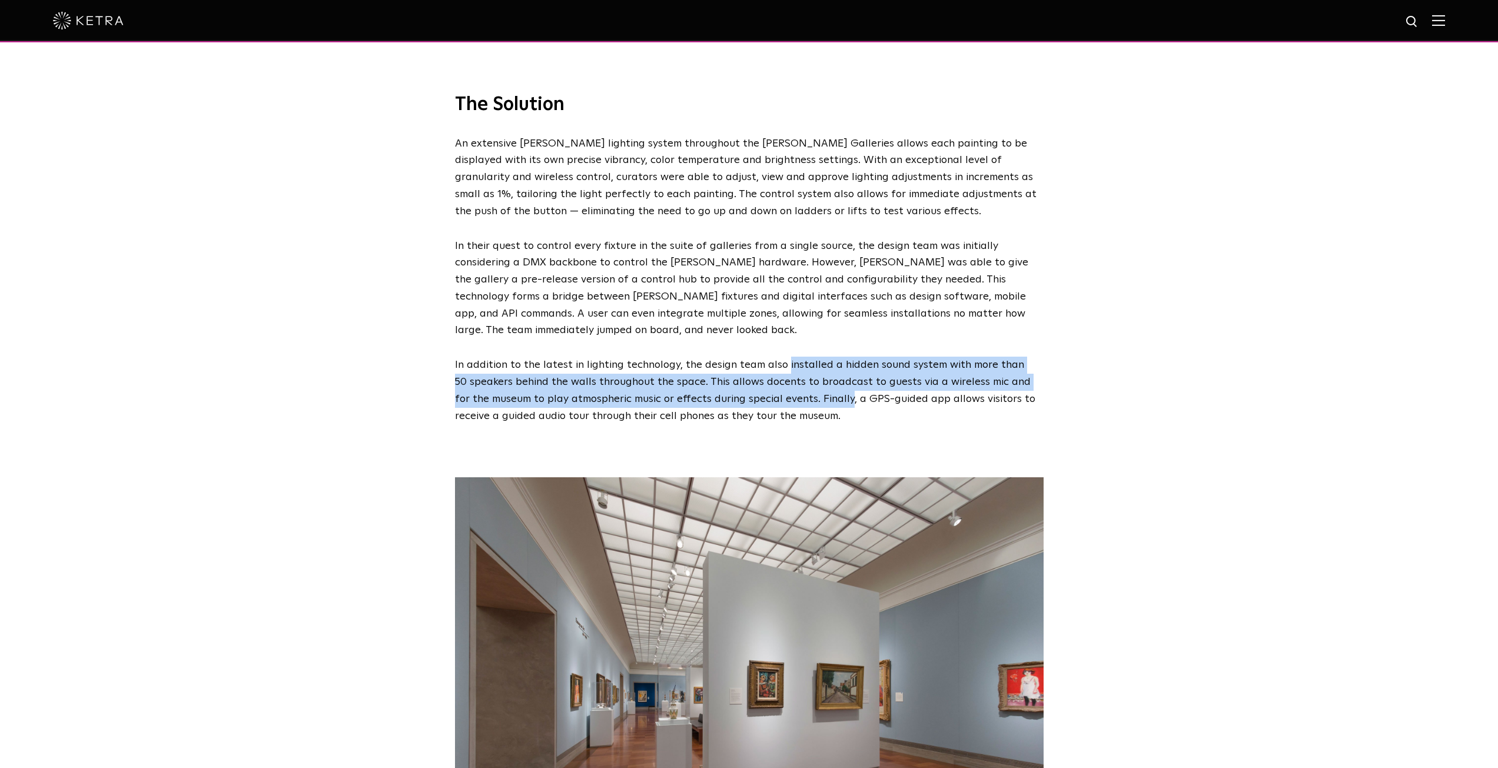
drag, startPoint x: 789, startPoint y: 313, endPoint x: 801, endPoint y: 356, distance: 44.7
click at [801, 357] on p "In addition to the latest in lighting technology, the design team also installe…" at bounding box center [746, 391] width 583 height 68
click at [798, 363] on p "In addition to the latest in lighting technology, the design team also installe…" at bounding box center [746, 391] width 583 height 68
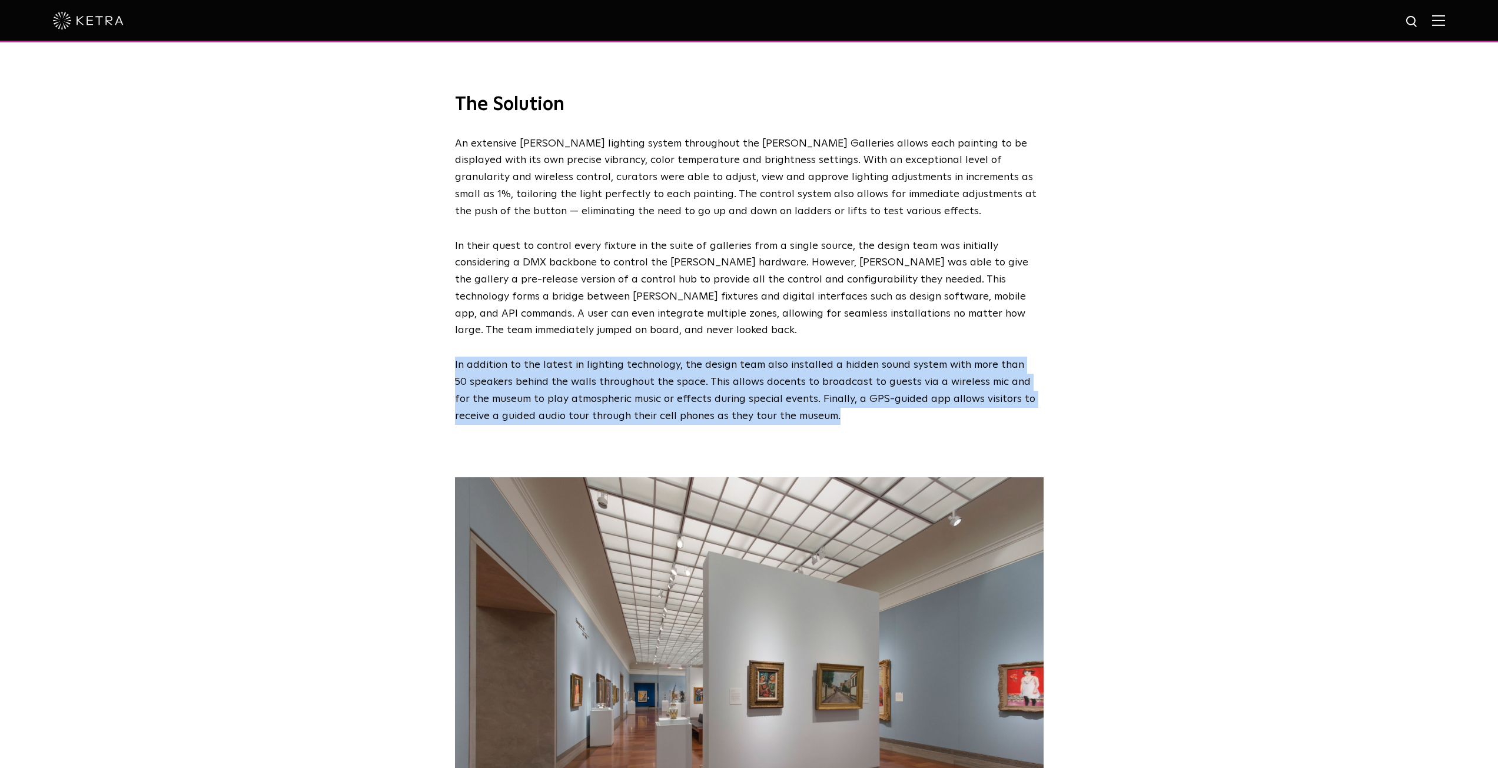
drag, startPoint x: 798, startPoint y: 363, endPoint x: 797, endPoint y: 298, distance: 65.4
click at [797, 298] on div "The Solution An extensive Ketra lighting system throughout the Bloch Galleries …" at bounding box center [749, 259] width 612 height 332
click at [787, 357] on p "In addition to the latest in lighting technology, the design team also installe…" at bounding box center [746, 391] width 583 height 68
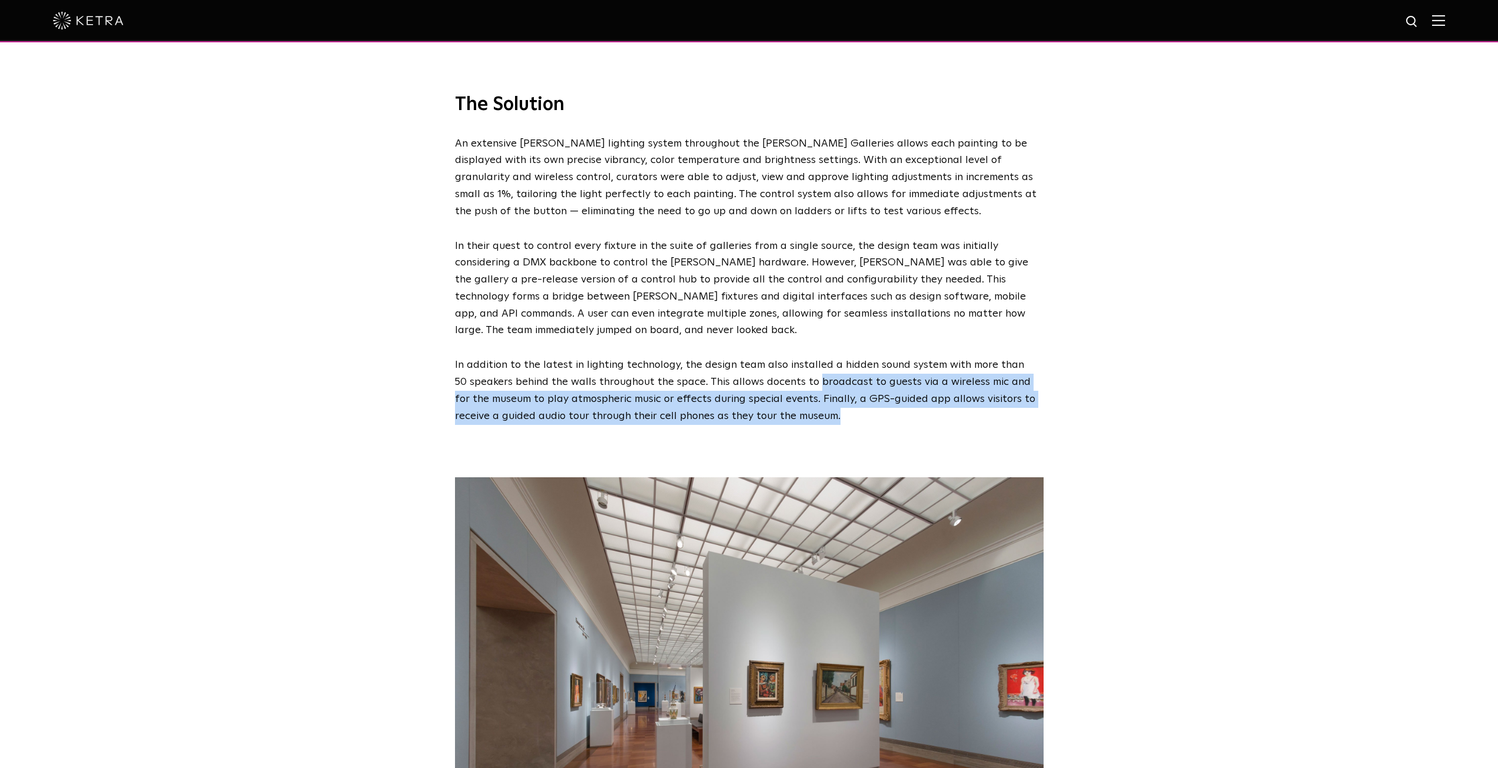
drag, startPoint x: 820, startPoint y: 400, endPoint x: 798, endPoint y: 343, distance: 60.6
click at [798, 343] on span "The Nelson-Atkins Museum of Art Step into an extraordinary art experience in th…" at bounding box center [749, 178] width 1498 height 4281
click at [798, 357] on p "In addition to the latest in lighting technology, the design team also installe…" at bounding box center [746, 391] width 583 height 68
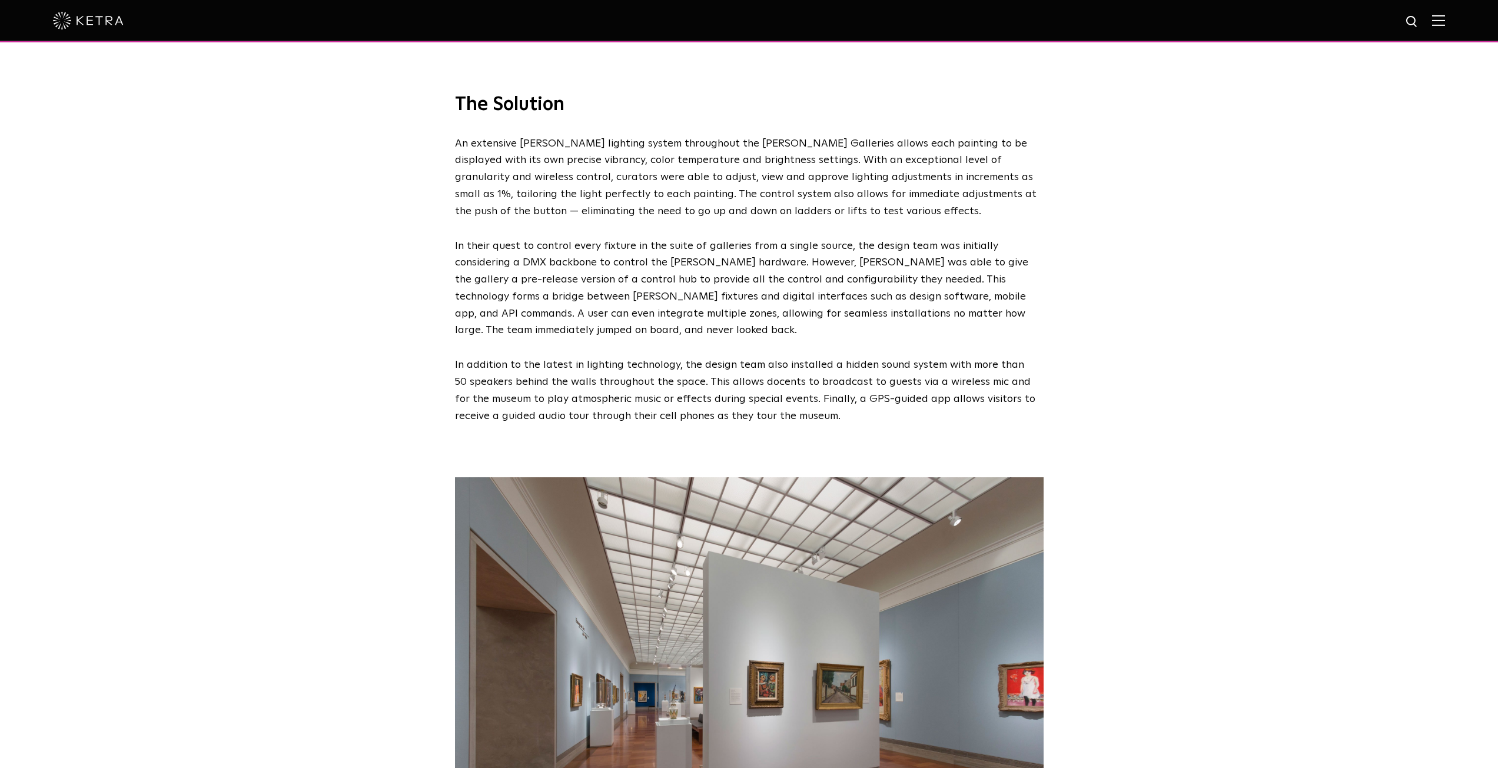
click at [788, 357] on p "In addition to the latest in lighting technology, the design team also installe…" at bounding box center [746, 391] width 583 height 68
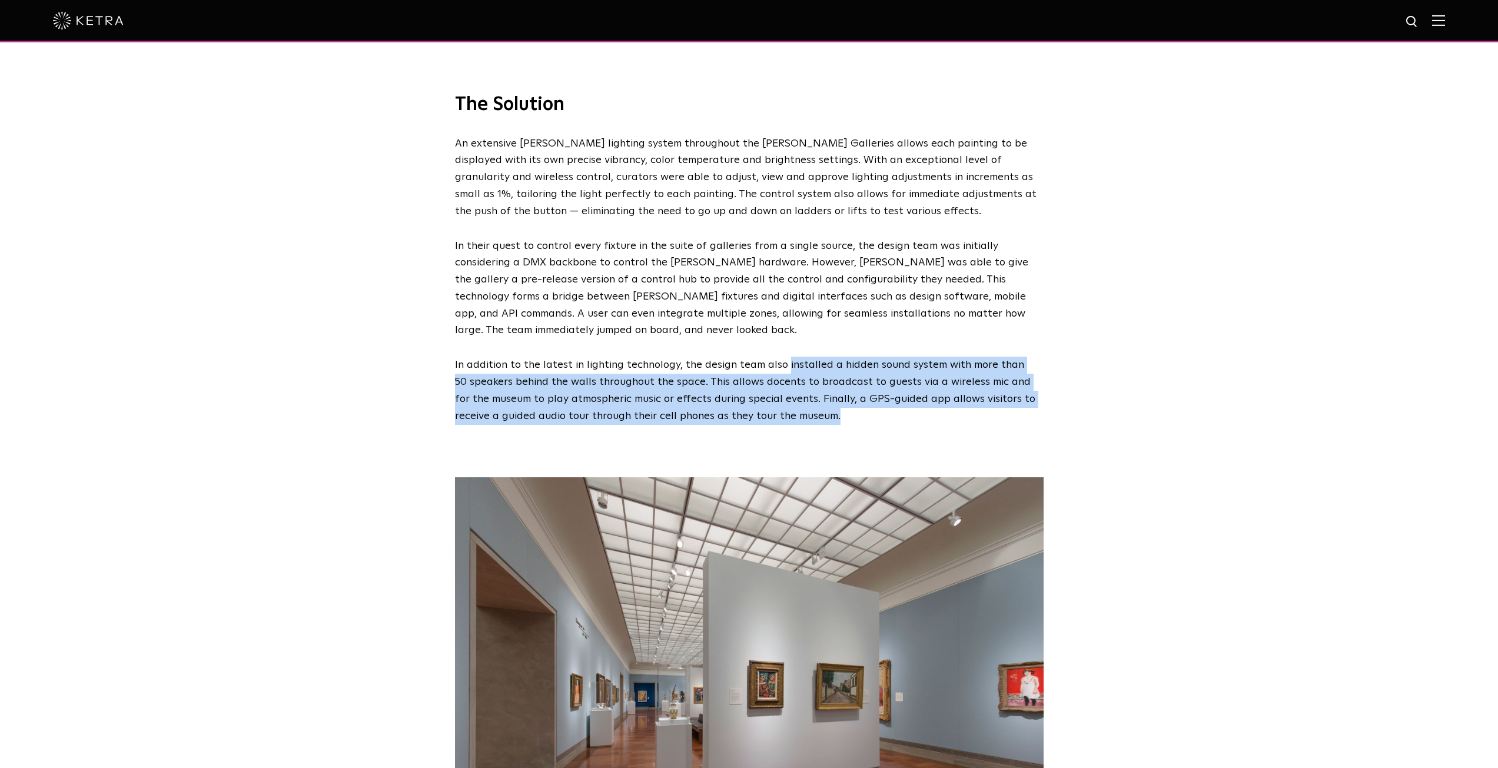
drag, startPoint x: 788, startPoint y: 324, endPoint x: 791, endPoint y: 378, distance: 53.7
click at [791, 378] on p "In addition to the latest in lighting technology, the design team also installe…" at bounding box center [746, 391] width 583 height 68
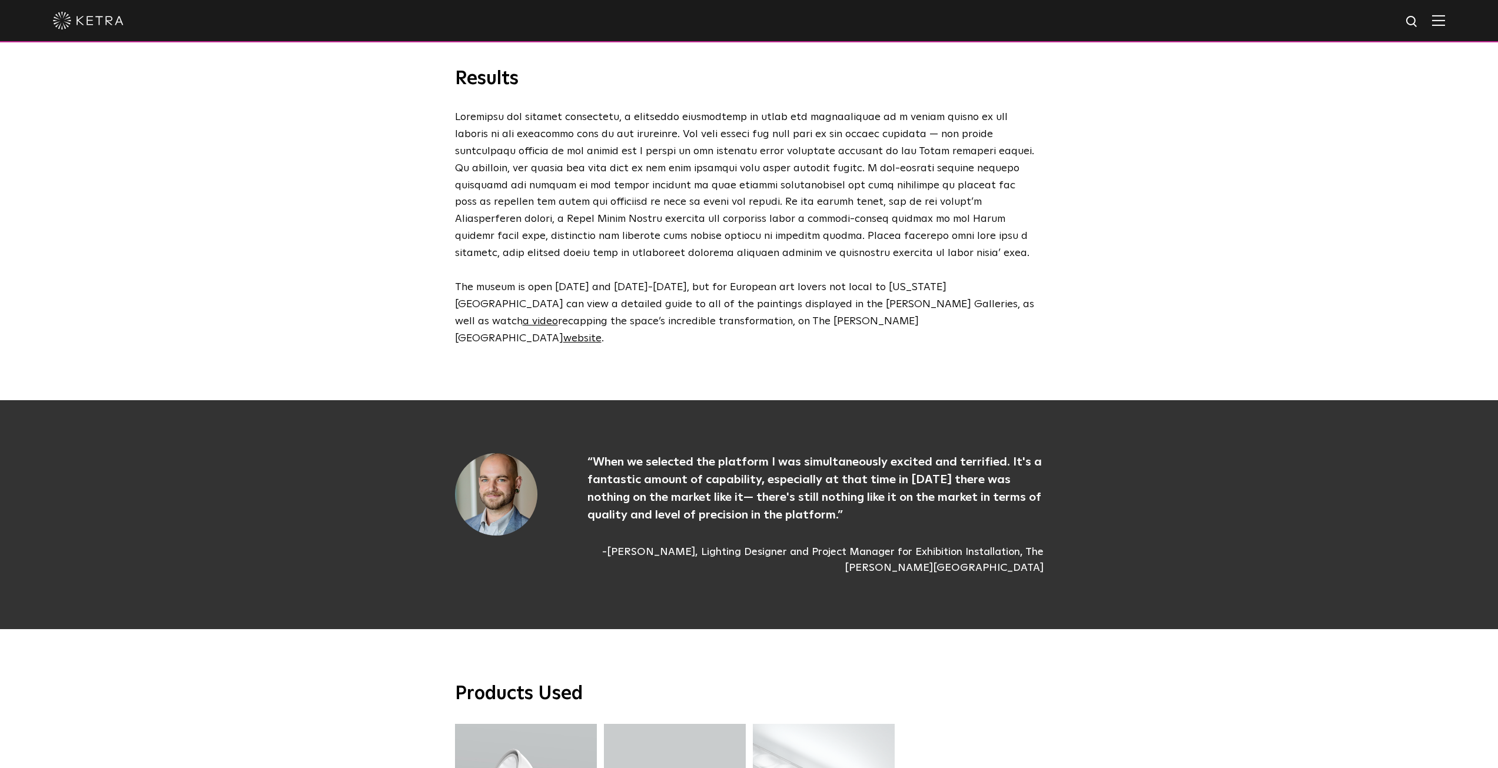
scroll to position [2845, 0]
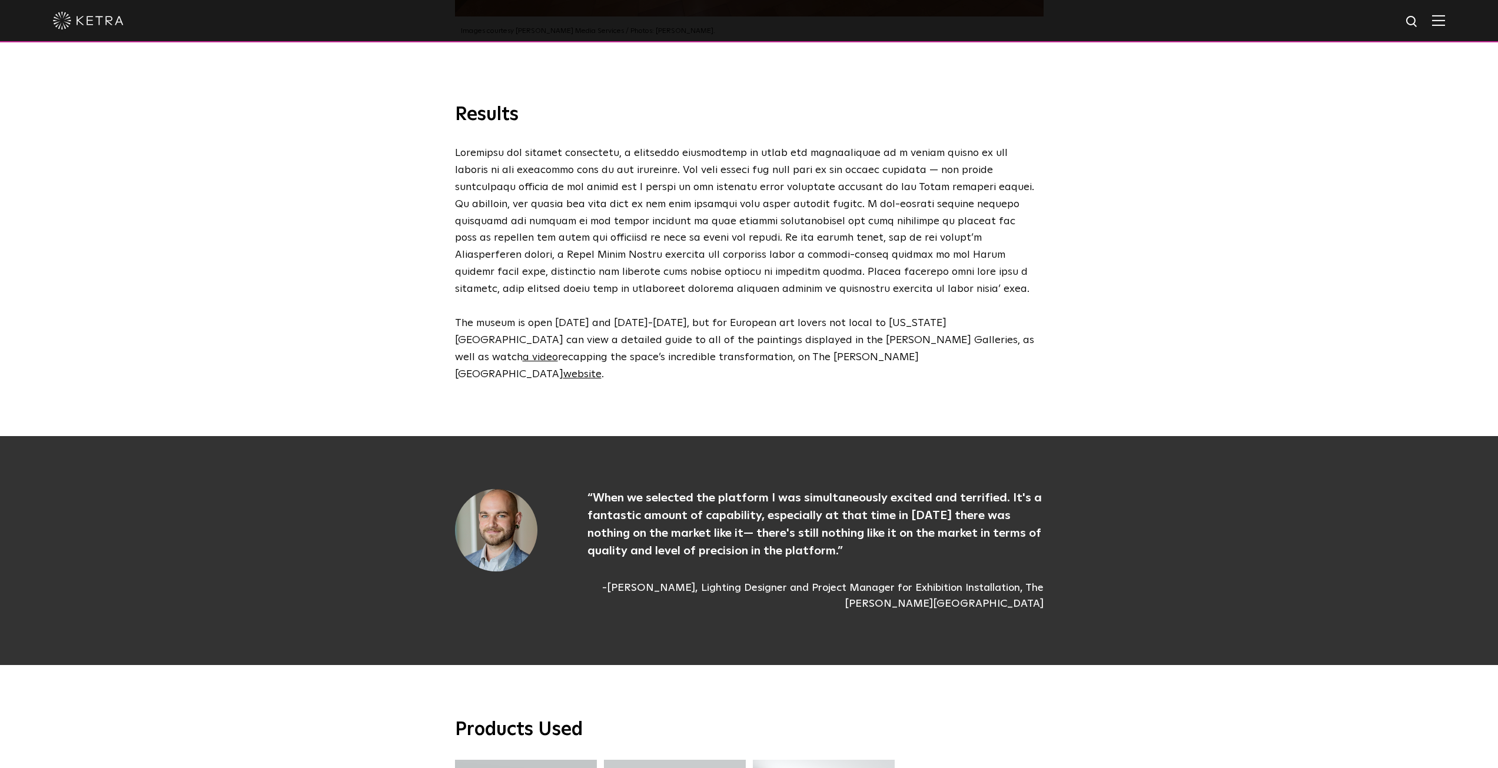
click at [782, 145] on p at bounding box center [746, 221] width 583 height 152
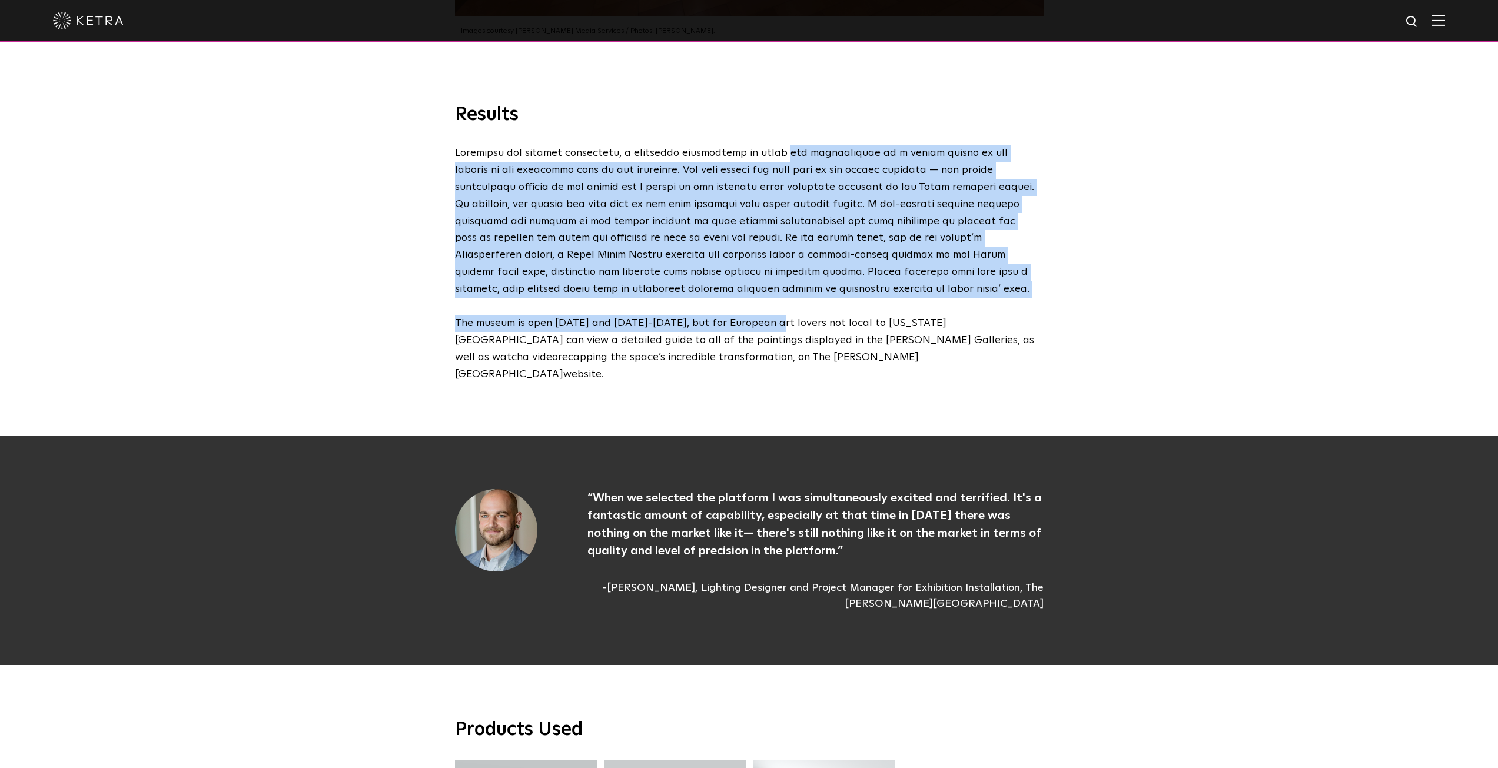
drag, startPoint x: 782, startPoint y: 111, endPoint x: 770, endPoint y: 281, distance: 170.0
click at [770, 281] on div "Results The museum is open Monday and Thursday-Sunday, but for European art lov…" at bounding box center [749, 243] width 612 height 280
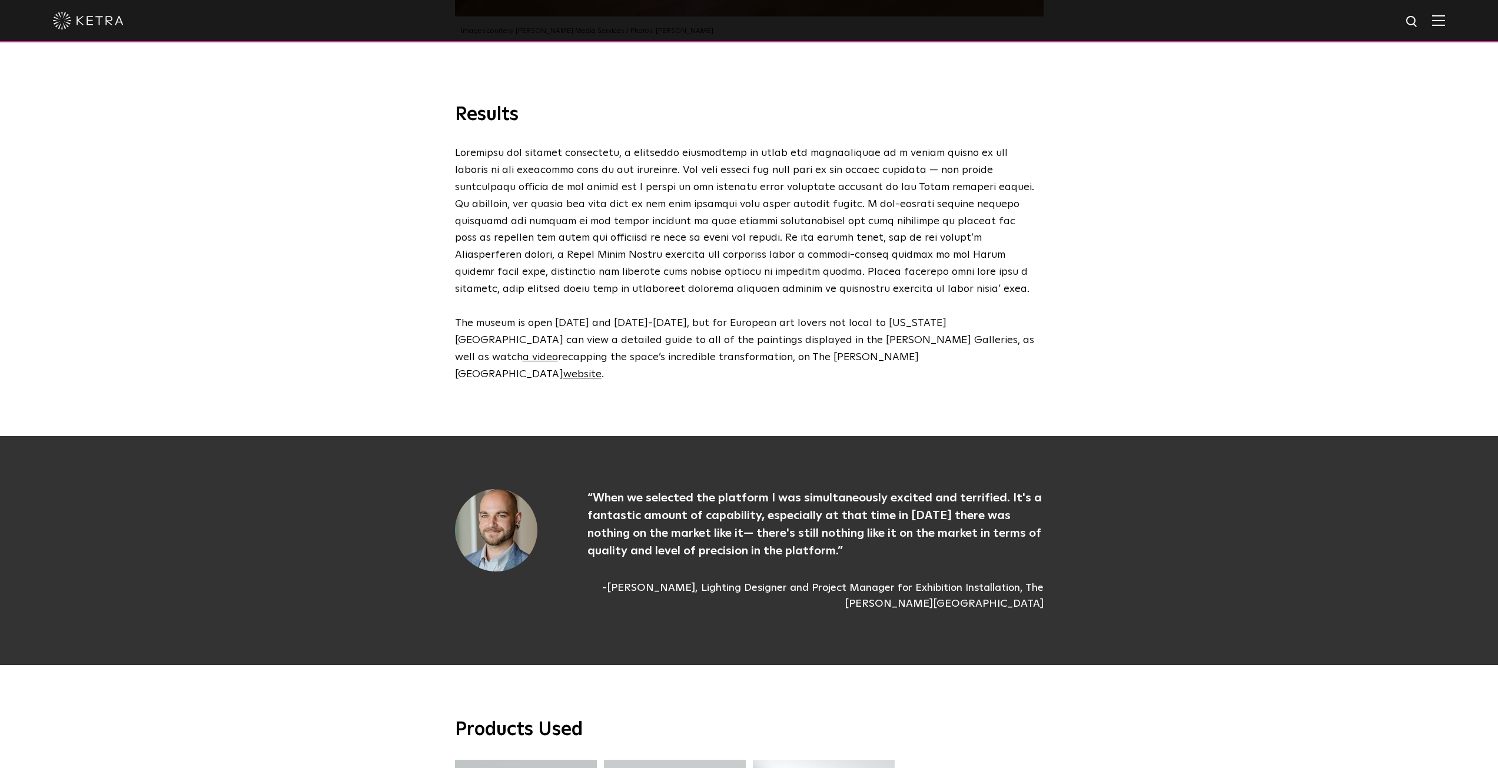
click at [786, 334] on div "Results The museum is open Monday and Thursday-Sunday, but for European art lov…" at bounding box center [749, 269] width 1498 height 333
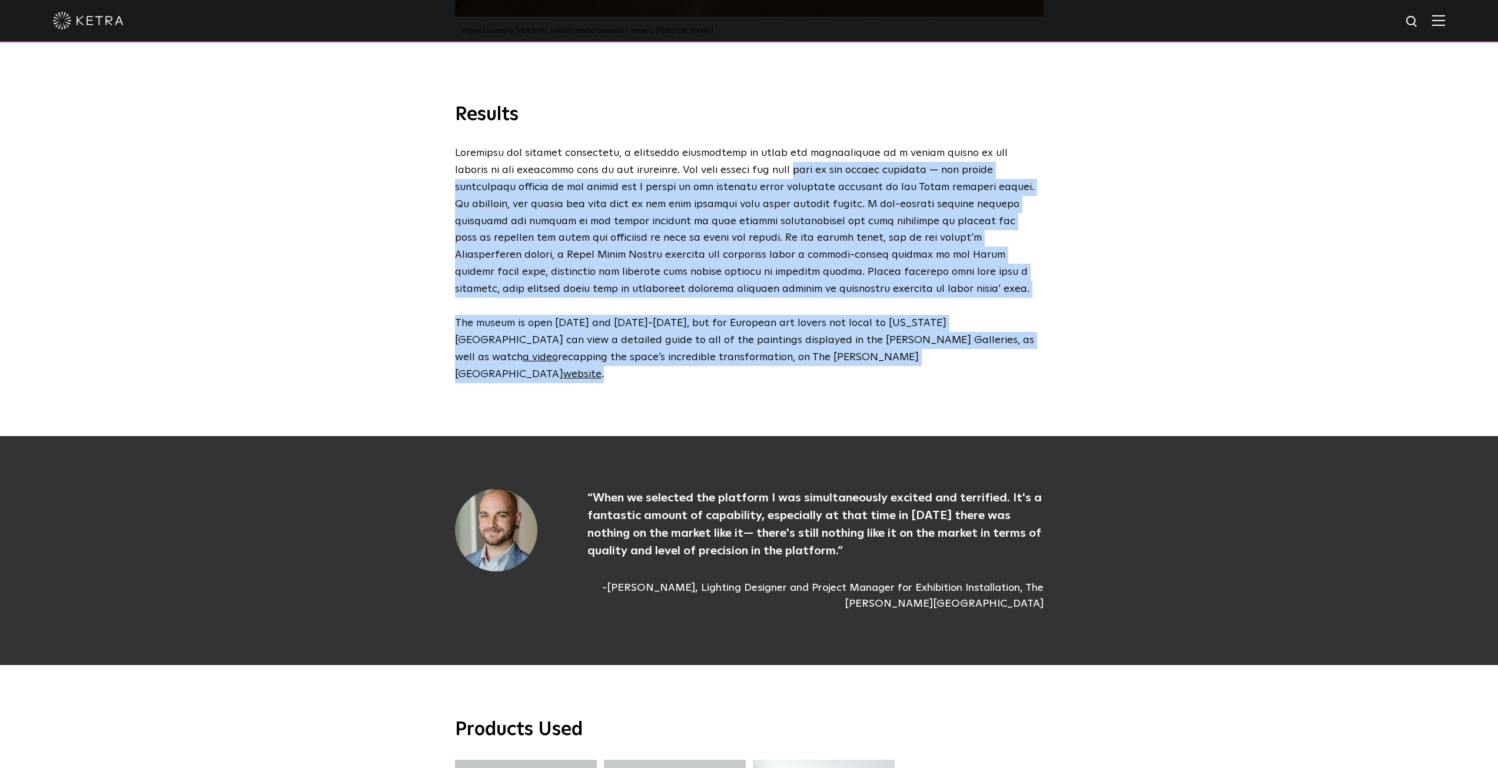
drag, startPoint x: 786, startPoint y: 334, endPoint x: 767, endPoint y: 129, distance: 206.4
click at [767, 129] on div "Results The museum is open Monday and Thursday-Sunday, but for European art lov…" at bounding box center [749, 269] width 1498 height 333
click at [767, 145] on p at bounding box center [746, 221] width 583 height 152
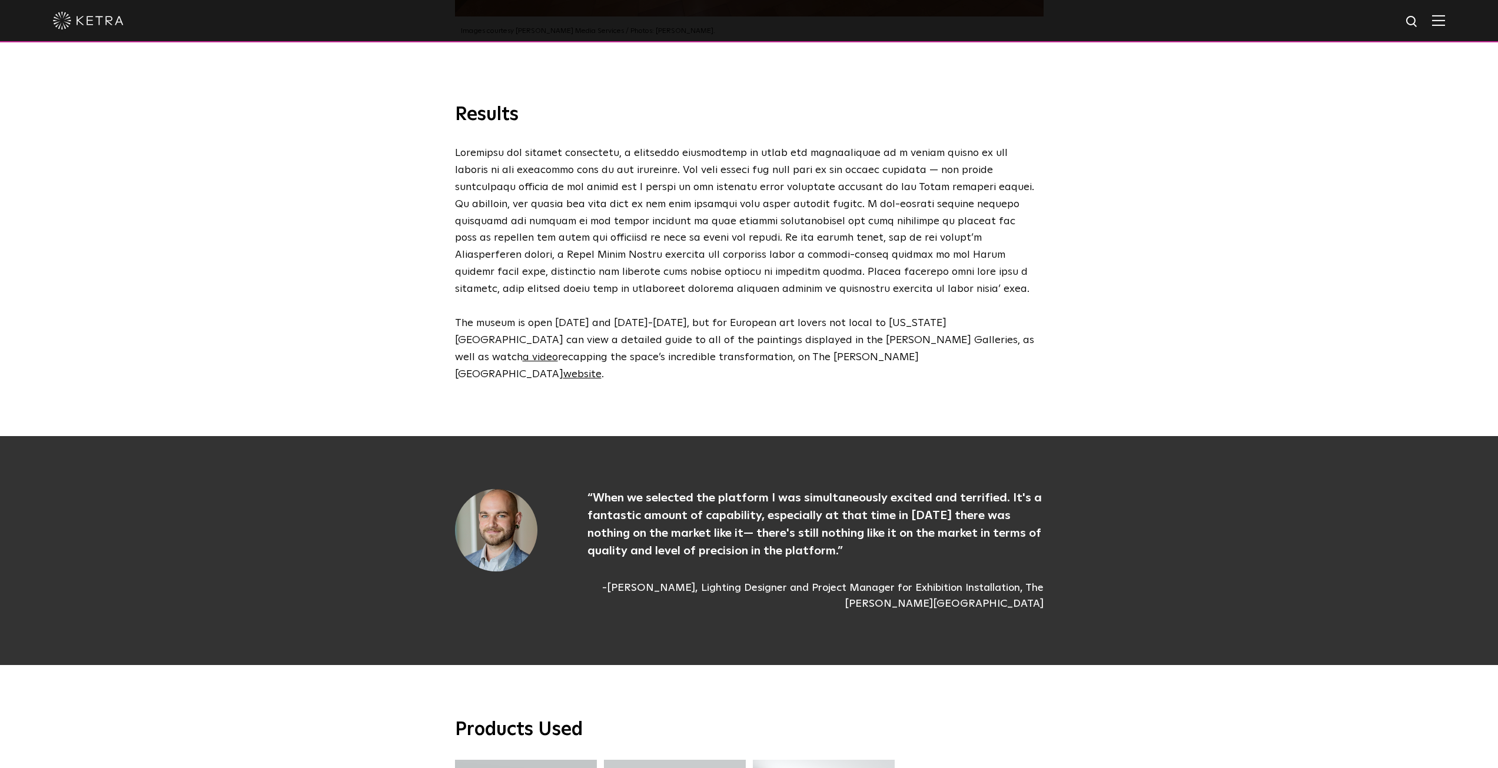
click at [460, 217] on p at bounding box center [746, 221] width 583 height 152
drag, startPoint x: 460, startPoint y: 217, endPoint x: 981, endPoint y: 187, distance: 522.5
click at [981, 187] on p at bounding box center [746, 221] width 583 height 152
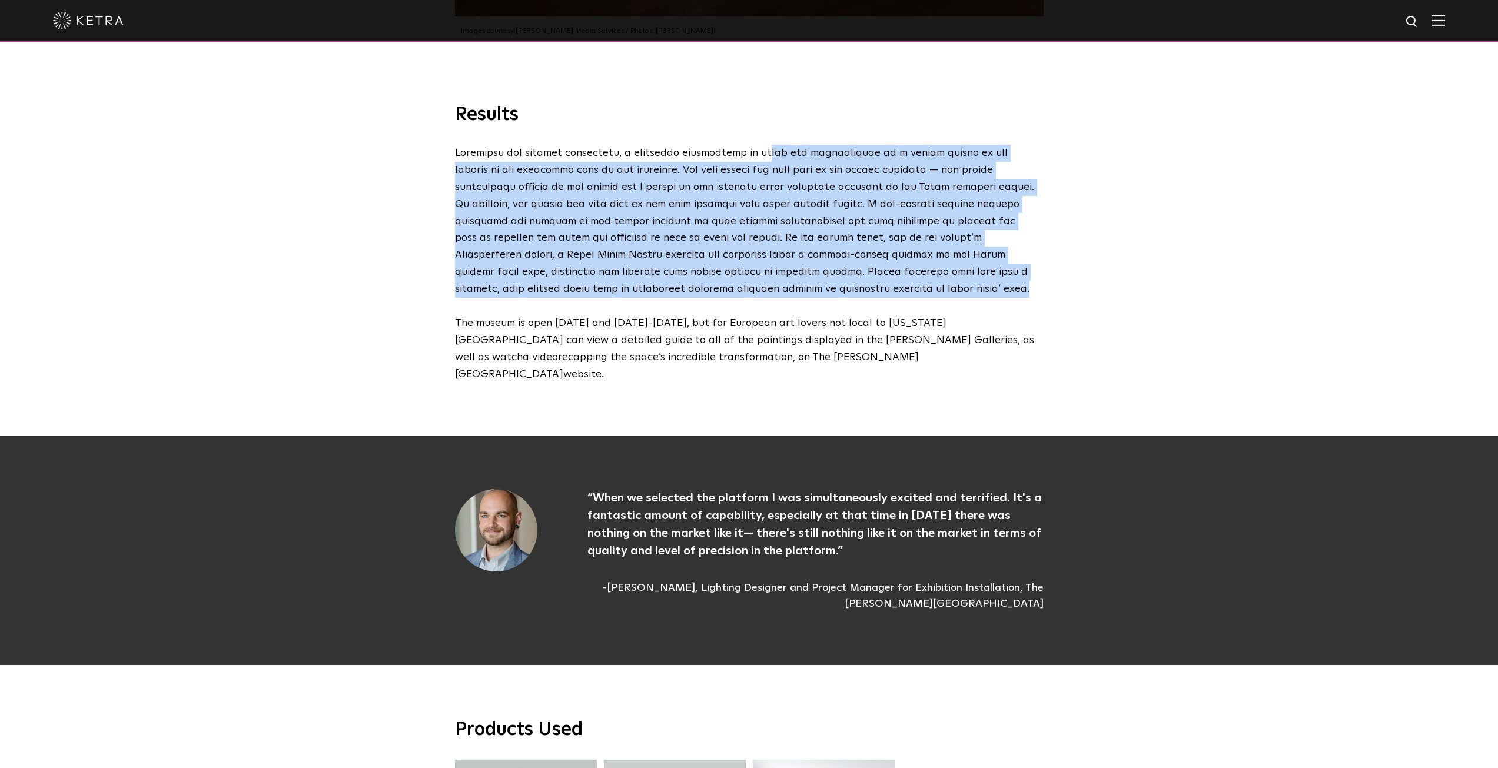
drag, startPoint x: 758, startPoint y: 228, endPoint x: 755, endPoint y: 111, distance: 117.2
click at [755, 145] on p at bounding box center [746, 221] width 583 height 152
drag, startPoint x: 755, startPoint y: 111, endPoint x: 752, endPoint y: 260, distance: 149.0
click at [752, 260] on div "Results The museum is open Monday and Thursday-Sunday, but for European art lov…" at bounding box center [749, 243] width 612 height 280
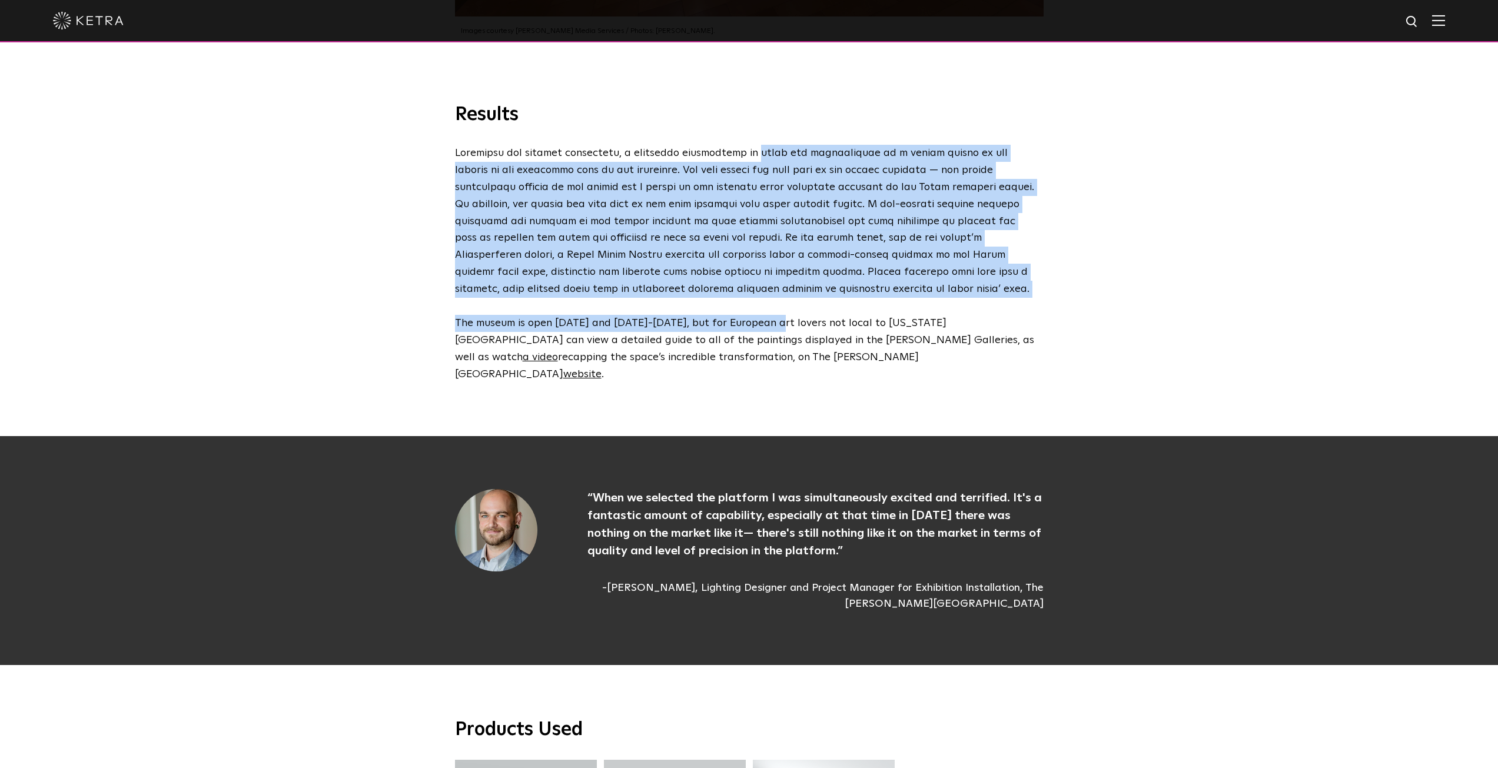
click at [752, 260] on div "Results The museum is open Monday and Thursday-Sunday, but for European art lov…" at bounding box center [749, 243] width 612 height 280
drag, startPoint x: 754, startPoint y: 253, endPoint x: 763, endPoint y: 110, distance: 143.4
click at [763, 145] on p at bounding box center [746, 221] width 583 height 152
drag, startPoint x: 763, startPoint y: 110, endPoint x: 750, endPoint y: 248, distance: 138.4
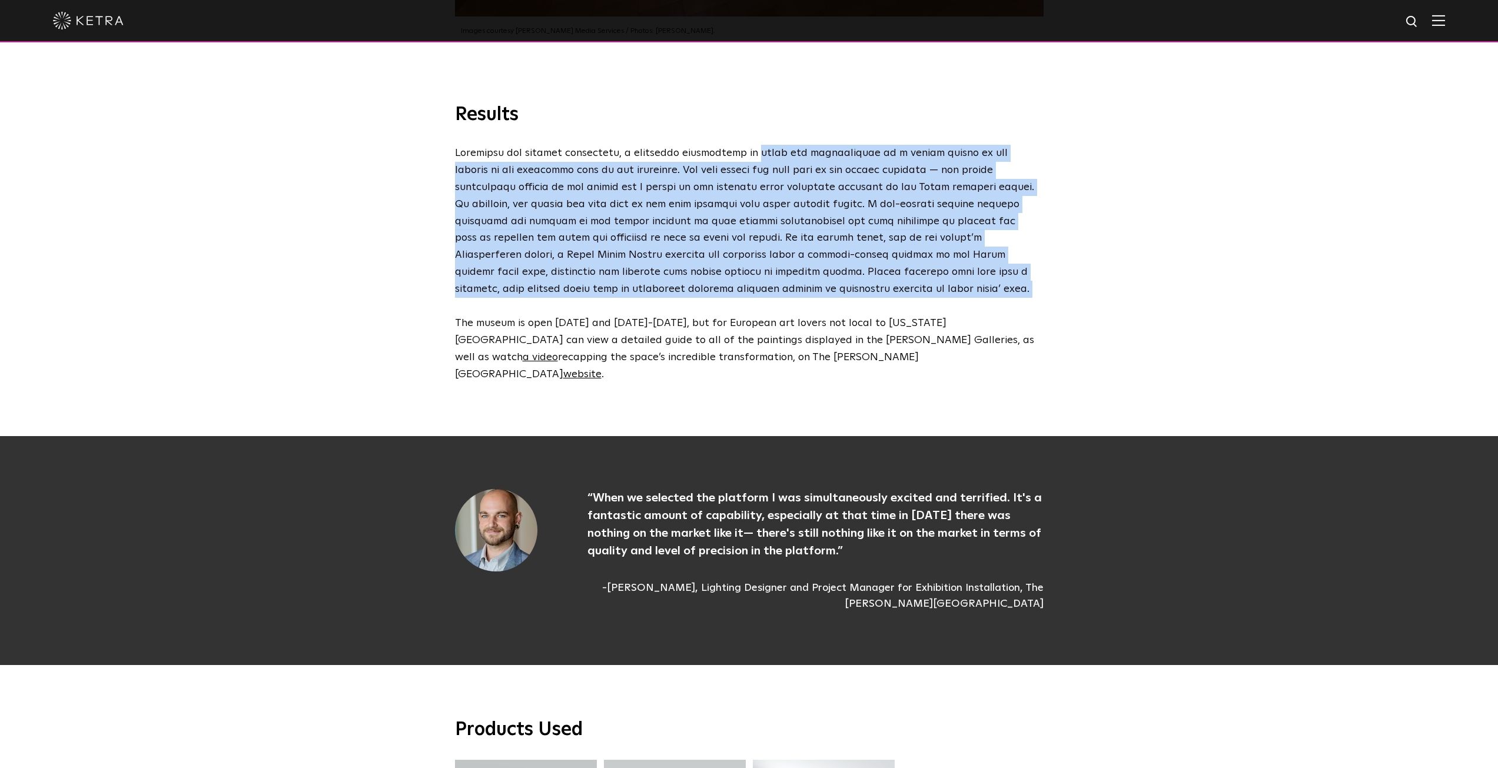
click at [750, 248] on p at bounding box center [746, 221] width 583 height 152
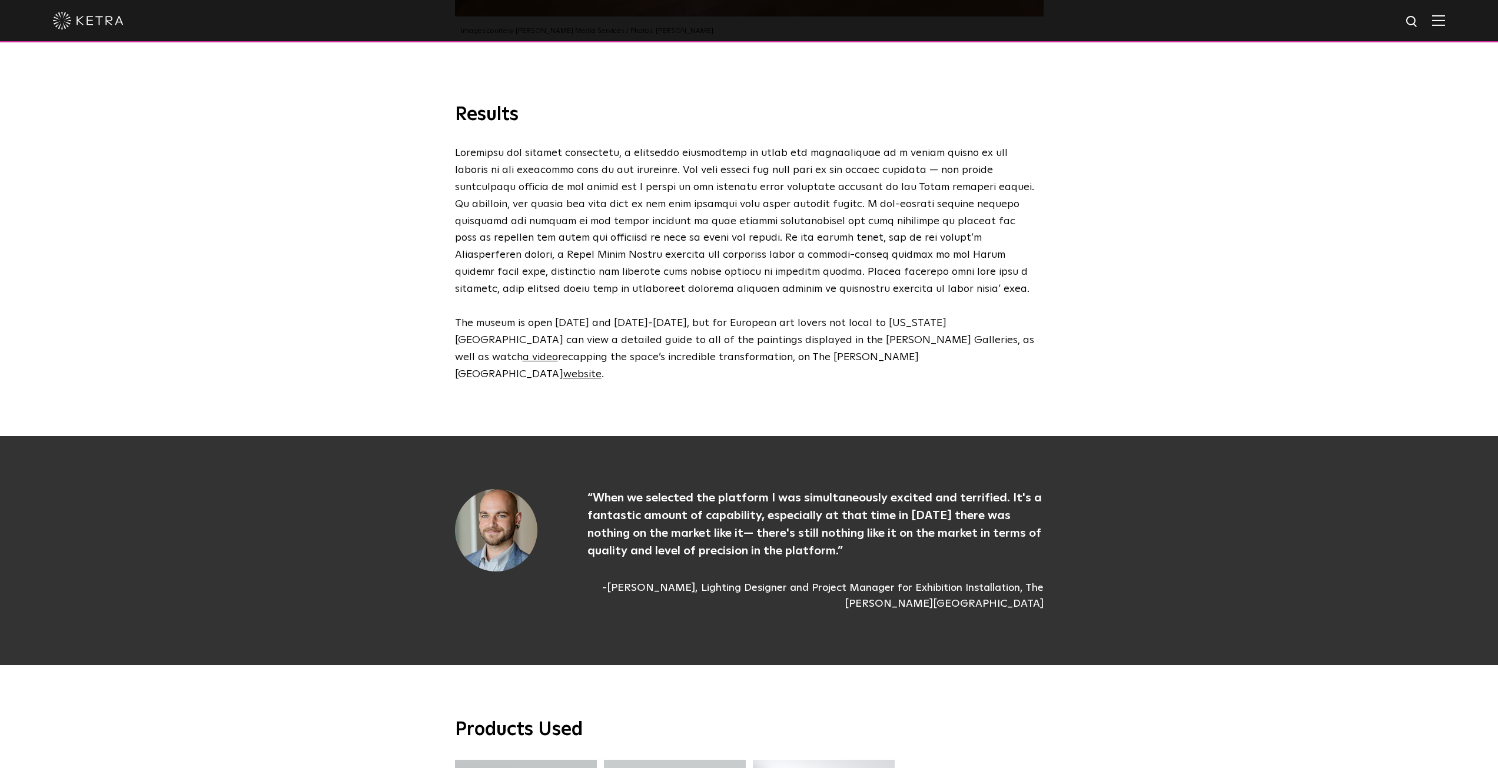
click at [769, 315] on p "The museum is open Monday and Thursday-Sunday, but for European art lovers not …" at bounding box center [746, 349] width 583 height 68
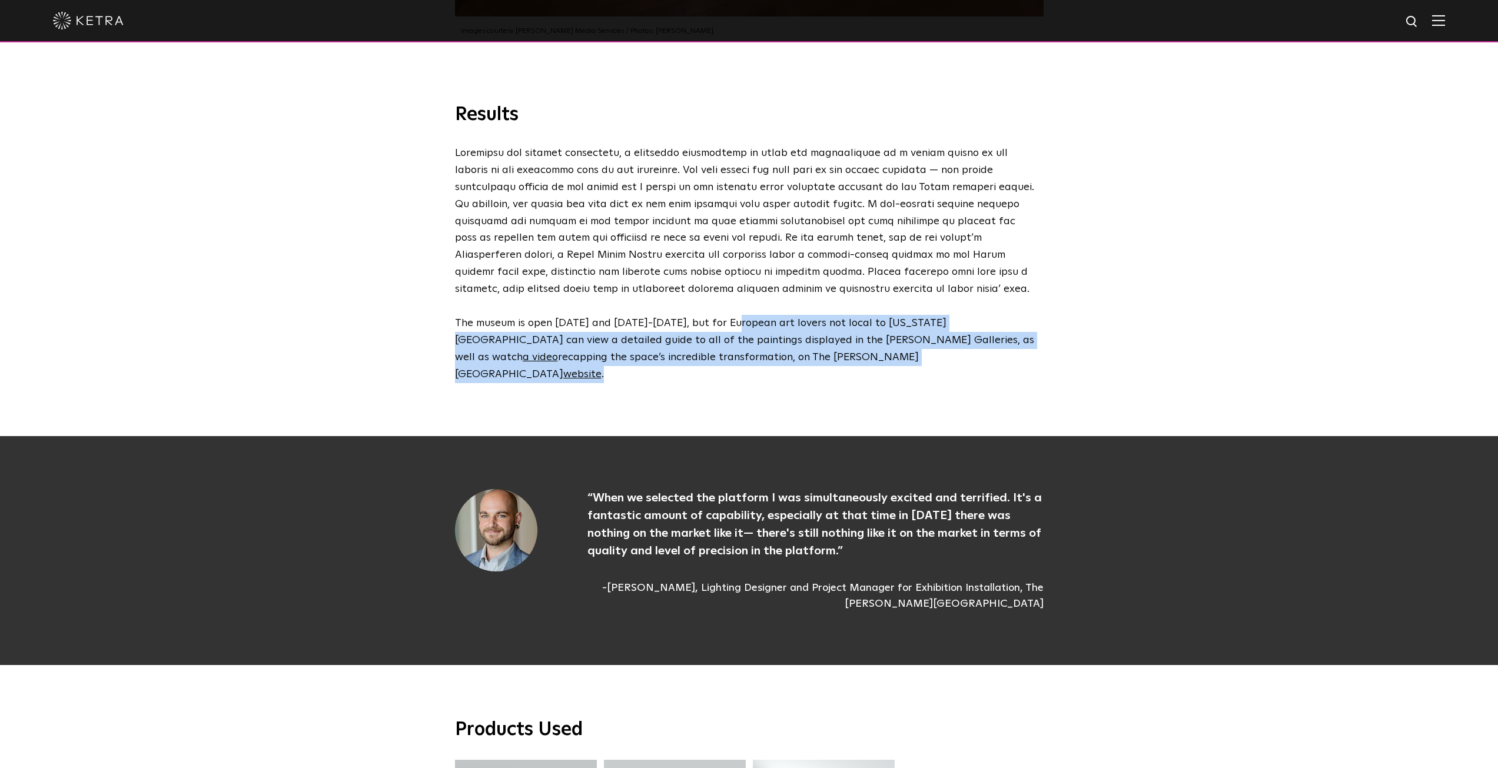
drag, startPoint x: 769, startPoint y: 281, endPoint x: 782, endPoint y: 317, distance: 38.2
click at [782, 317] on p "The museum is open Monday and Thursday-Sunday, but for European art lovers not …" at bounding box center [746, 349] width 583 height 68
drag, startPoint x: 782, startPoint y: 317, endPoint x: 781, endPoint y: 272, distance: 44.8
click at [781, 315] on p "The museum is open Monday and Thursday-Sunday, but for European art lovers not …" at bounding box center [746, 349] width 583 height 68
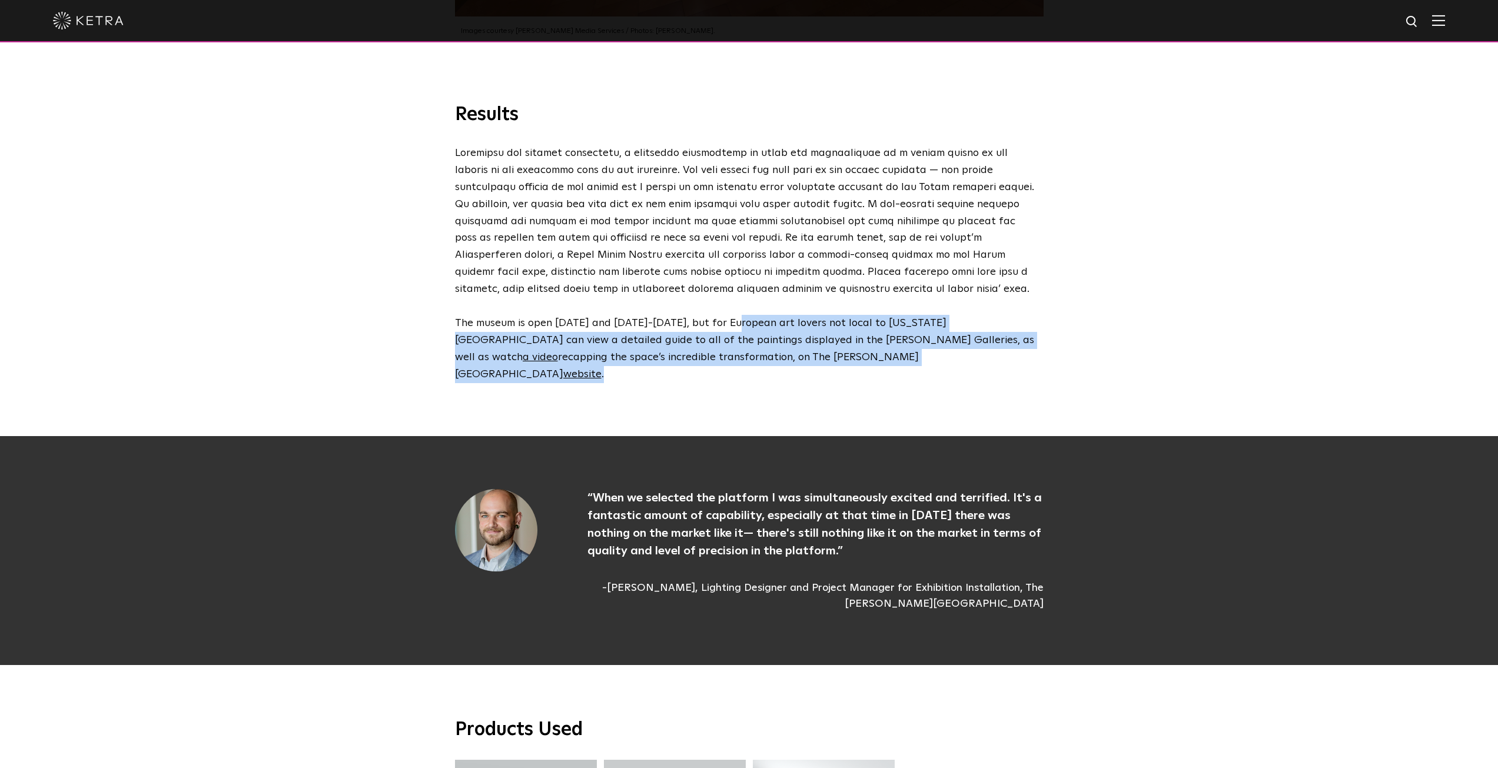
click at [781, 315] on p "The museum is open Monday and Thursday-Sunday, but for European art lovers not …" at bounding box center [746, 349] width 583 height 68
drag, startPoint x: 781, startPoint y: 272, endPoint x: 781, endPoint y: 308, distance: 36.5
click at [781, 315] on p "The museum is open Monday and Thursday-Sunday, but for European art lovers not …" at bounding box center [746, 349] width 583 height 68
drag, startPoint x: 781, startPoint y: 308, endPoint x: 784, endPoint y: 287, distance: 22.0
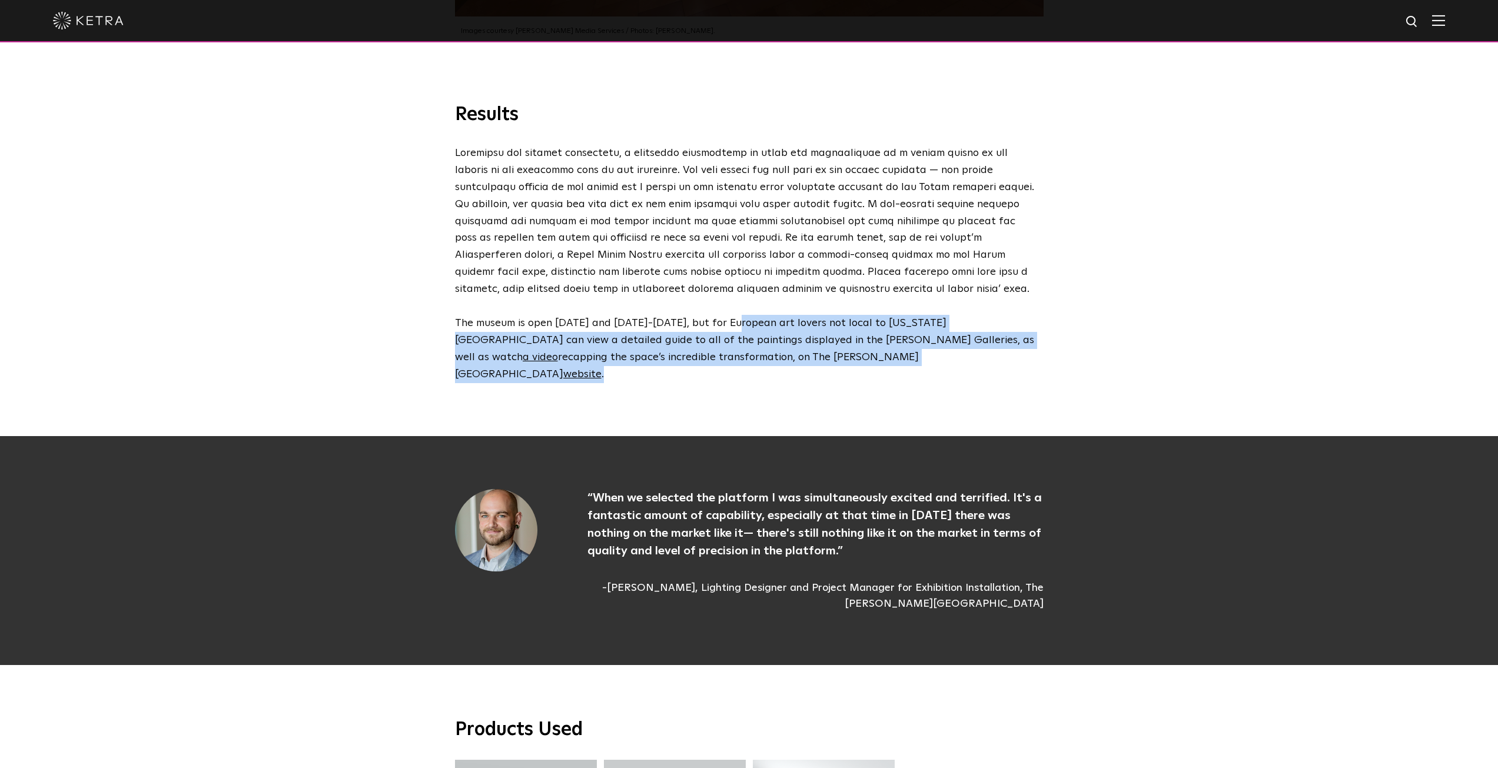
click at [784, 315] on p "The museum is open Monday and Thursday-Sunday, but for European art lovers not …" at bounding box center [746, 349] width 583 height 68
drag, startPoint x: 784, startPoint y: 287, endPoint x: 782, endPoint y: 320, distance: 33.6
click at [782, 320] on p "The museum is open Monday and Thursday-Sunday, but for European art lovers not …" at bounding box center [746, 349] width 583 height 68
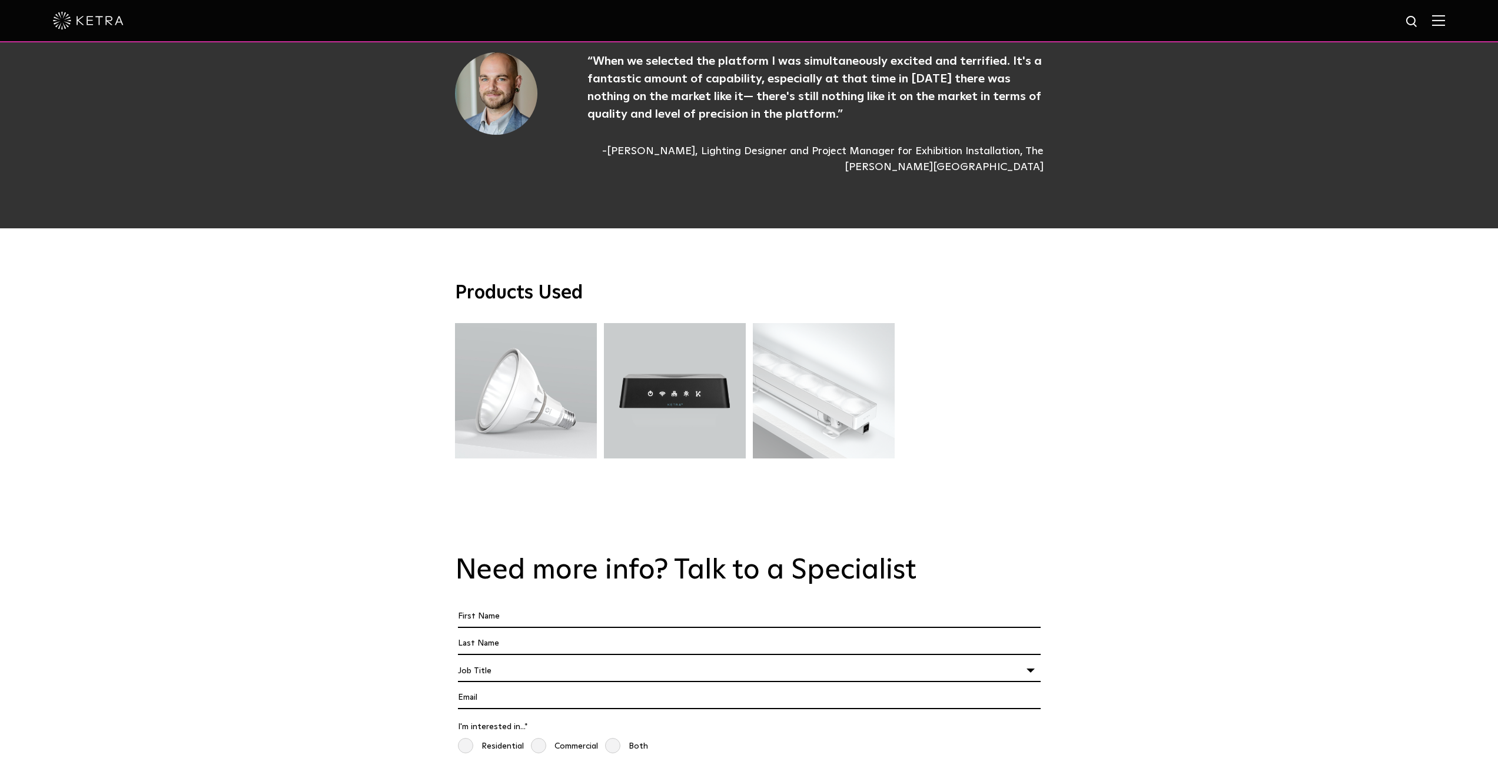
scroll to position [3042, 0]
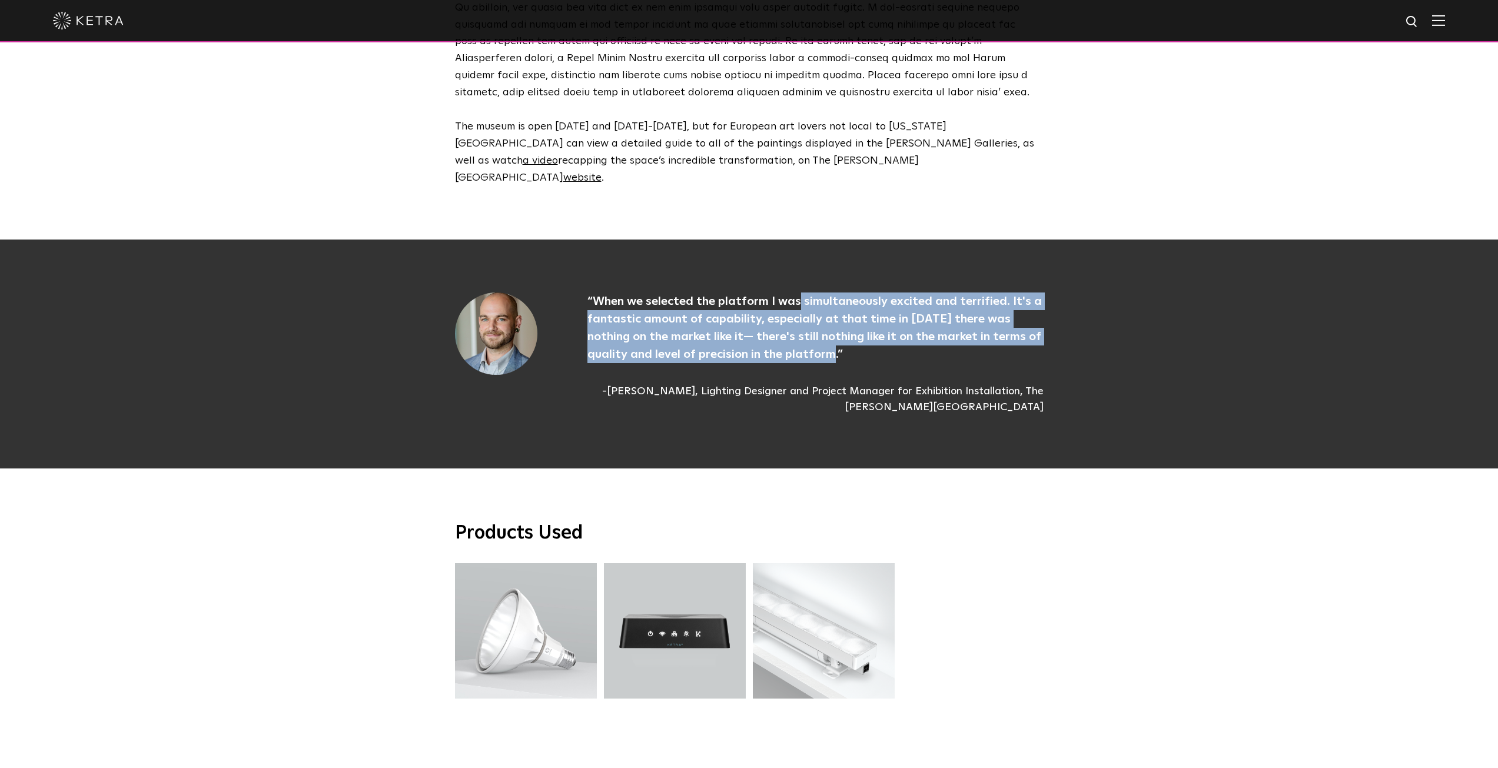
drag, startPoint x: 799, startPoint y: 273, endPoint x: 811, endPoint y: 294, distance: 23.4
click at [811, 294] on p "“When we selected the platform I was simultaneously excited and terrified. It's…" at bounding box center [816, 328] width 456 height 71
drag, startPoint x: 811, startPoint y: 294, endPoint x: 819, endPoint y: 247, distance: 47.2
click at [819, 293] on p "“When we selected the platform I was simultaneously excited and terrified. It's…" at bounding box center [816, 328] width 456 height 71
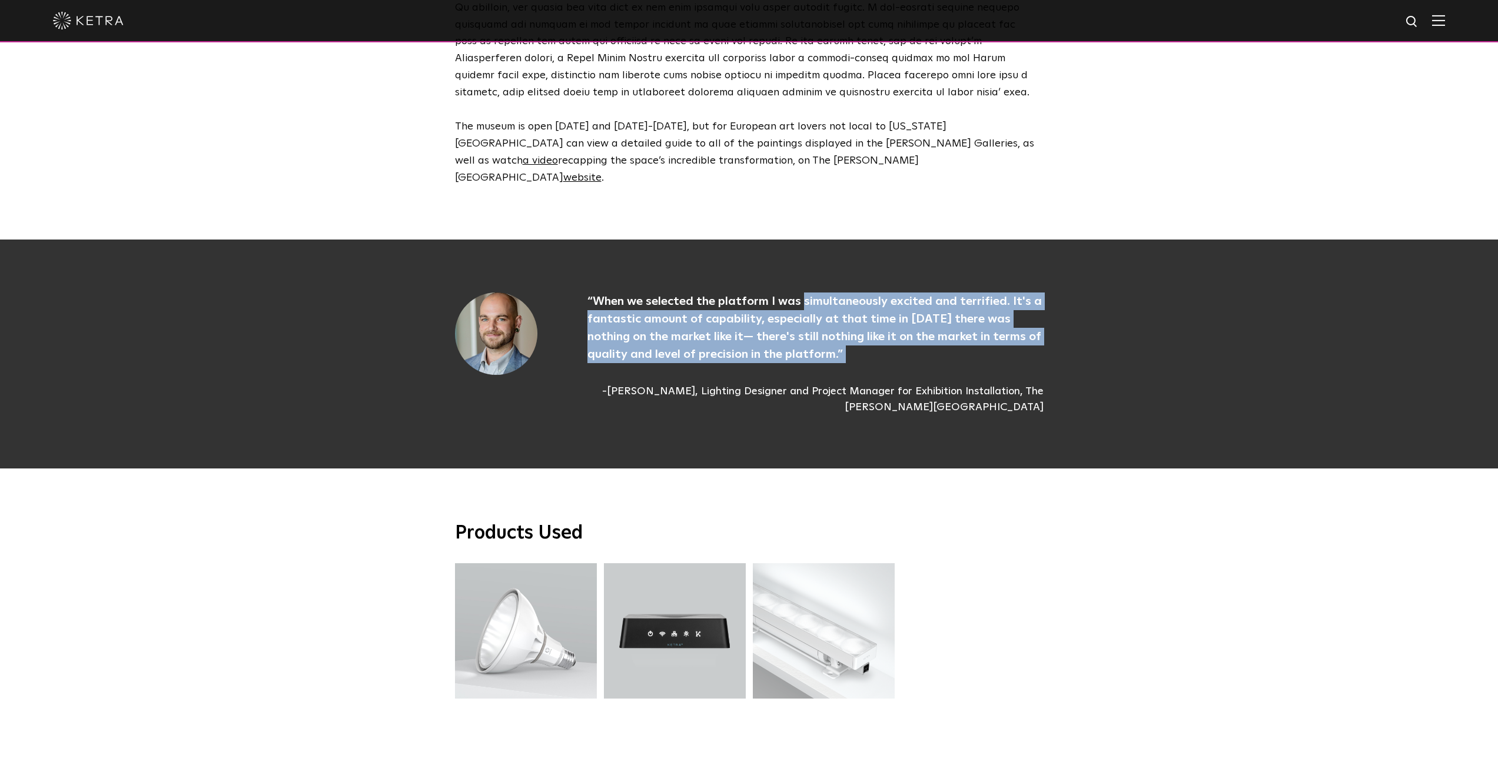
click at [819, 293] on p "“When we selected the platform I was simultaneously excited and terrified. It's…" at bounding box center [816, 328] width 456 height 71
drag, startPoint x: 819, startPoint y: 247, endPoint x: 834, endPoint y: 314, distance: 68.1
click at [834, 314] on div "“When we selected the platform I was simultaneously excited and terrified. It's…" at bounding box center [791, 354] width 503 height 123
click at [827, 297] on p "“When we selected the platform I was simultaneously excited and terrified. It's…" at bounding box center [816, 328] width 456 height 71
drag, startPoint x: 827, startPoint y: 297, endPoint x: 837, endPoint y: 247, distance: 50.3
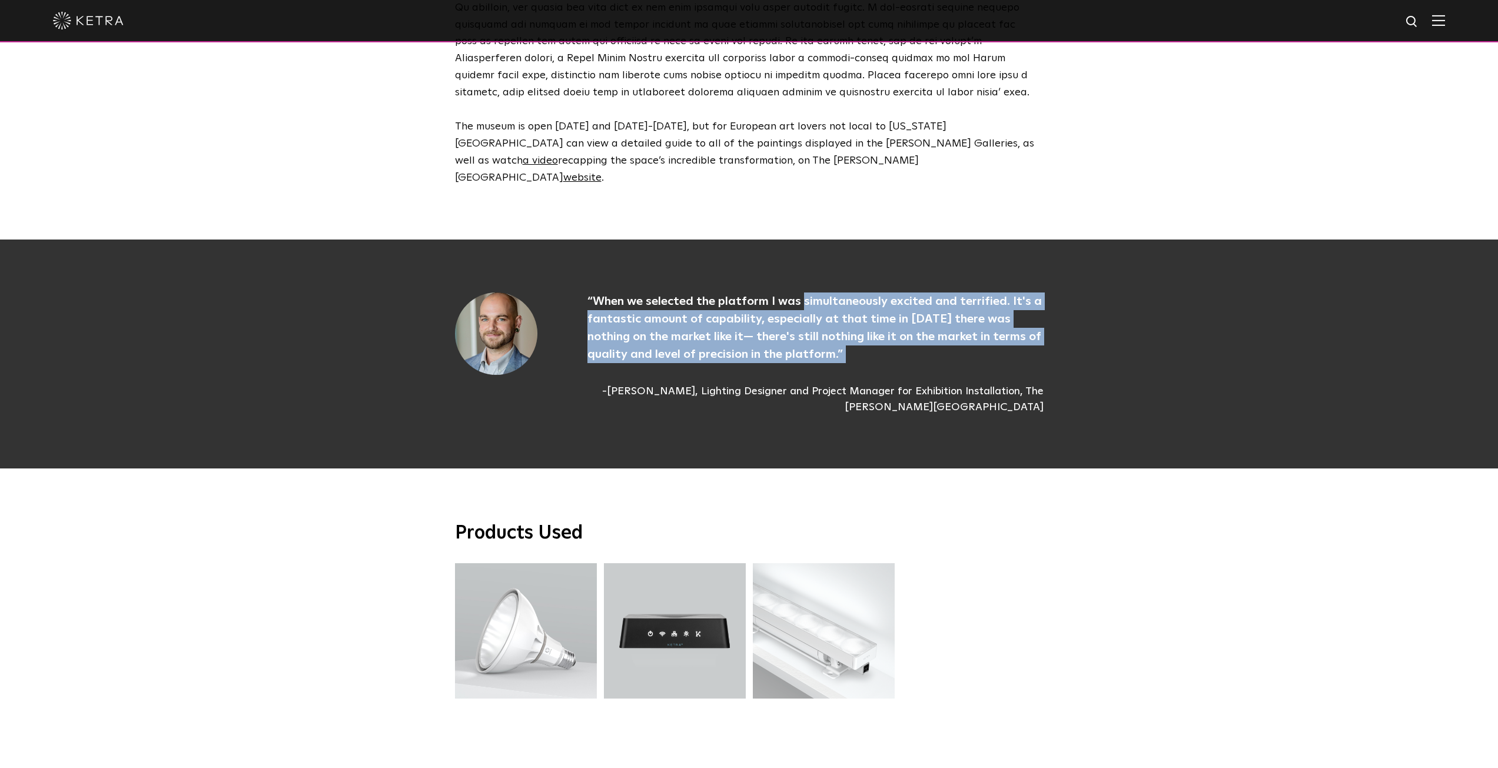
click at [837, 293] on p "“When we selected the platform I was simultaneously excited and terrified. It's…" at bounding box center [816, 328] width 456 height 71
drag, startPoint x: 837, startPoint y: 247, endPoint x: 829, endPoint y: 297, distance: 50.0
click at [829, 297] on p "“When we selected the platform I was simultaneously excited and terrified. It's…" at bounding box center [816, 328] width 456 height 71
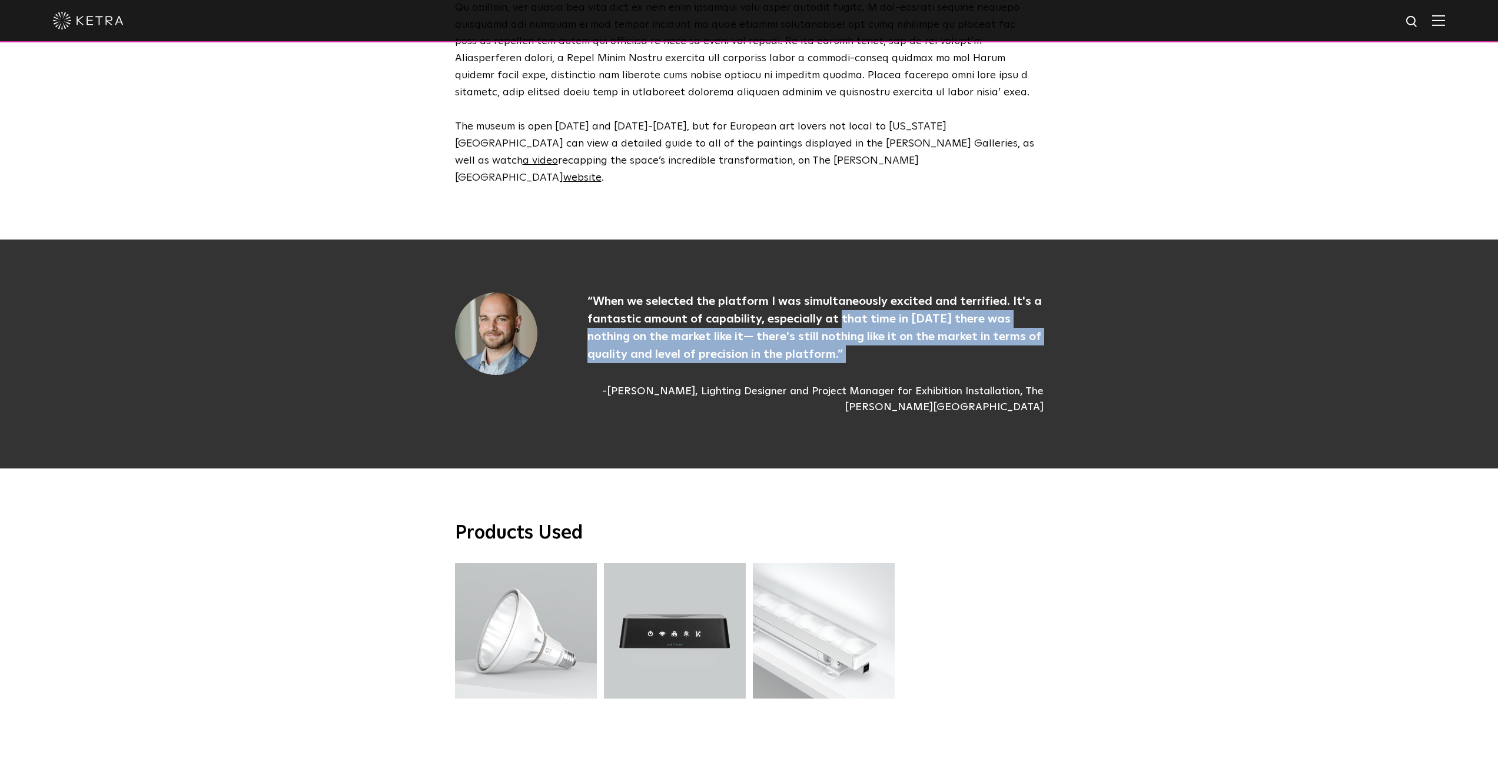
drag, startPoint x: 829, startPoint y: 297, endPoint x: 845, endPoint y: 256, distance: 44.4
click at [845, 293] on p "“When we selected the platform I was simultaneously excited and terrified. It's…" at bounding box center [816, 328] width 456 height 71
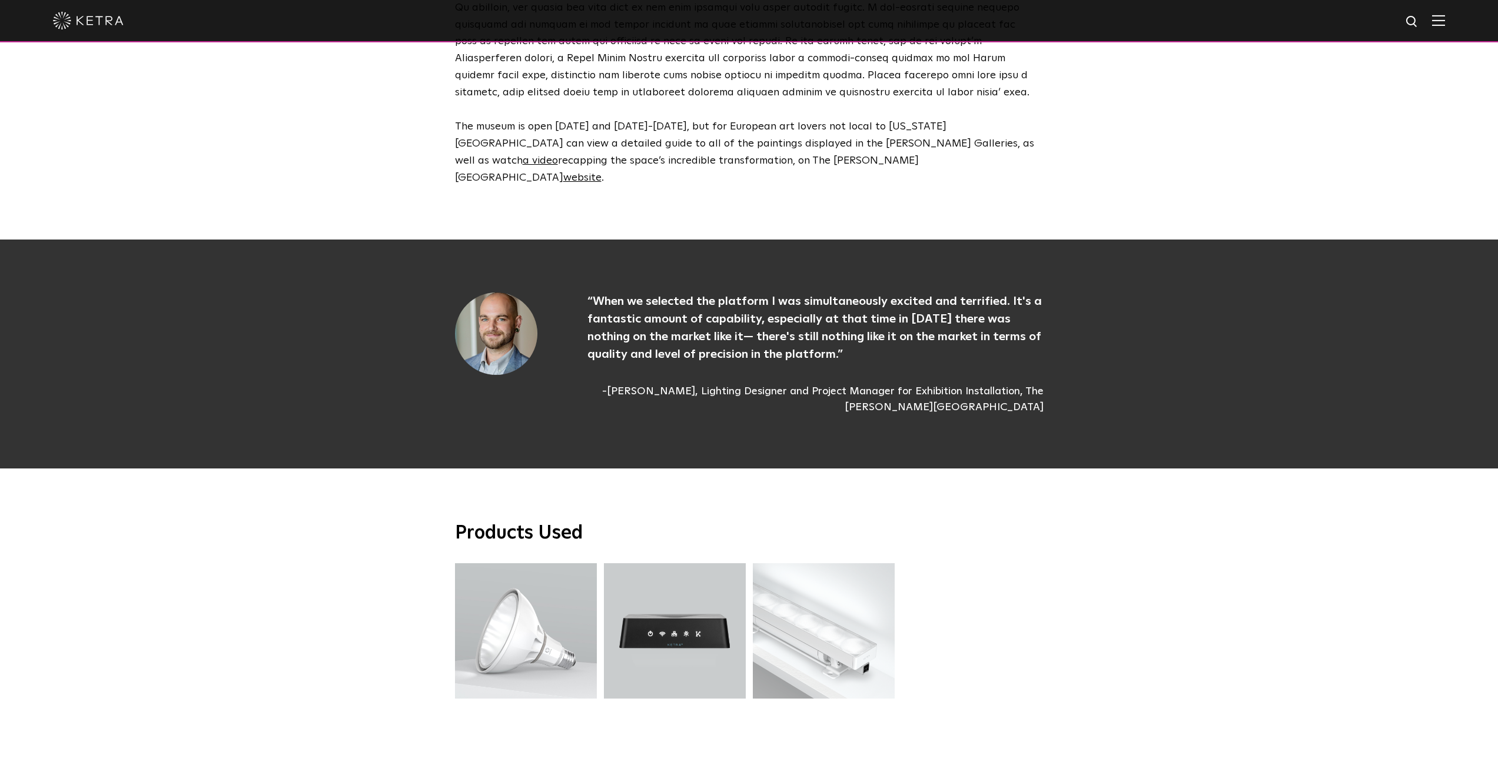
click at [847, 293] on p "“When we selected the platform I was simultaneously excited and terrified. It's…" at bounding box center [816, 328] width 456 height 71
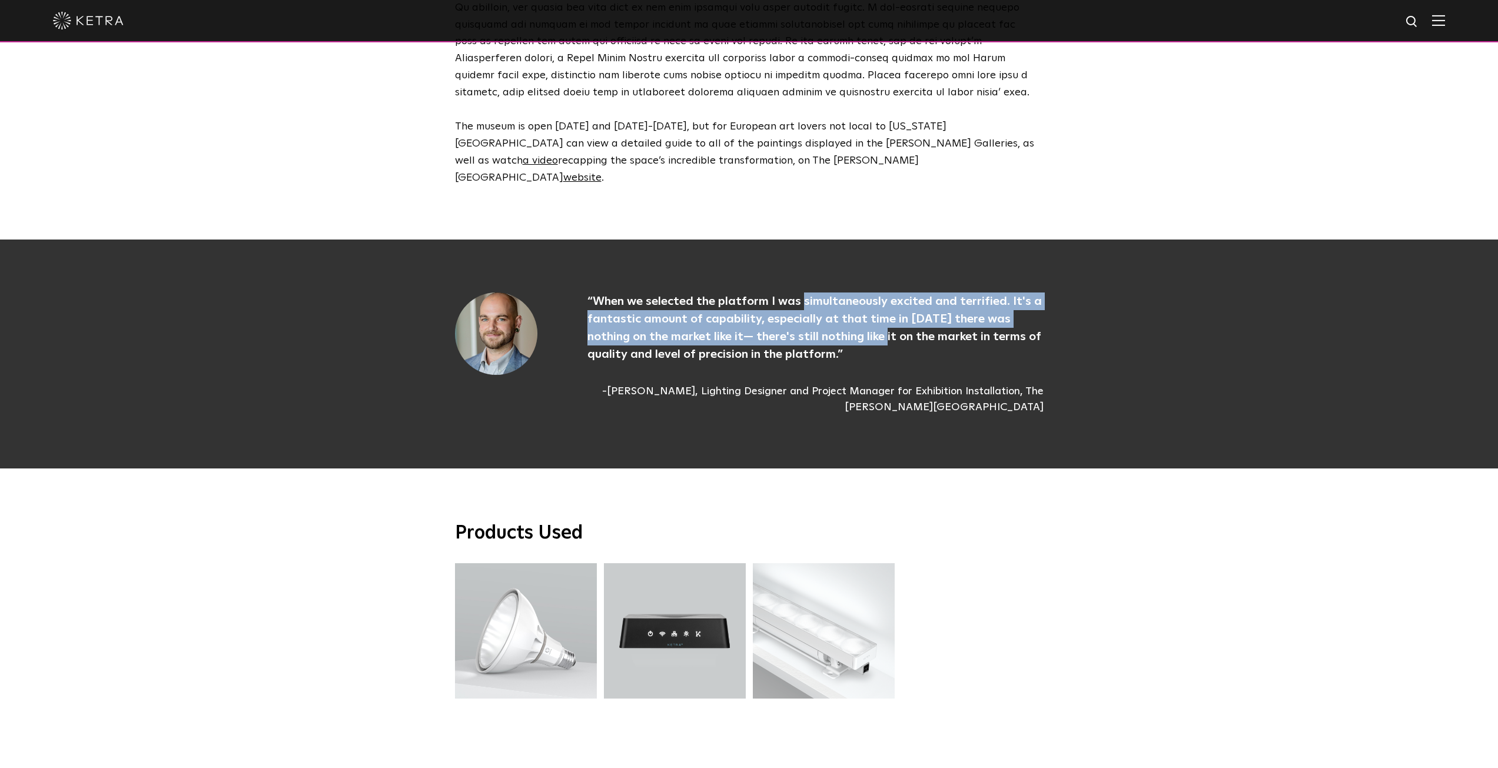
drag, startPoint x: 847, startPoint y: 241, endPoint x: 844, endPoint y: 284, distance: 43.1
click at [844, 293] on p "“When we selected the platform I was simultaneously excited and terrified. It's…" at bounding box center [816, 328] width 456 height 71
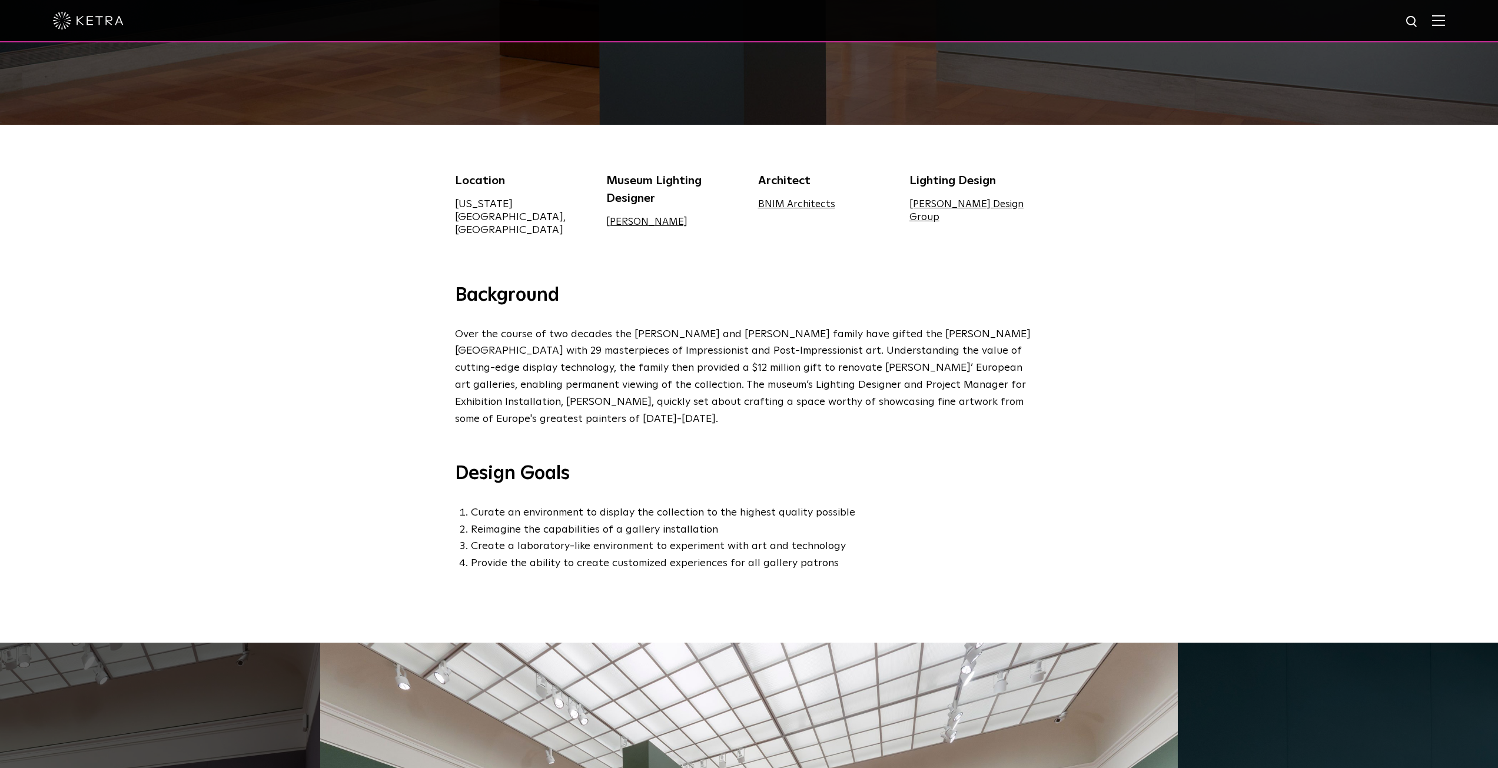
scroll to position [0, 0]
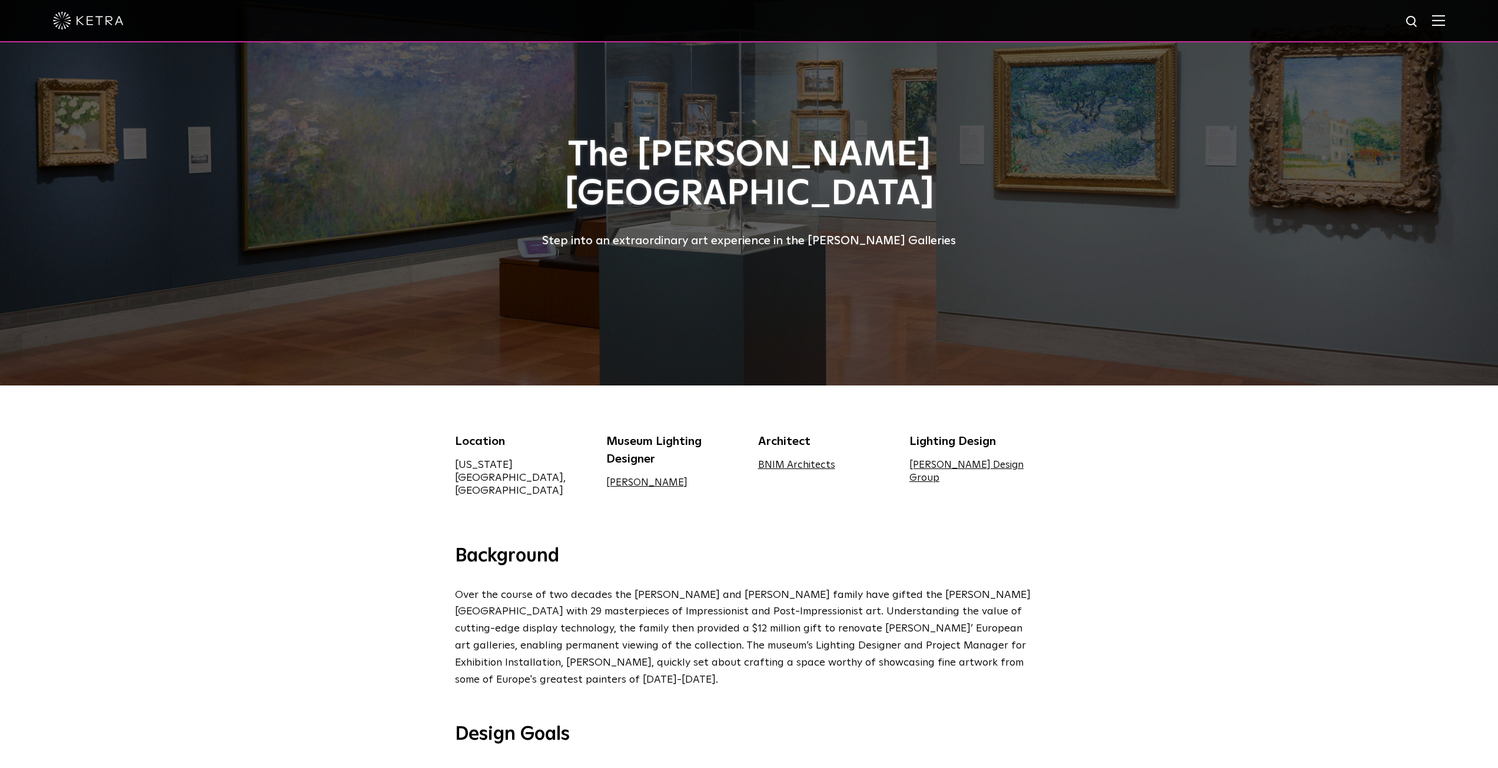
click at [115, 22] on img at bounding box center [88, 21] width 71 height 18
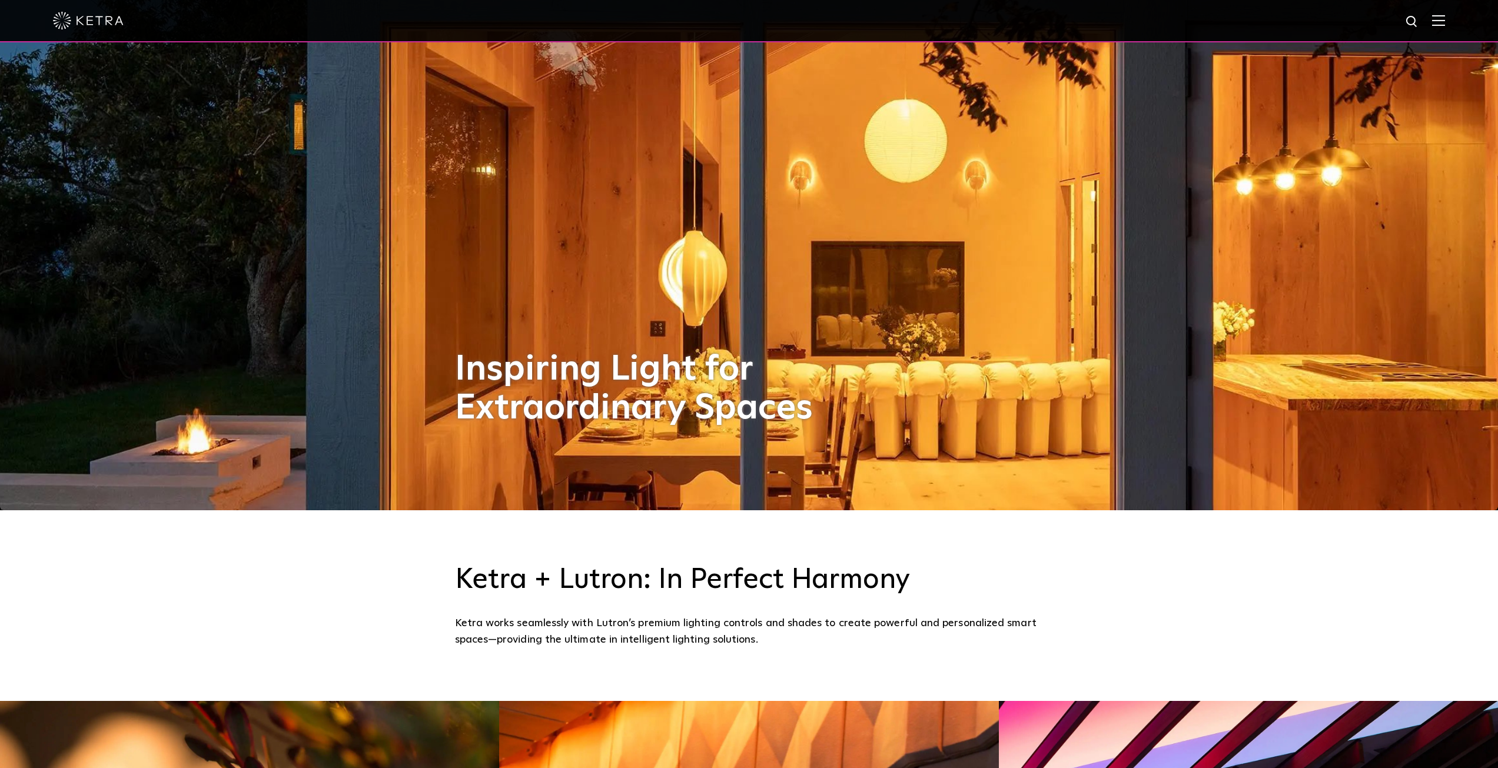
scroll to position [294, 0]
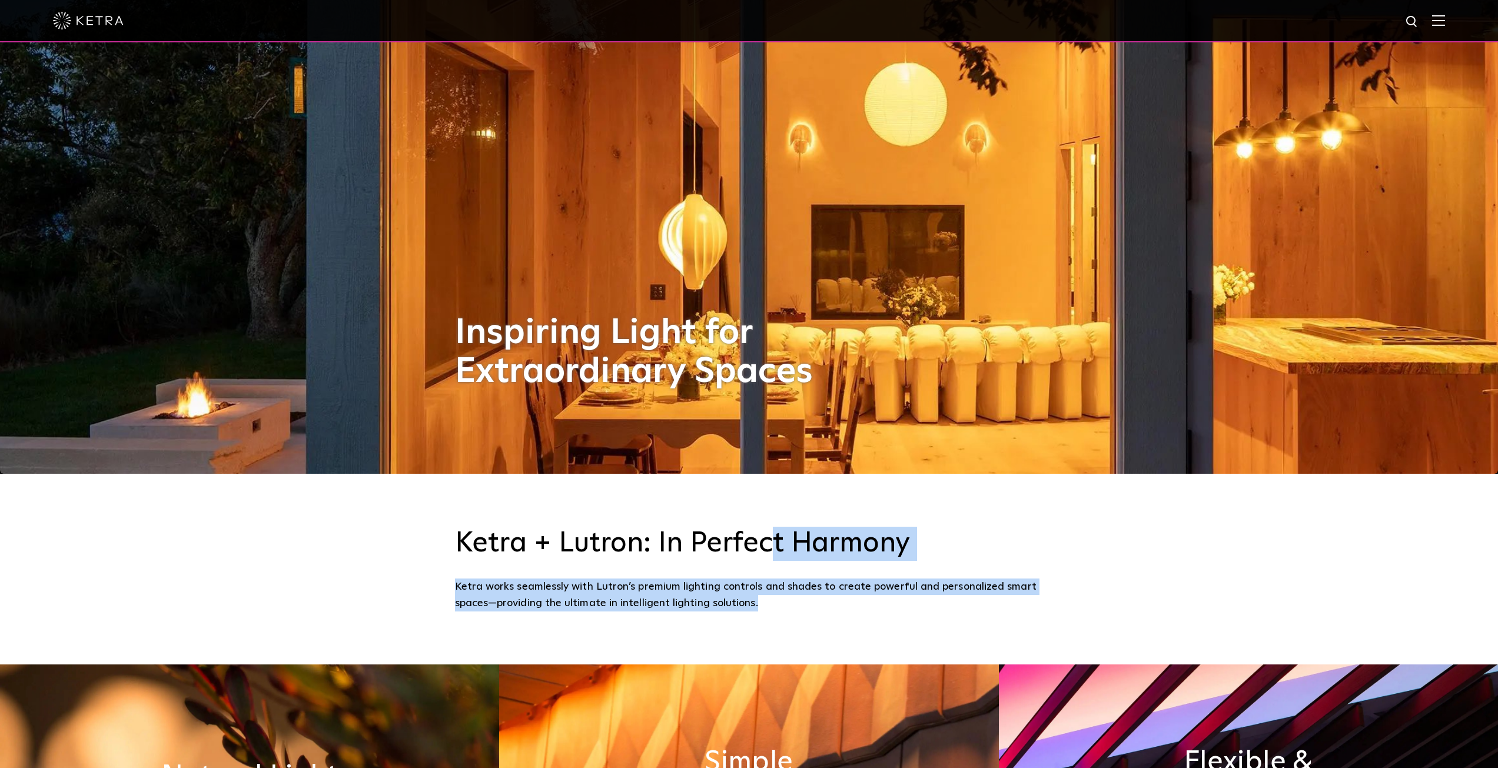
drag, startPoint x: 765, startPoint y: 542, endPoint x: 789, endPoint y: 599, distance: 61.8
click at [789, 599] on div "[PERSON_NAME] + Lutron: In Perfect Harmony [PERSON_NAME] works seamlessly with …" at bounding box center [749, 569] width 589 height 85
click at [789, 599] on div "Ketra works seamlessly with Lutron’s premium lighting controls and shades to cr…" at bounding box center [749, 596] width 589 height 34
drag, startPoint x: 789, startPoint y: 599, endPoint x: 775, endPoint y: 548, distance: 53.1
click at [775, 548] on div "[PERSON_NAME] + Lutron: In Perfect Harmony [PERSON_NAME] works seamlessly with …" at bounding box center [749, 569] width 589 height 85
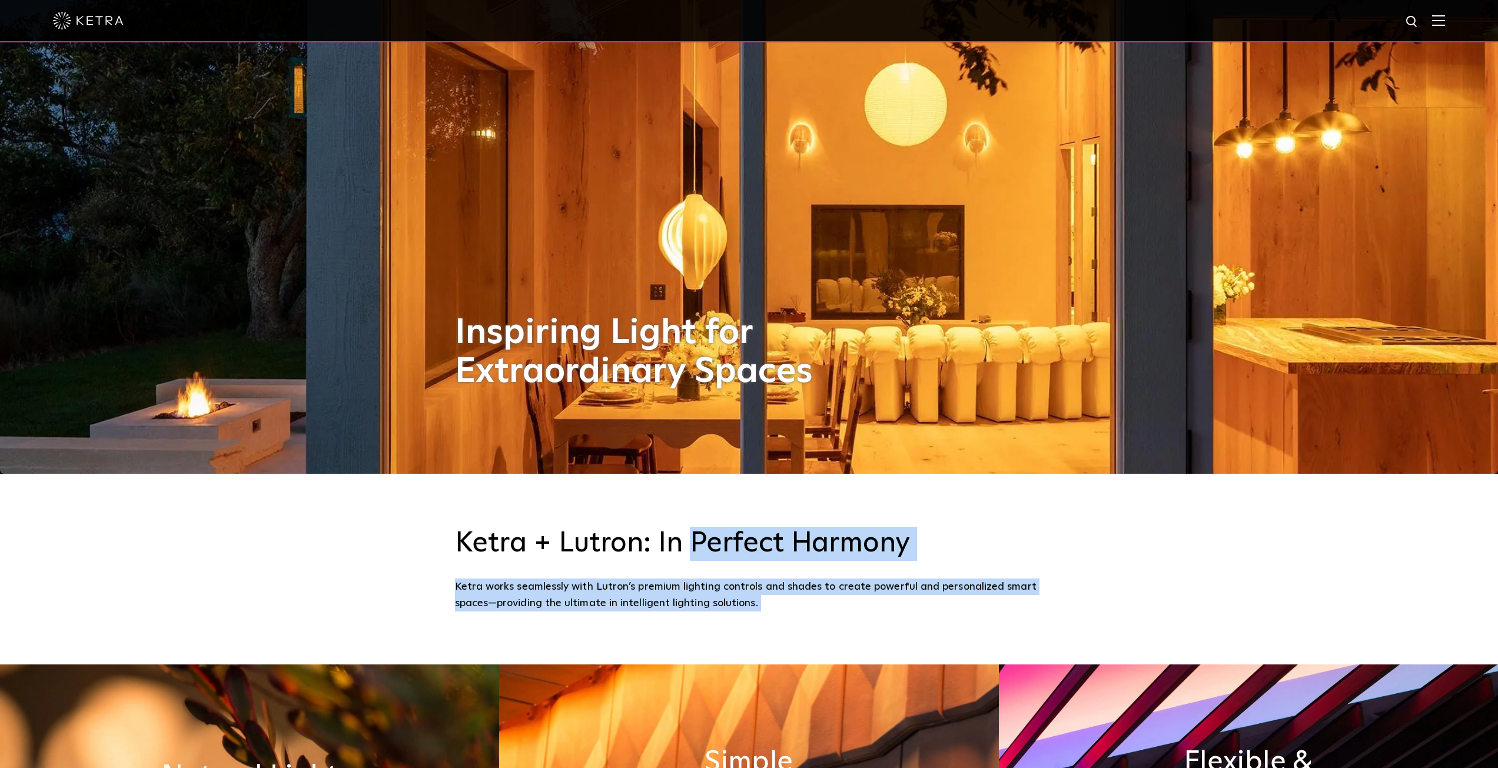
click at [775, 548] on h3 "Ketra + Lutron: In Perfect Harmony" at bounding box center [749, 544] width 589 height 34
drag, startPoint x: 775, startPoint y: 548, endPoint x: 782, endPoint y: 607, distance: 59.9
click at [782, 607] on div "[PERSON_NAME] + Lutron: In Perfect Harmony [PERSON_NAME] works seamlessly with …" at bounding box center [749, 569] width 589 height 85
click at [782, 607] on div "Ketra works seamlessly with Lutron’s premium lighting controls and shades to cr…" at bounding box center [749, 596] width 589 height 34
drag, startPoint x: 782, startPoint y: 607, endPoint x: 786, endPoint y: 559, distance: 48.4
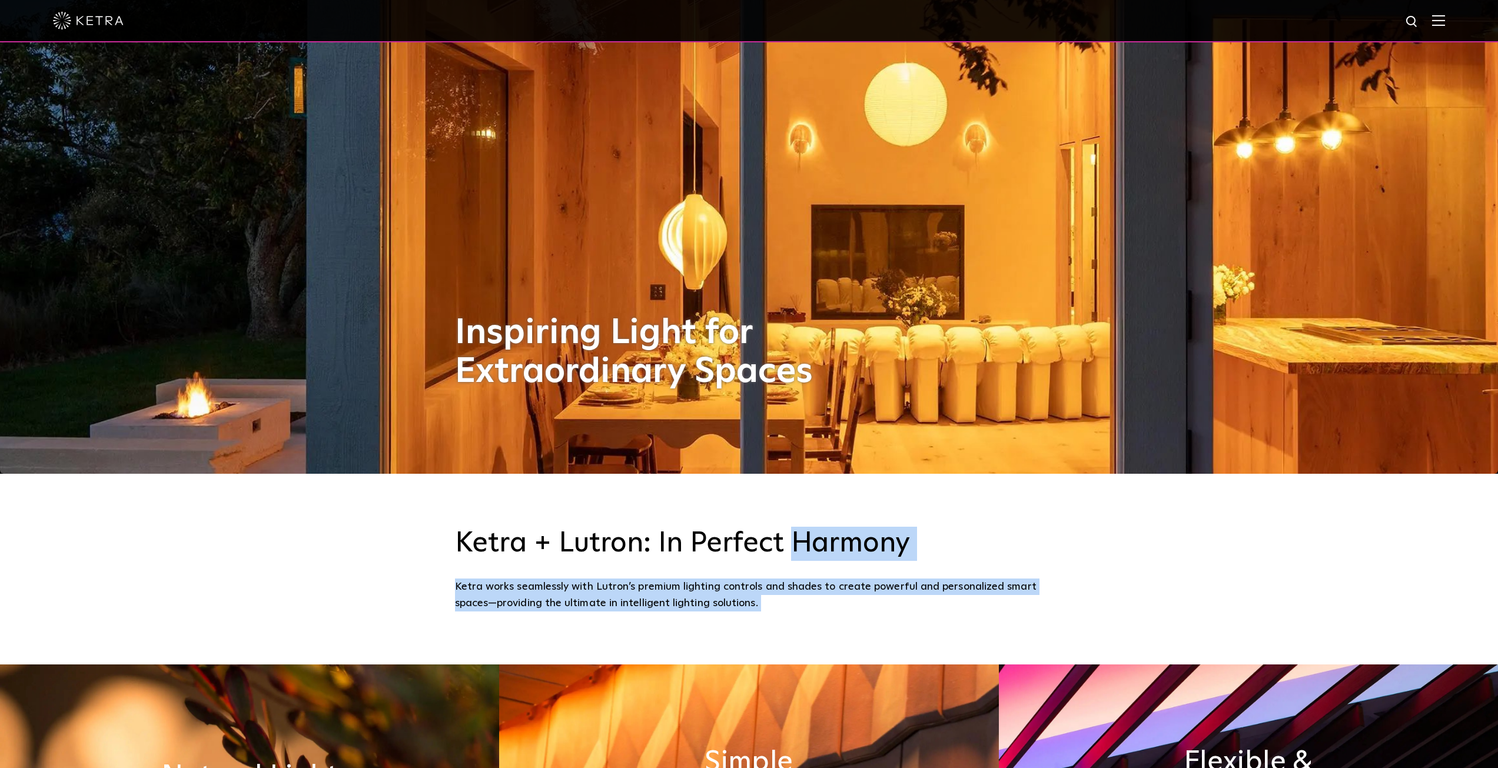
click at [786, 559] on div "[PERSON_NAME] + Lutron: In Perfect Harmony [PERSON_NAME] works seamlessly with …" at bounding box center [749, 569] width 589 height 85
click at [786, 559] on h3 "Ketra + Lutron: In Perfect Harmony" at bounding box center [749, 544] width 589 height 34
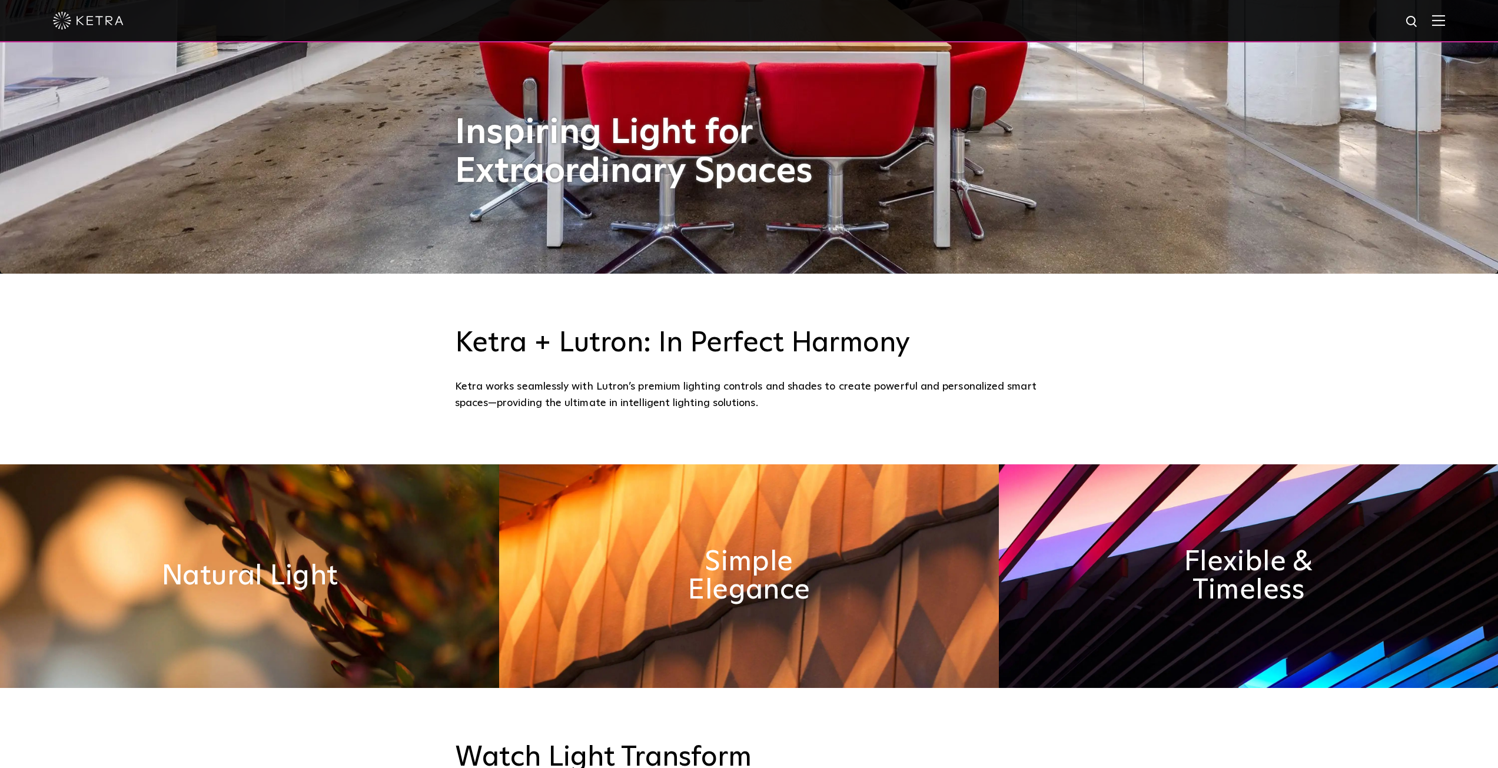
scroll to position [490, 0]
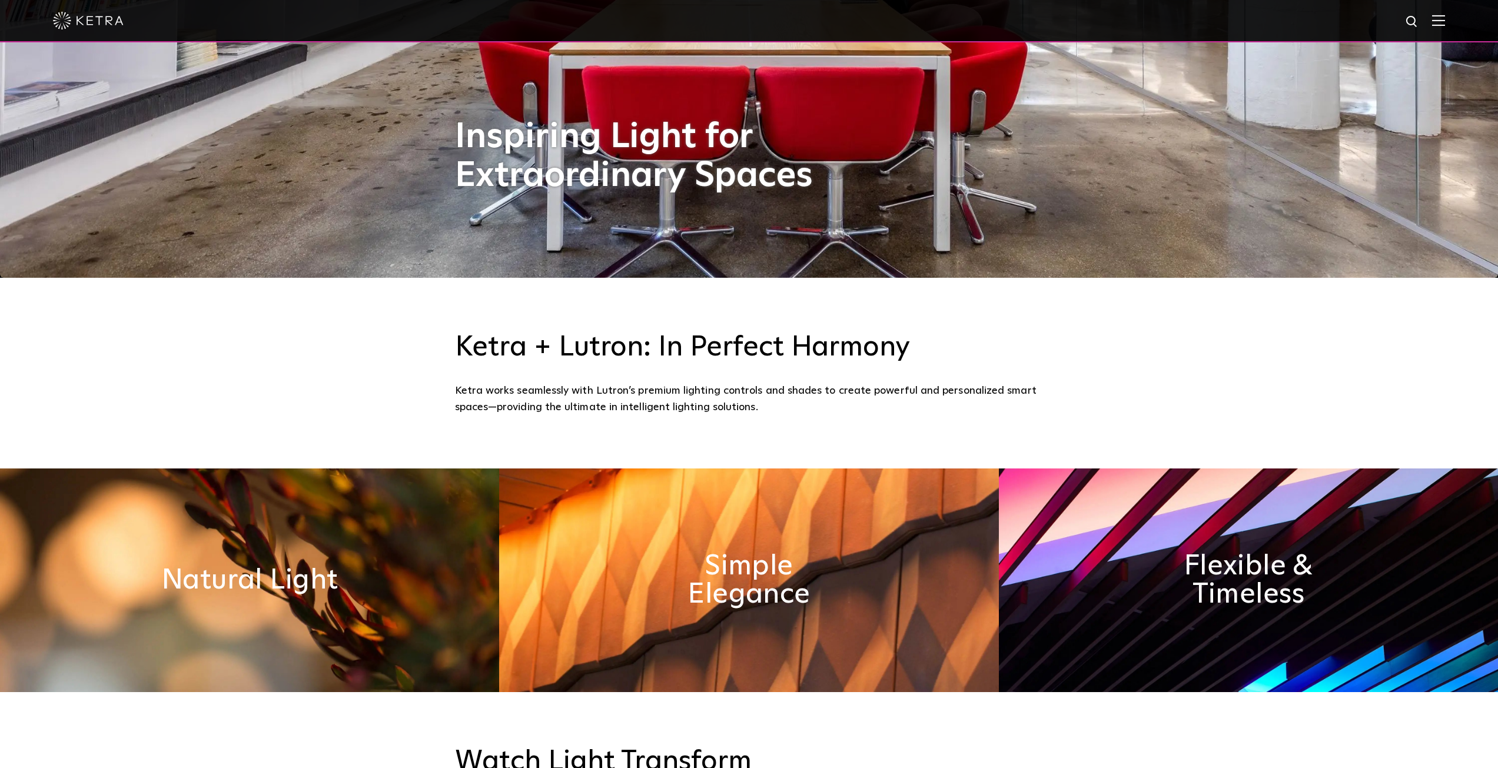
click at [476, 380] on div "[PERSON_NAME] + Lutron: In Perfect Harmony [PERSON_NAME] works seamlessly with …" at bounding box center [749, 373] width 589 height 85
drag, startPoint x: 476, startPoint y: 380, endPoint x: 470, endPoint y: 391, distance: 13.2
click at [473, 384] on div "[PERSON_NAME] + Lutron: In Perfect Harmony [PERSON_NAME] works seamlessly with …" at bounding box center [749, 373] width 589 height 85
